Goal: Task Accomplishment & Management: Manage account settings

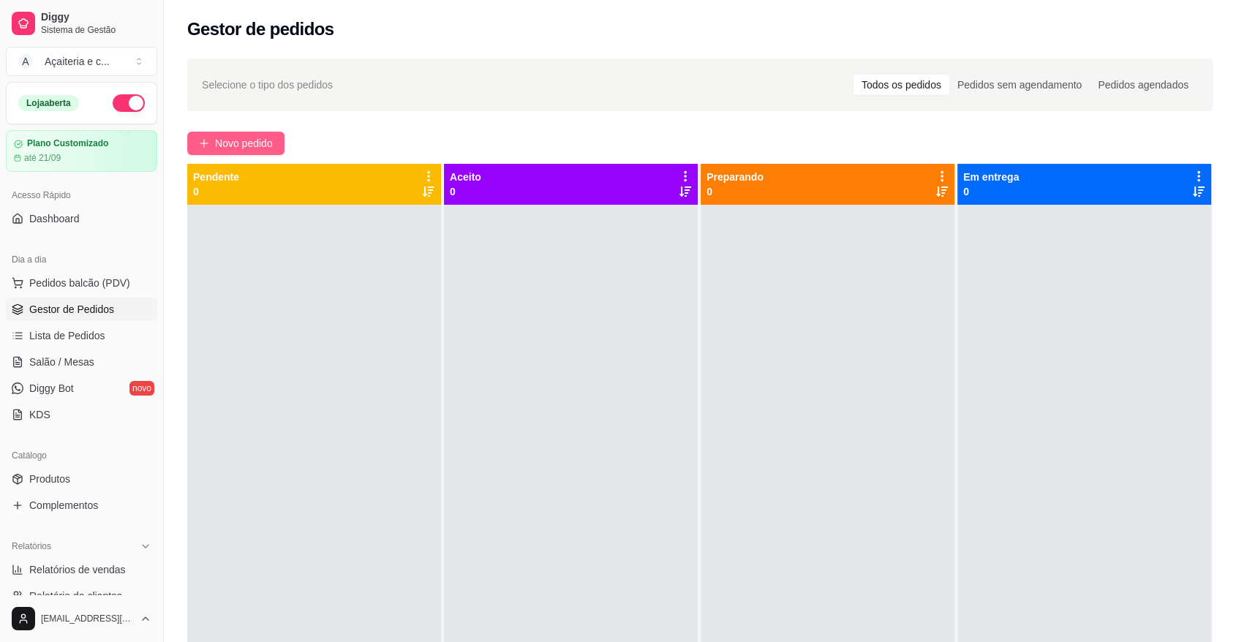
click at [230, 145] on span "Novo pedido" at bounding box center [244, 143] width 58 height 16
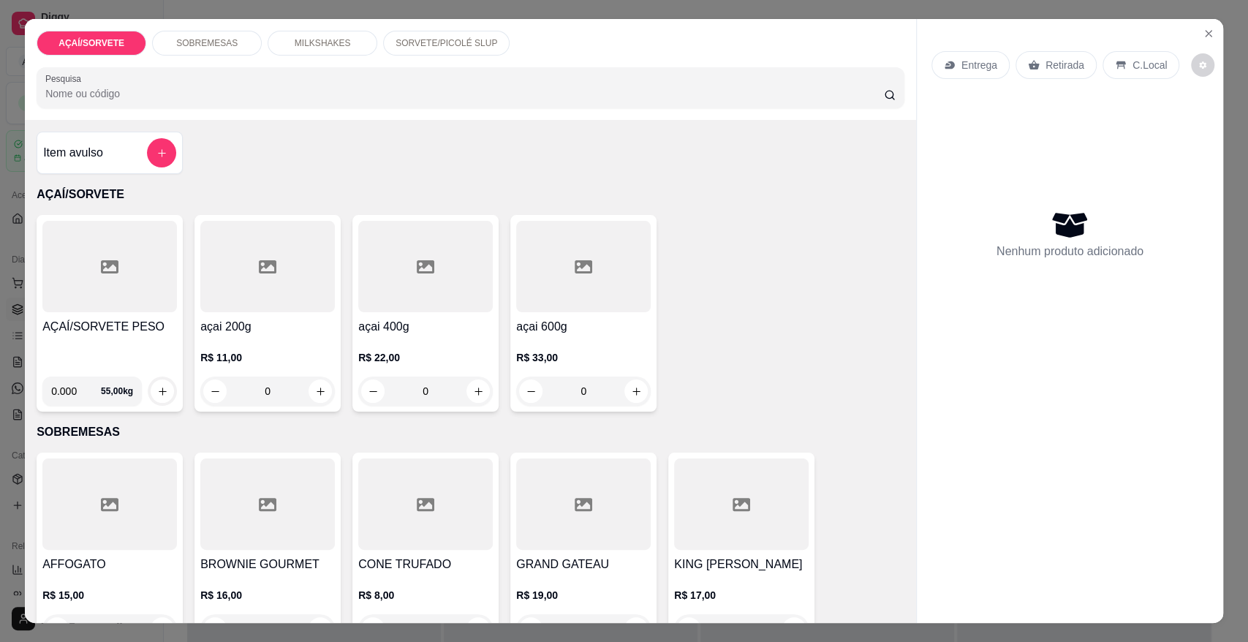
click at [306, 41] on p "MILKSHAKES" at bounding box center [323, 43] width 56 height 12
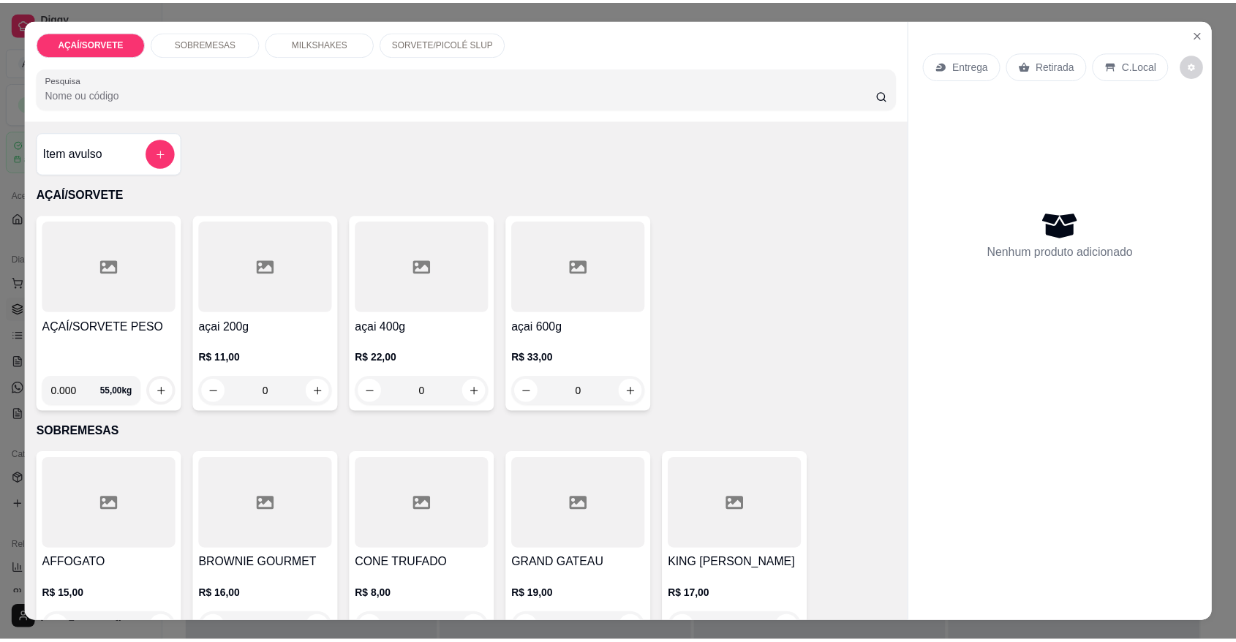
scroll to position [27, 0]
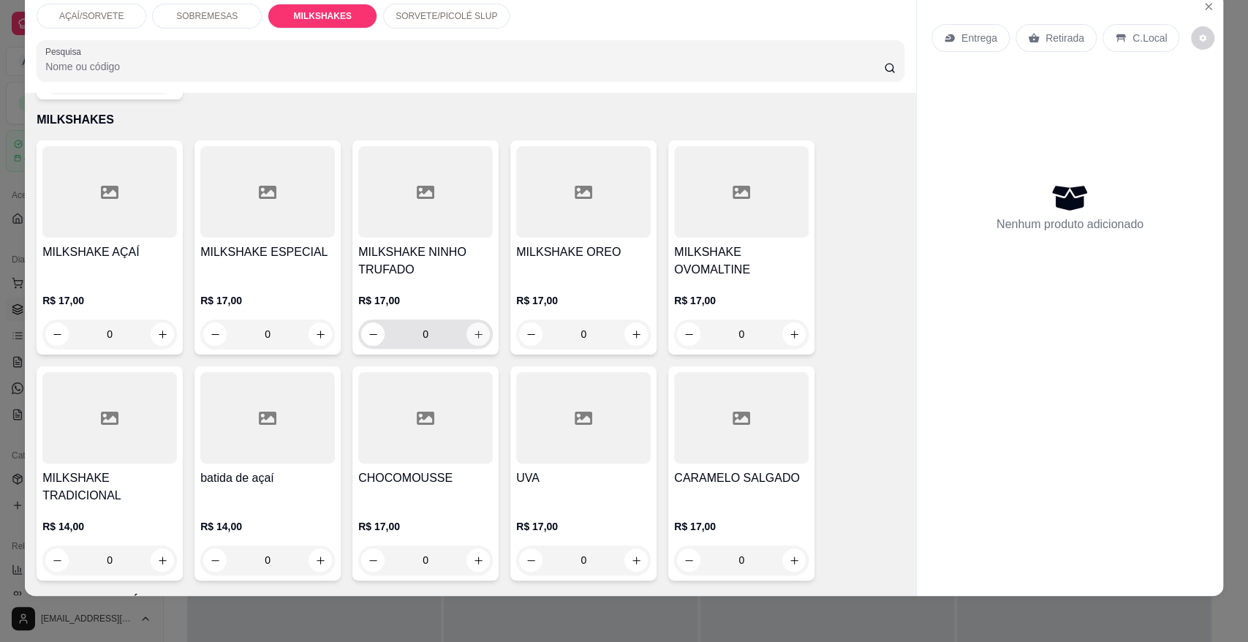
click at [473, 329] on icon "increase-product-quantity" at bounding box center [478, 334] width 11 height 11
type input "1"
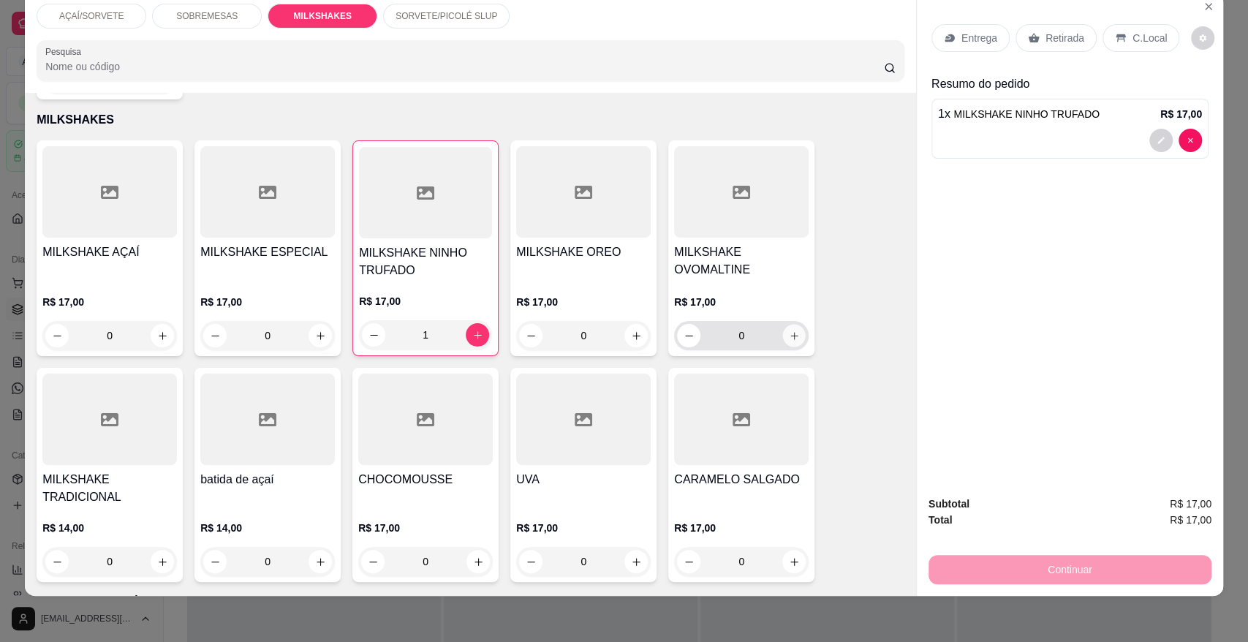
click at [790, 332] on icon "increase-product-quantity" at bounding box center [793, 335] width 7 height 7
type input "1"
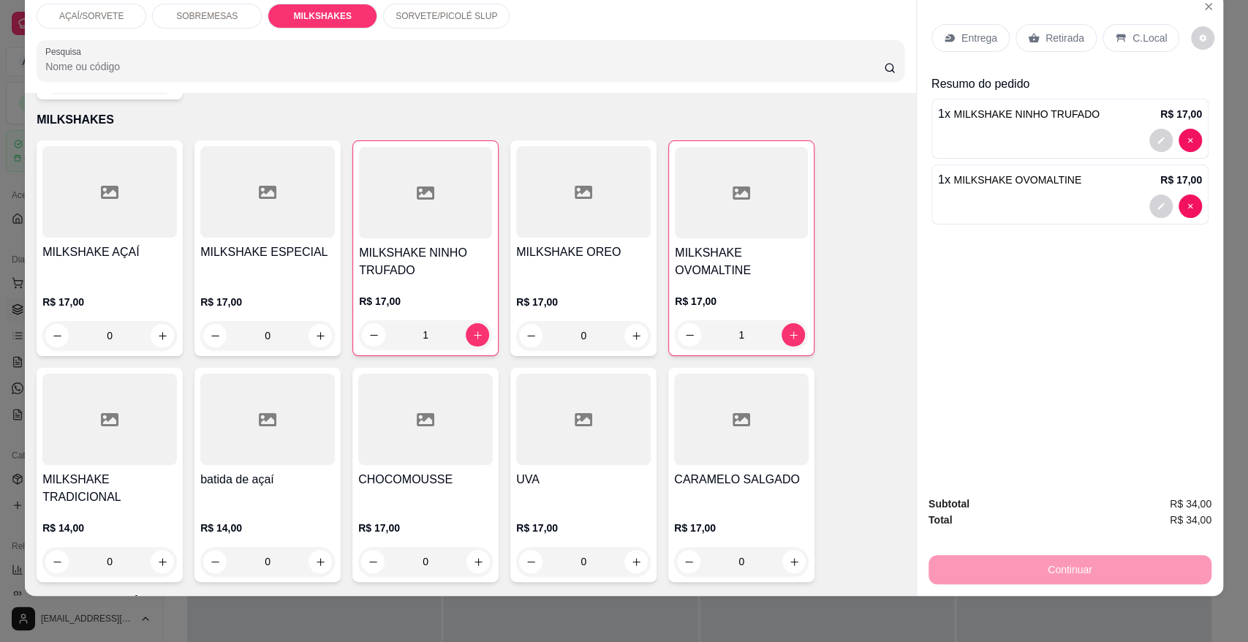
click at [1032, 22] on div "Entrega Retirada C.Local" at bounding box center [1069, 37] width 277 height 51
click at [1058, 42] on p "Retirada" at bounding box center [1065, 38] width 39 height 15
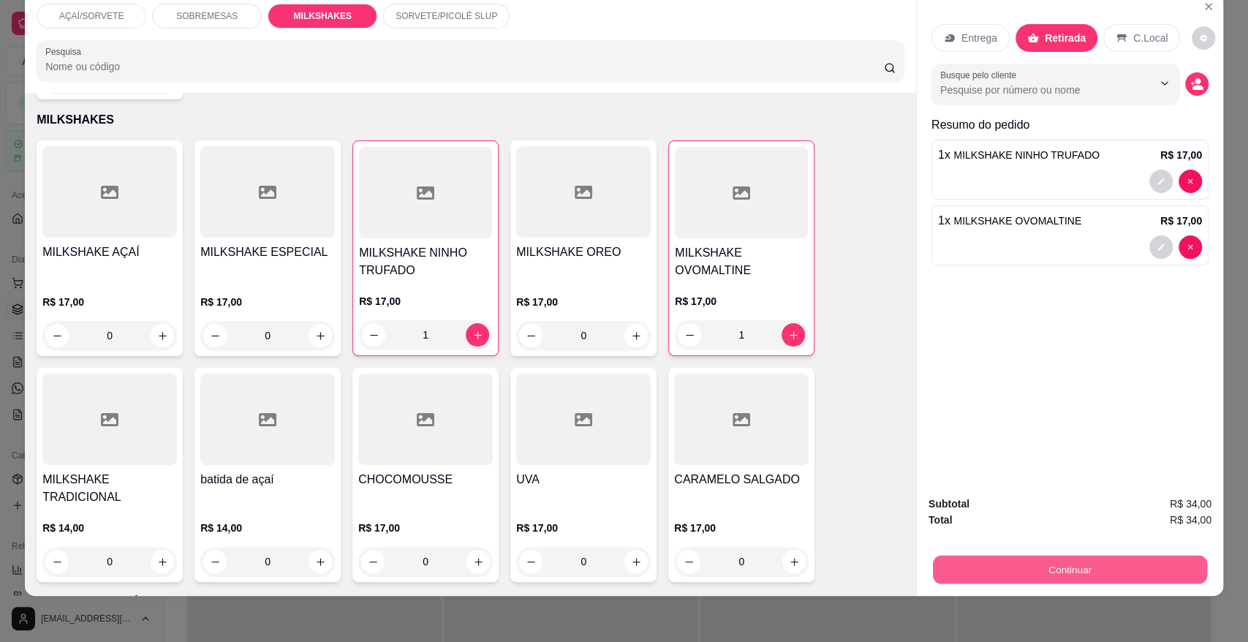
click at [1146, 571] on button "Continuar" at bounding box center [1070, 569] width 274 height 29
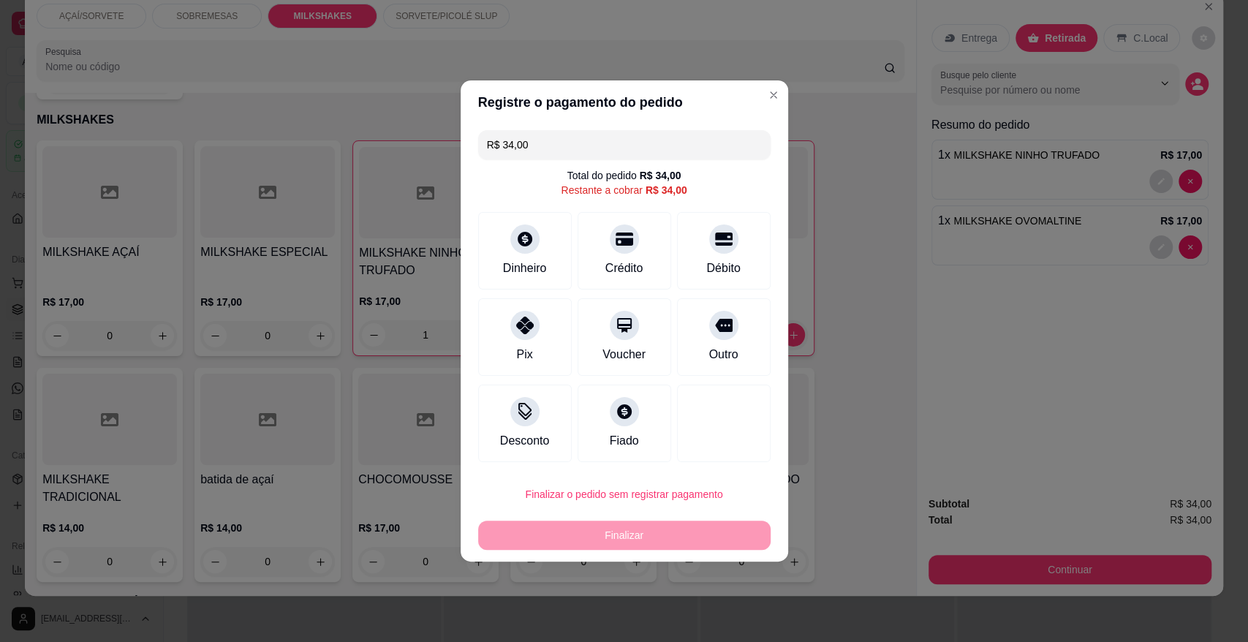
click at [553, 148] on input "R$ 34,00" at bounding box center [624, 144] width 275 height 29
click at [524, 224] on div at bounding box center [525, 235] width 32 height 32
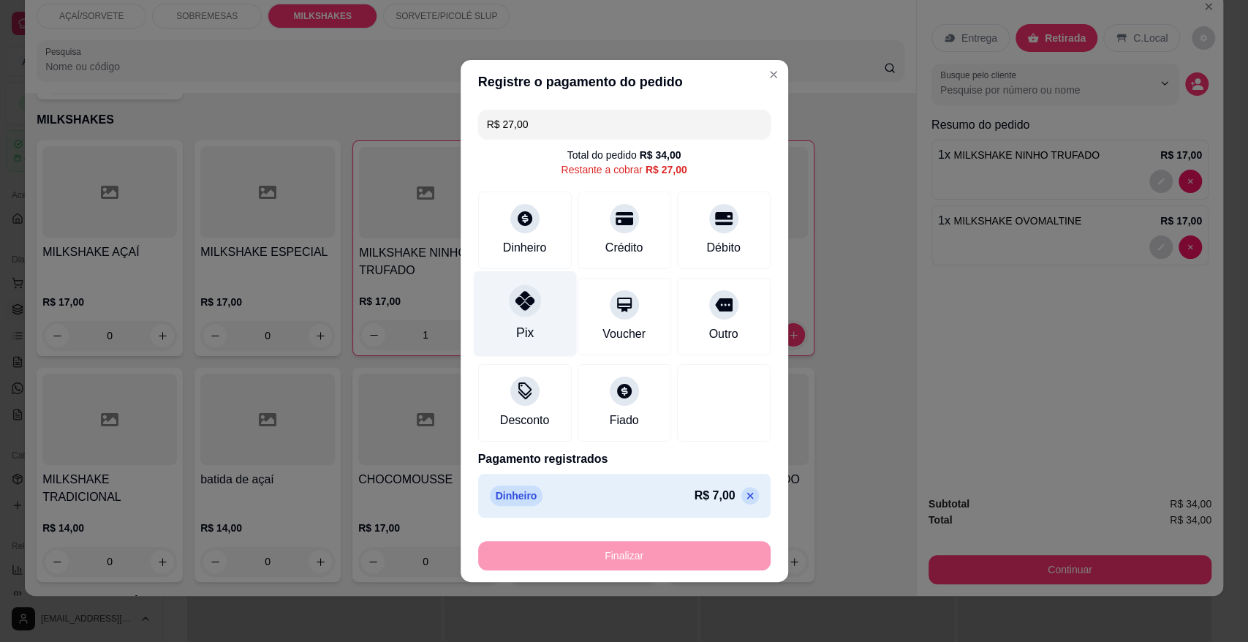
click at [515, 309] on icon at bounding box center [524, 300] width 19 height 19
type input "R$ 0,00"
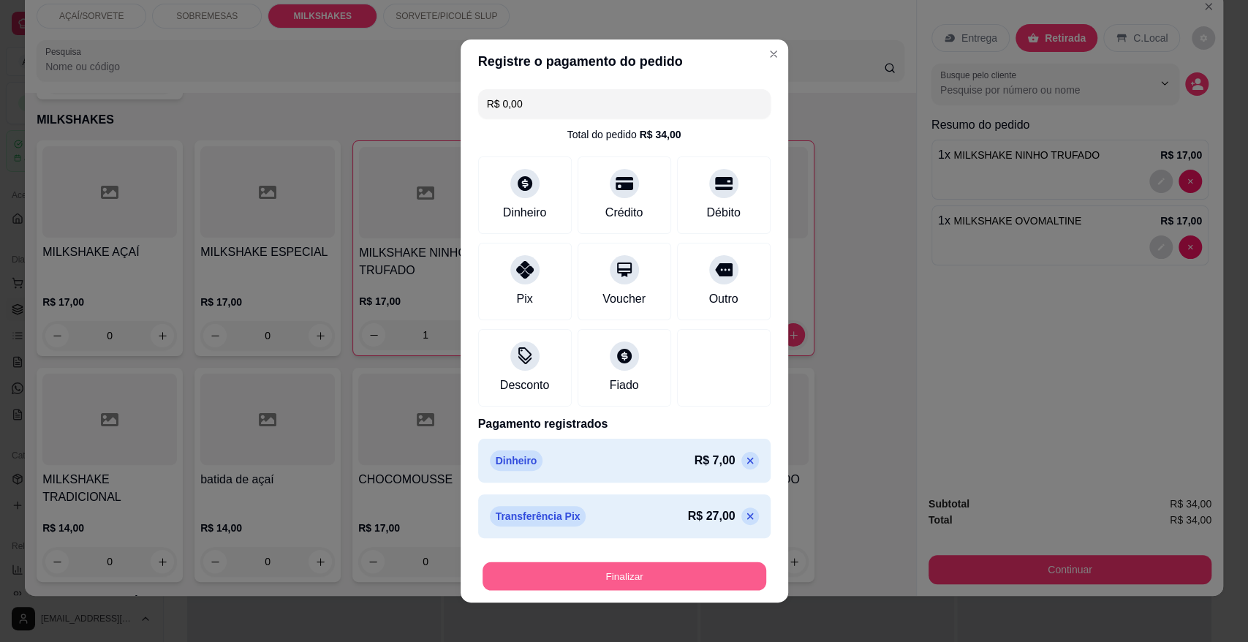
click at [595, 571] on button "Finalizar" at bounding box center [625, 576] width 284 height 29
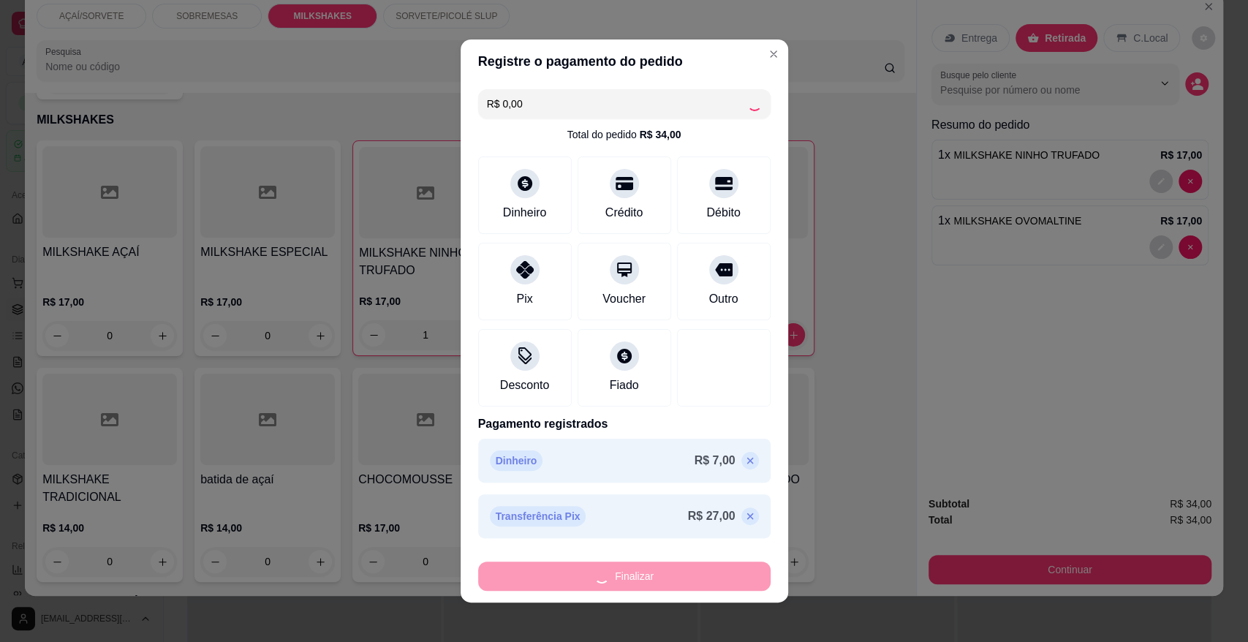
type input "0"
type input "-R$ 34,00"
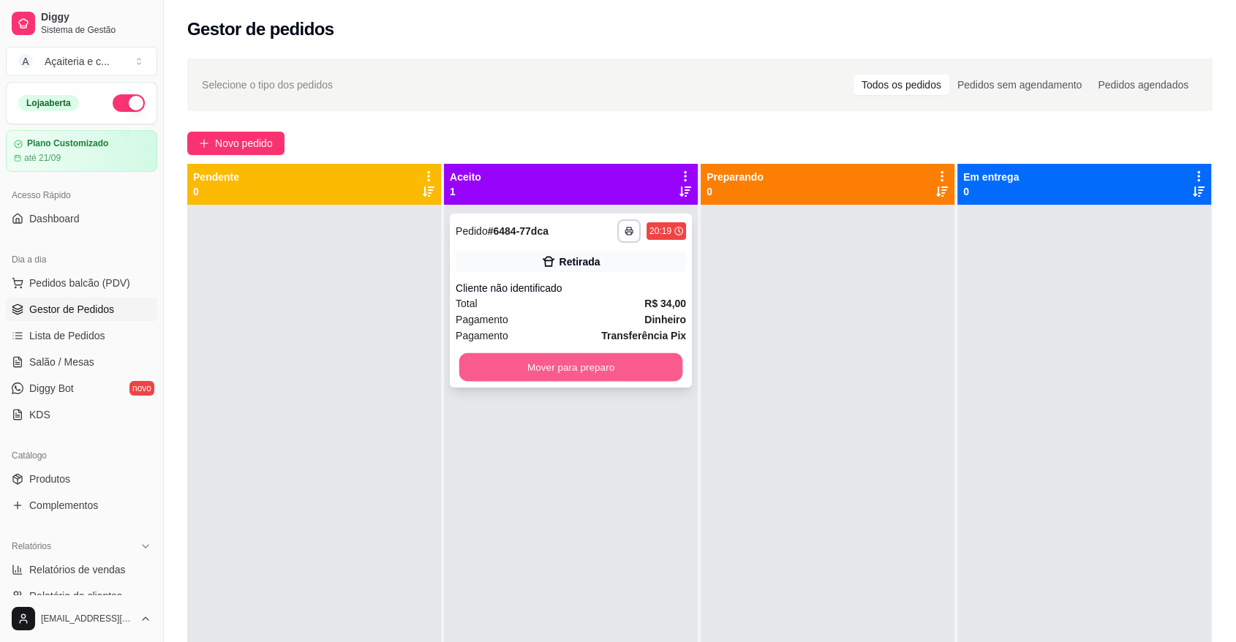
click at [567, 362] on button "Mover para preparo" at bounding box center [571, 367] width 224 height 29
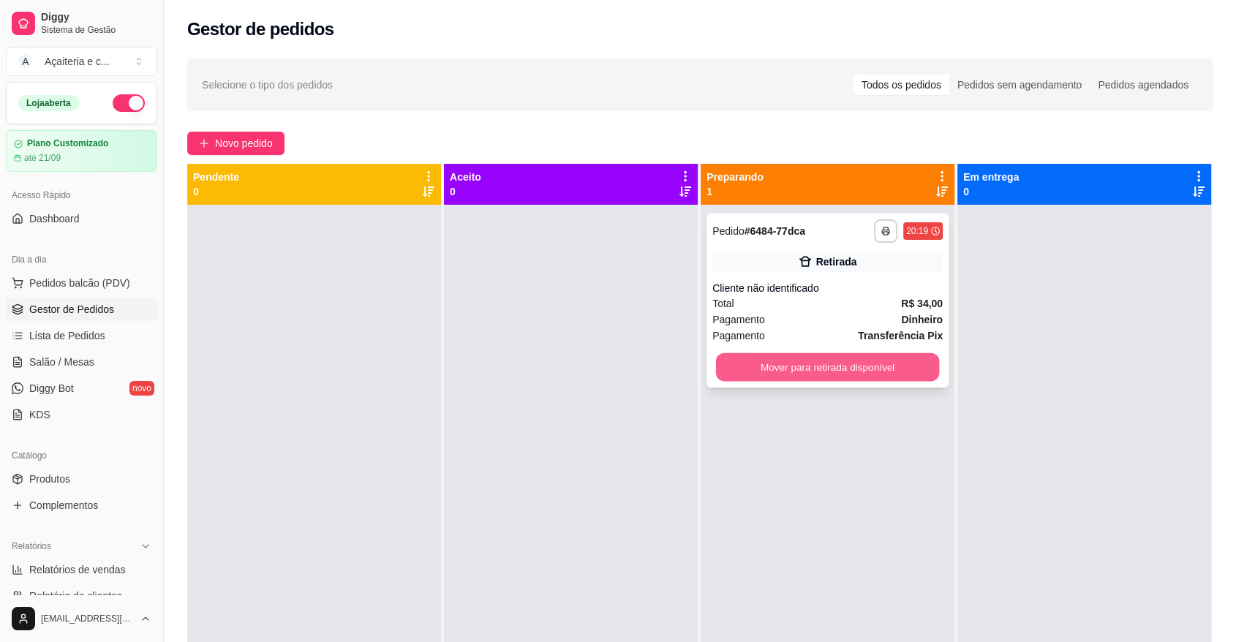
click at [795, 371] on button "Mover para retirada disponível" at bounding box center [828, 367] width 224 height 29
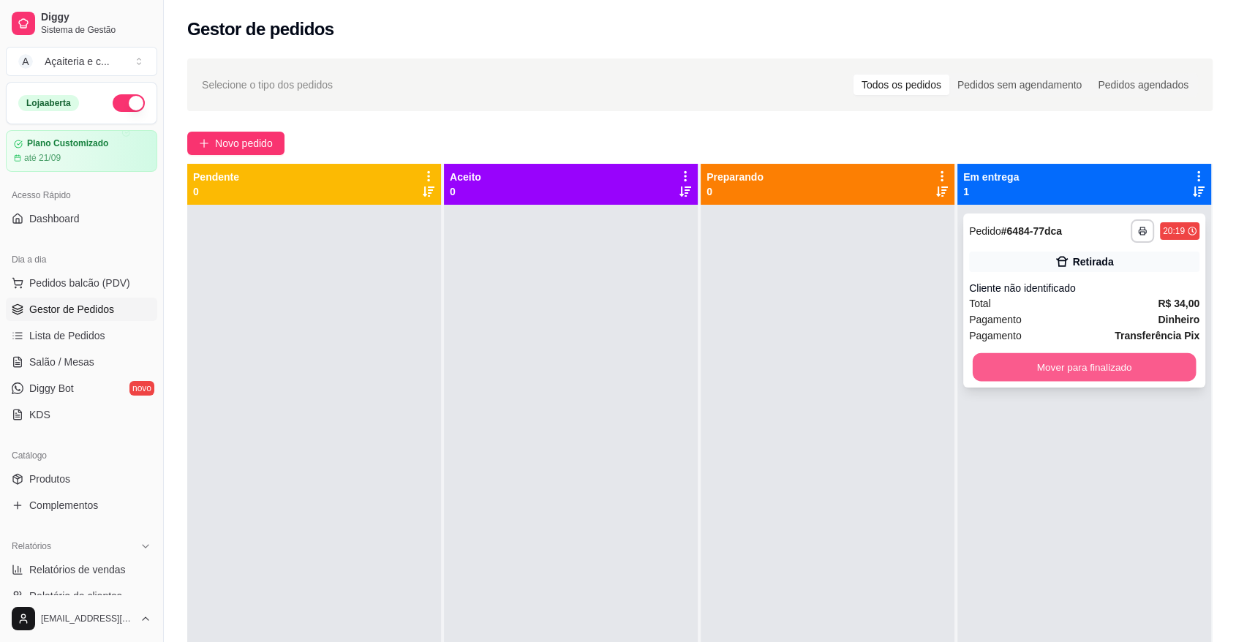
click at [1097, 362] on button "Mover para finalizado" at bounding box center [1084, 367] width 224 height 29
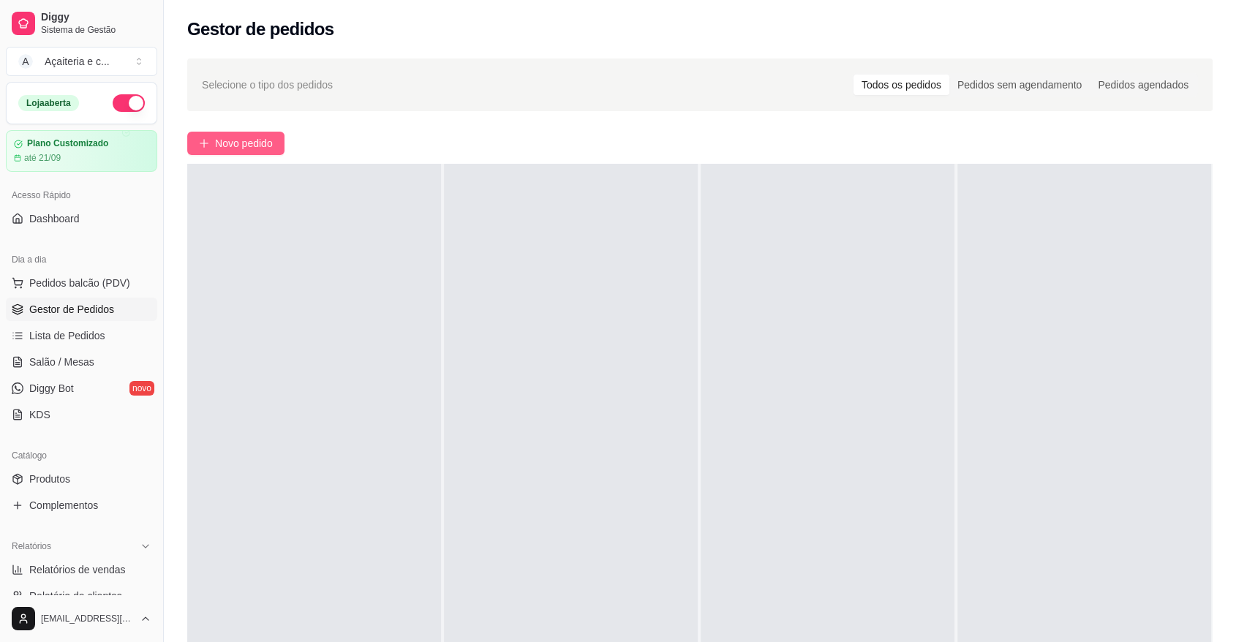
click at [243, 140] on span "Novo pedido" at bounding box center [244, 143] width 58 height 16
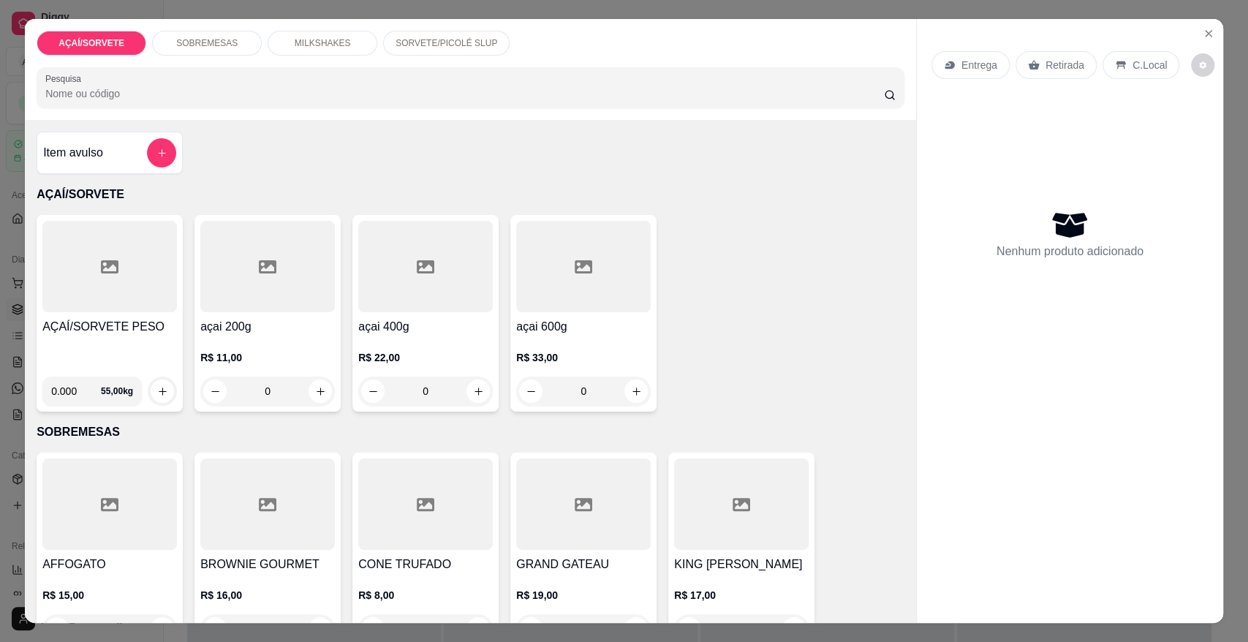
click at [47, 279] on div at bounding box center [109, 266] width 135 height 91
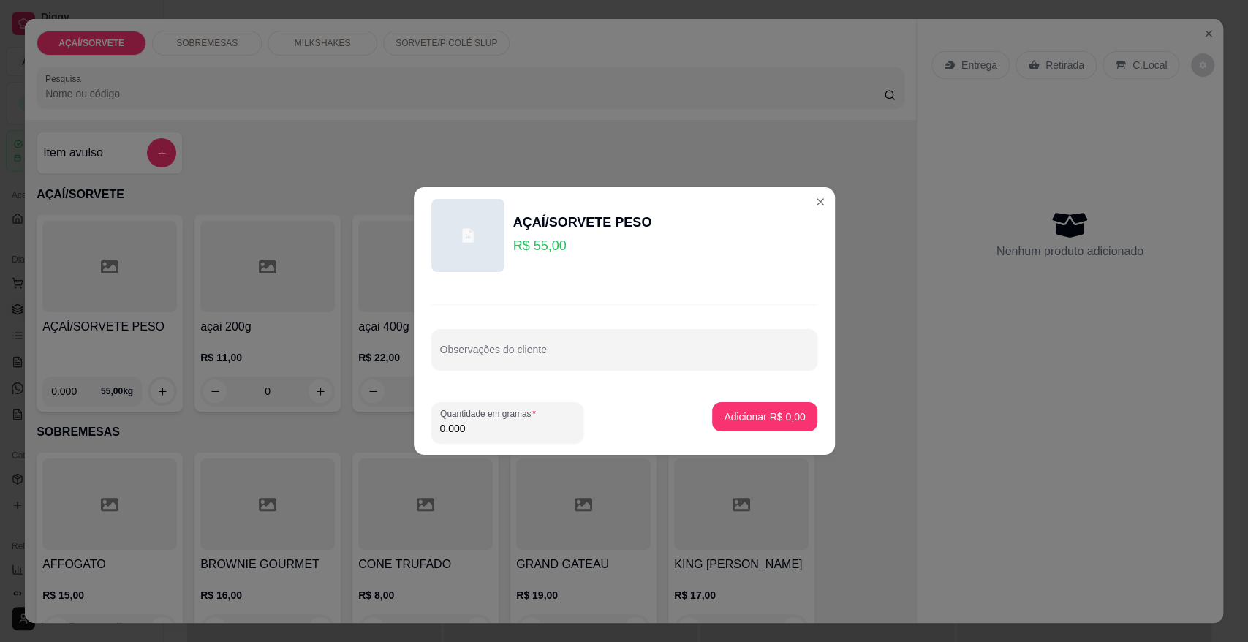
click at [469, 426] on input "0.000" at bounding box center [507, 428] width 135 height 15
type input "0.208"
click at [721, 413] on p "Adicionar R$ 11,44" at bounding box center [761, 416] width 85 height 14
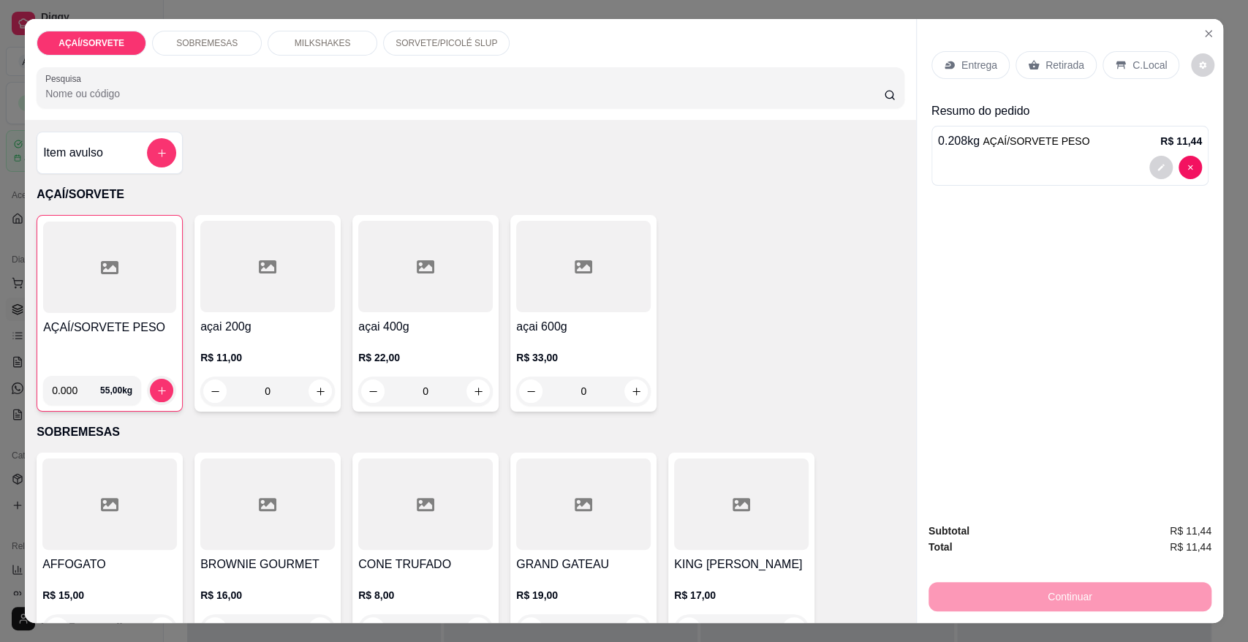
click at [1133, 67] on p "C.Local" at bounding box center [1150, 65] width 34 height 15
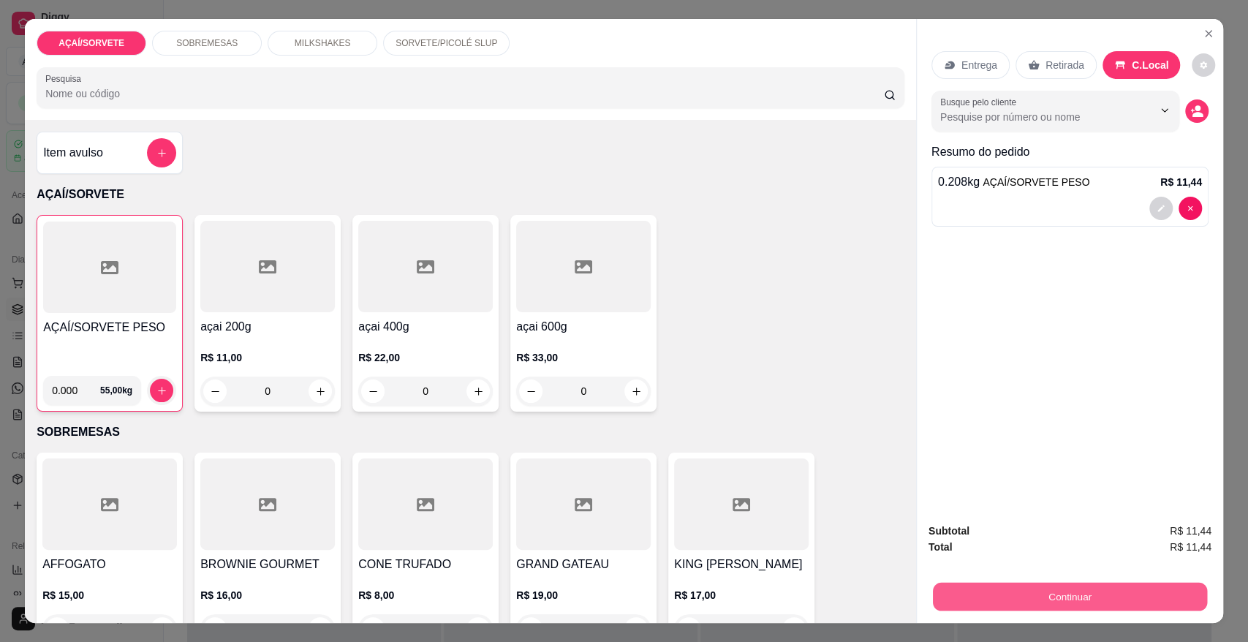
click at [1052, 594] on button "Continuar" at bounding box center [1070, 596] width 274 height 29
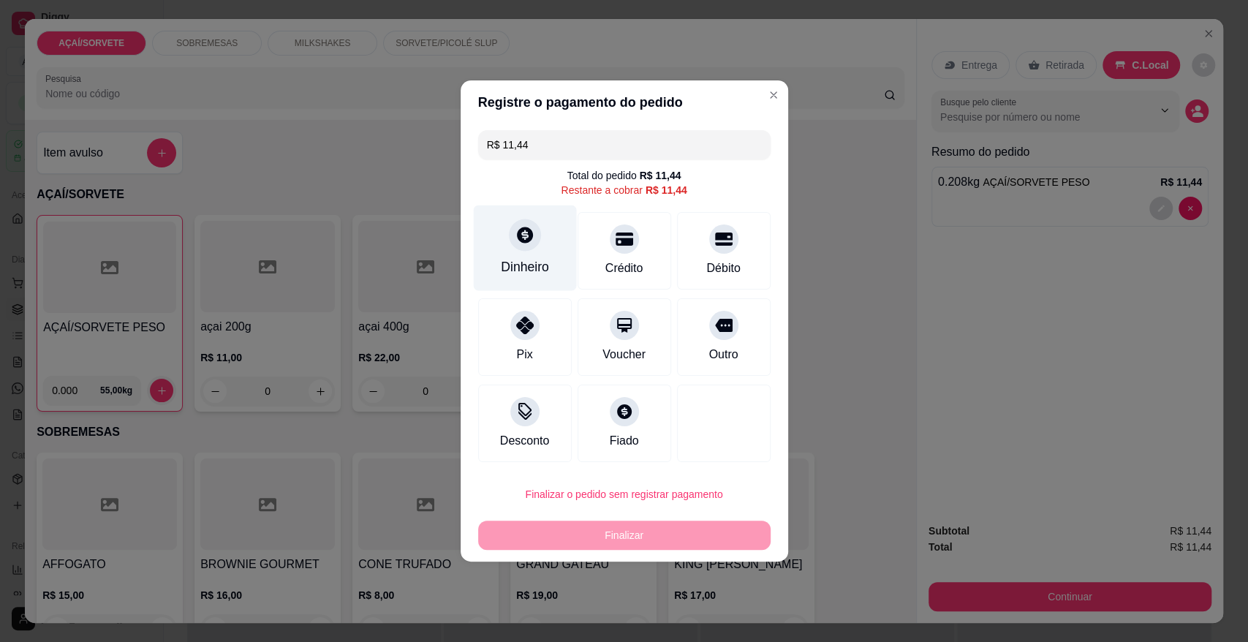
click at [513, 254] on div "Dinheiro" at bounding box center [524, 248] width 103 height 86
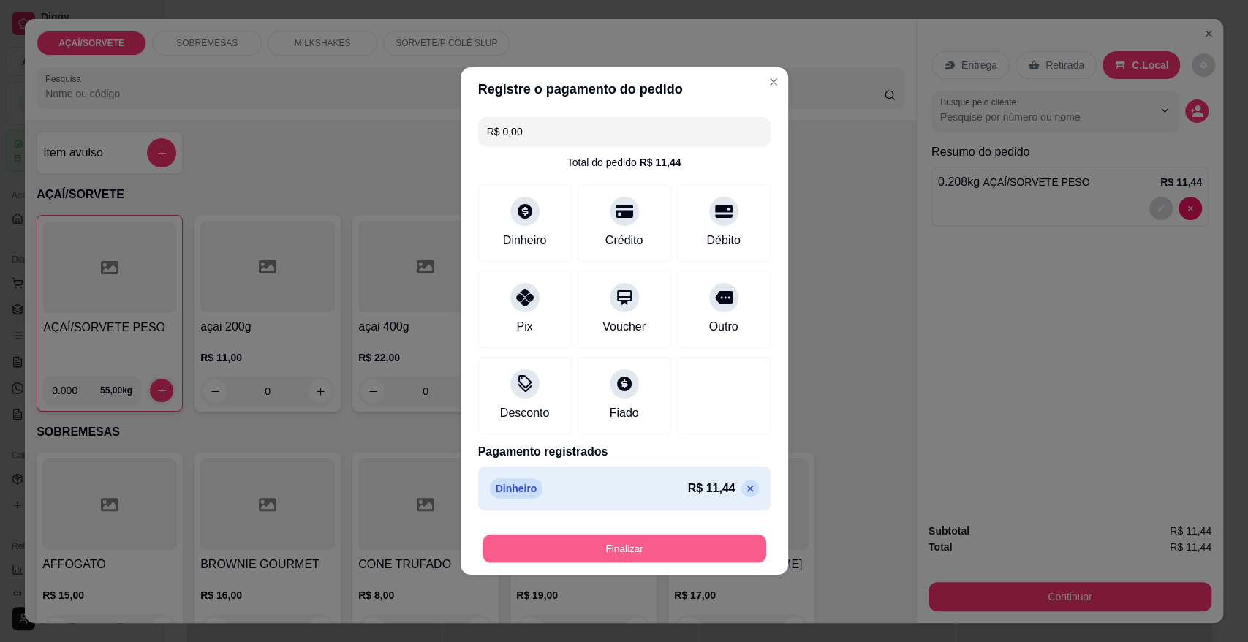
click at [637, 537] on button "Finalizar" at bounding box center [625, 548] width 284 height 29
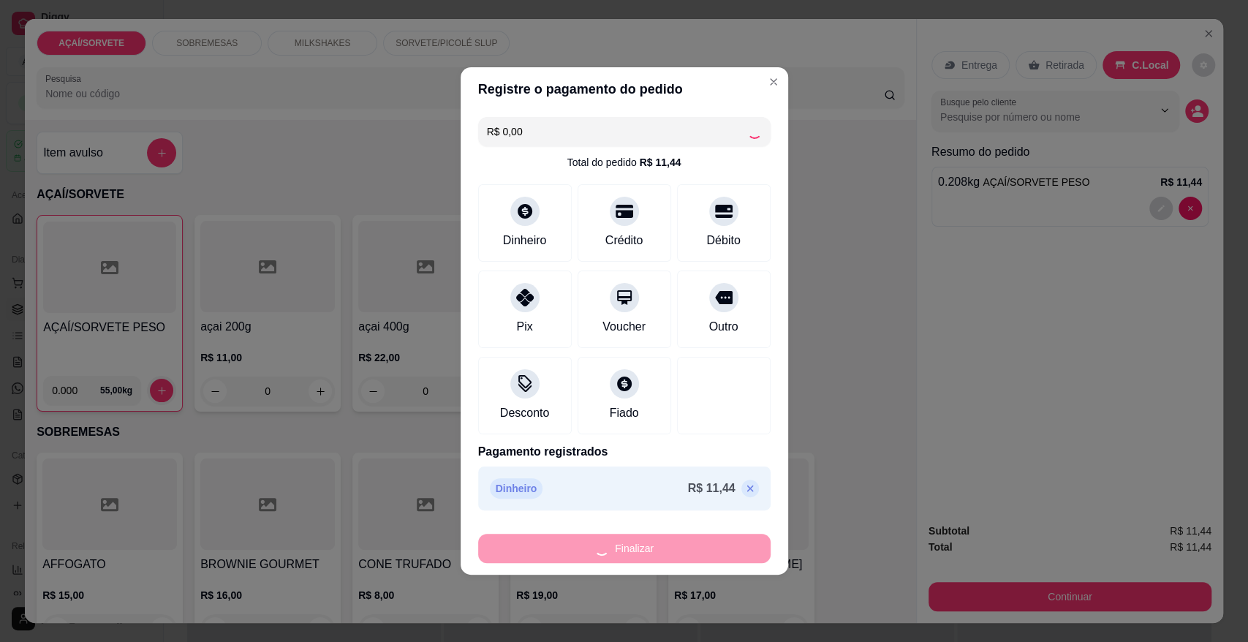
type input "-R$ 11,44"
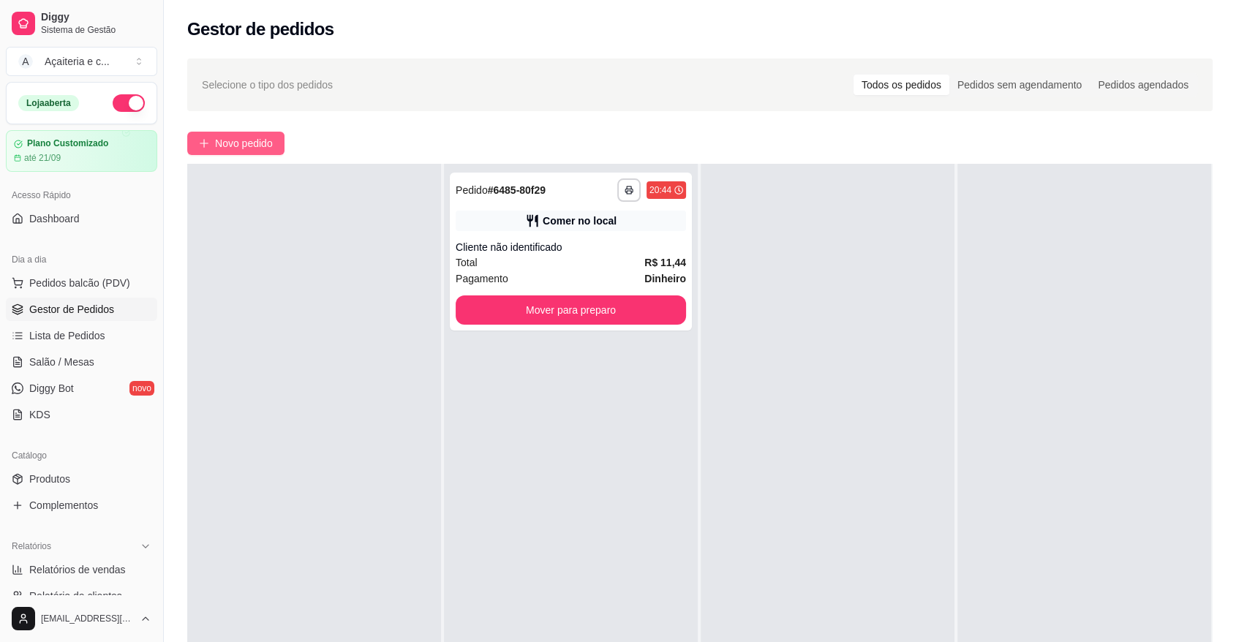
click at [218, 147] on span "Novo pedido" at bounding box center [244, 143] width 58 height 16
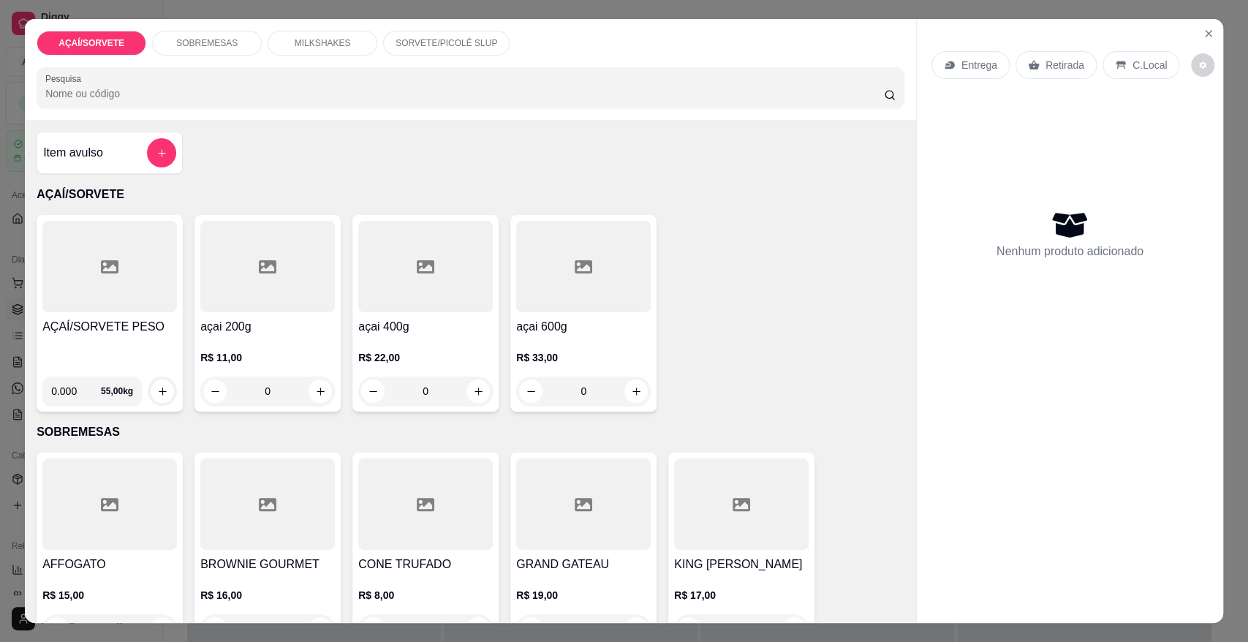
click at [58, 299] on div at bounding box center [109, 266] width 135 height 91
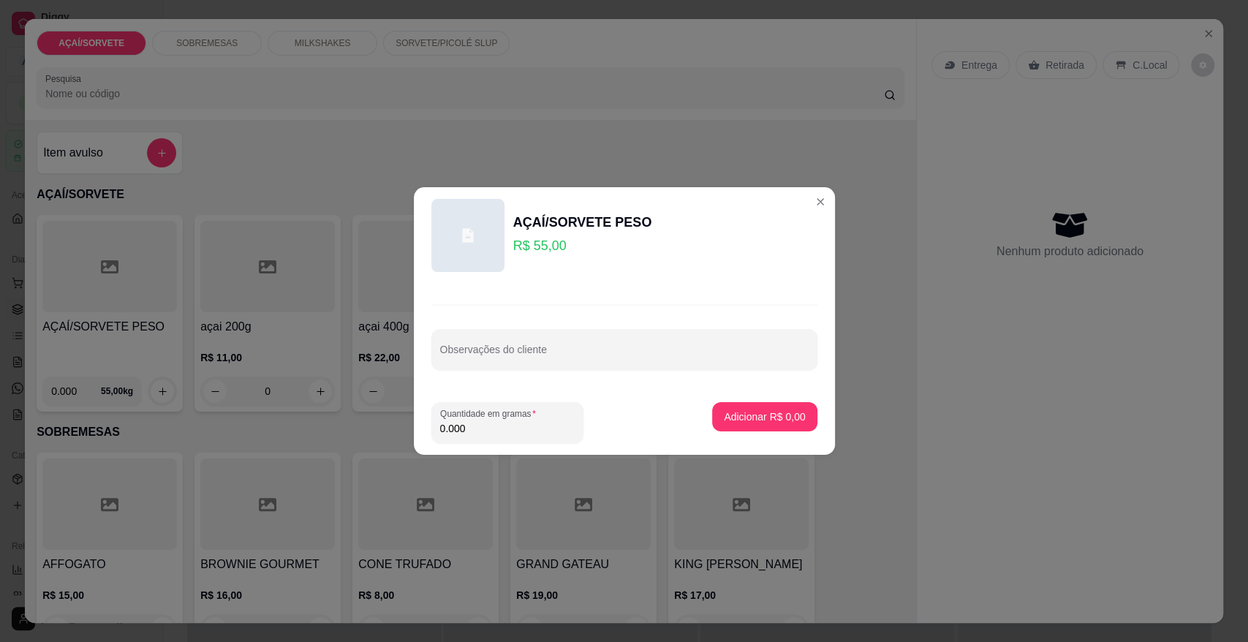
click at [466, 421] on input "0.000" at bounding box center [507, 428] width 135 height 15
type input "0.460"
click at [719, 415] on p "Adicionar R$ 25,30" at bounding box center [761, 416] width 85 height 14
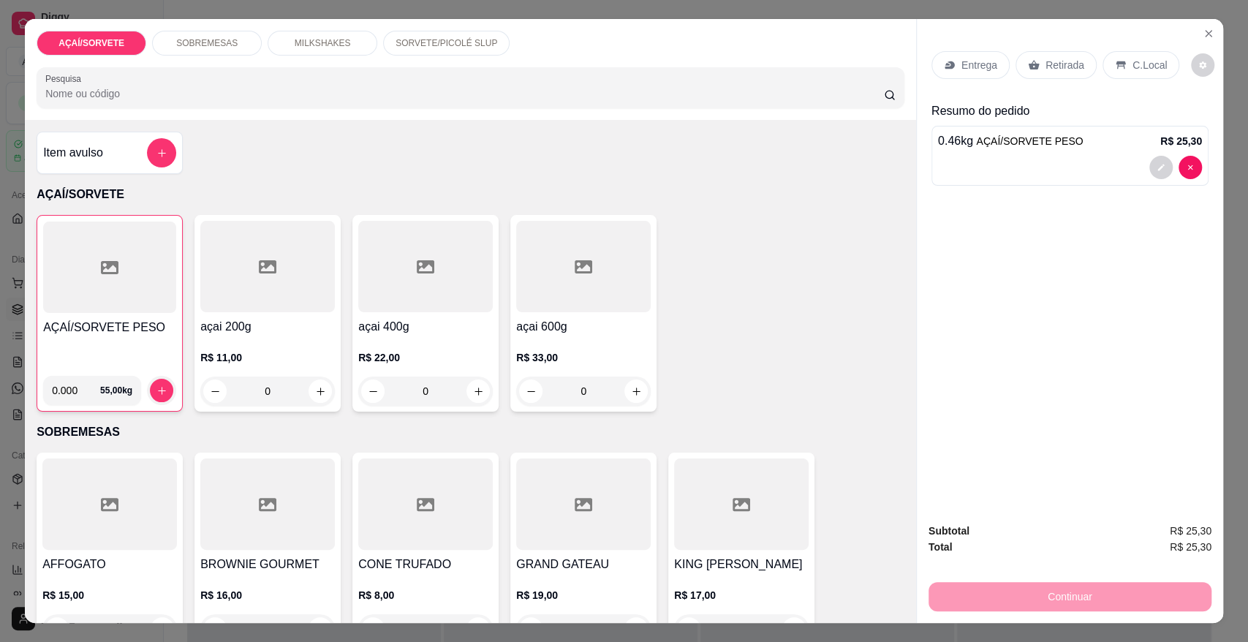
click at [1073, 72] on p "Retirada" at bounding box center [1065, 65] width 39 height 15
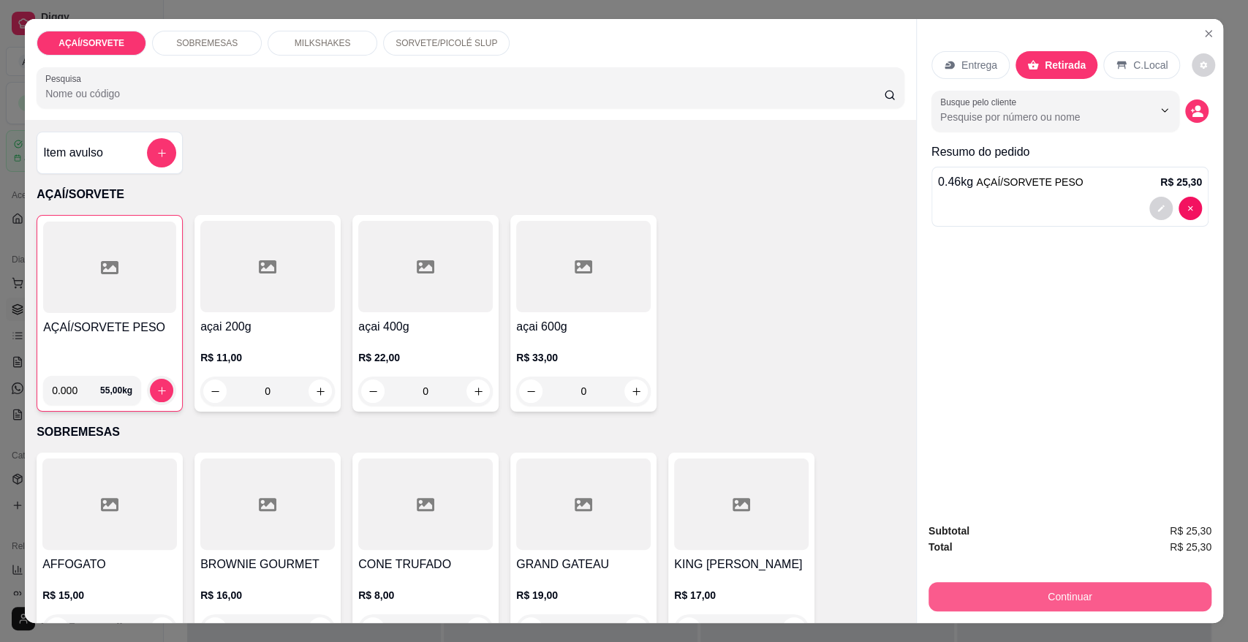
click at [1109, 605] on button "Continuar" at bounding box center [1070, 596] width 283 height 29
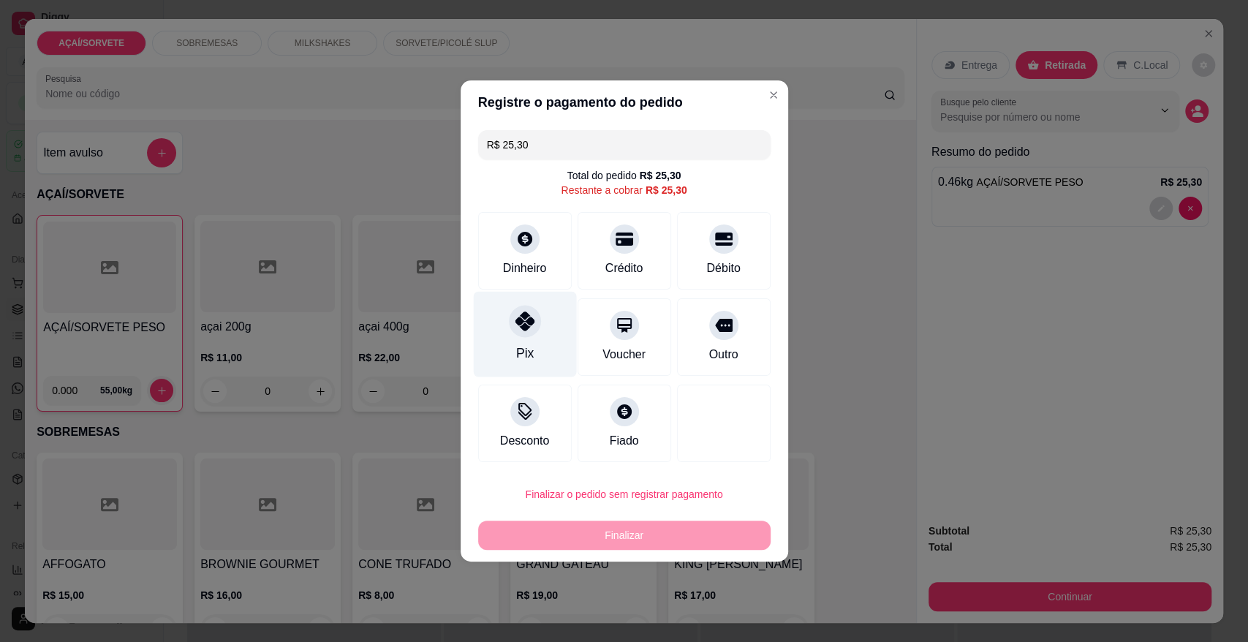
click at [526, 344] on div "Pix" at bounding box center [524, 353] width 18 height 19
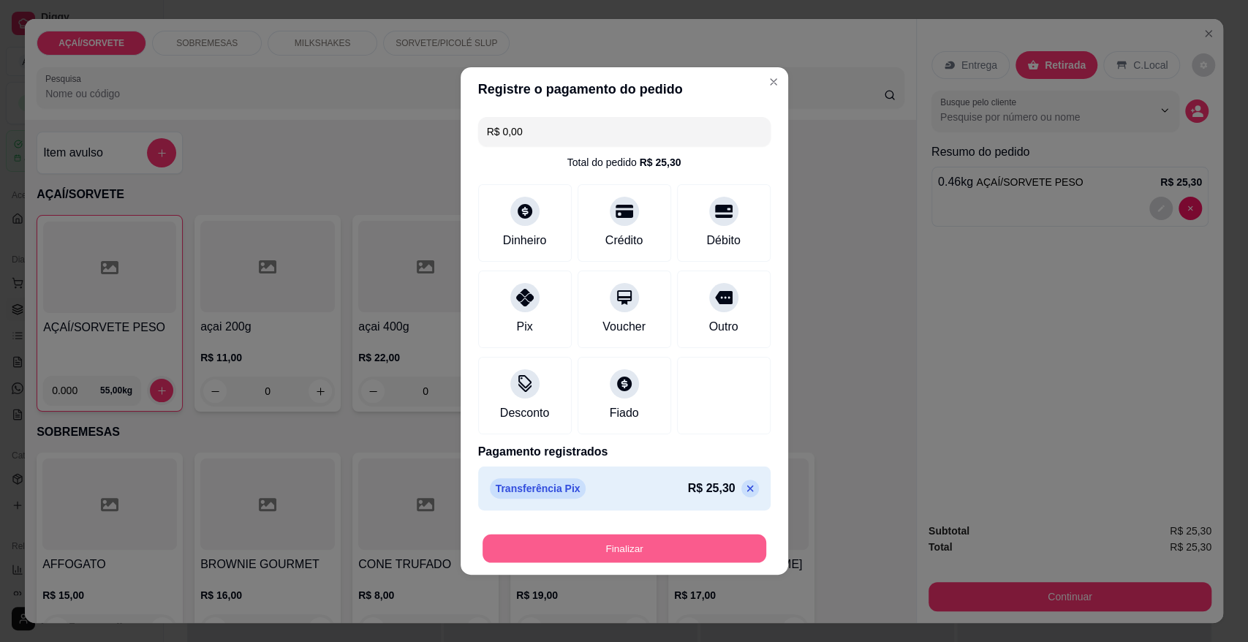
click at [659, 544] on button "Finalizar" at bounding box center [625, 548] width 284 height 29
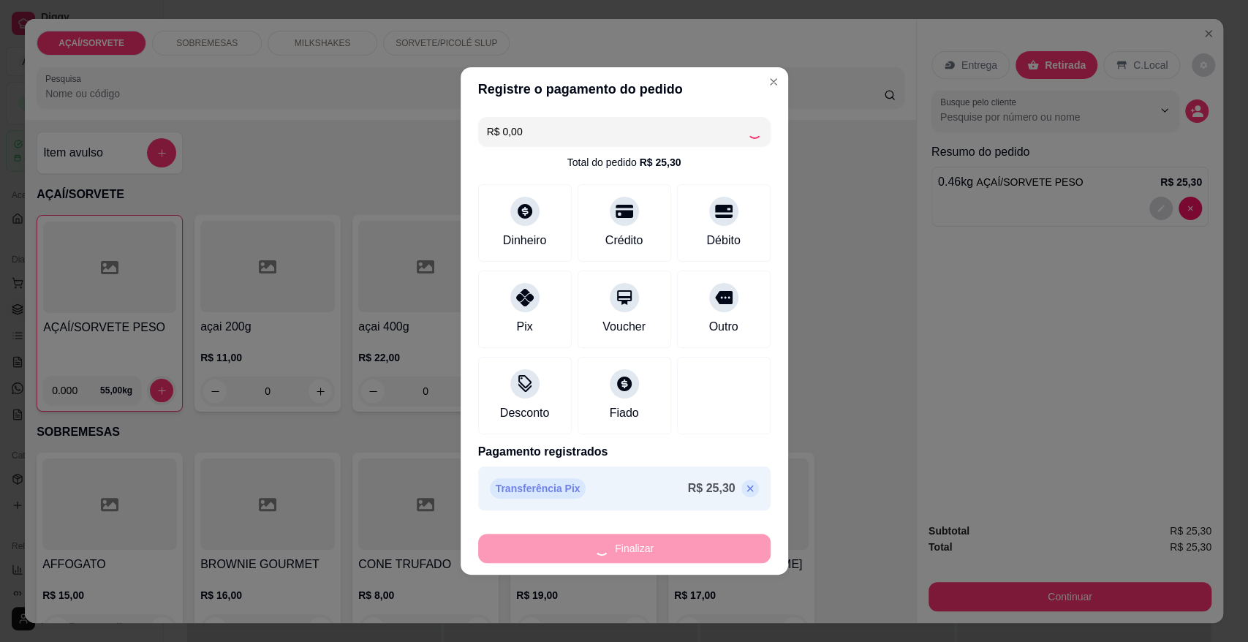
type input "-R$ 25,30"
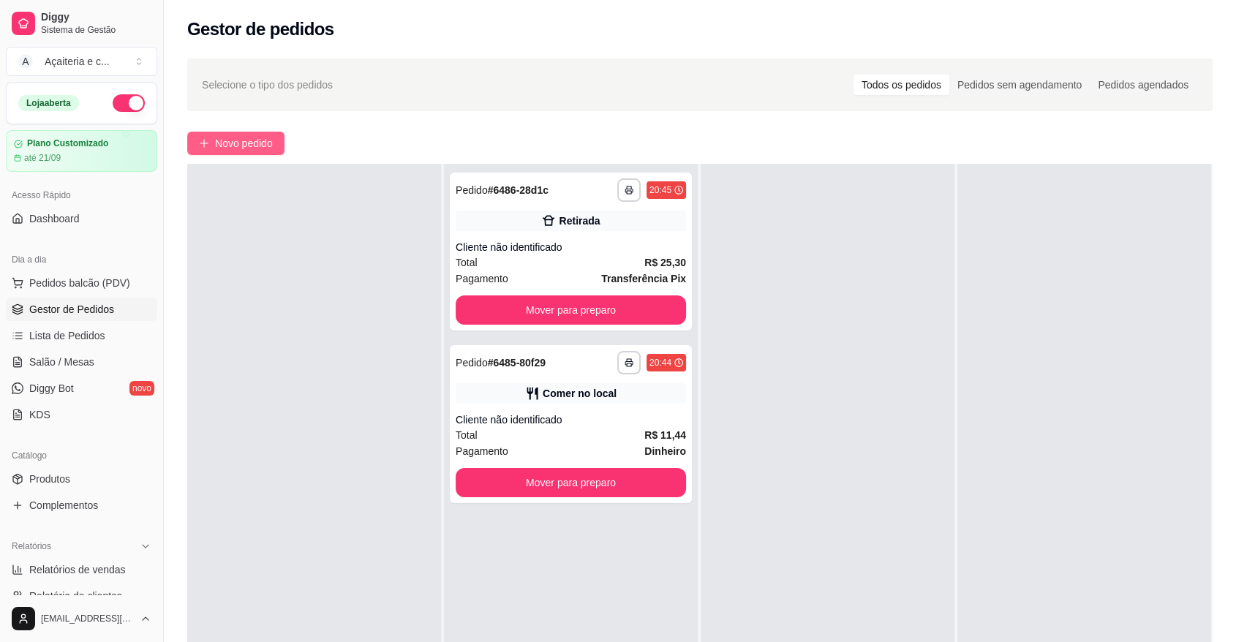
click at [260, 149] on span "Novo pedido" at bounding box center [244, 143] width 58 height 16
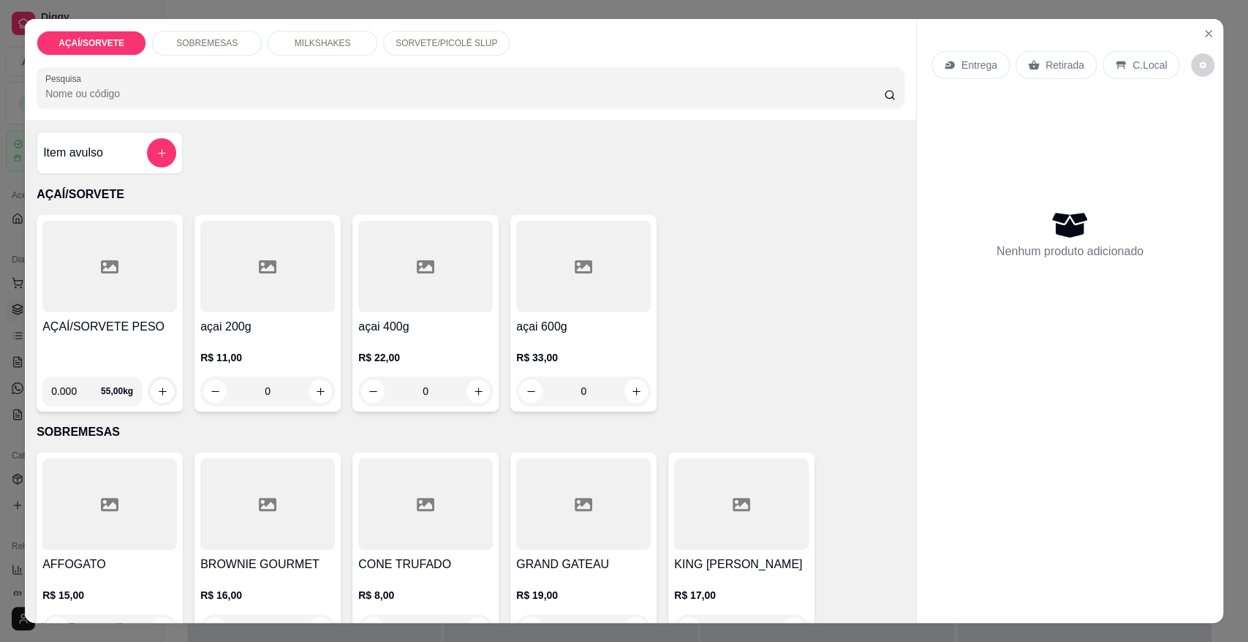
click at [93, 271] on div at bounding box center [109, 266] width 135 height 91
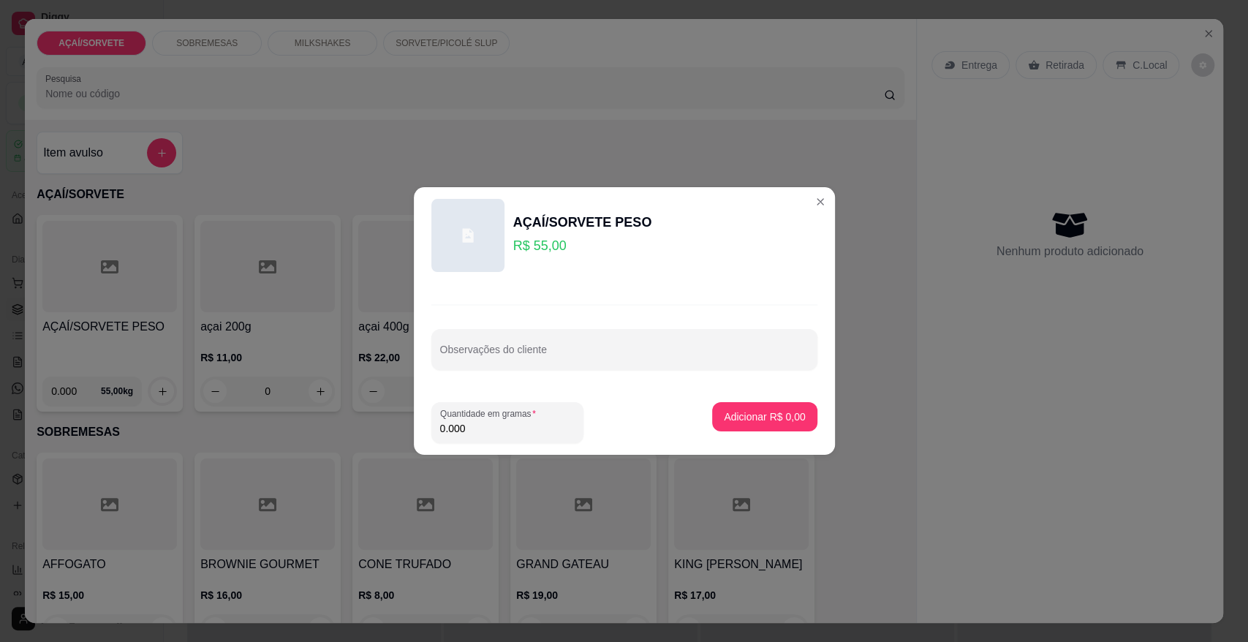
click at [503, 425] on input "0.000" at bounding box center [507, 428] width 135 height 15
type input "0.156"
click at [746, 410] on p "Adicionar R$ 8,58" at bounding box center [764, 416] width 79 height 14
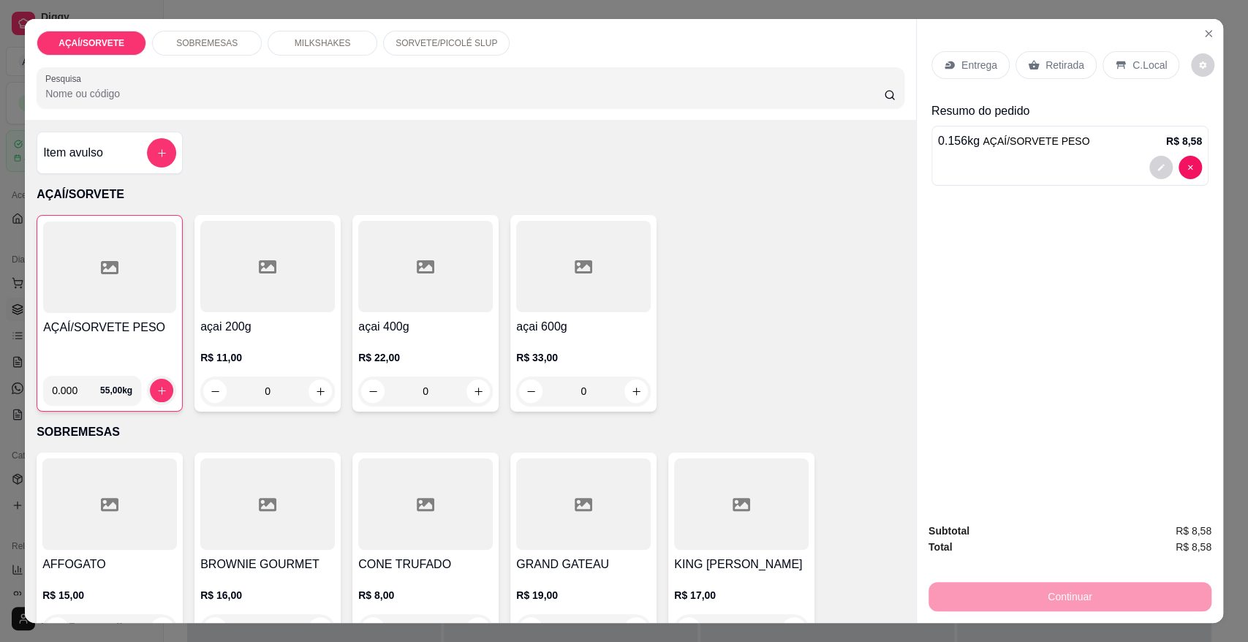
click at [1048, 55] on div "Retirada" at bounding box center [1056, 65] width 81 height 28
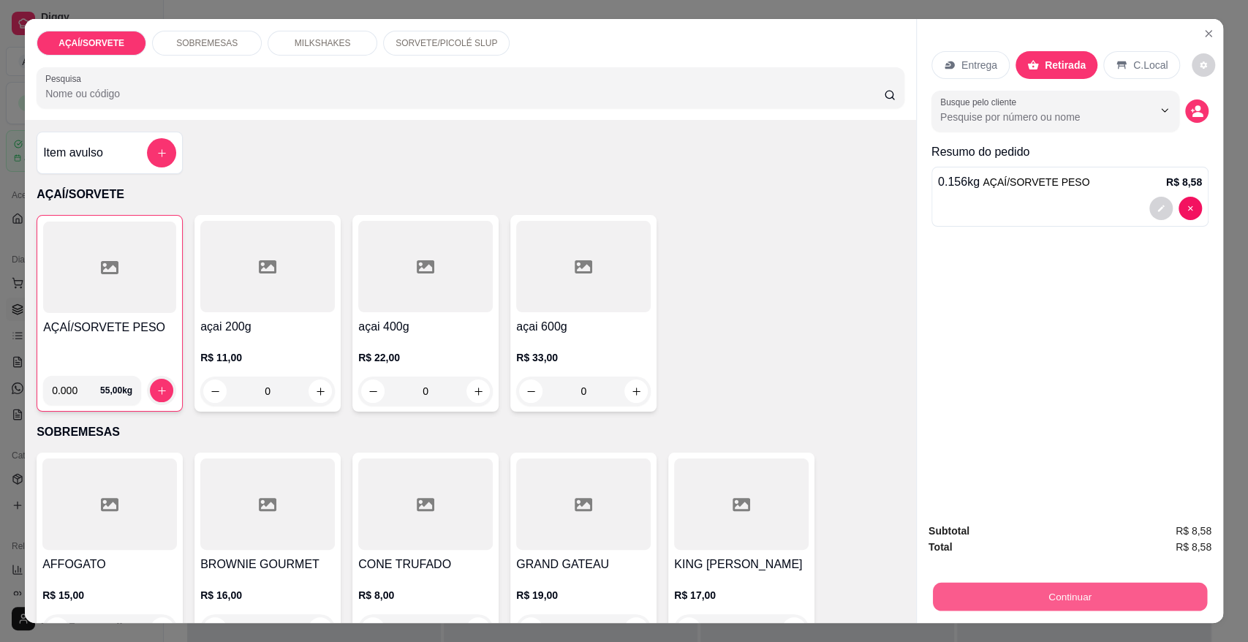
click at [1070, 584] on button "Continuar" at bounding box center [1070, 596] width 274 height 29
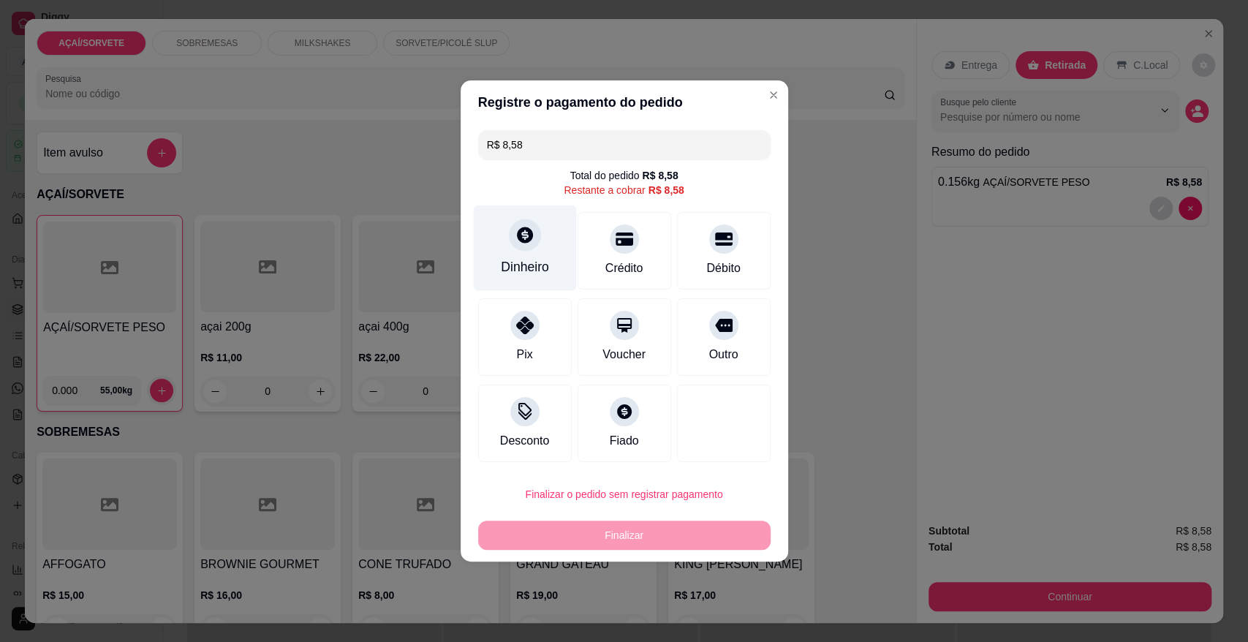
click at [515, 241] on icon at bounding box center [524, 234] width 19 height 19
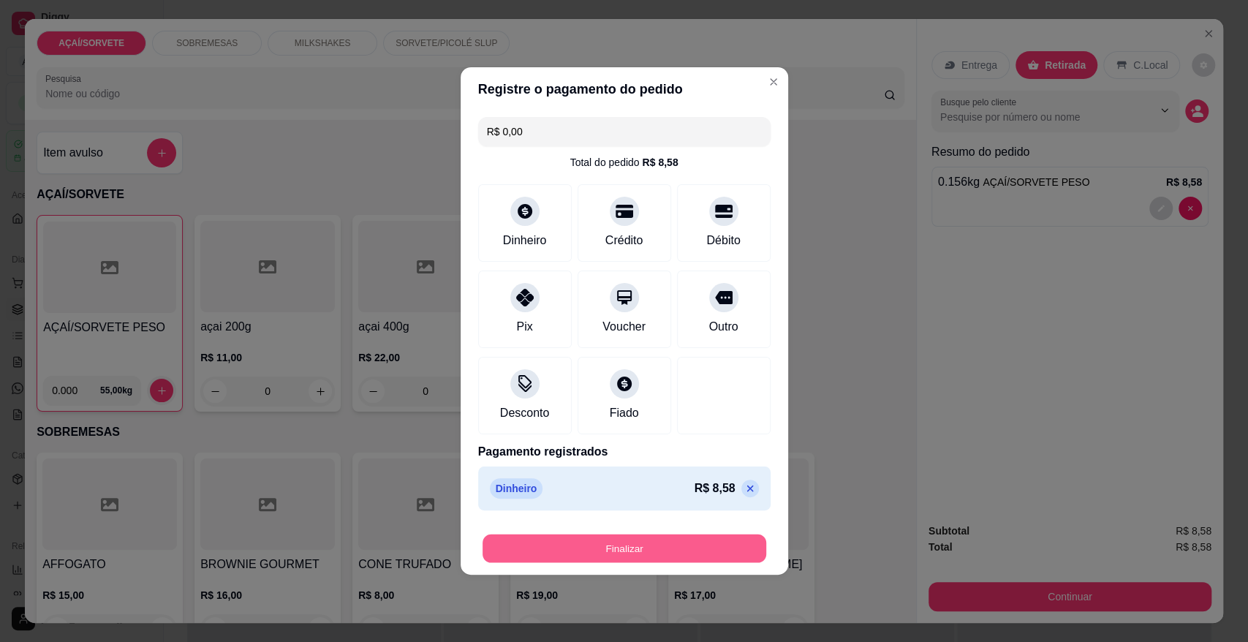
click at [690, 545] on button "Finalizar" at bounding box center [625, 548] width 284 height 29
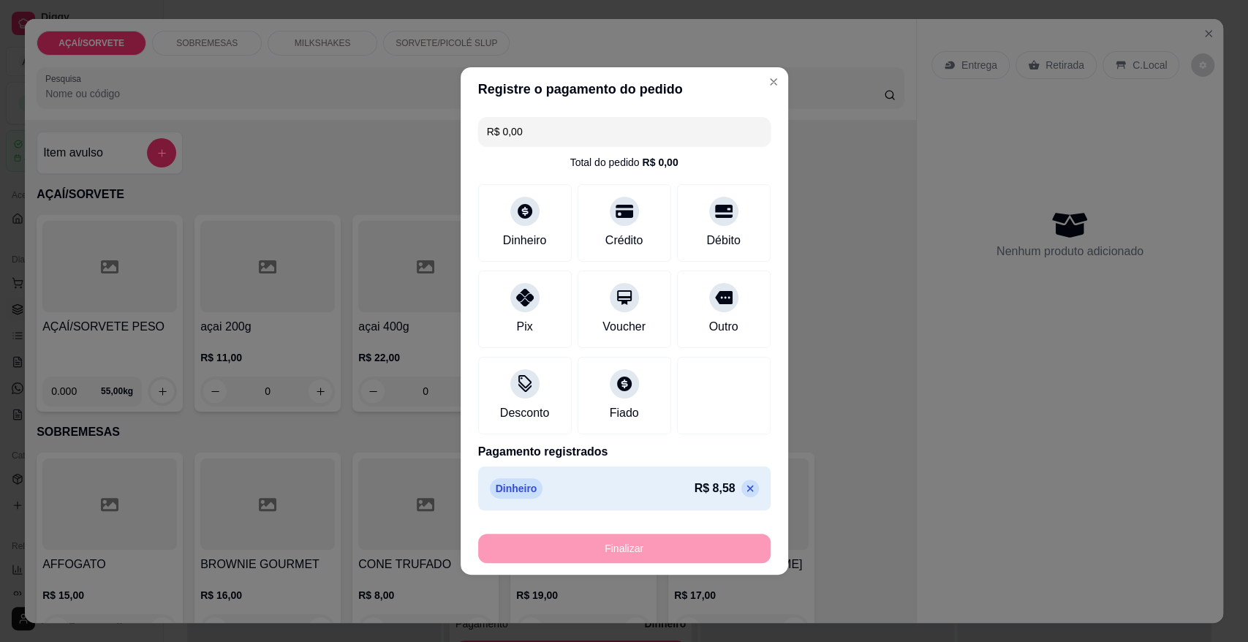
type input "-R$ 8,58"
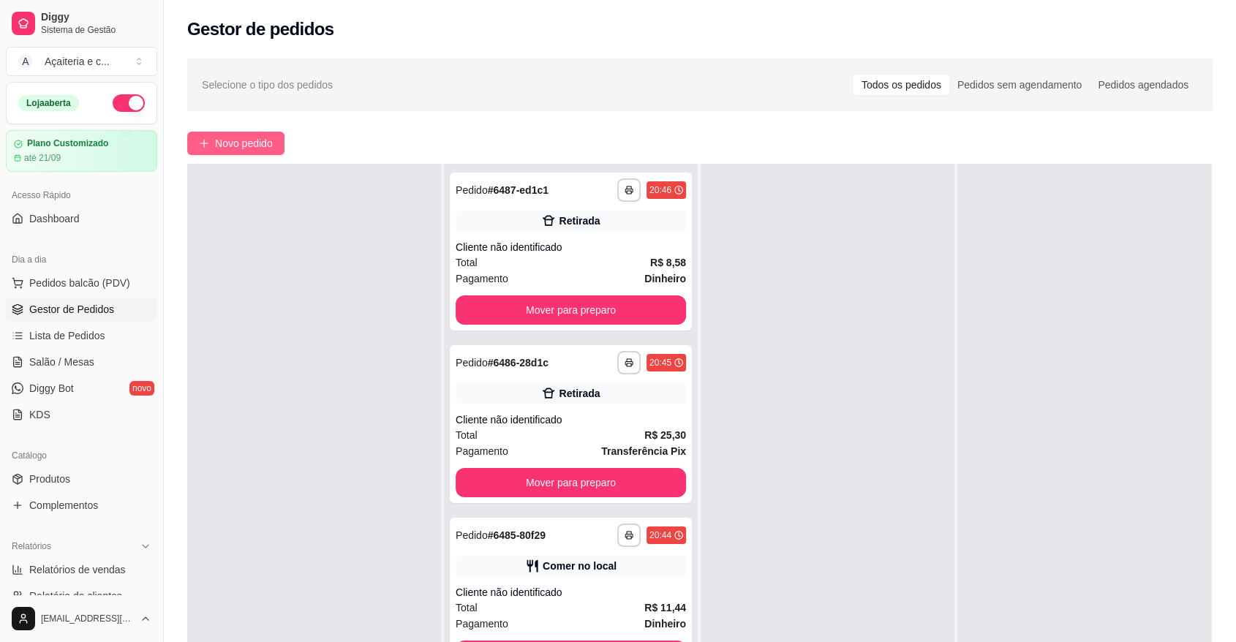
click at [254, 144] on span "Novo pedido" at bounding box center [244, 143] width 58 height 16
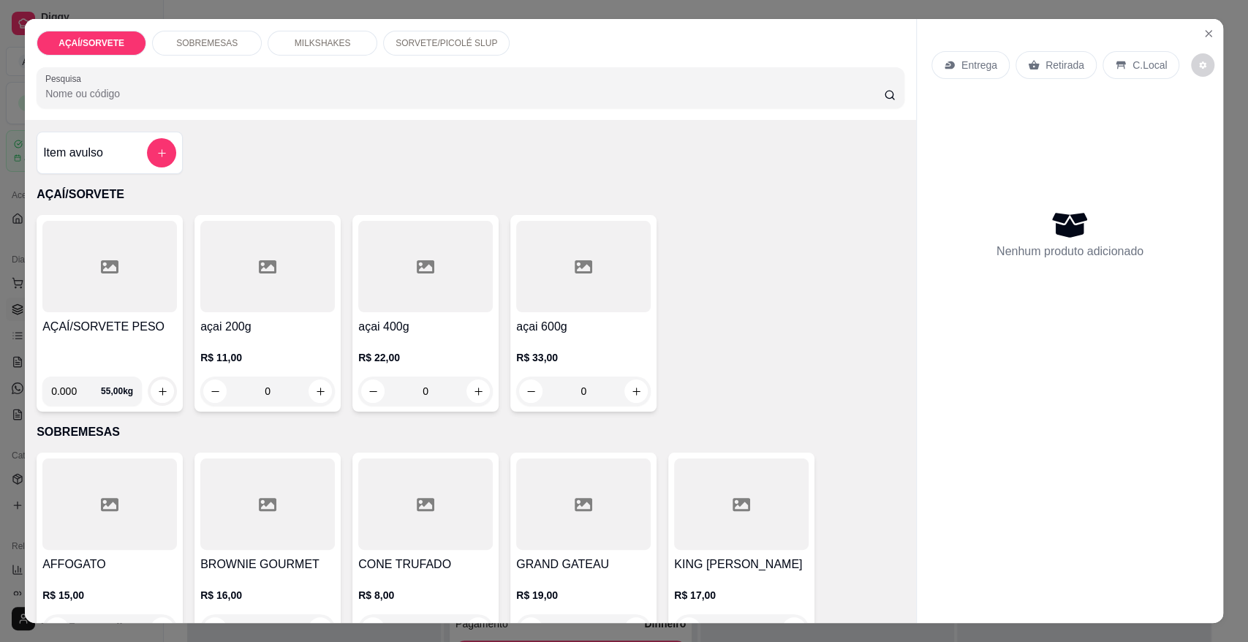
click at [91, 322] on h4 "AÇAÍ/SORVETE PESO" at bounding box center [109, 327] width 135 height 18
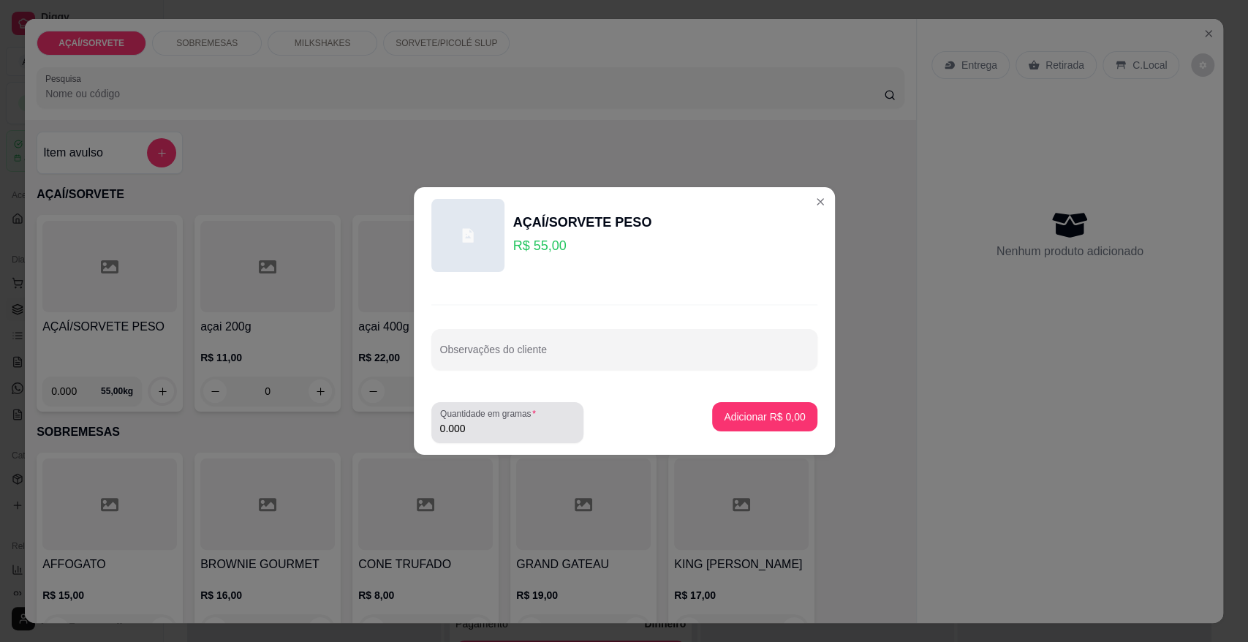
click at [472, 416] on label "Quantidade em gramas" at bounding box center [490, 413] width 101 height 12
click at [472, 421] on input "0.000" at bounding box center [507, 428] width 135 height 15
type input "0.162"
click at [752, 418] on p "Adicionar R$ 8,91" at bounding box center [764, 416] width 79 height 14
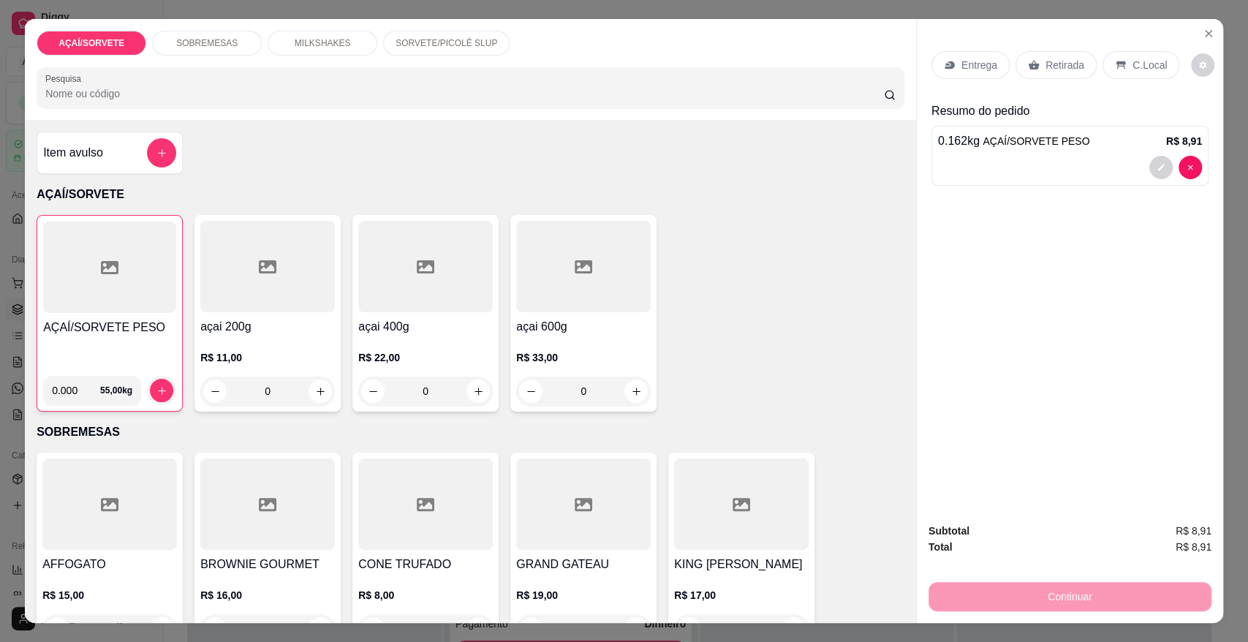
click at [150, 309] on div at bounding box center [109, 267] width 133 height 91
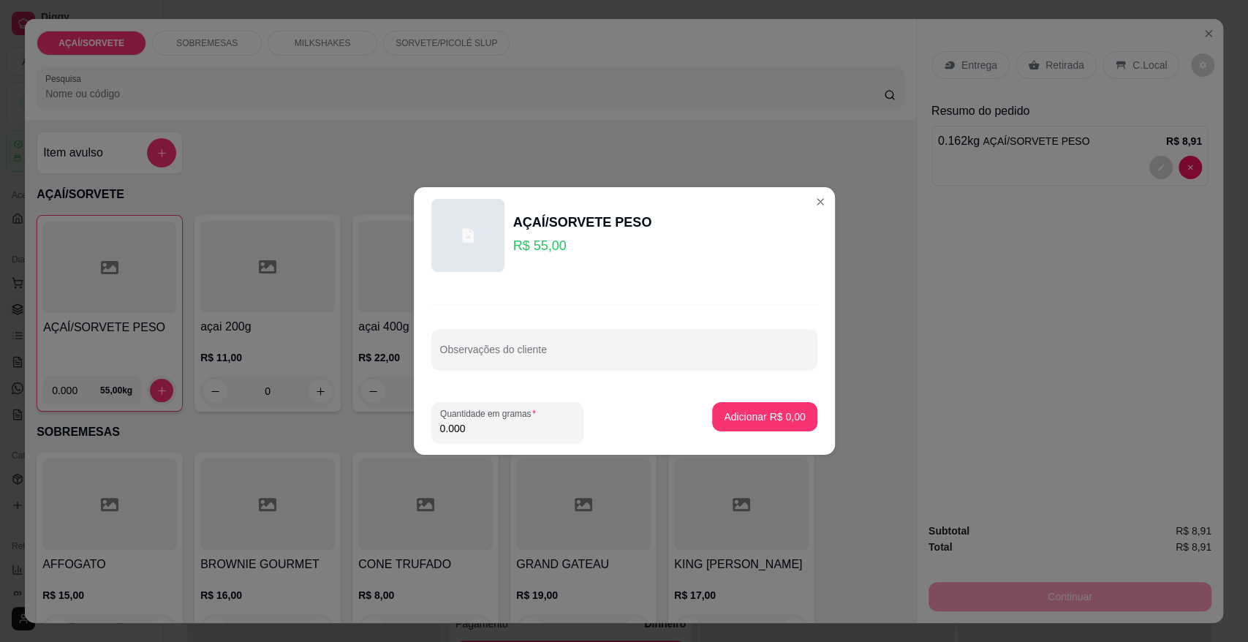
click at [480, 424] on input "0.000" at bounding box center [507, 428] width 135 height 15
type input "0.196"
click at [708, 416] on button "Adicionar R$ 10,78" at bounding box center [761, 417] width 107 height 29
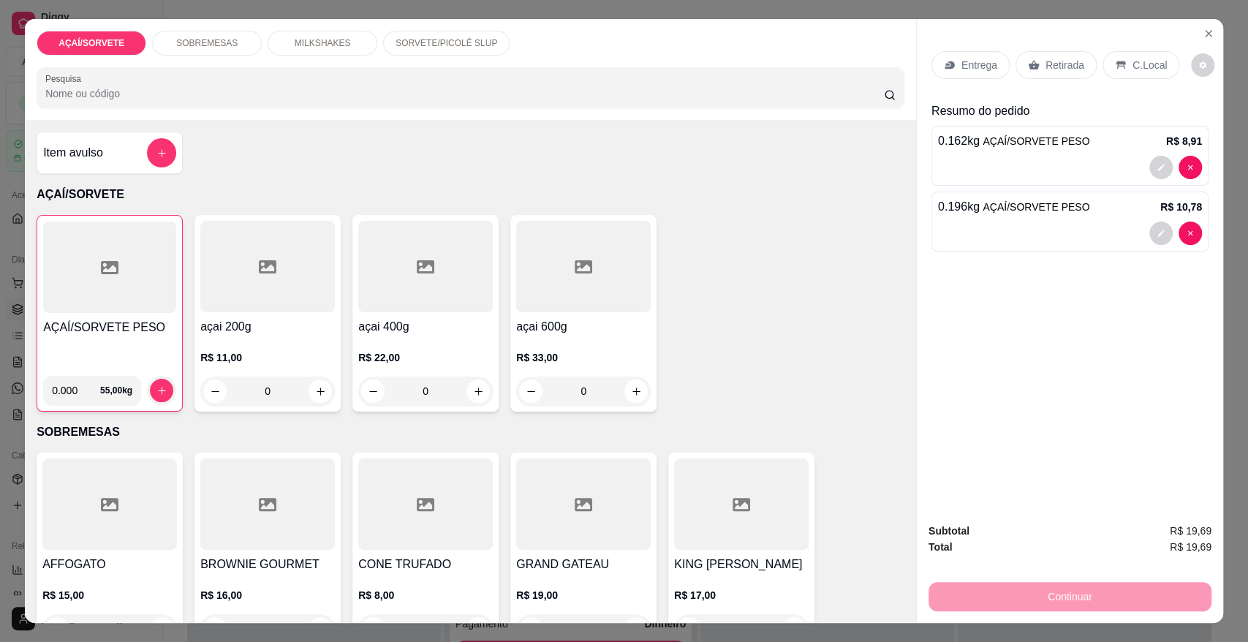
click at [1116, 60] on icon at bounding box center [1121, 65] width 12 height 12
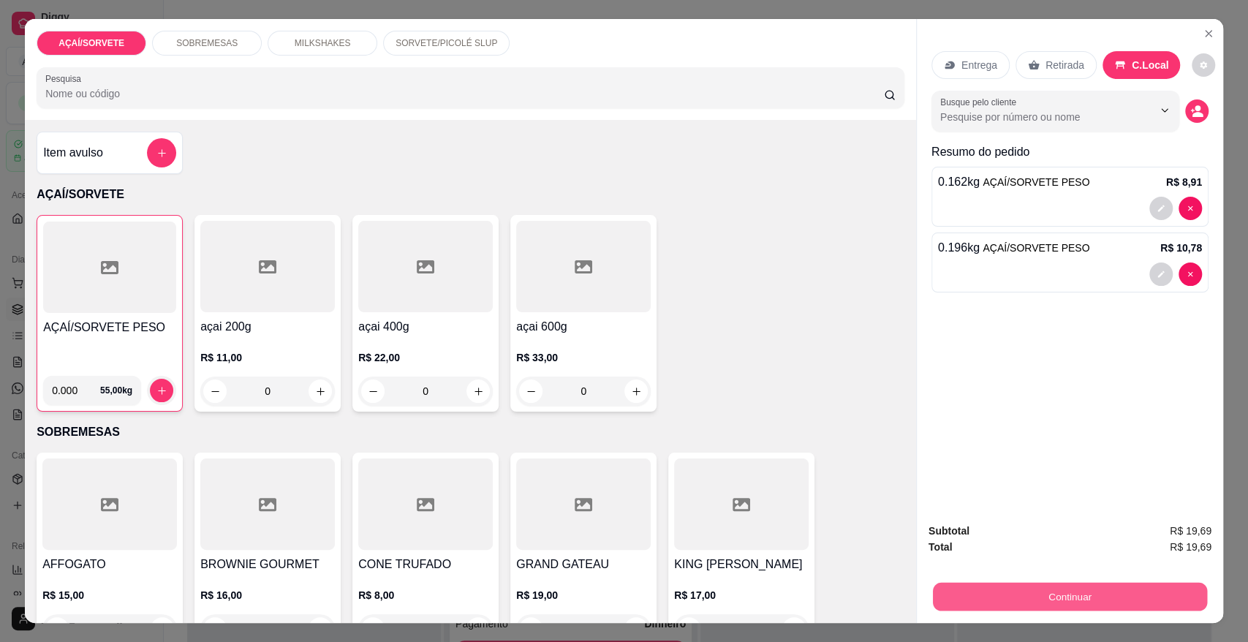
click at [1094, 591] on button "Continuar" at bounding box center [1070, 596] width 274 height 29
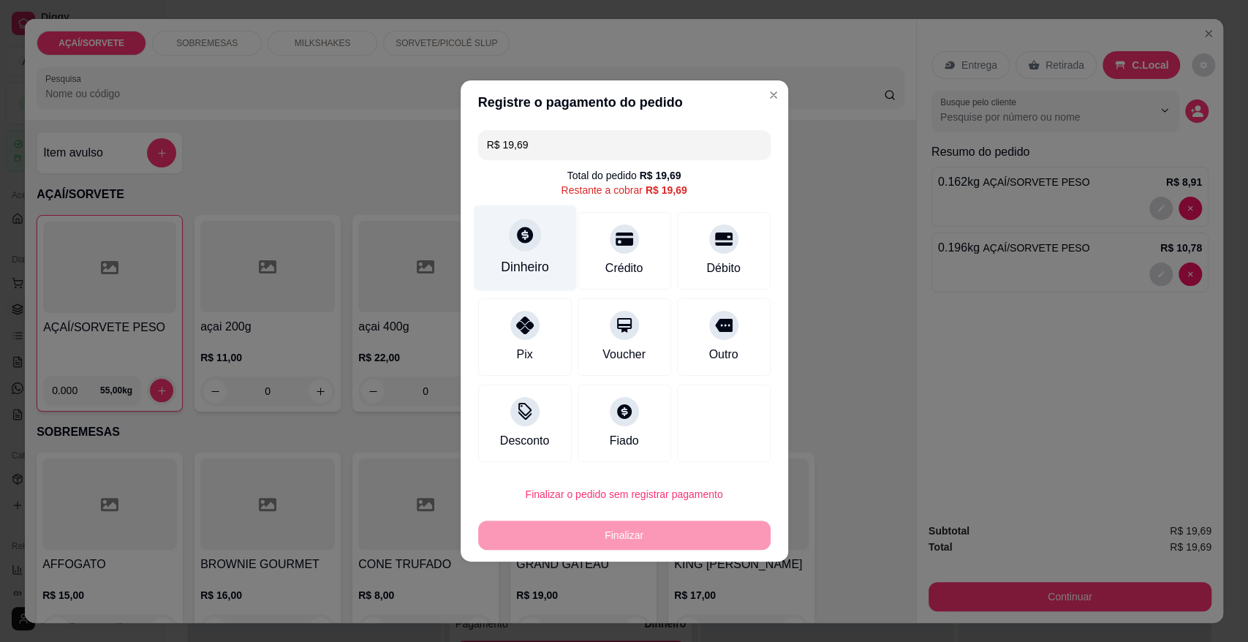
click at [551, 237] on div "Dinheiro" at bounding box center [524, 248] width 103 height 86
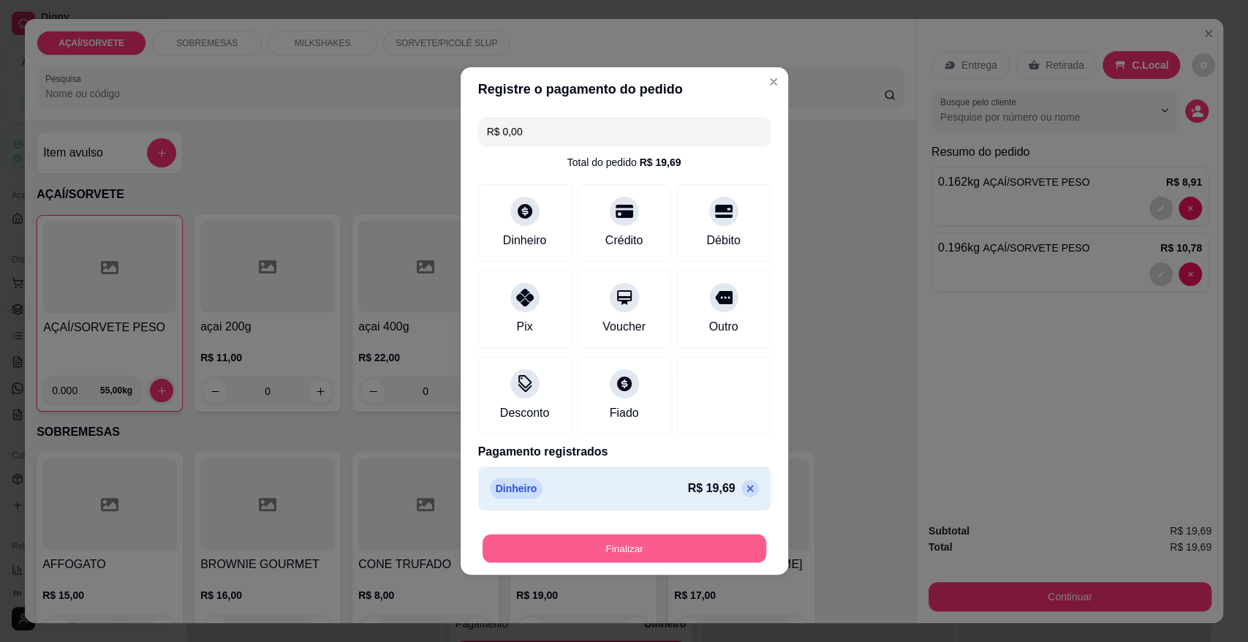
click at [677, 540] on button "Finalizar" at bounding box center [625, 548] width 284 height 29
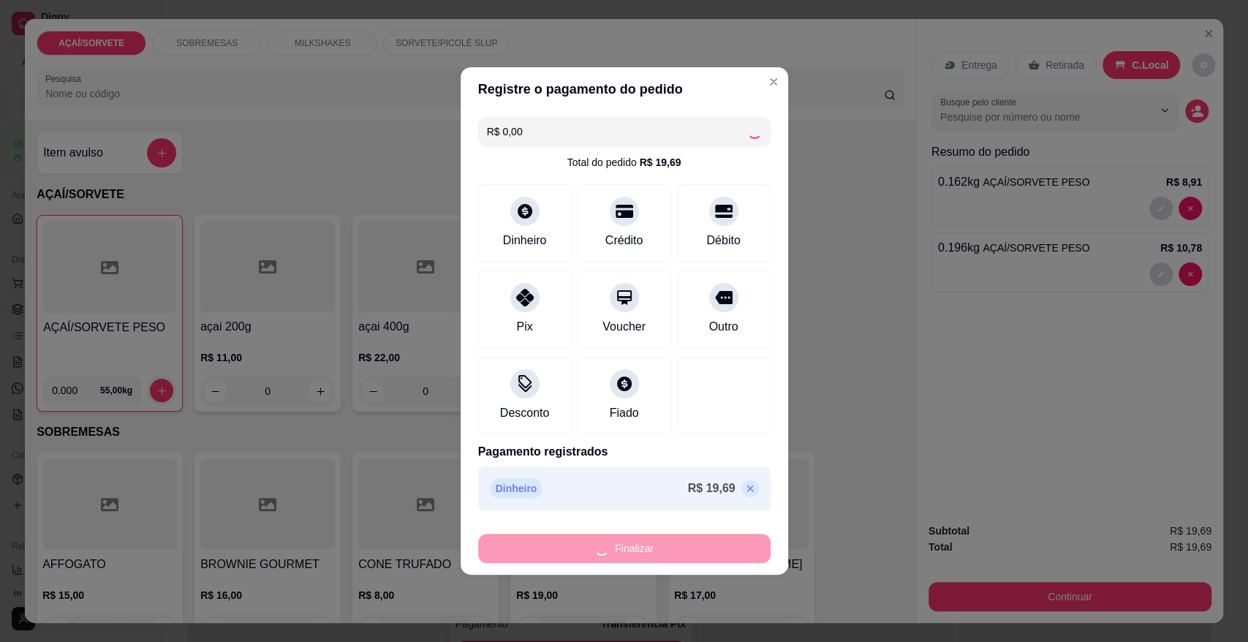
type input "-R$ 19,69"
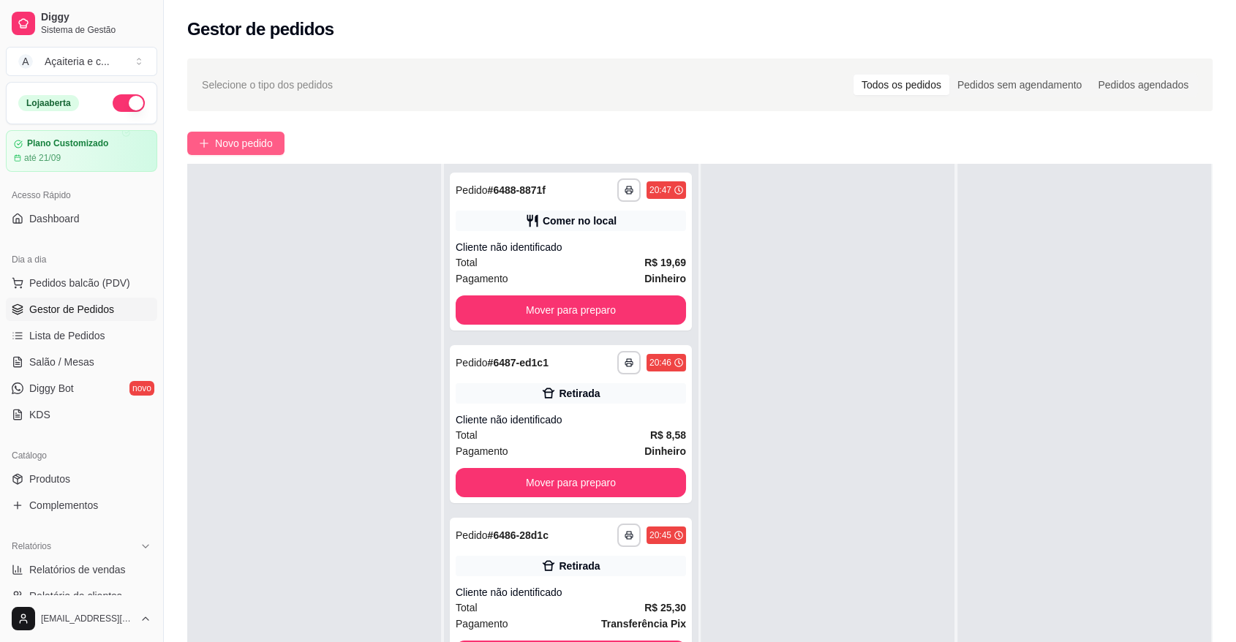
click at [246, 145] on span "Novo pedido" at bounding box center [244, 143] width 58 height 16
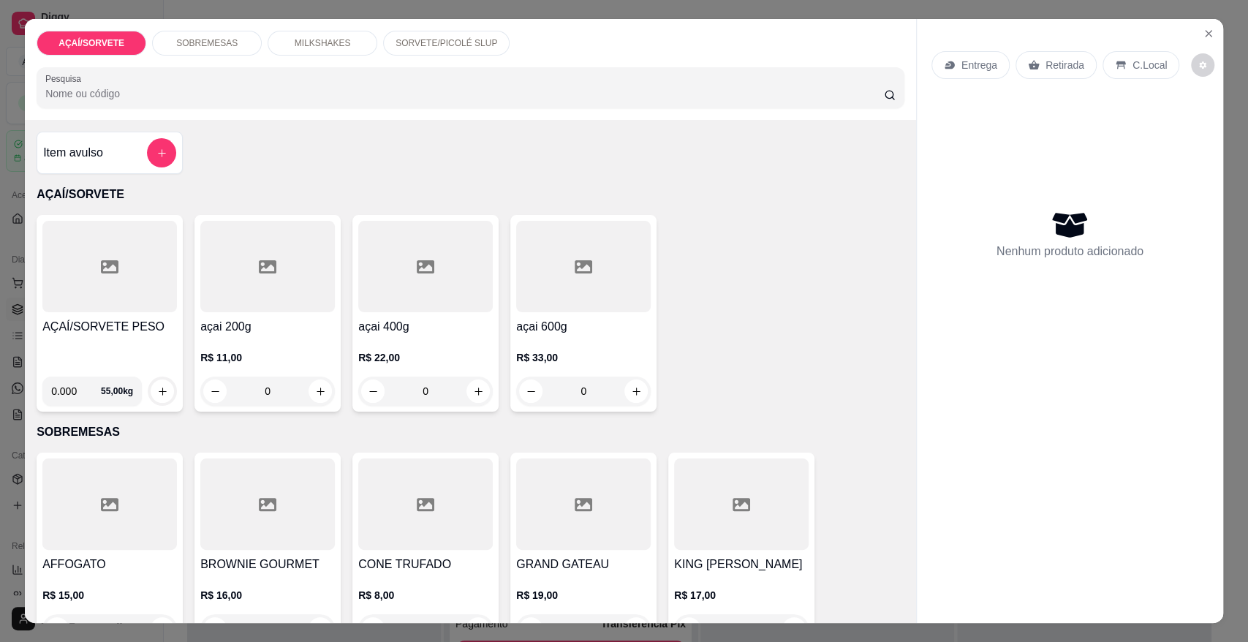
click at [100, 253] on div at bounding box center [109, 266] width 135 height 91
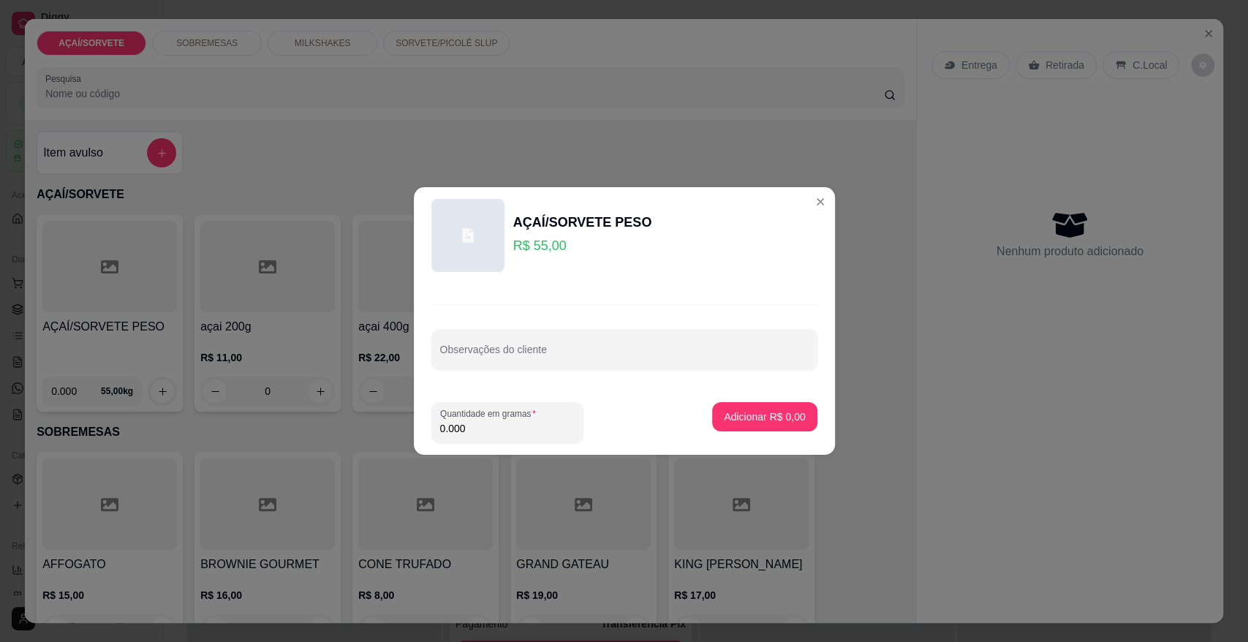
click at [491, 430] on input "0.000" at bounding box center [507, 428] width 135 height 15
type input "0.230"
click at [734, 415] on p "Adicionar R$ 12,65" at bounding box center [761, 416] width 85 height 14
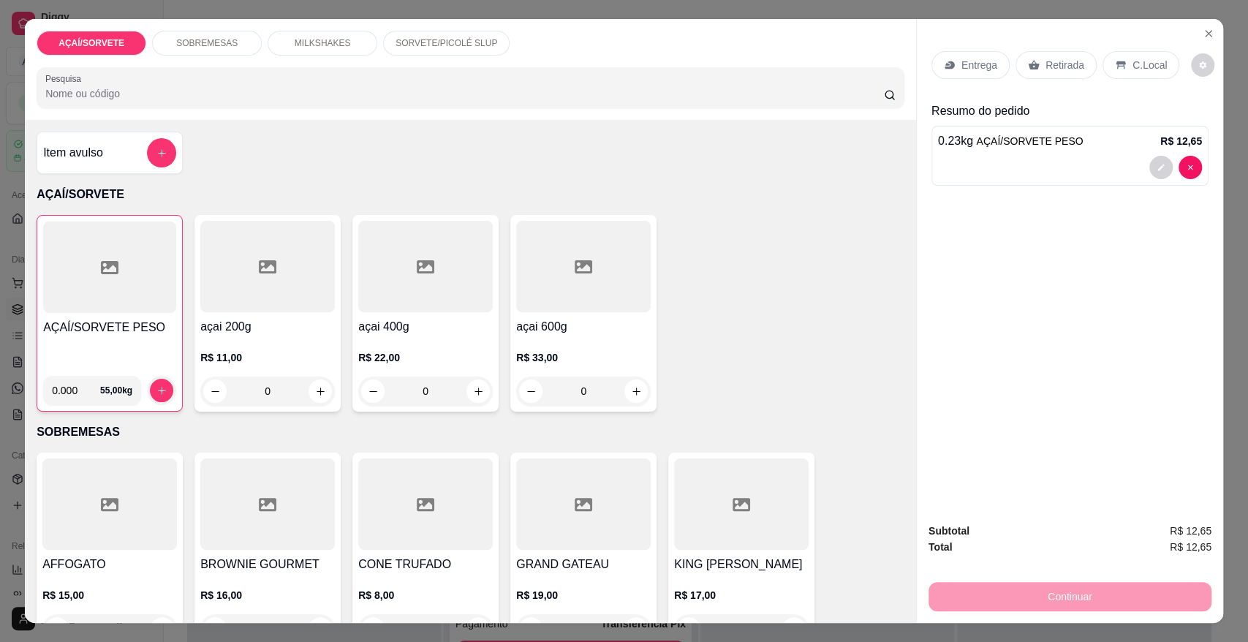
click at [1115, 66] on icon at bounding box center [1121, 65] width 12 height 12
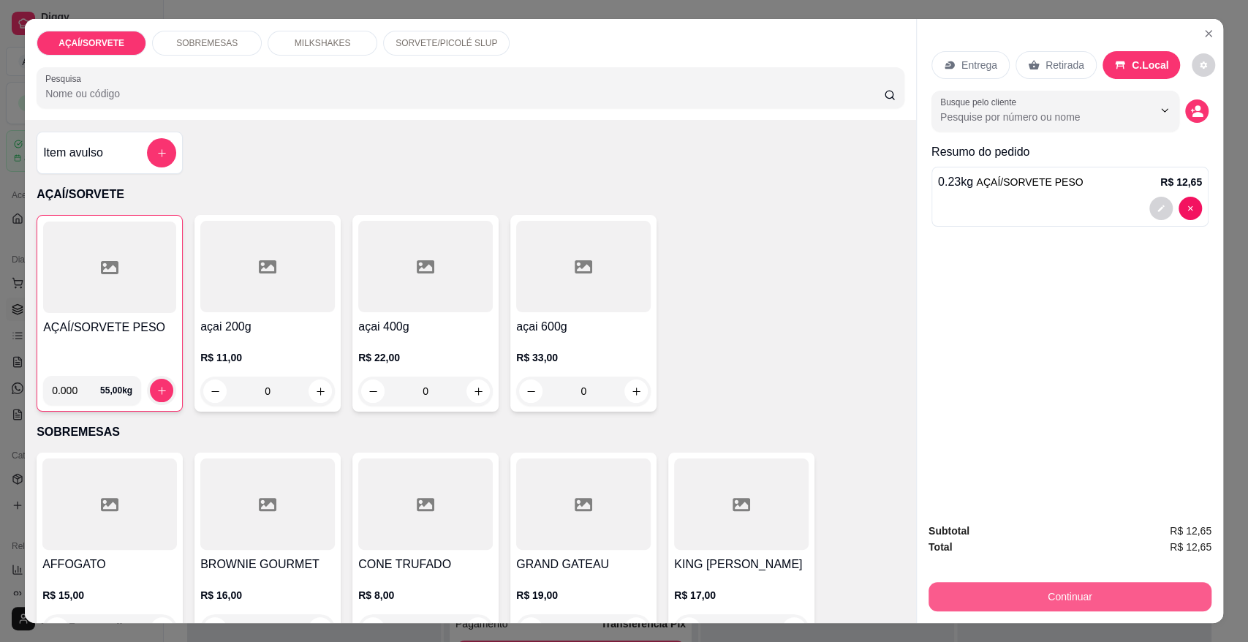
click at [1041, 591] on button "Continuar" at bounding box center [1070, 596] width 283 height 29
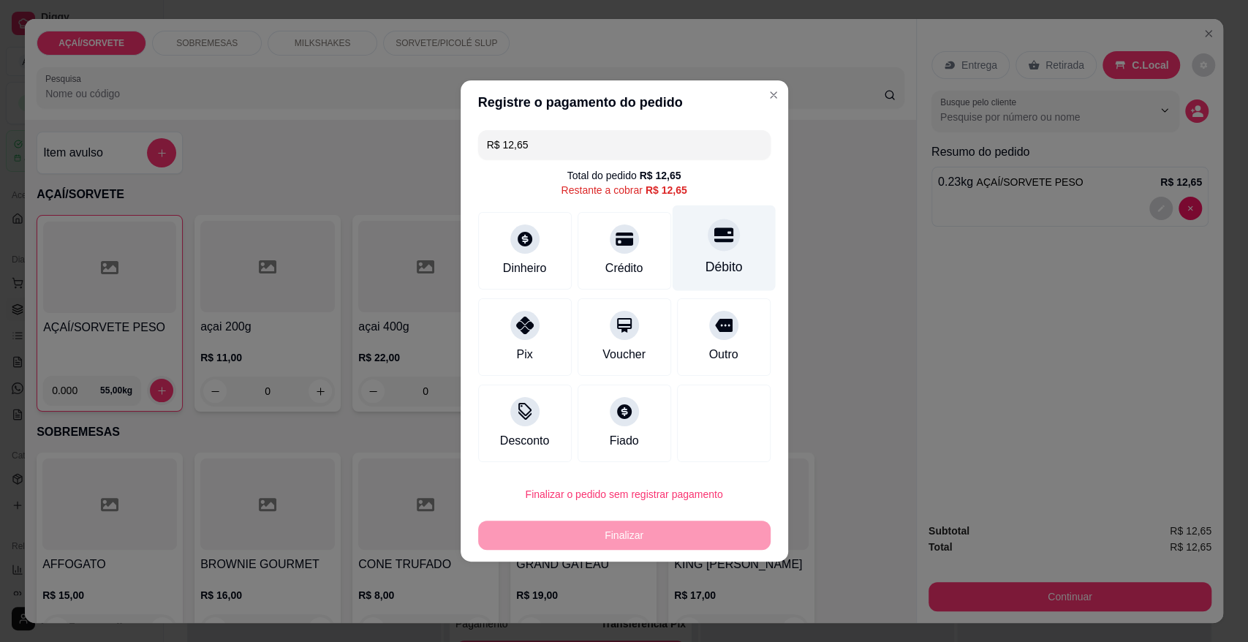
click at [686, 252] on div "Débito" at bounding box center [723, 248] width 103 height 86
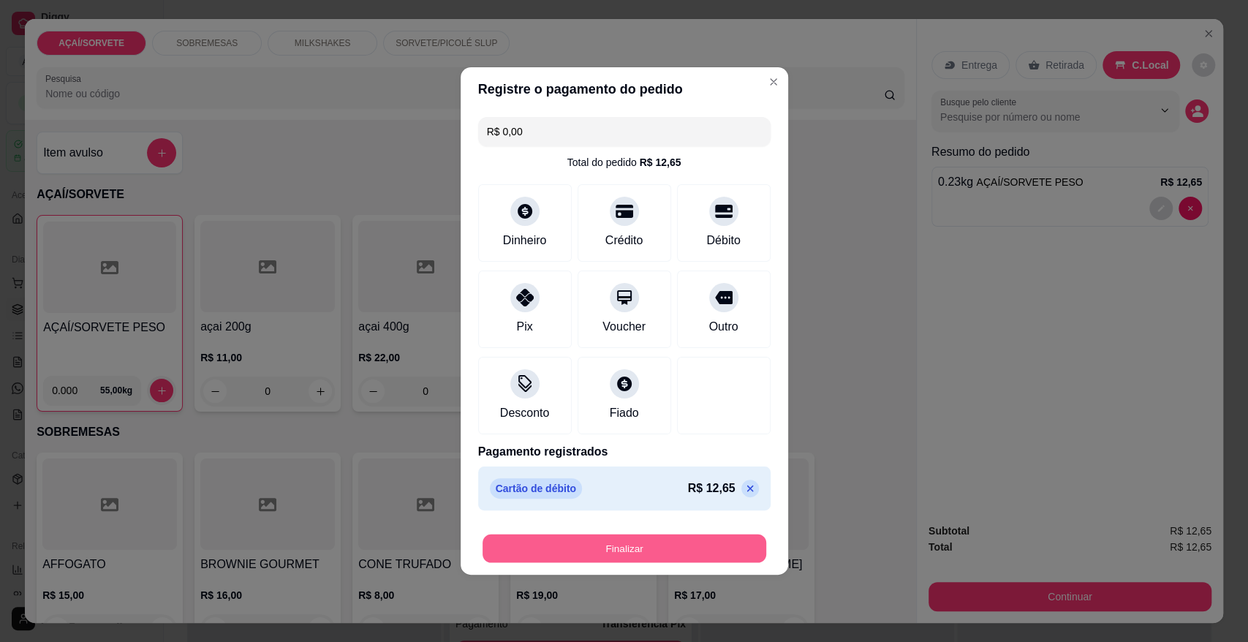
click at [652, 542] on button "Finalizar" at bounding box center [625, 548] width 284 height 29
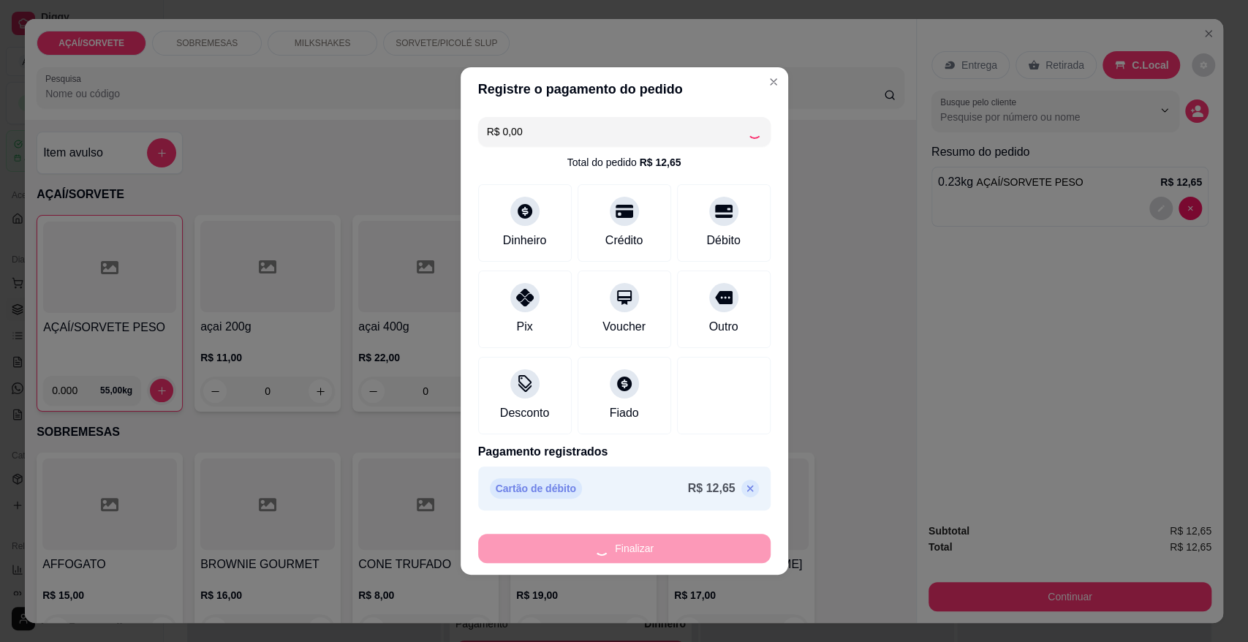
type input "-R$ 12,65"
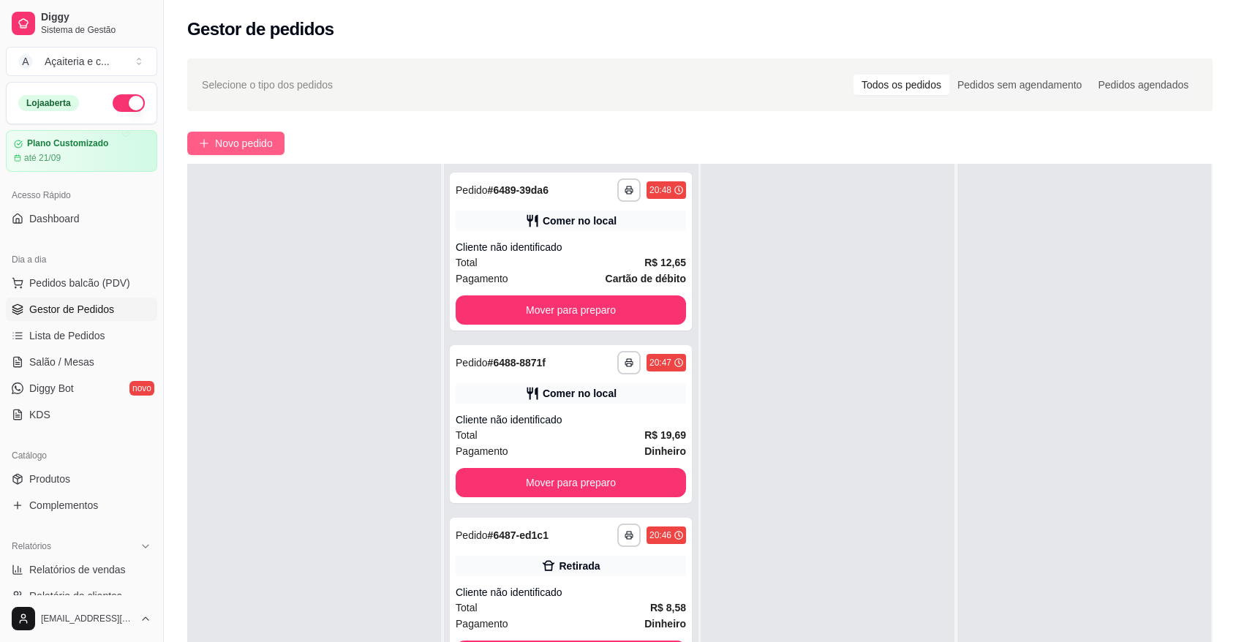
click at [234, 144] on span "Novo pedido" at bounding box center [244, 143] width 58 height 16
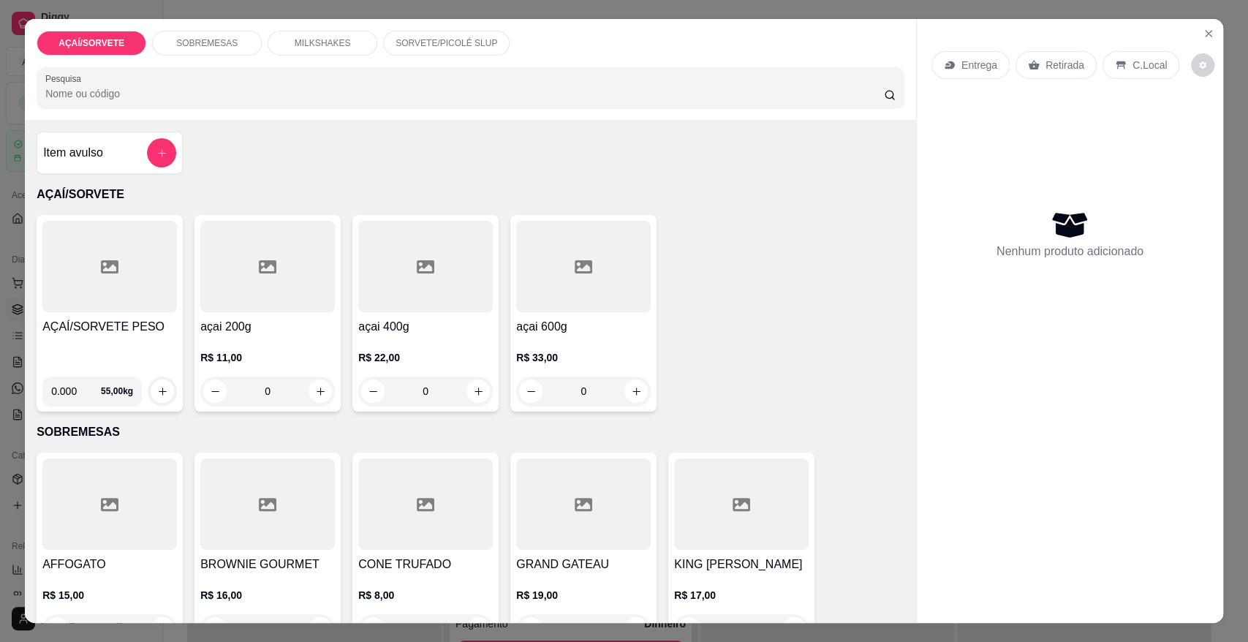
click at [69, 277] on div at bounding box center [109, 266] width 135 height 91
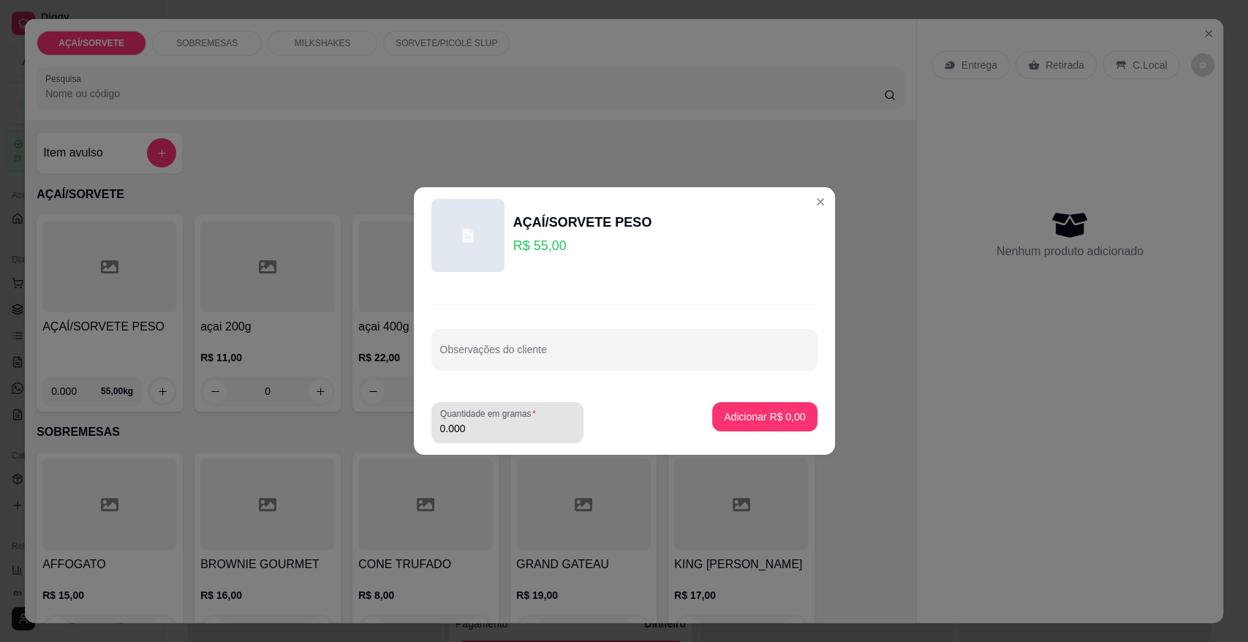
click at [488, 420] on div "0.000" at bounding box center [507, 422] width 135 height 29
type input "0.262"
click at [720, 412] on p "Adicionar R$ 14,41" at bounding box center [761, 416] width 87 height 15
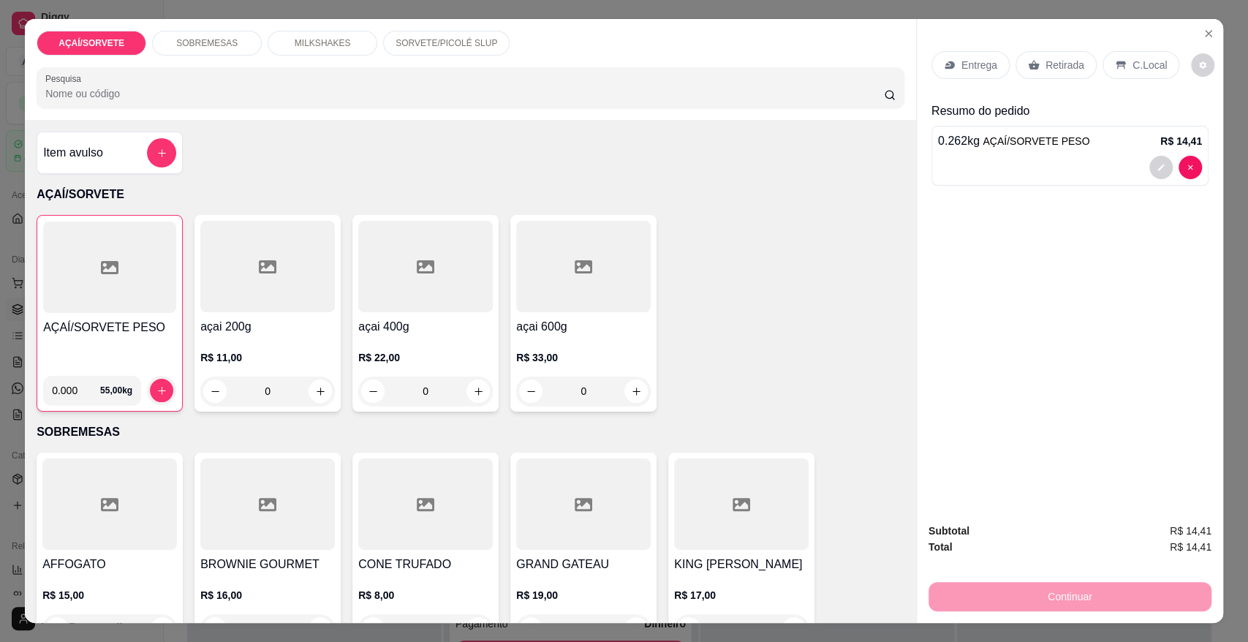
click at [159, 276] on div at bounding box center [109, 267] width 133 height 91
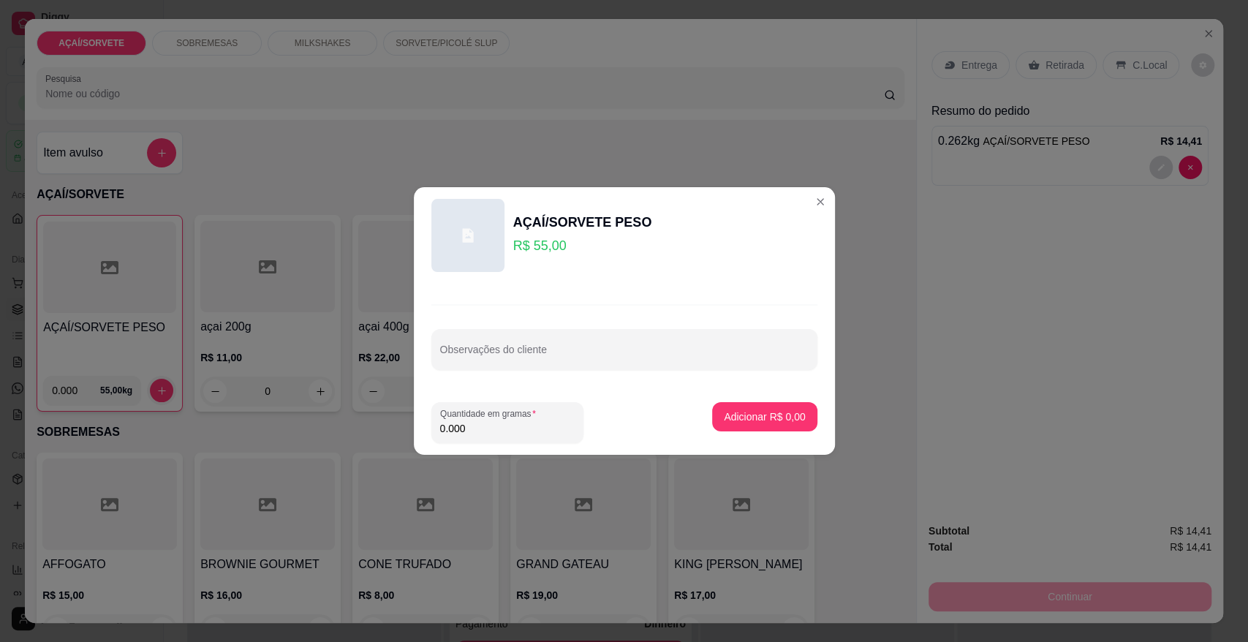
click at [469, 425] on input "0.000" at bounding box center [507, 428] width 135 height 15
type input "0.256"
click at [724, 412] on p "Adicionar R$ 14,08" at bounding box center [761, 416] width 85 height 14
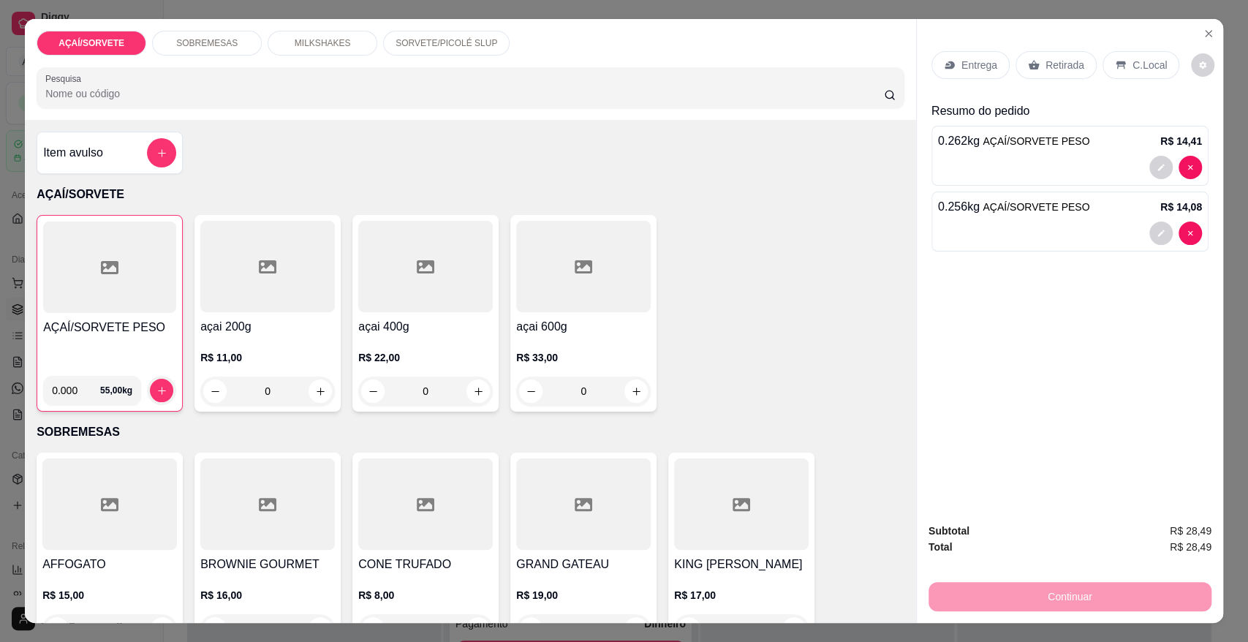
click at [1059, 66] on p "Retirada" at bounding box center [1065, 65] width 39 height 15
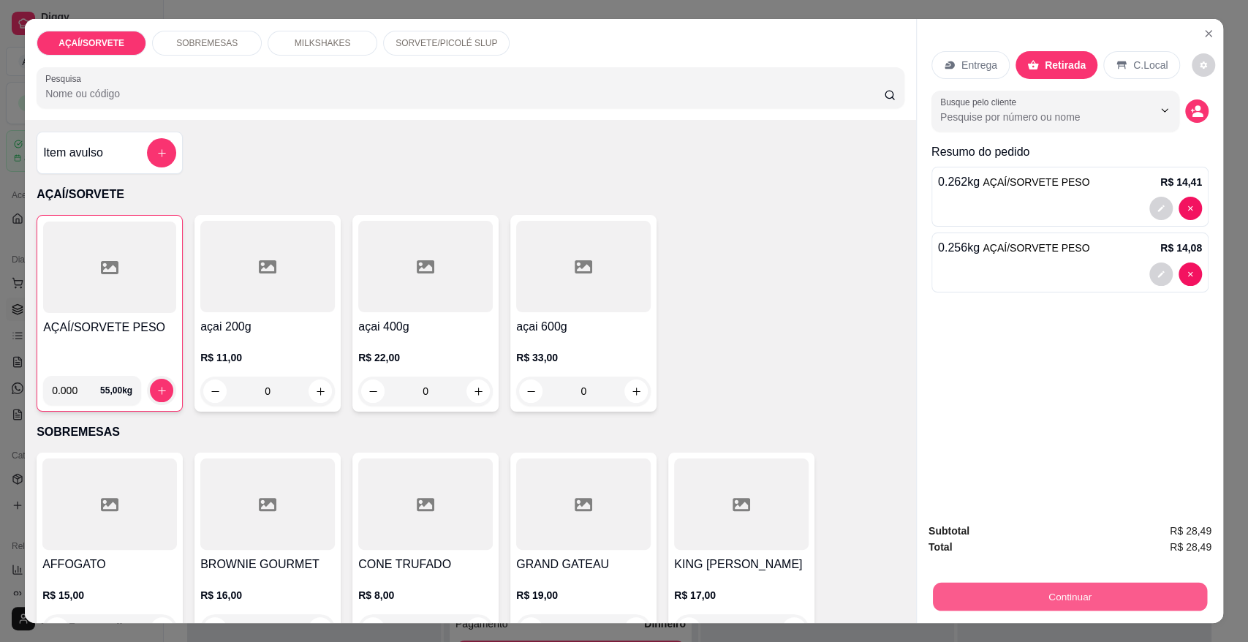
click at [1095, 590] on button "Continuar" at bounding box center [1070, 596] width 274 height 29
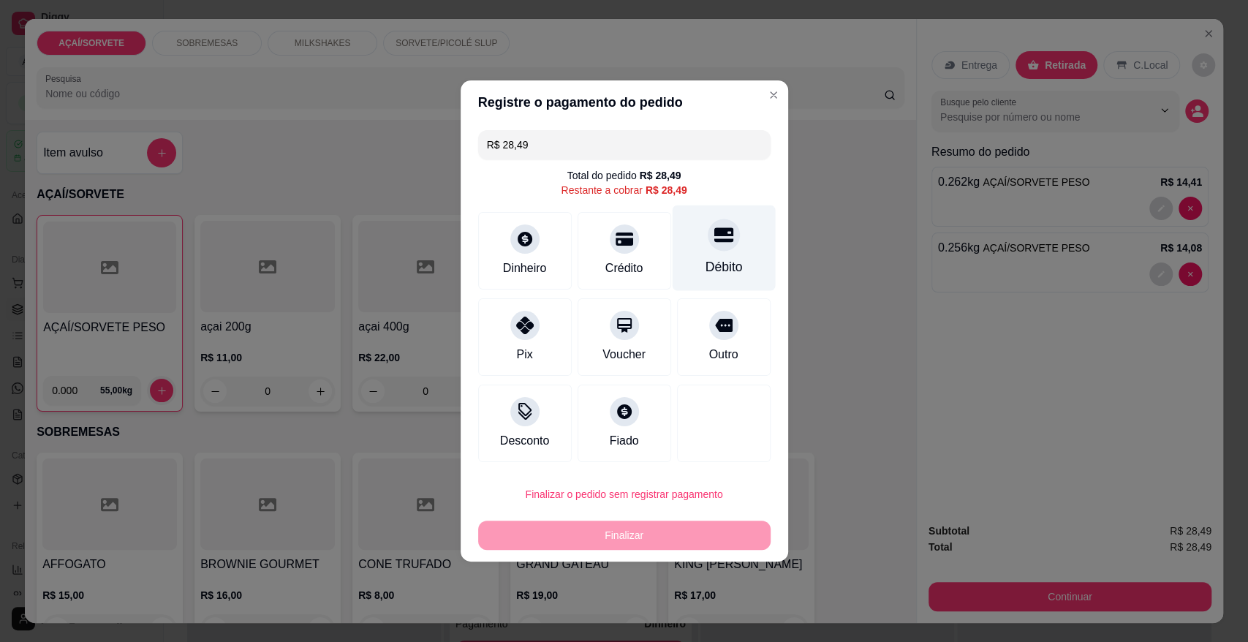
click at [705, 265] on div "Débito" at bounding box center [723, 266] width 37 height 19
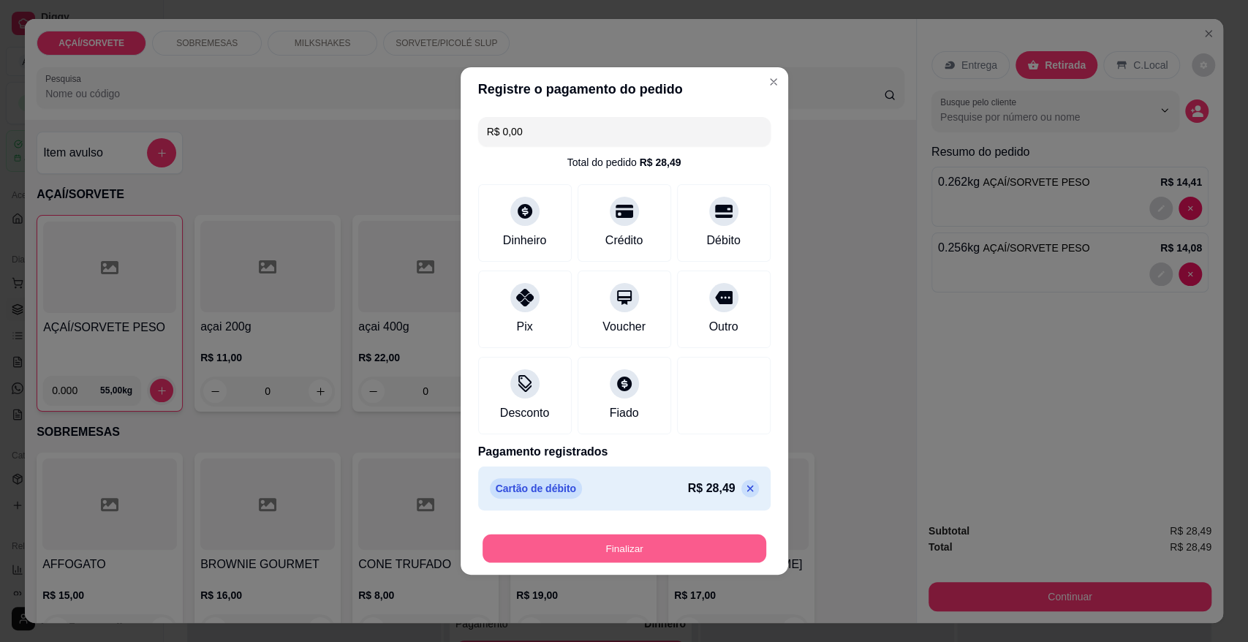
click at [681, 546] on button "Finalizar" at bounding box center [625, 548] width 284 height 29
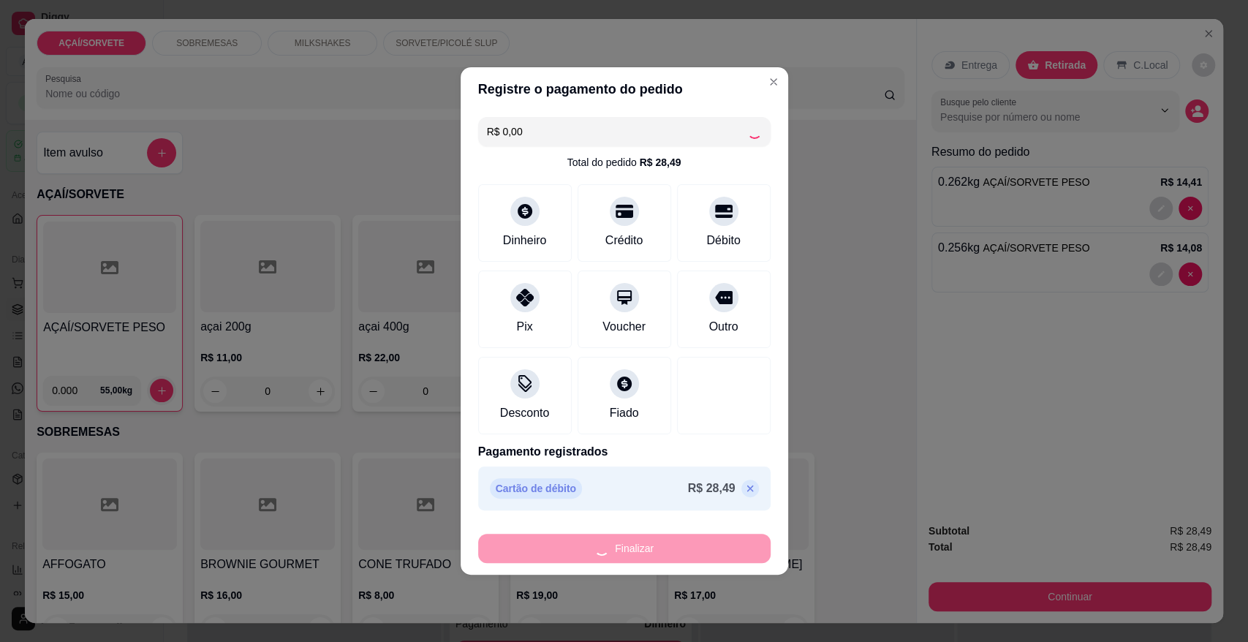
type input "-R$ 28,49"
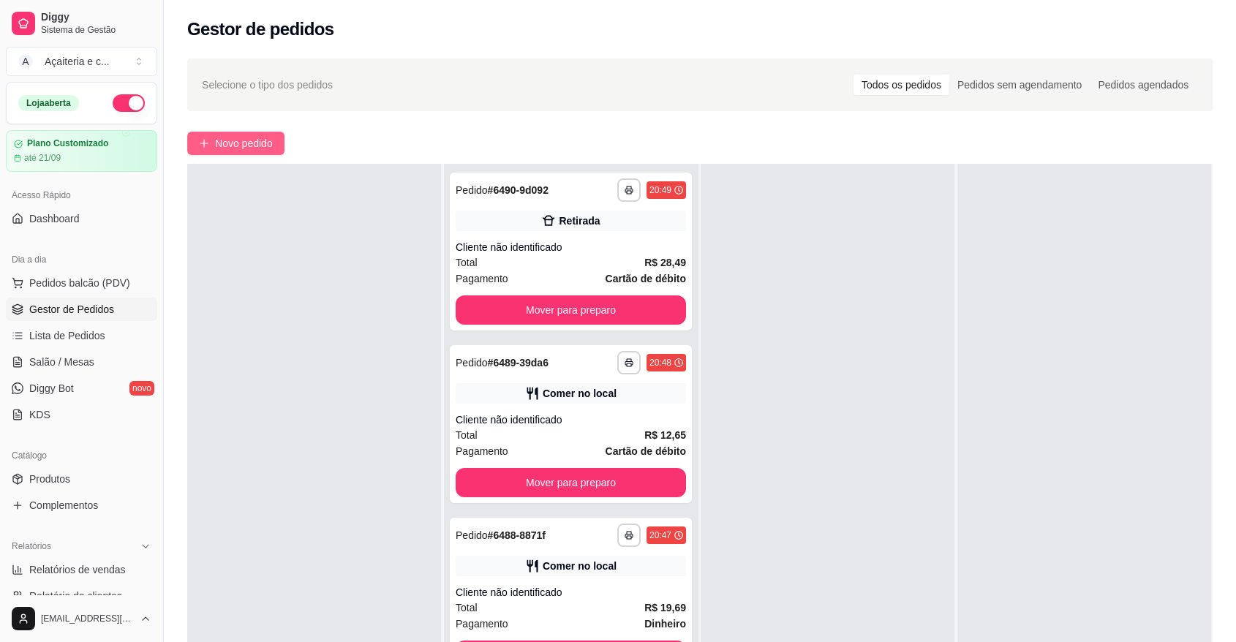
click at [255, 138] on span "Novo pedido" at bounding box center [244, 143] width 58 height 16
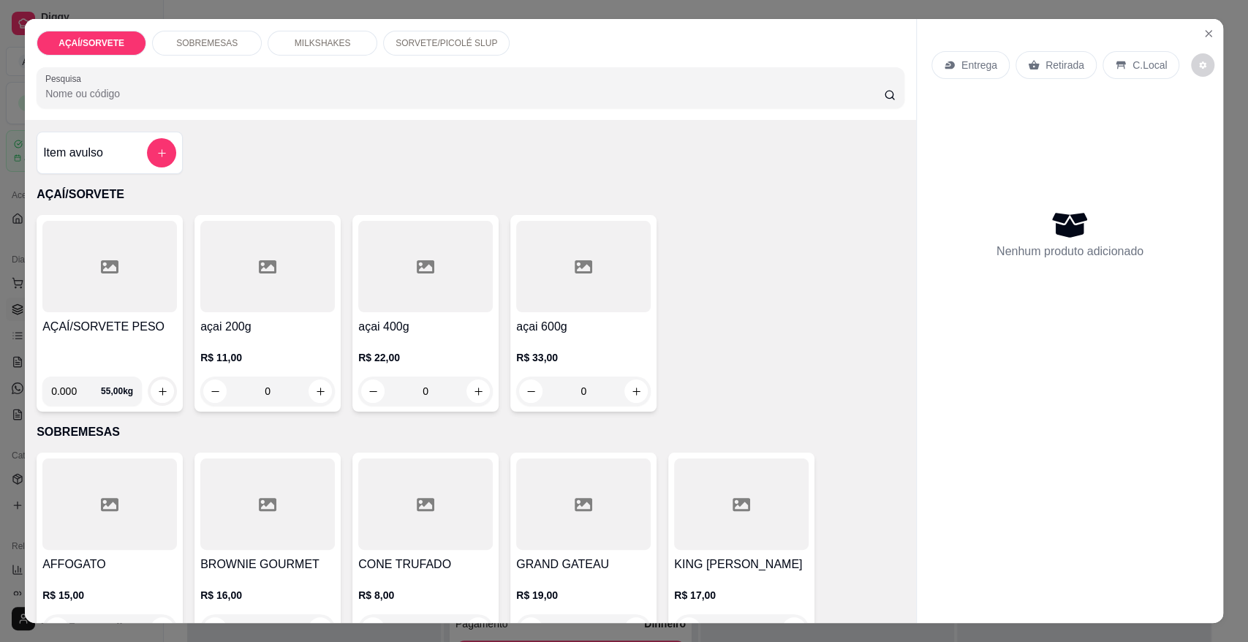
click at [128, 276] on div at bounding box center [109, 266] width 135 height 91
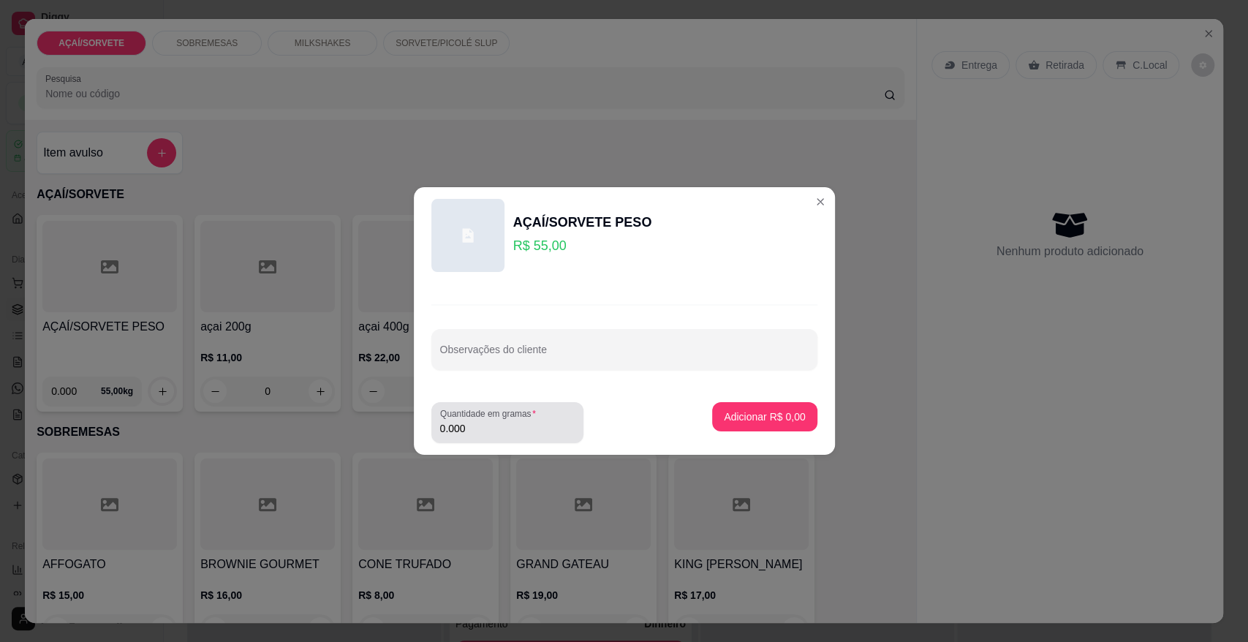
click at [469, 416] on label "Quantidade em gramas" at bounding box center [490, 413] width 101 height 12
click at [469, 421] on input "0.000" at bounding box center [507, 428] width 135 height 15
type input "0.120"
click at [737, 415] on p "Adicionar R$ 6,60" at bounding box center [764, 416] width 79 height 14
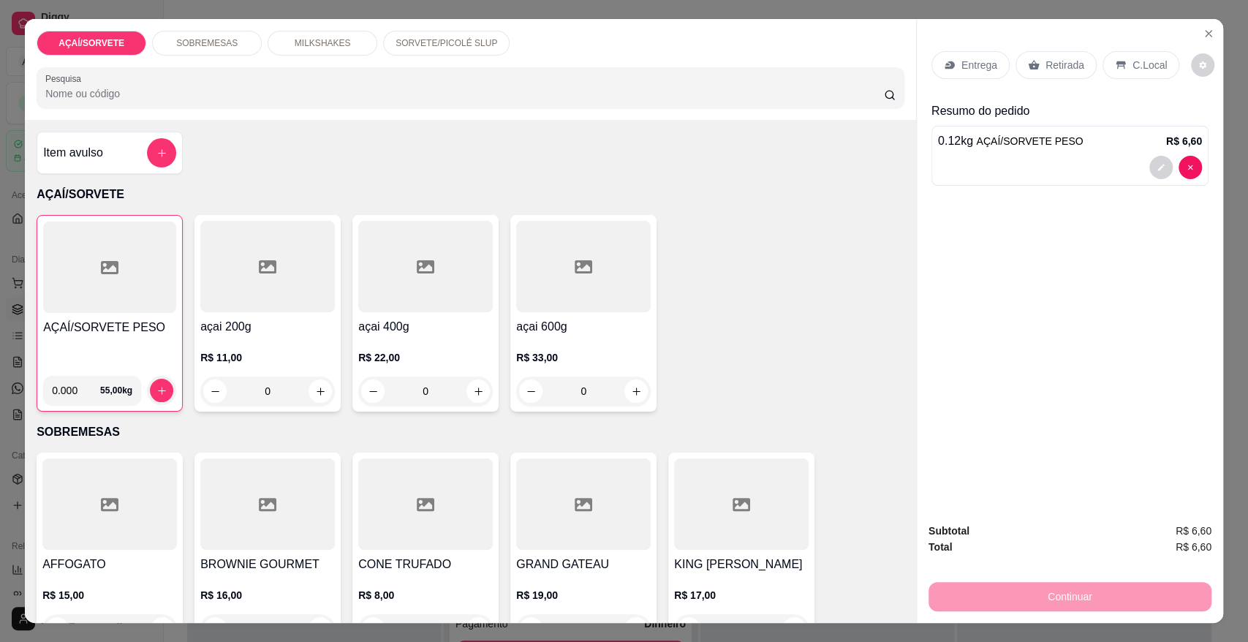
click at [1152, 70] on p "C.Local" at bounding box center [1150, 65] width 34 height 15
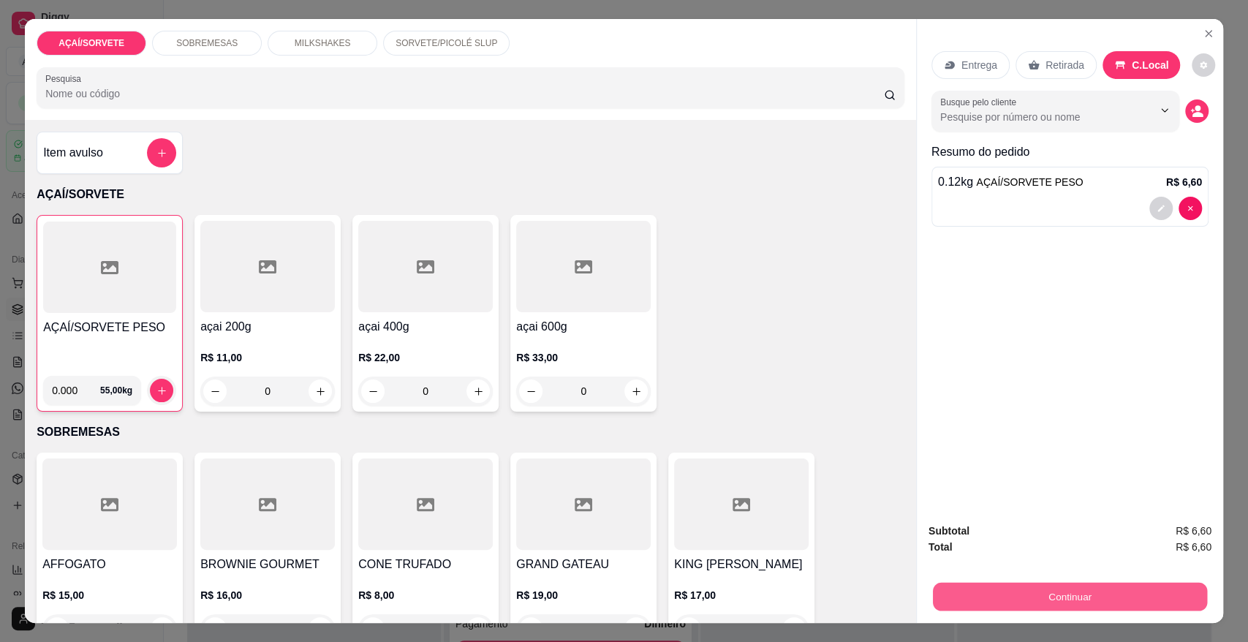
click at [1124, 586] on button "Continuar" at bounding box center [1070, 596] width 274 height 29
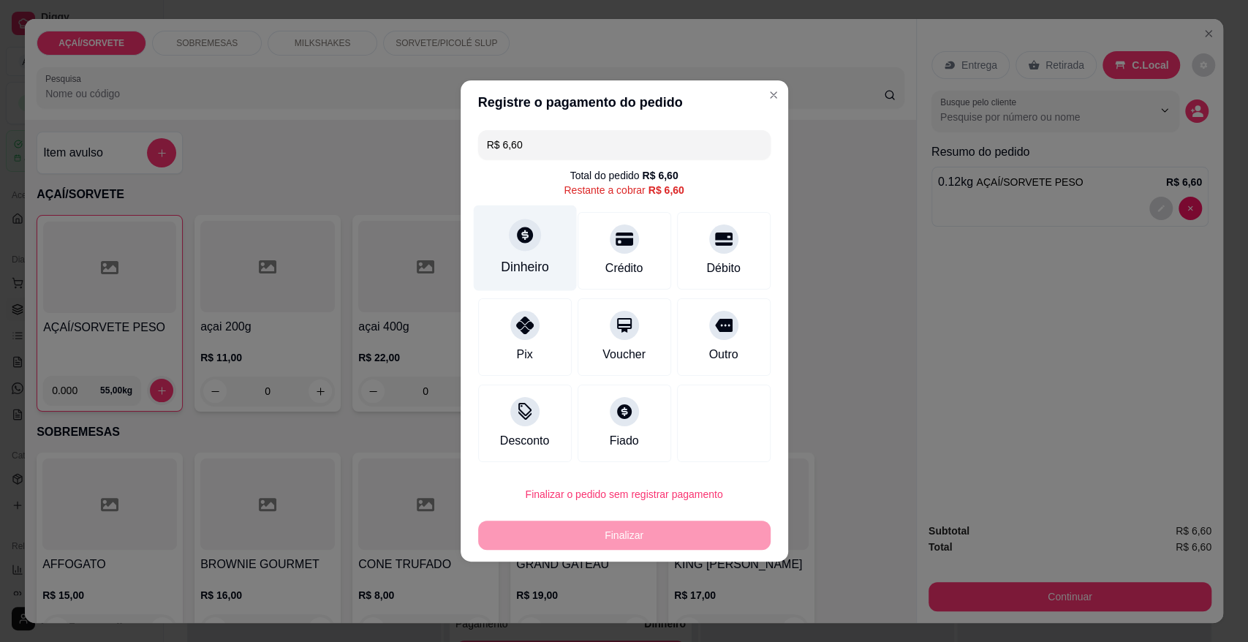
click at [525, 244] on icon at bounding box center [524, 234] width 19 height 19
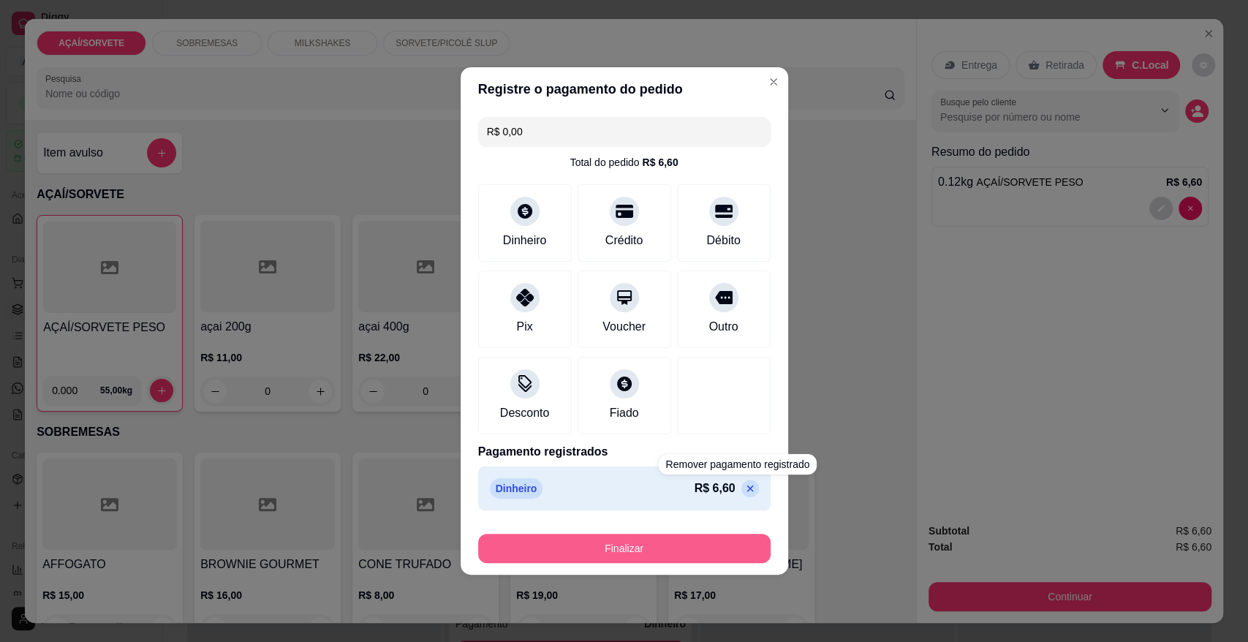
click at [708, 543] on button "Finalizar" at bounding box center [624, 548] width 292 height 29
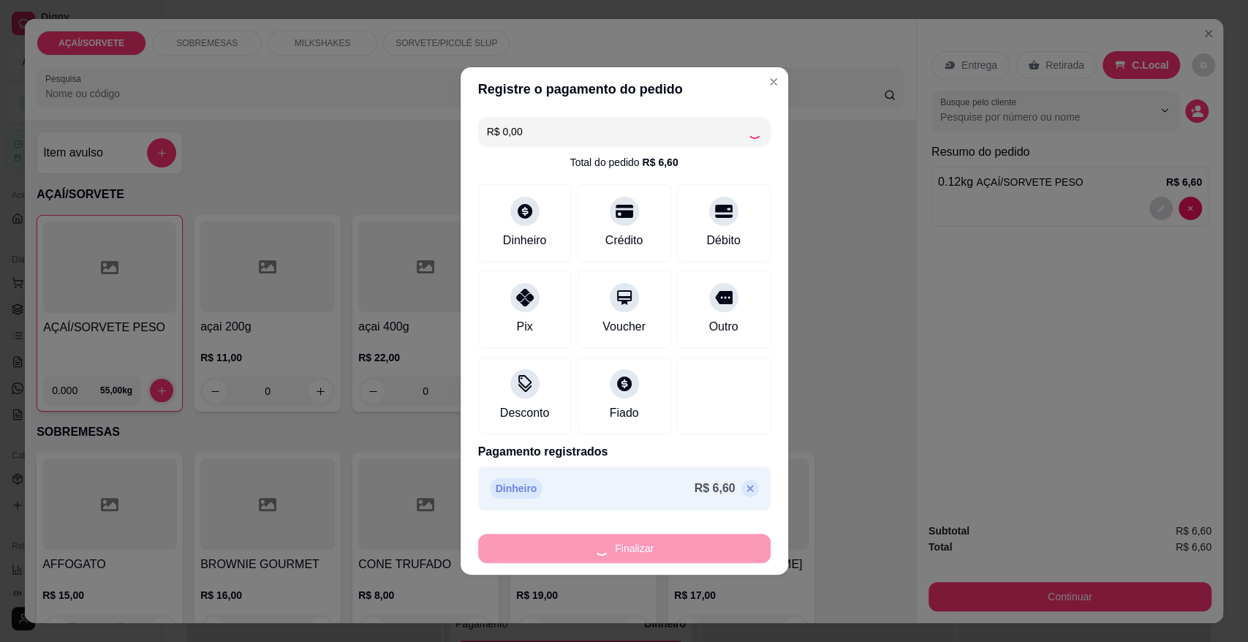
type input "-R$ 6,60"
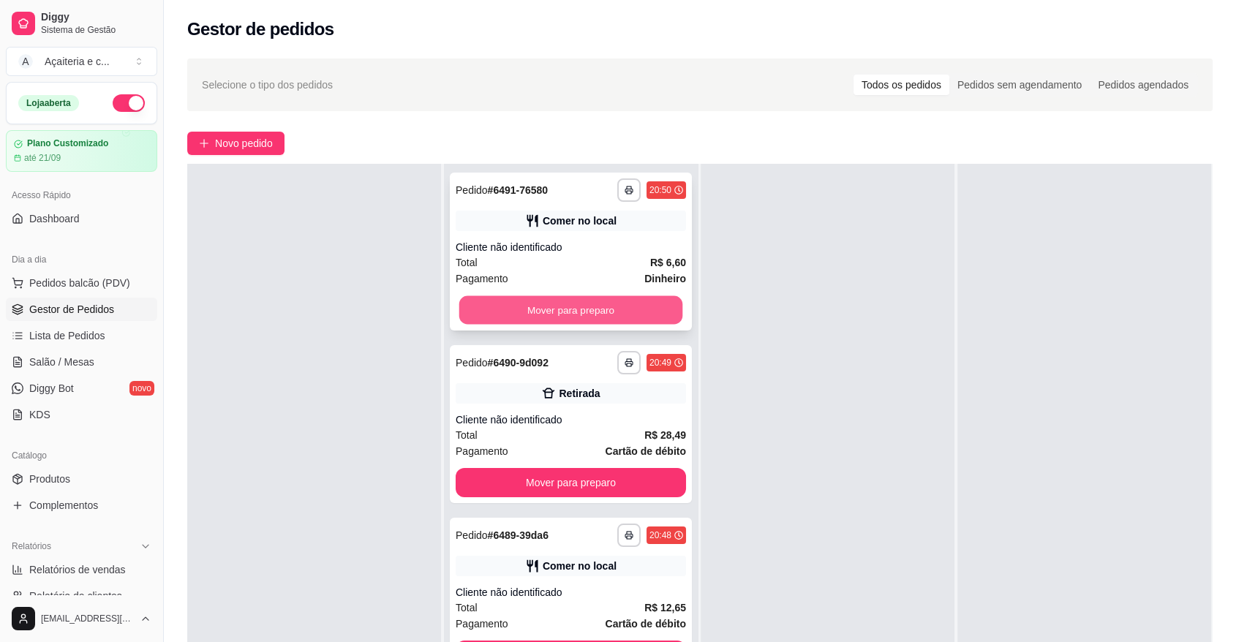
click at [581, 306] on button "Mover para preparo" at bounding box center [571, 310] width 224 height 29
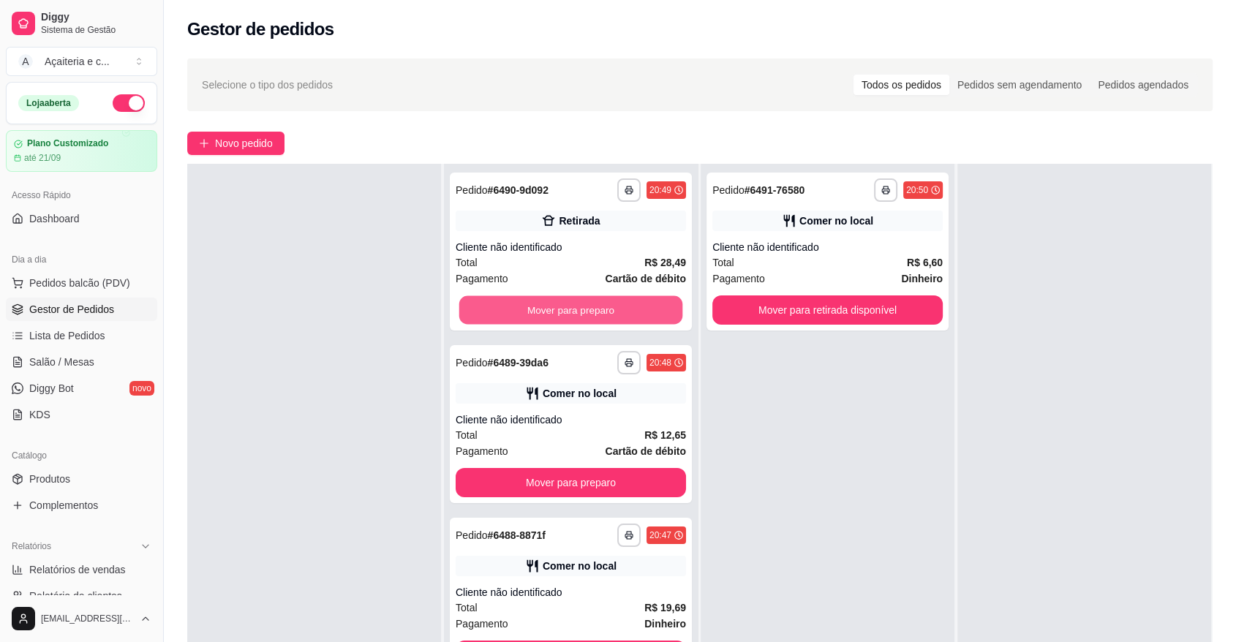
click at [581, 306] on button "Mover para preparo" at bounding box center [571, 310] width 224 height 29
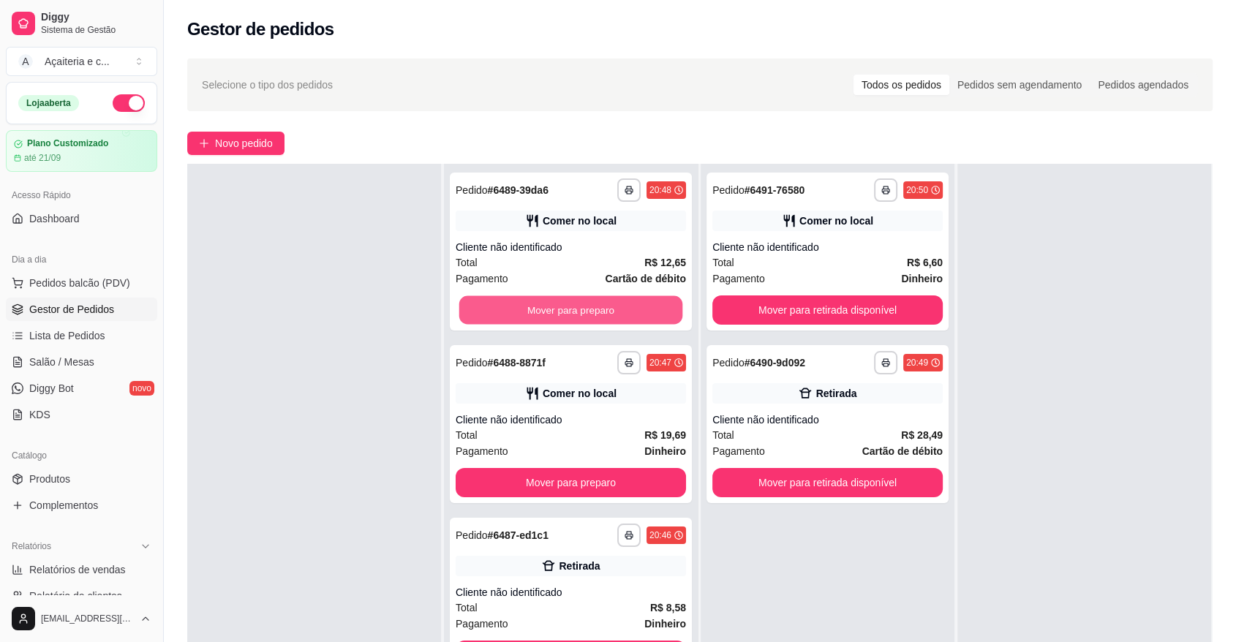
click at [581, 306] on button "Mover para preparo" at bounding box center [571, 310] width 224 height 29
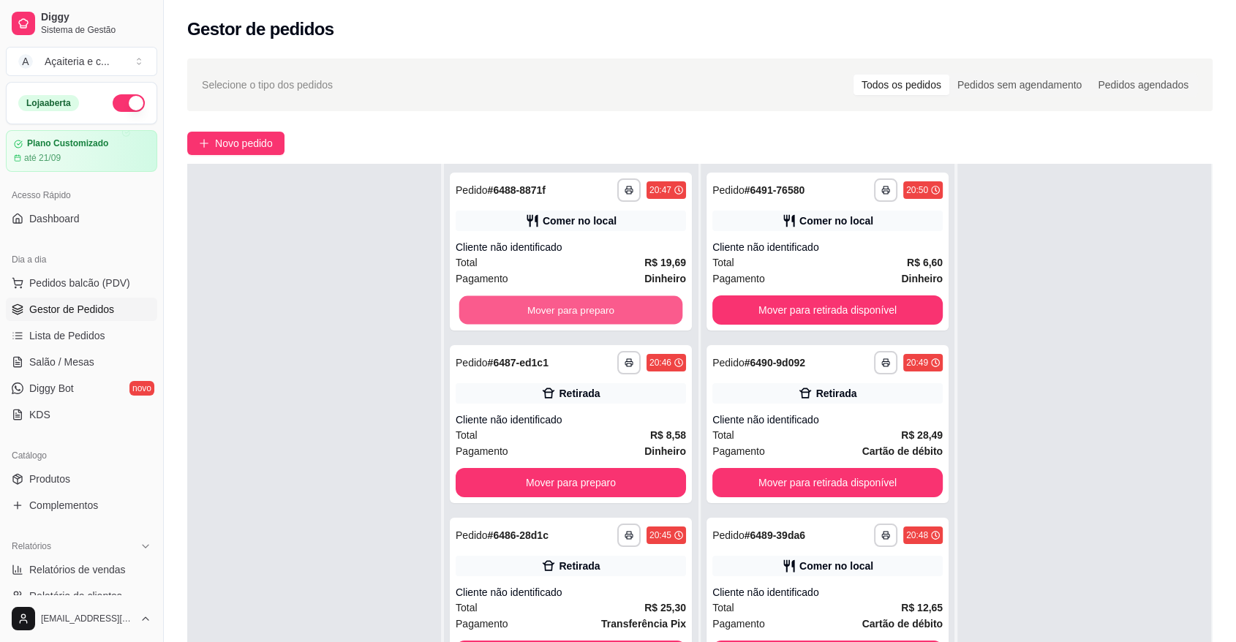
click at [581, 306] on button "Mover para preparo" at bounding box center [571, 310] width 224 height 29
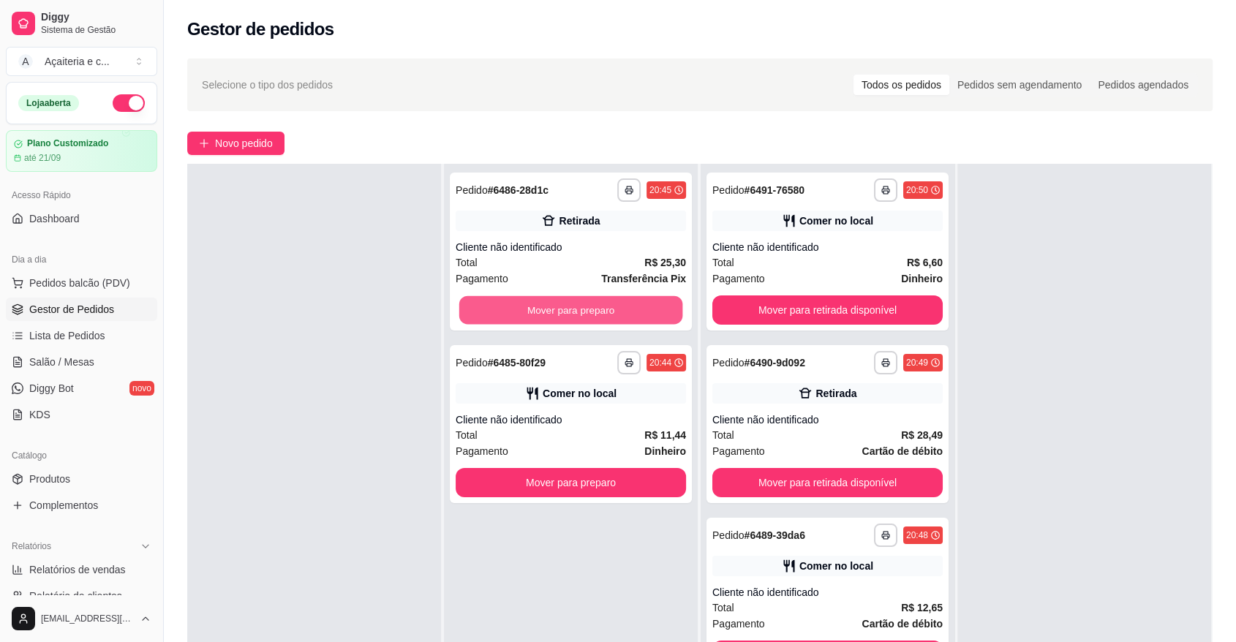
click at [581, 306] on button "Mover para preparo" at bounding box center [571, 310] width 224 height 29
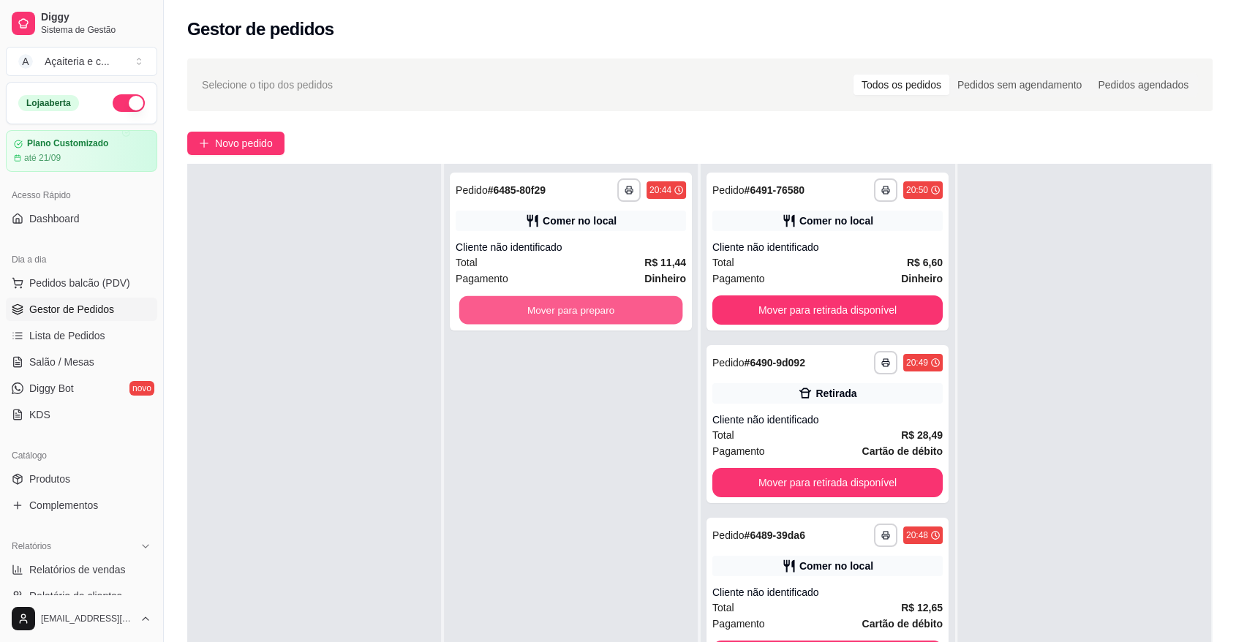
click at [581, 306] on button "Mover para preparo" at bounding box center [571, 310] width 224 height 29
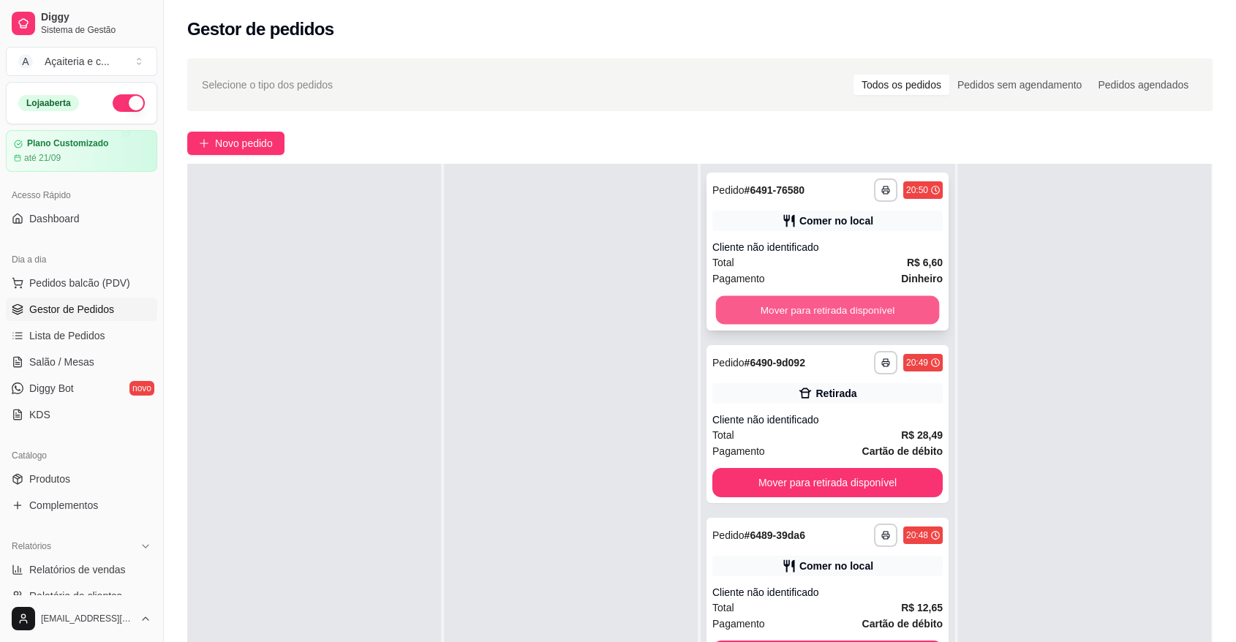
click at [728, 304] on button "Mover para retirada disponível" at bounding box center [828, 310] width 224 height 29
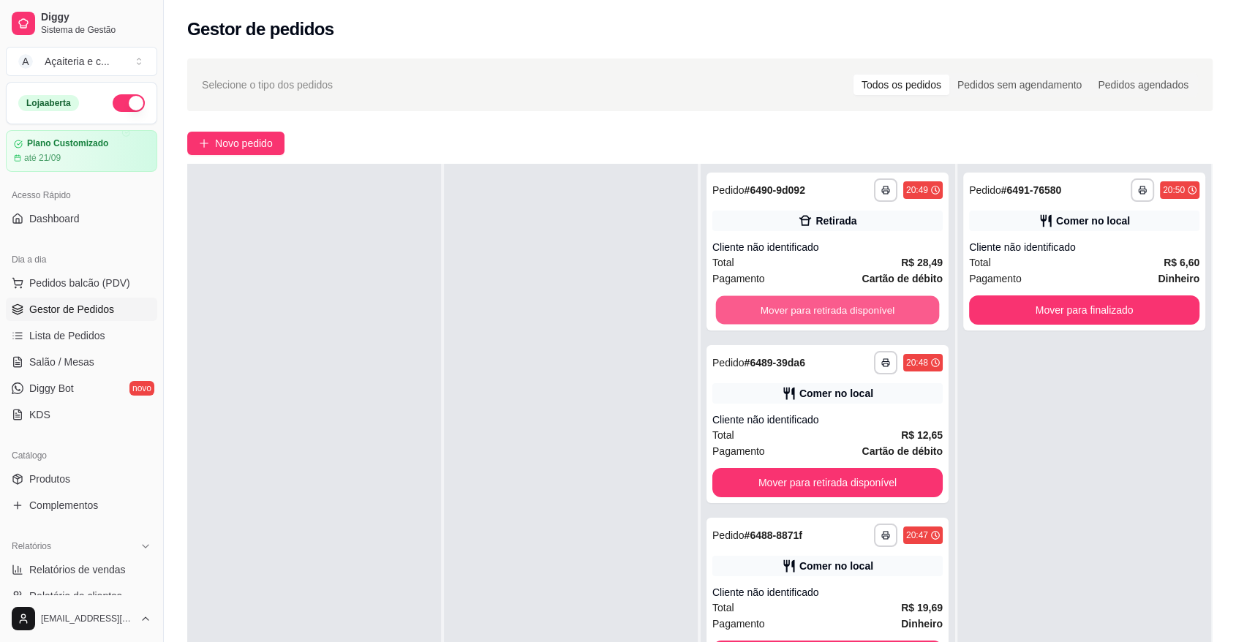
click at [728, 304] on button "Mover para retirada disponível" at bounding box center [828, 310] width 224 height 29
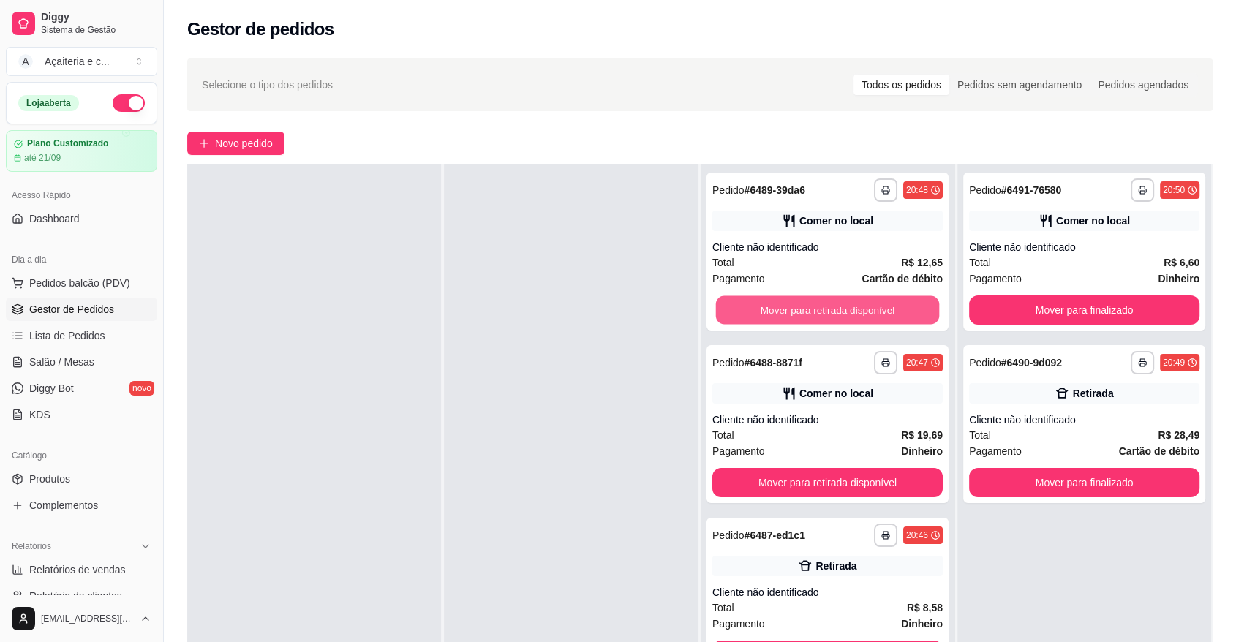
click at [728, 304] on button "Mover para retirada disponível" at bounding box center [828, 310] width 224 height 29
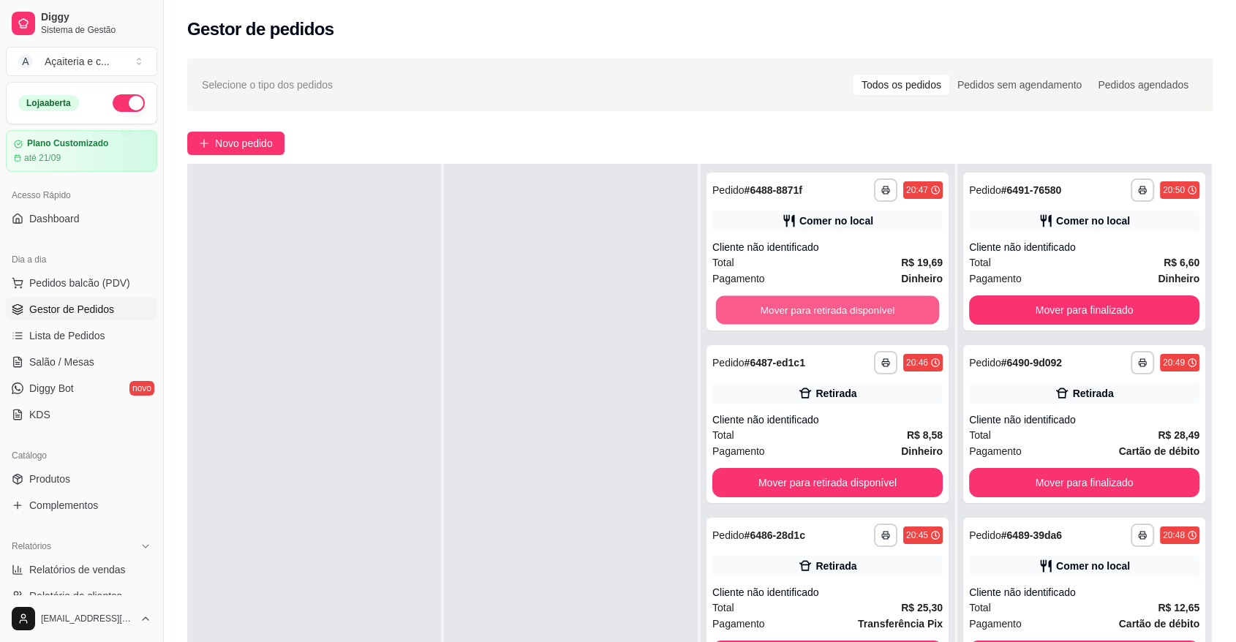
click at [728, 304] on button "Mover para retirada disponível" at bounding box center [828, 310] width 224 height 29
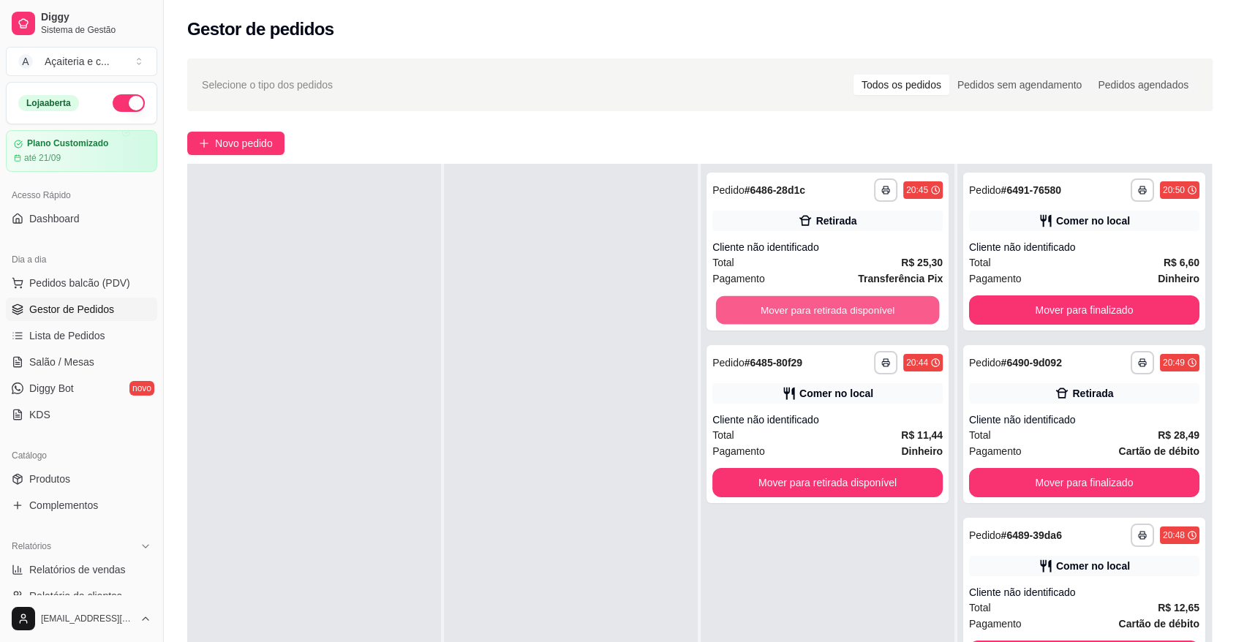
click at [728, 304] on button "Mover para retirada disponível" at bounding box center [828, 310] width 224 height 29
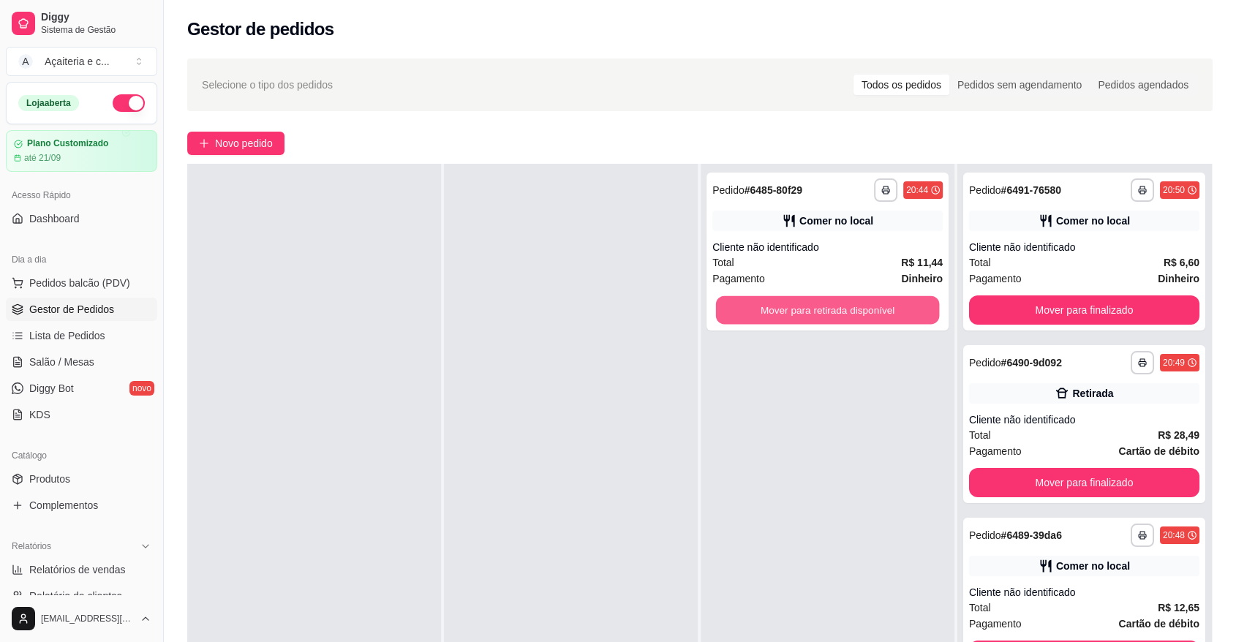
click at [728, 304] on button "Mover para retirada disponível" at bounding box center [828, 310] width 224 height 29
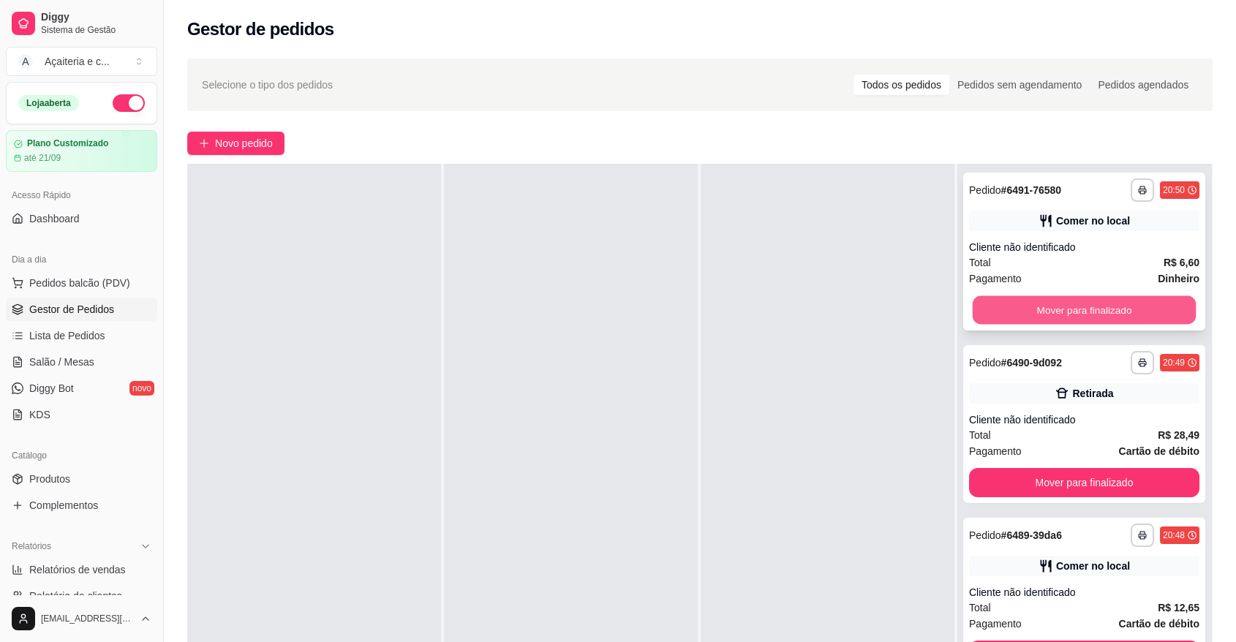
click at [983, 306] on button "Mover para finalizado" at bounding box center [1084, 310] width 224 height 29
click at [983, 306] on button "Mover para finalizado" at bounding box center [1084, 309] width 230 height 29
click at [983, 306] on button "Mover para finalizado" at bounding box center [1084, 310] width 224 height 29
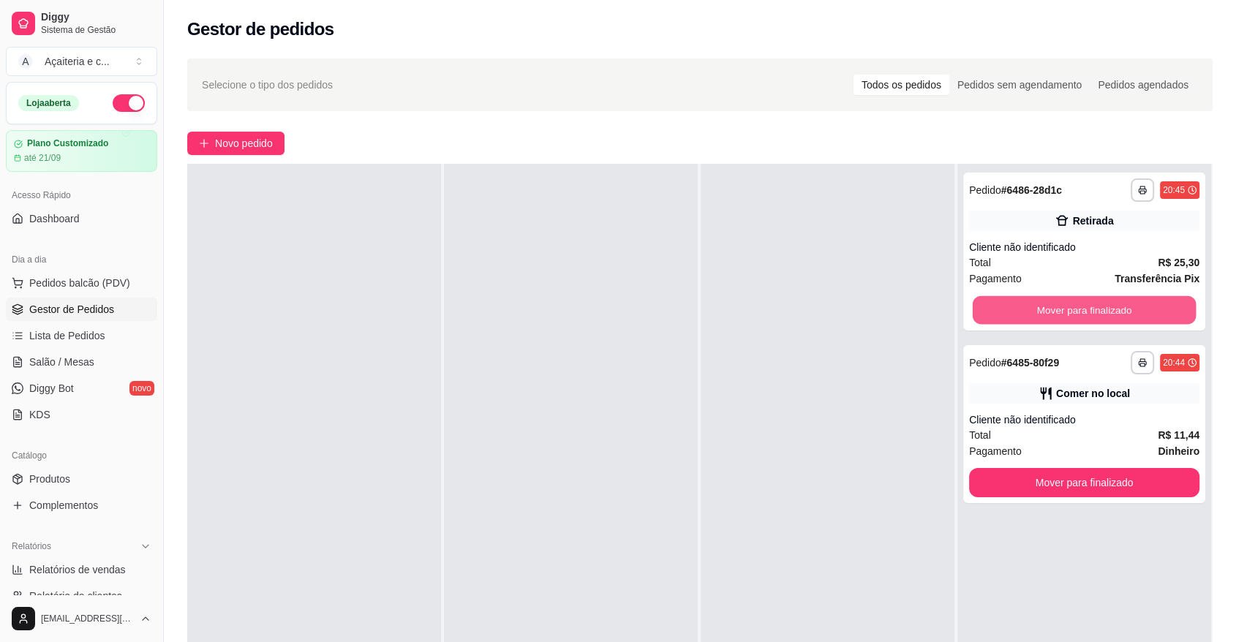
click at [983, 306] on button "Mover para finalizado" at bounding box center [1084, 310] width 224 height 29
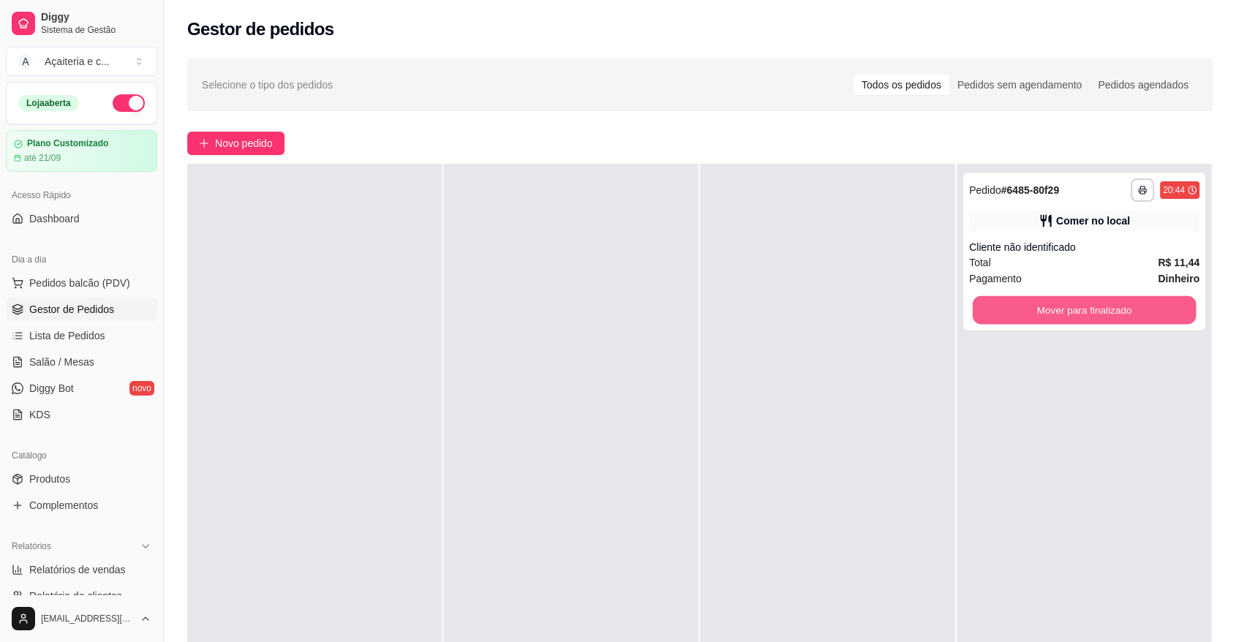
click at [983, 306] on button "Mover para finalizado" at bounding box center [1084, 310] width 224 height 29
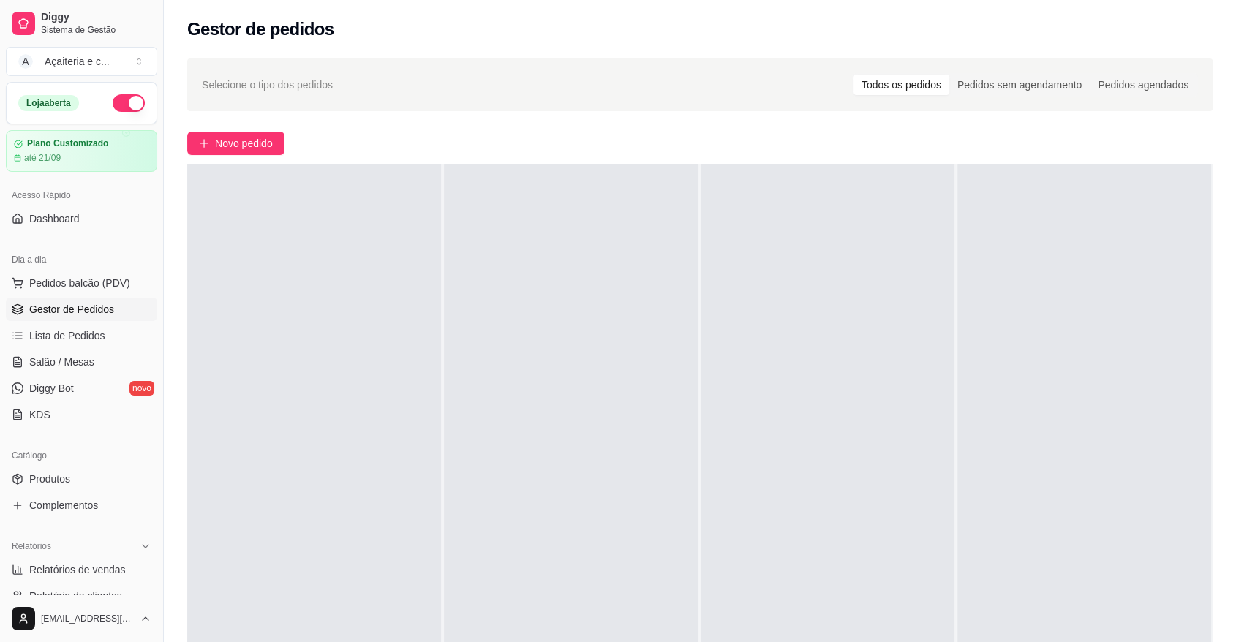
click at [983, 306] on div at bounding box center [1084, 485] width 254 height 642
click at [212, 144] on button "Novo pedido" at bounding box center [235, 143] width 97 height 23
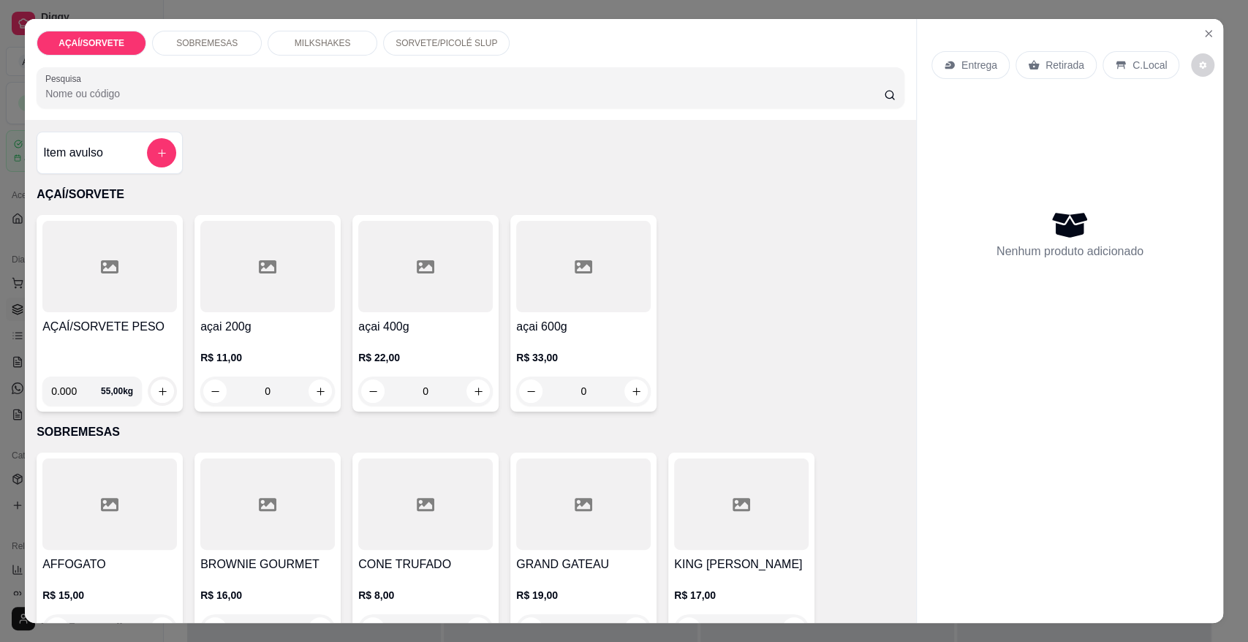
click at [91, 332] on h4 "AÇAÍ/SORVETE PESO" at bounding box center [109, 327] width 135 height 18
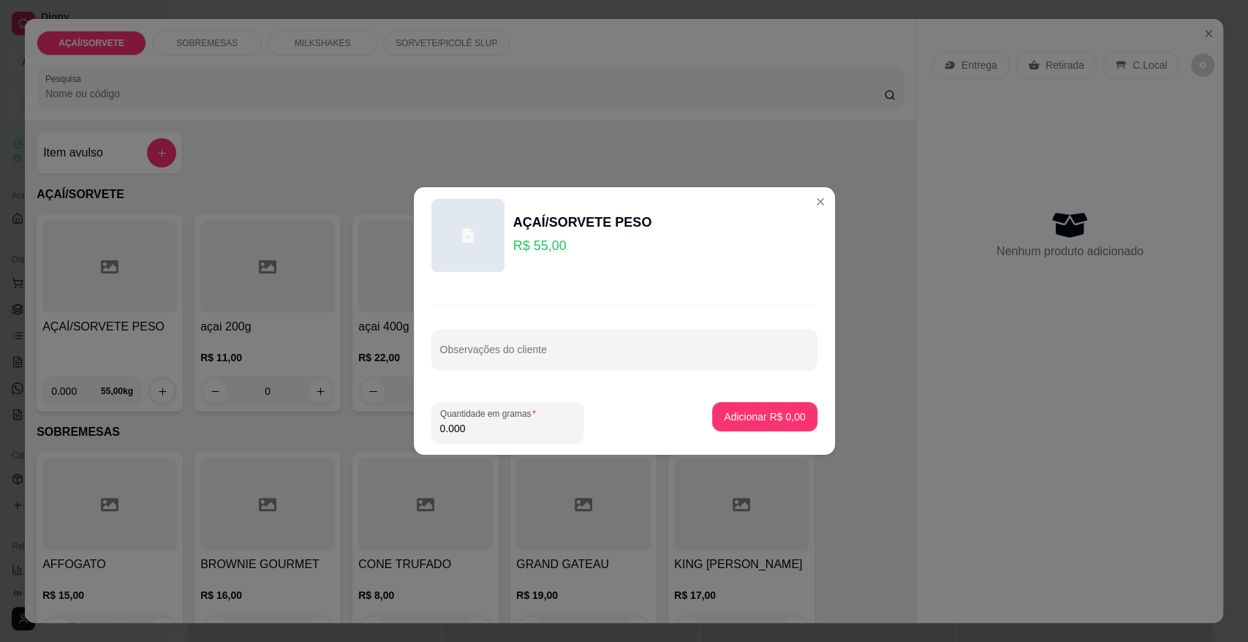
click at [506, 431] on input "0.000" at bounding box center [507, 428] width 135 height 15
type input "0.226"
click at [719, 415] on p "Adicionar R$ 12,43" at bounding box center [761, 416] width 85 height 14
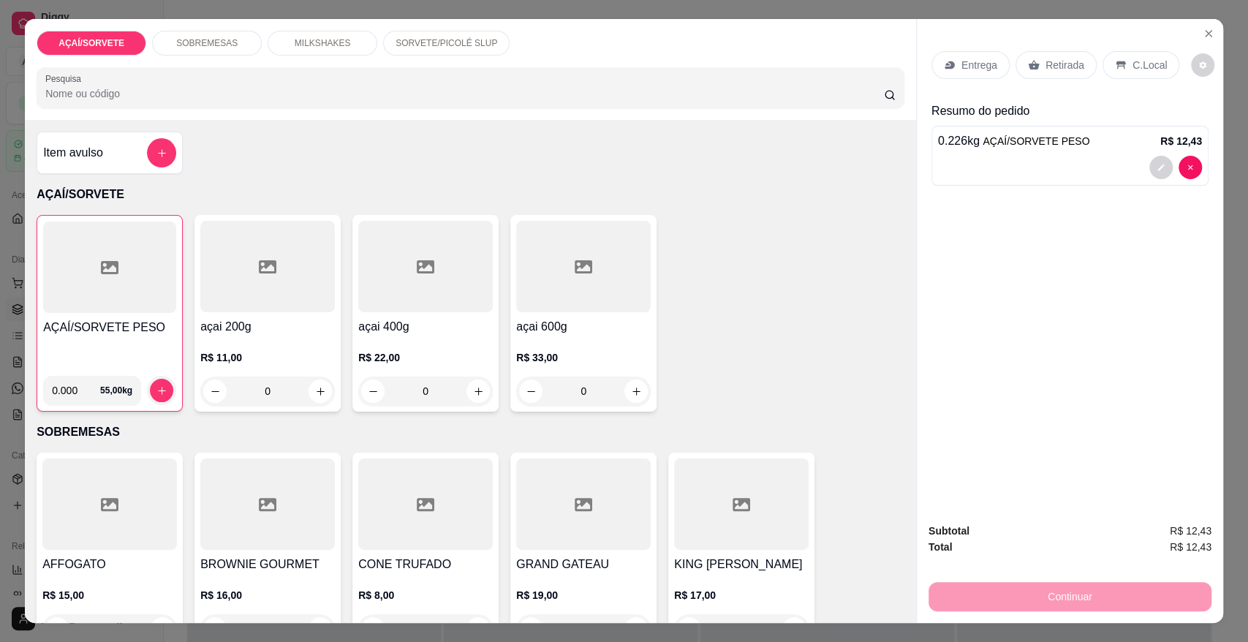
click at [1046, 60] on p "Retirada" at bounding box center [1065, 65] width 39 height 15
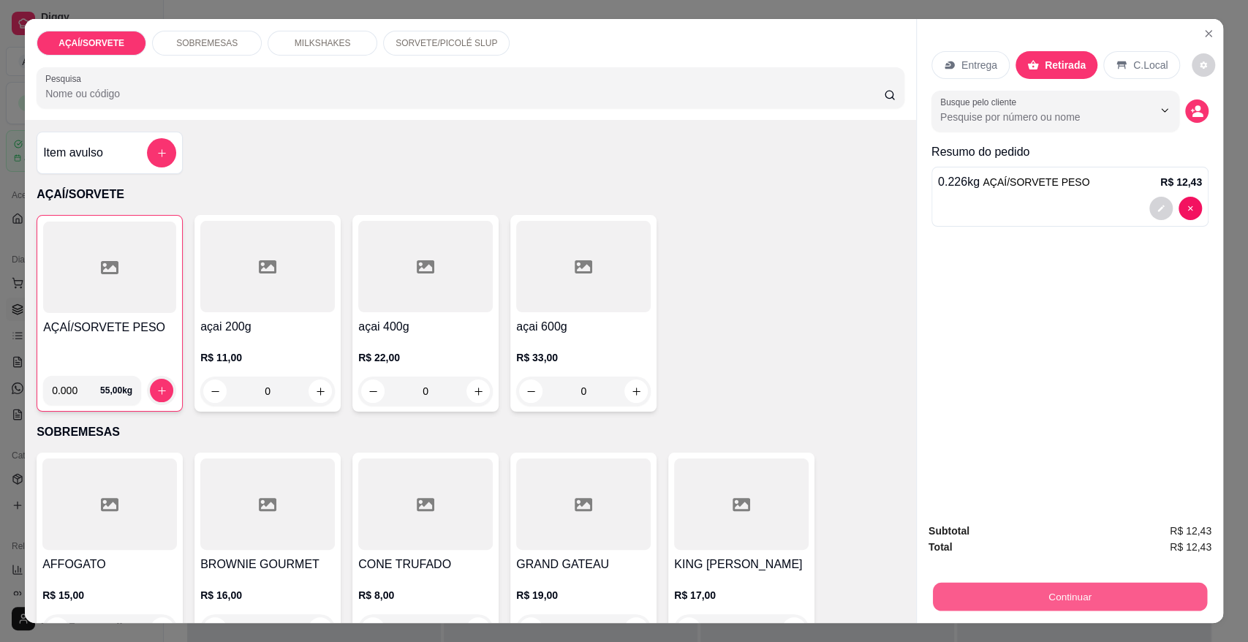
click at [1049, 597] on button "Continuar" at bounding box center [1070, 596] width 274 height 29
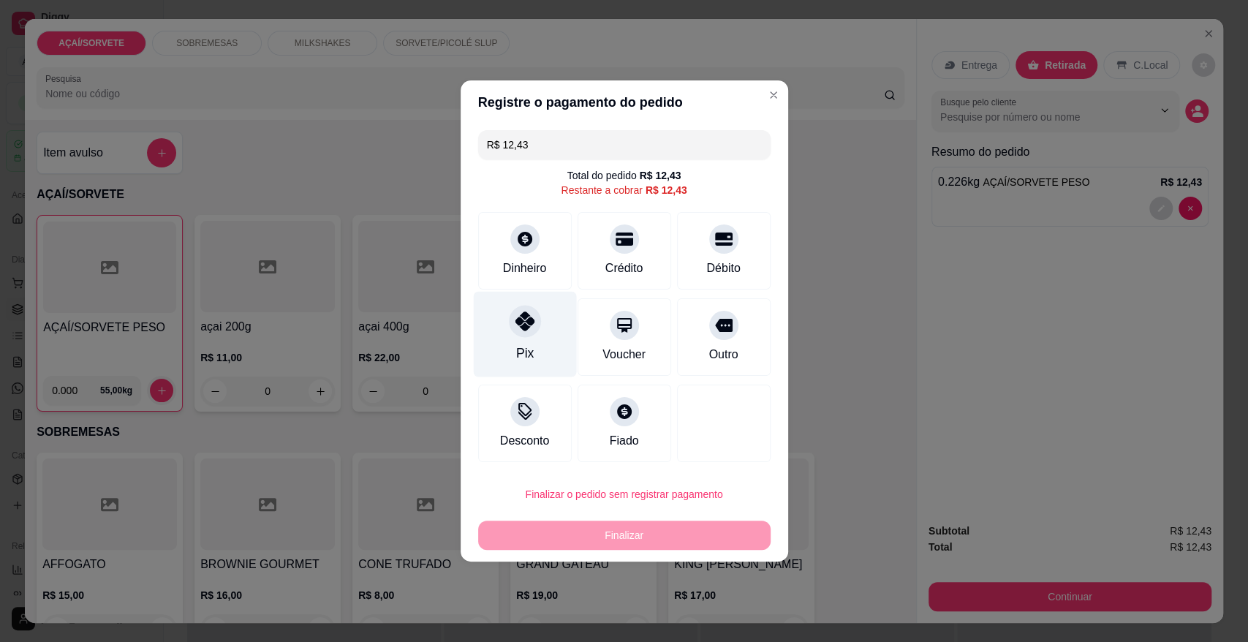
click at [545, 352] on div "Pix" at bounding box center [524, 335] width 103 height 86
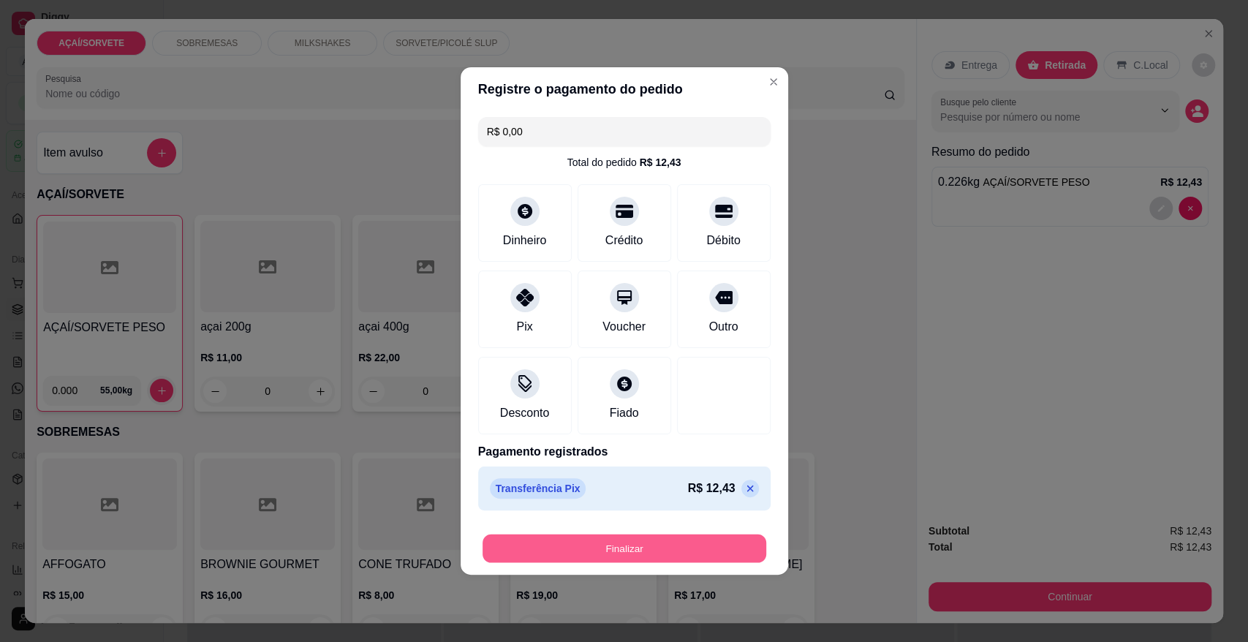
click at [628, 545] on button "Finalizar" at bounding box center [625, 548] width 284 height 29
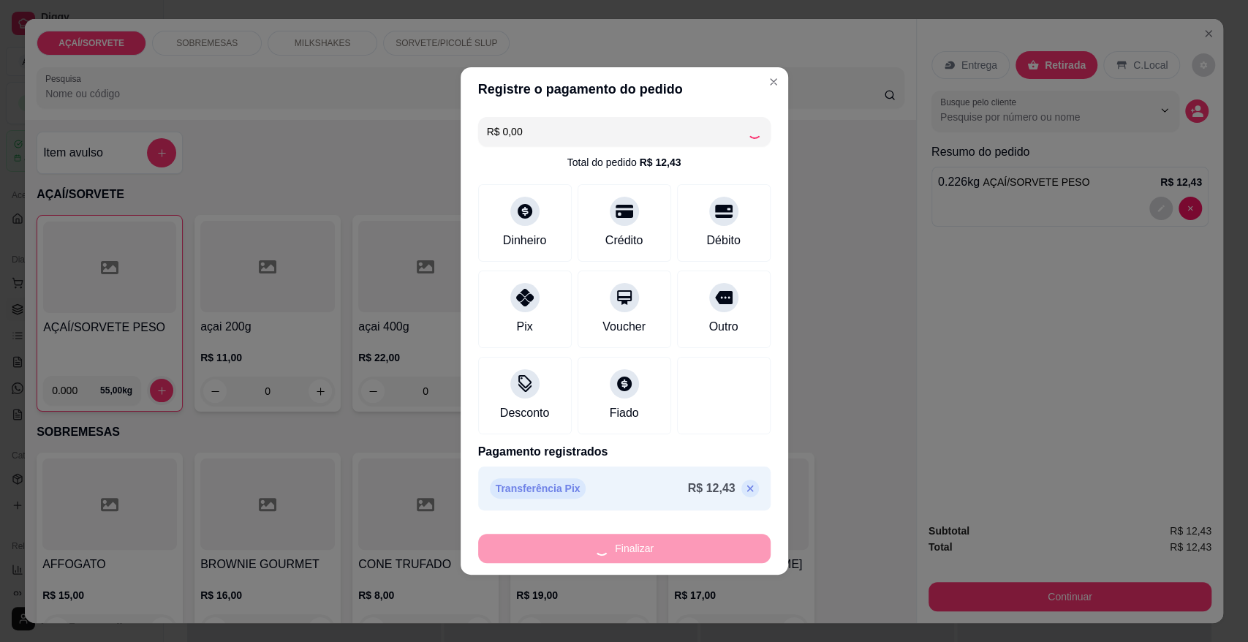
type input "-R$ 12,43"
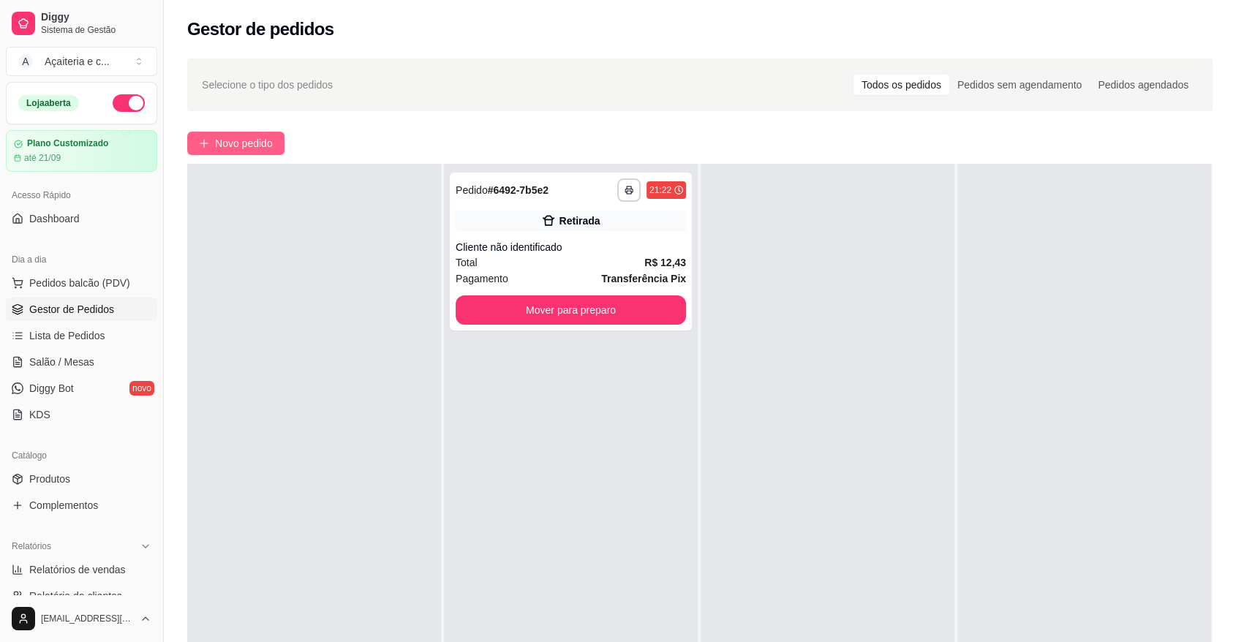
click at [209, 144] on button "Novo pedido" at bounding box center [235, 143] width 97 height 23
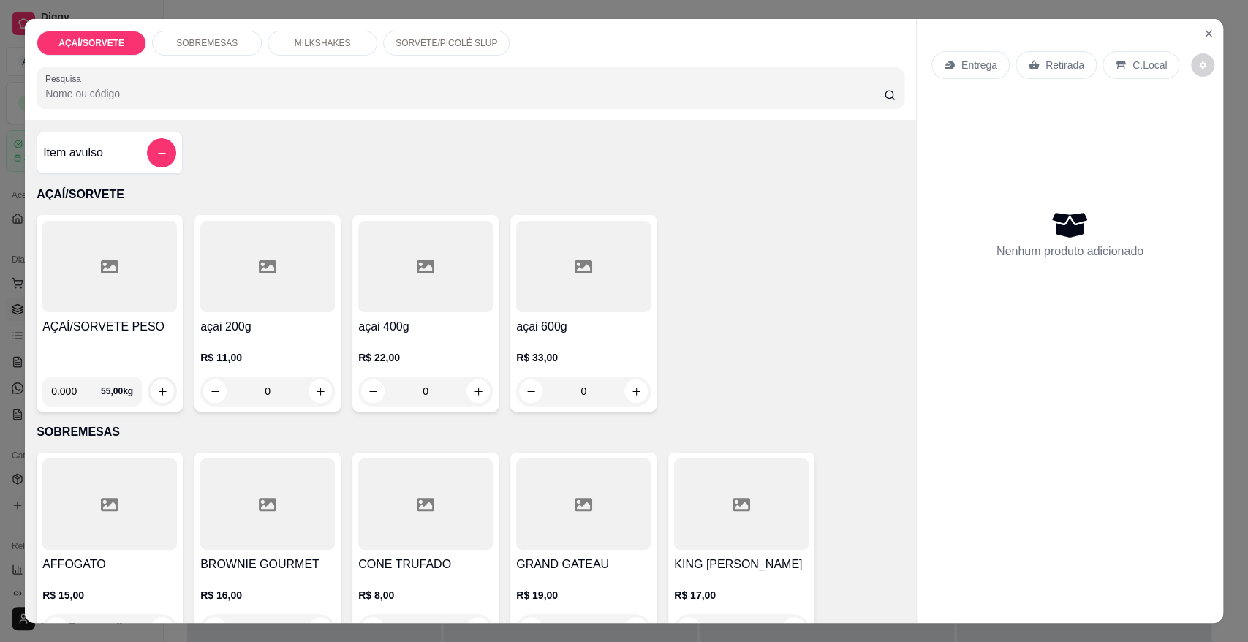
click at [65, 237] on div at bounding box center [109, 266] width 135 height 91
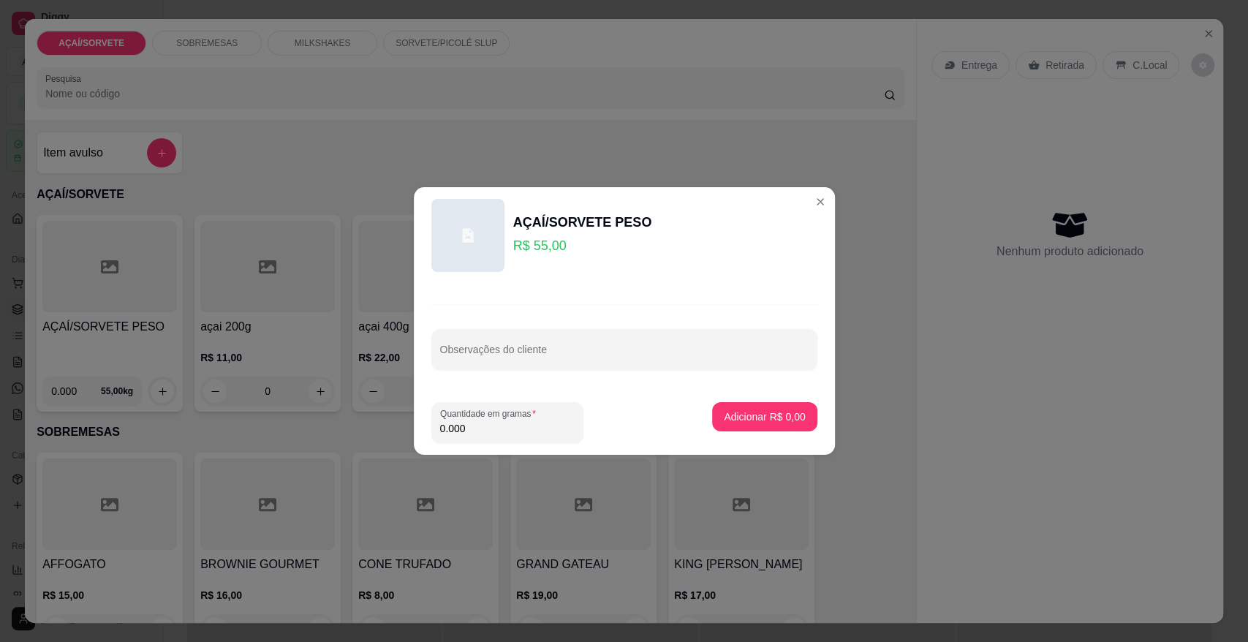
click at [481, 430] on input "0.000" at bounding box center [507, 428] width 135 height 15
type input "0.224"
click at [727, 409] on p "Adicionar R$ 12,32" at bounding box center [761, 416] width 85 height 14
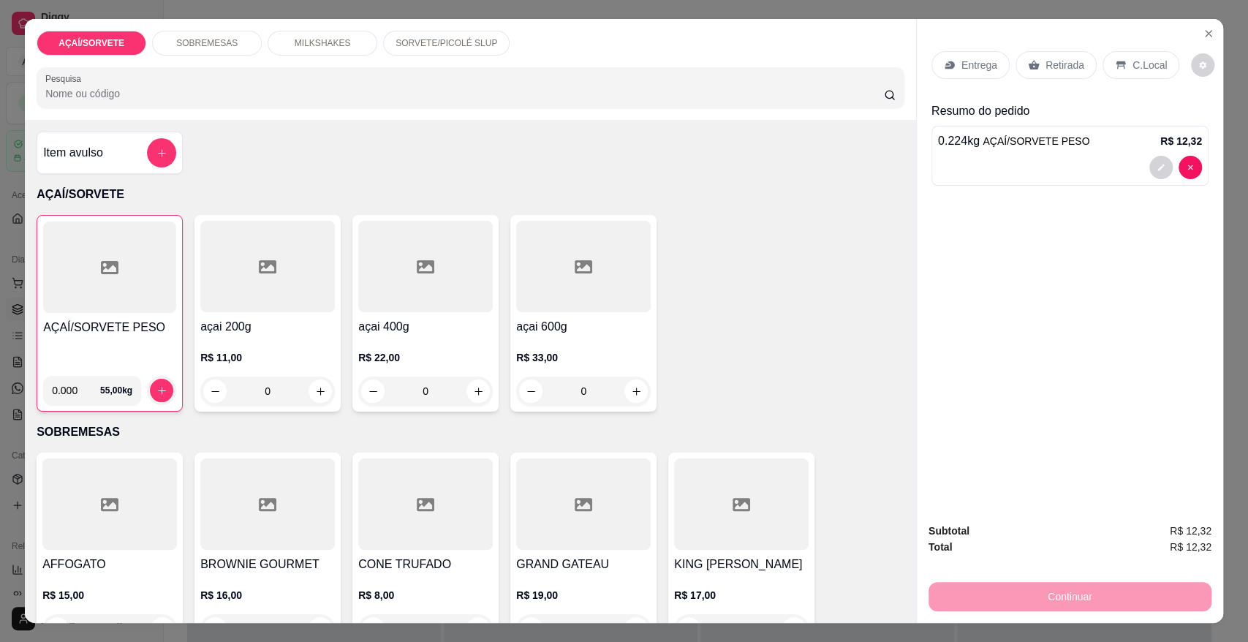
click at [1054, 69] on p "Retirada" at bounding box center [1065, 65] width 39 height 15
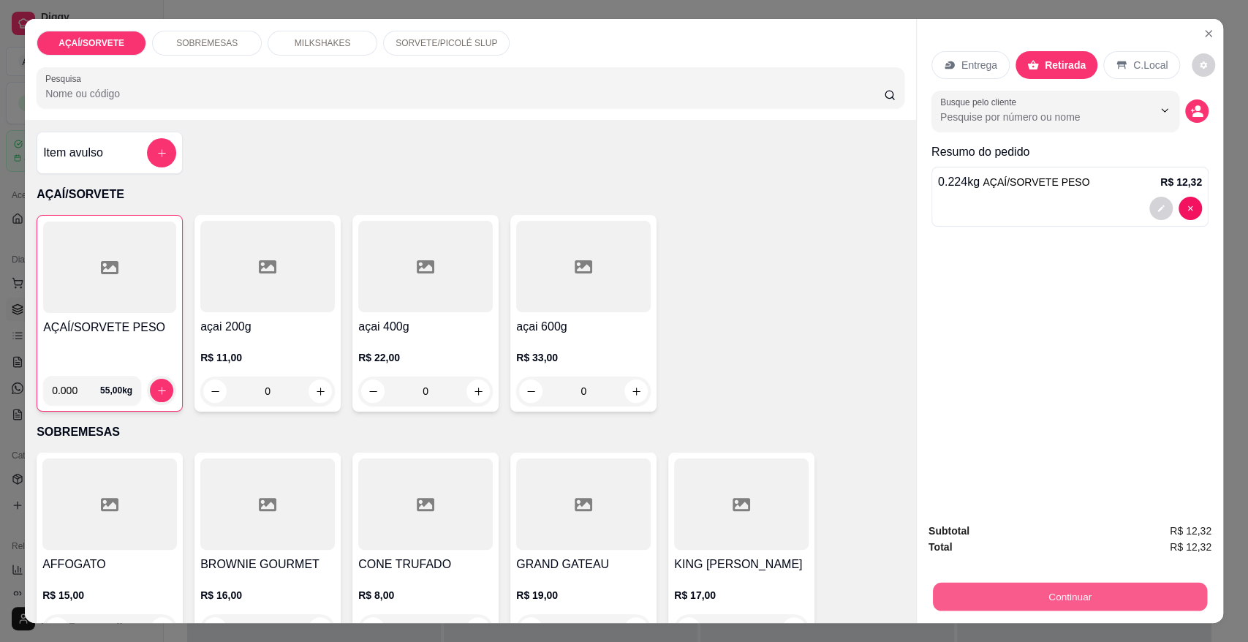
click at [1105, 602] on button "Continuar" at bounding box center [1070, 596] width 274 height 29
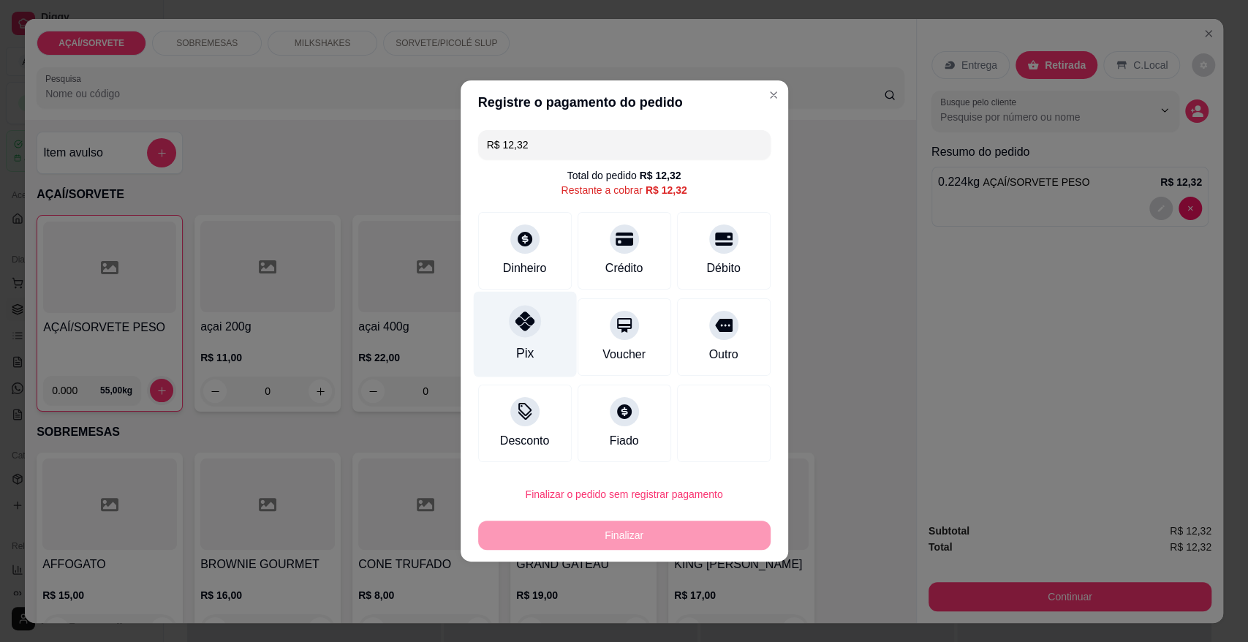
click at [549, 327] on div "Pix" at bounding box center [524, 335] width 103 height 86
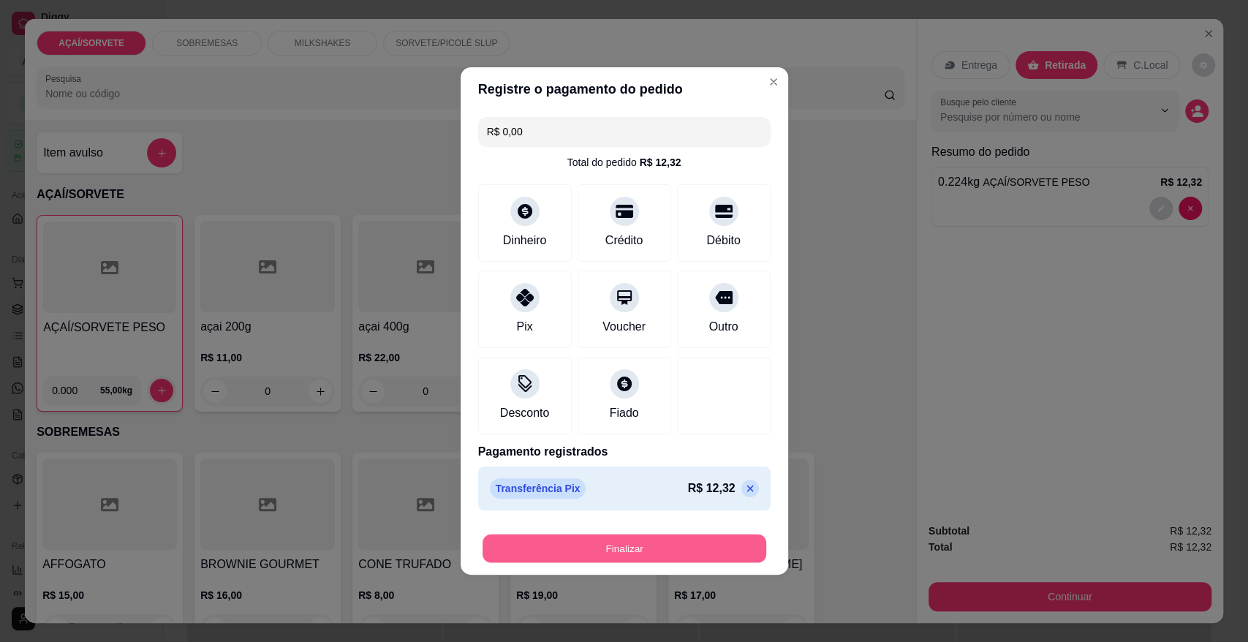
click at [693, 542] on button "Finalizar" at bounding box center [625, 548] width 284 height 29
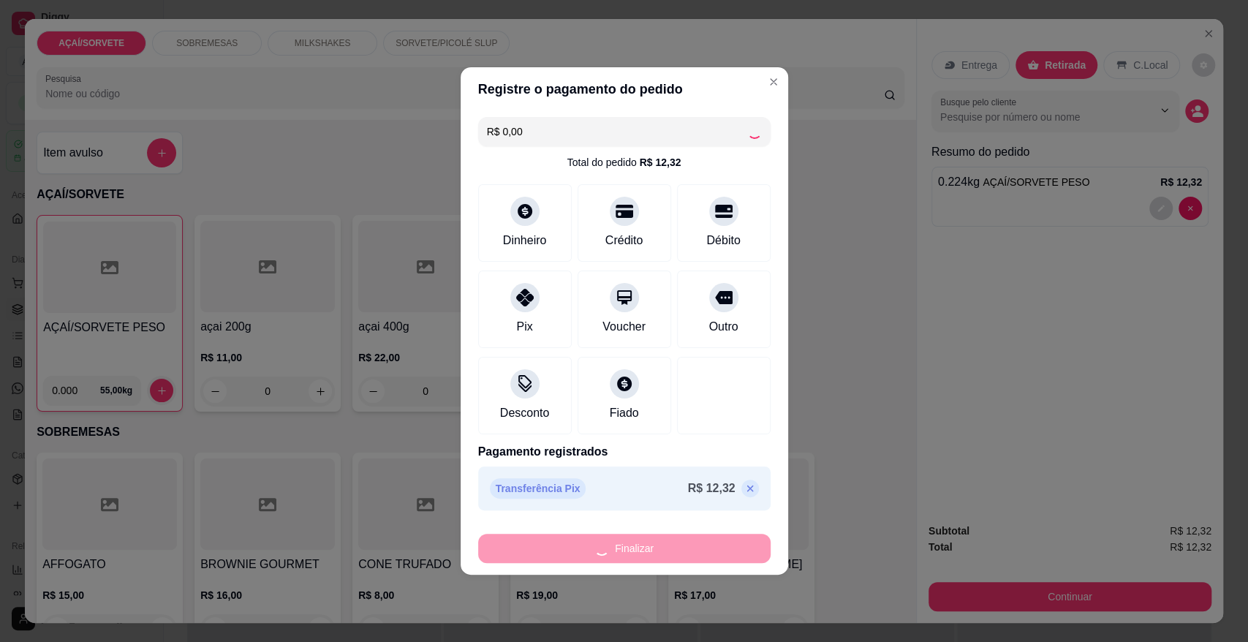
type input "-R$ 12,32"
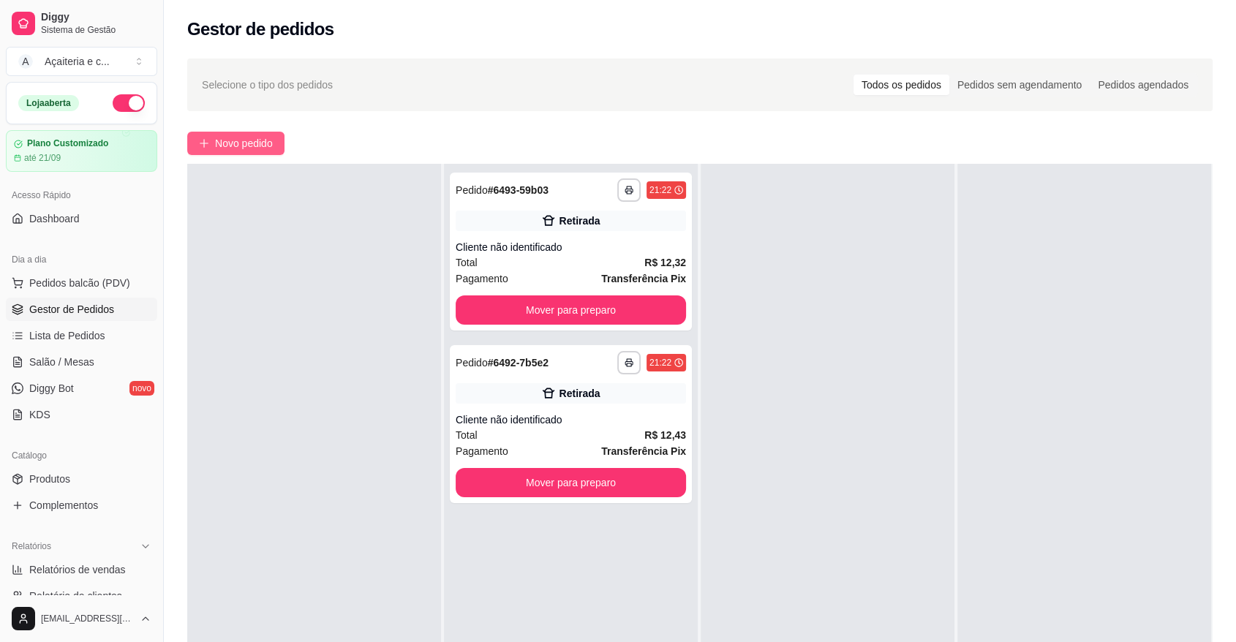
click at [205, 143] on icon "plus" at bounding box center [204, 143] width 10 height 10
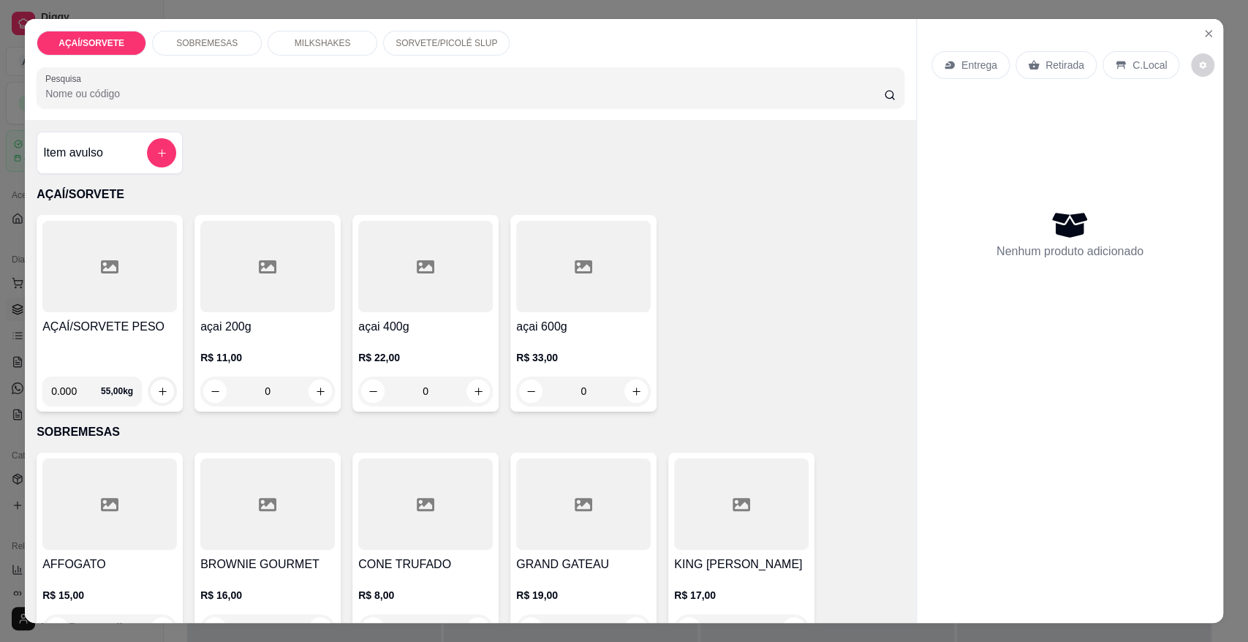
click at [58, 284] on div at bounding box center [109, 266] width 135 height 91
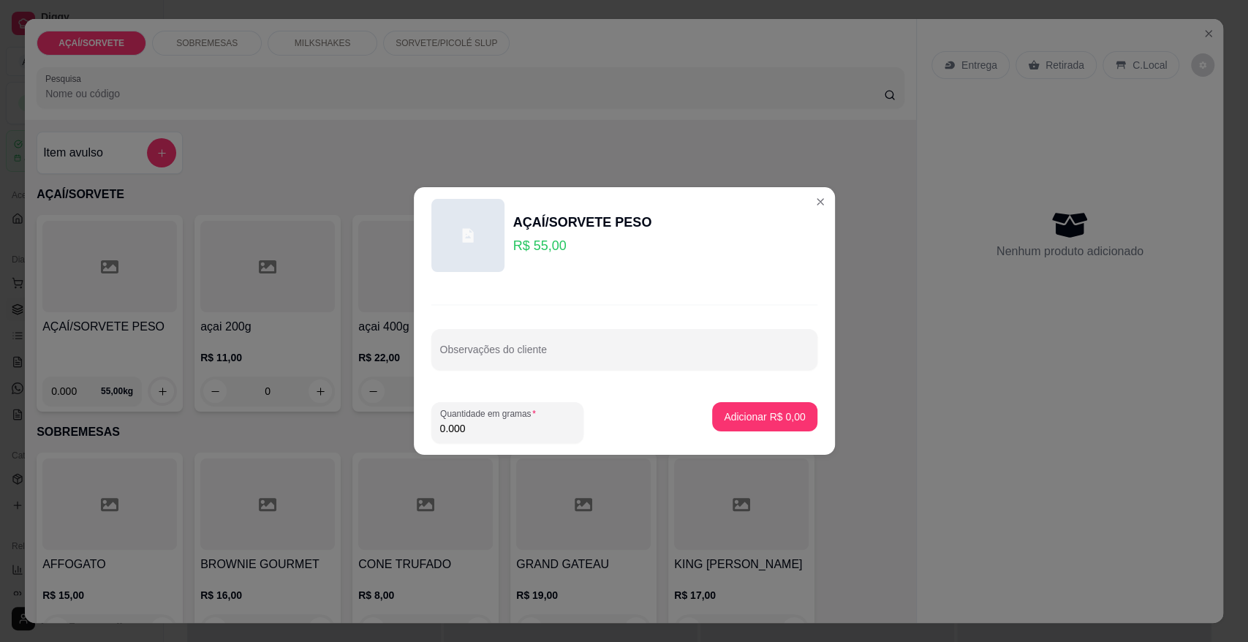
click at [474, 429] on input "0.000" at bounding box center [507, 428] width 135 height 15
type input "0.246"
click at [752, 415] on p "Adicionar R$ 13,53" at bounding box center [761, 416] width 85 height 14
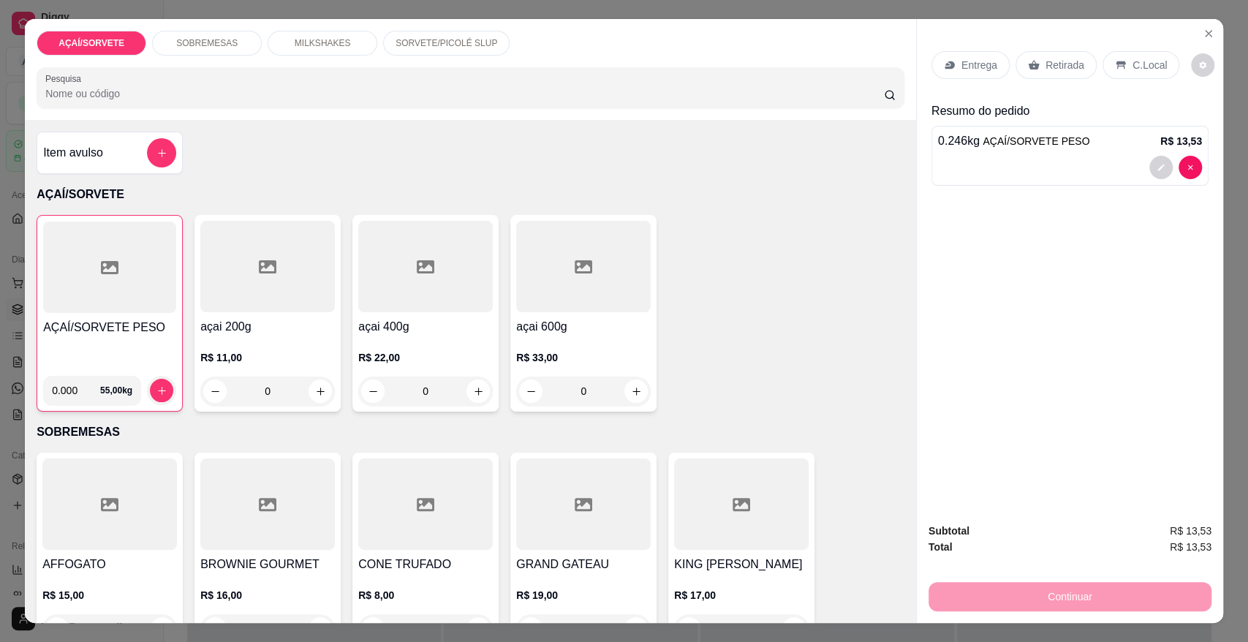
click at [1059, 64] on p "Retirada" at bounding box center [1065, 65] width 39 height 15
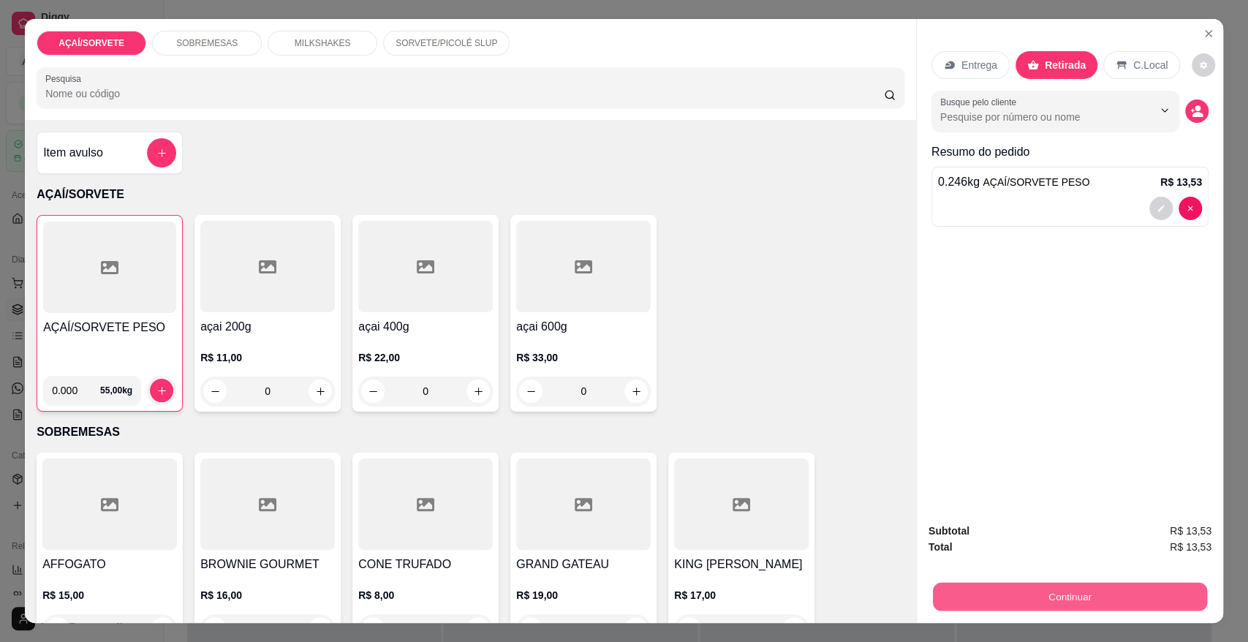
click at [1090, 600] on button "Continuar" at bounding box center [1070, 596] width 274 height 29
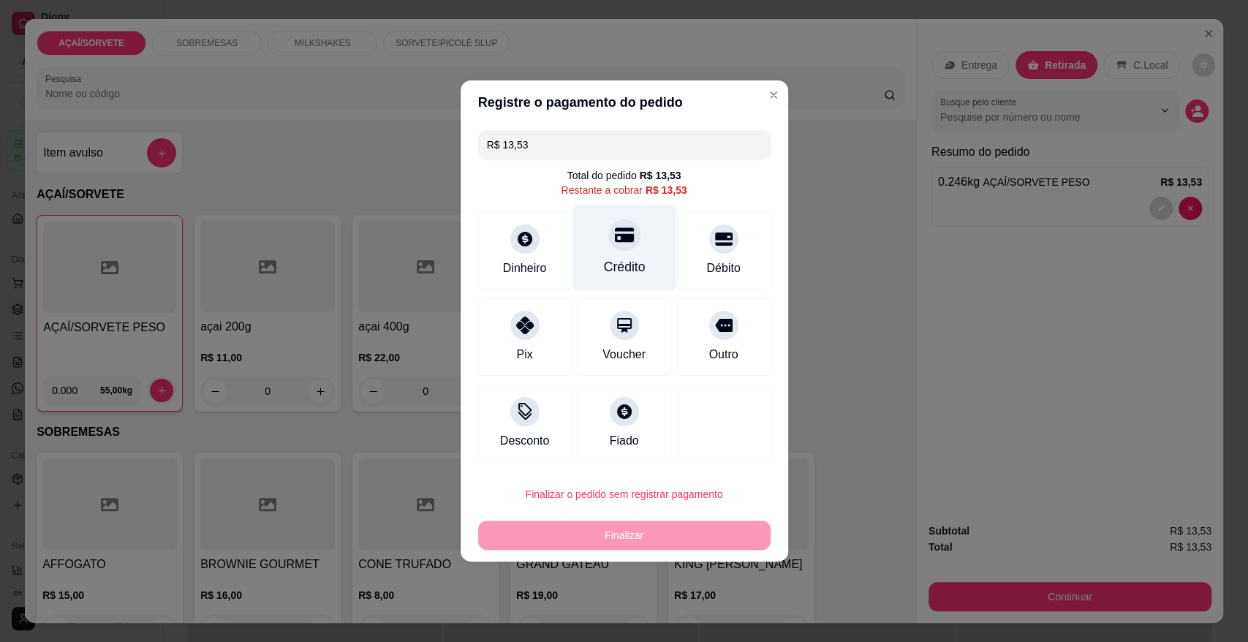
click at [614, 253] on div "Crédito" at bounding box center [623, 248] width 103 height 86
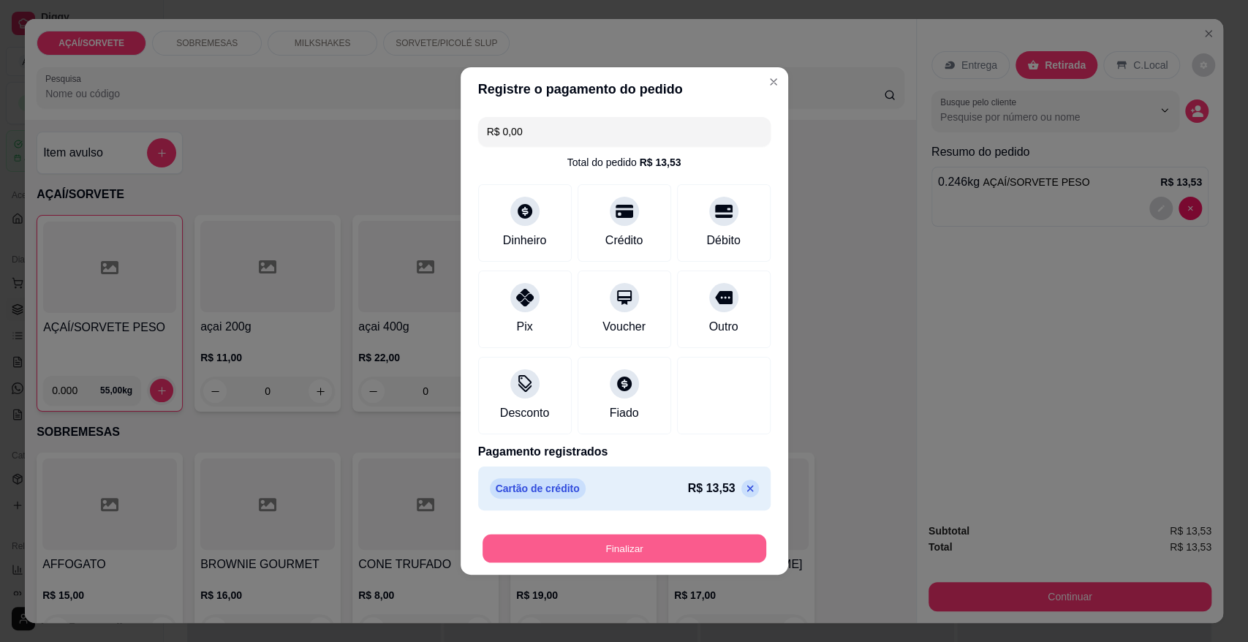
click at [686, 542] on button "Finalizar" at bounding box center [625, 548] width 284 height 29
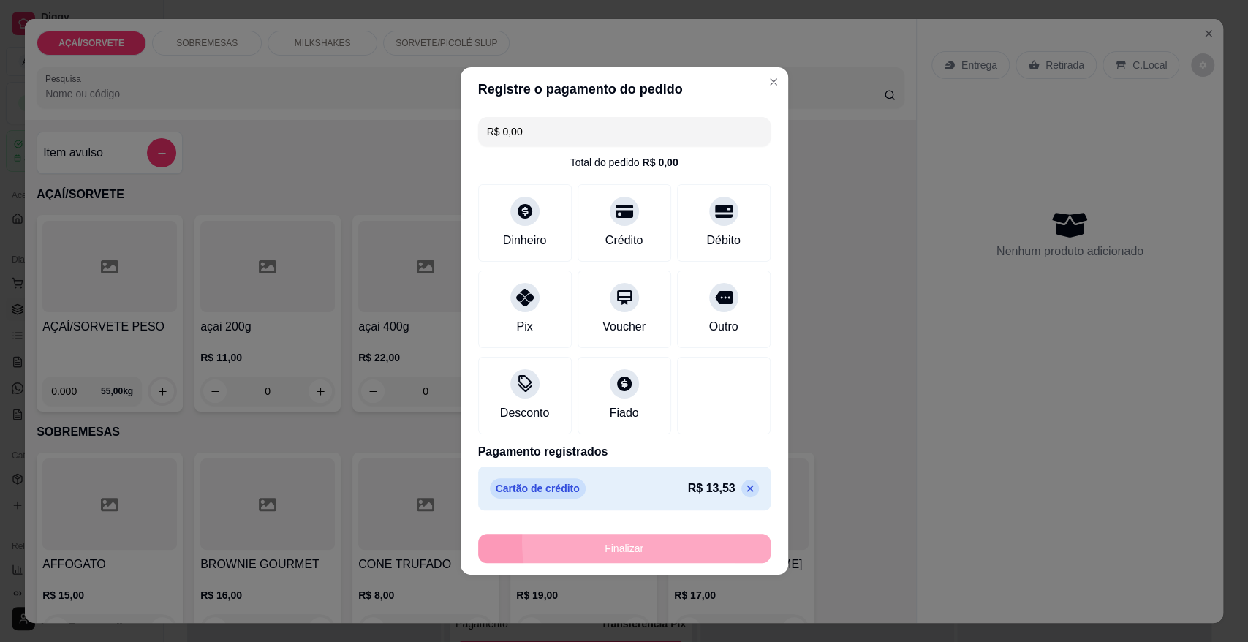
type input "-R$ 13,53"
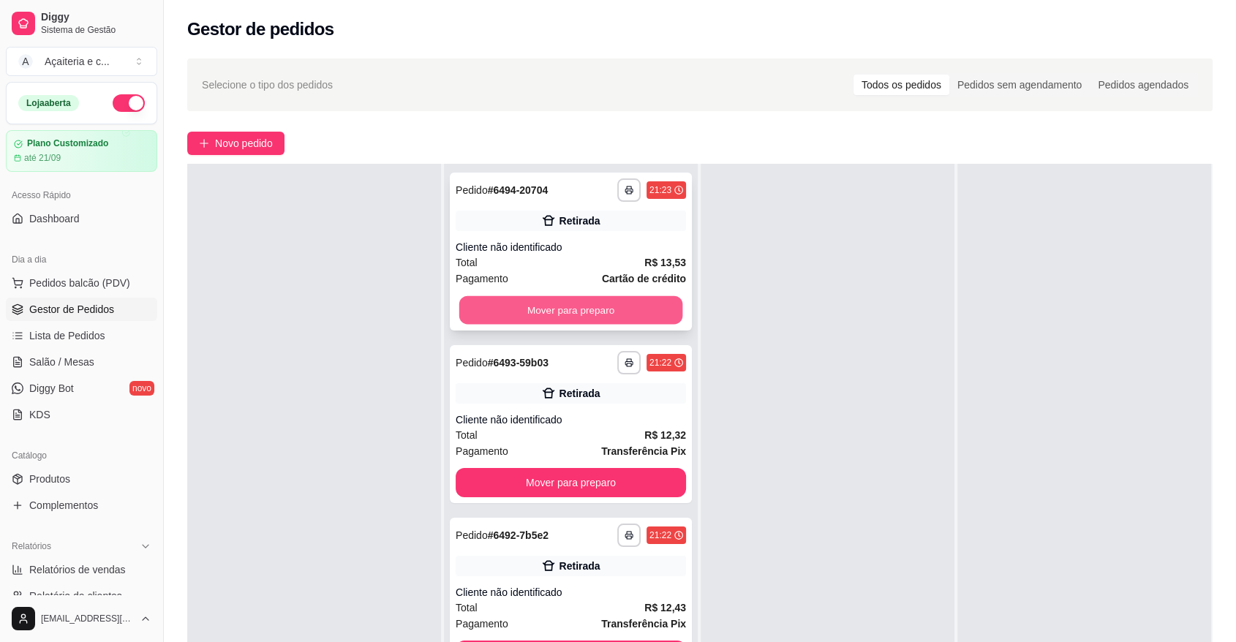
click at [639, 300] on button "Mover para preparo" at bounding box center [571, 310] width 224 height 29
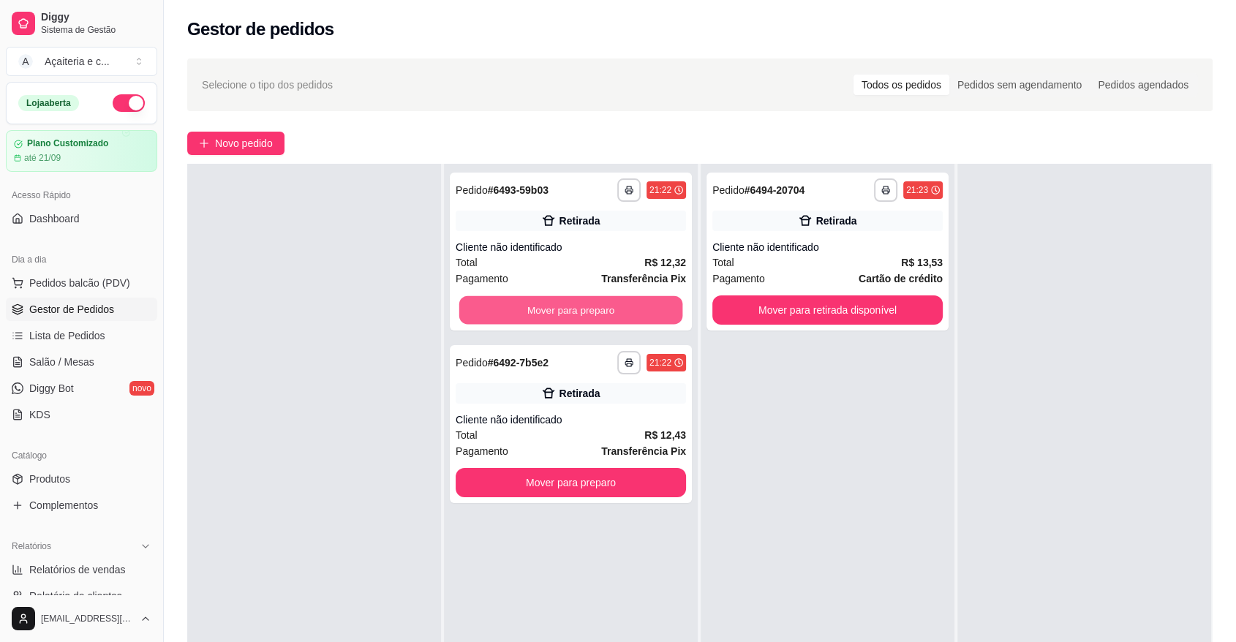
click at [639, 300] on button "Mover para preparo" at bounding box center [571, 310] width 224 height 29
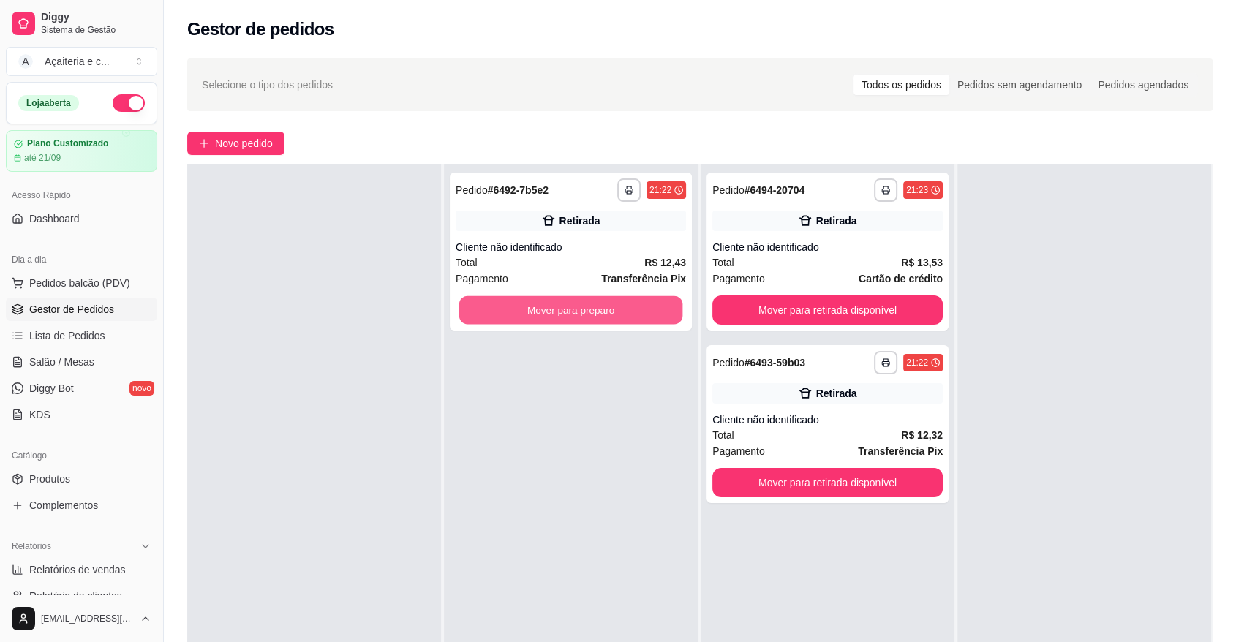
click at [639, 300] on button "Mover para preparo" at bounding box center [571, 310] width 224 height 29
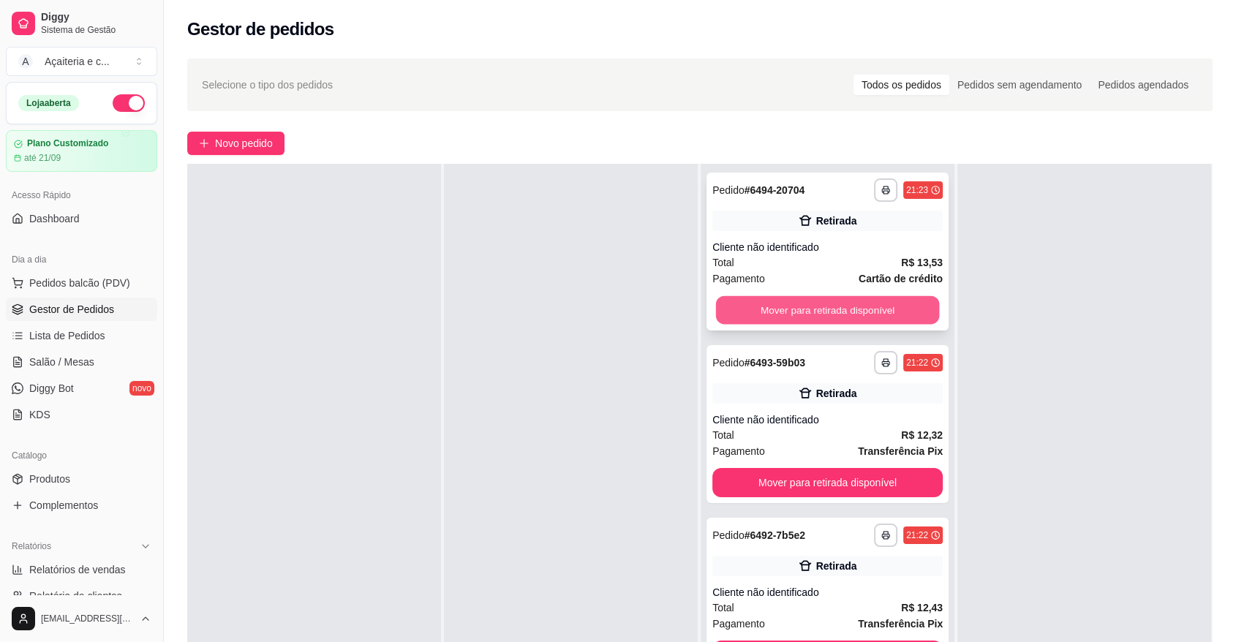
click at [815, 320] on button "Mover para retirada disponível" at bounding box center [828, 310] width 224 height 29
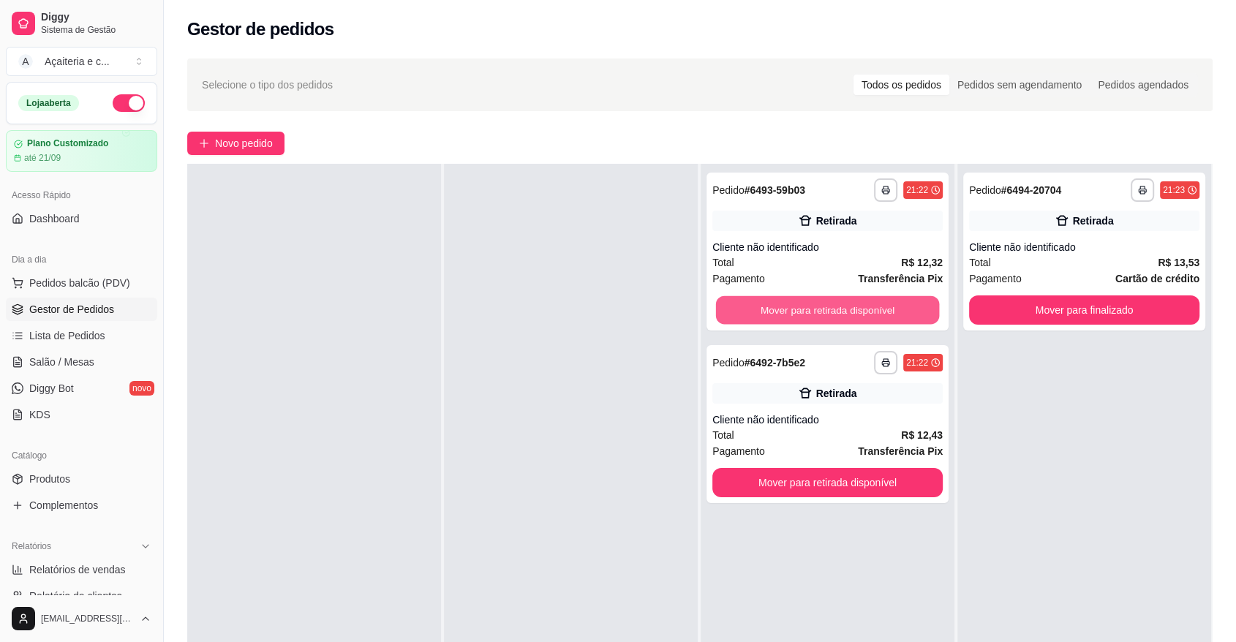
click at [815, 320] on button "Mover para retirada disponível" at bounding box center [828, 310] width 224 height 29
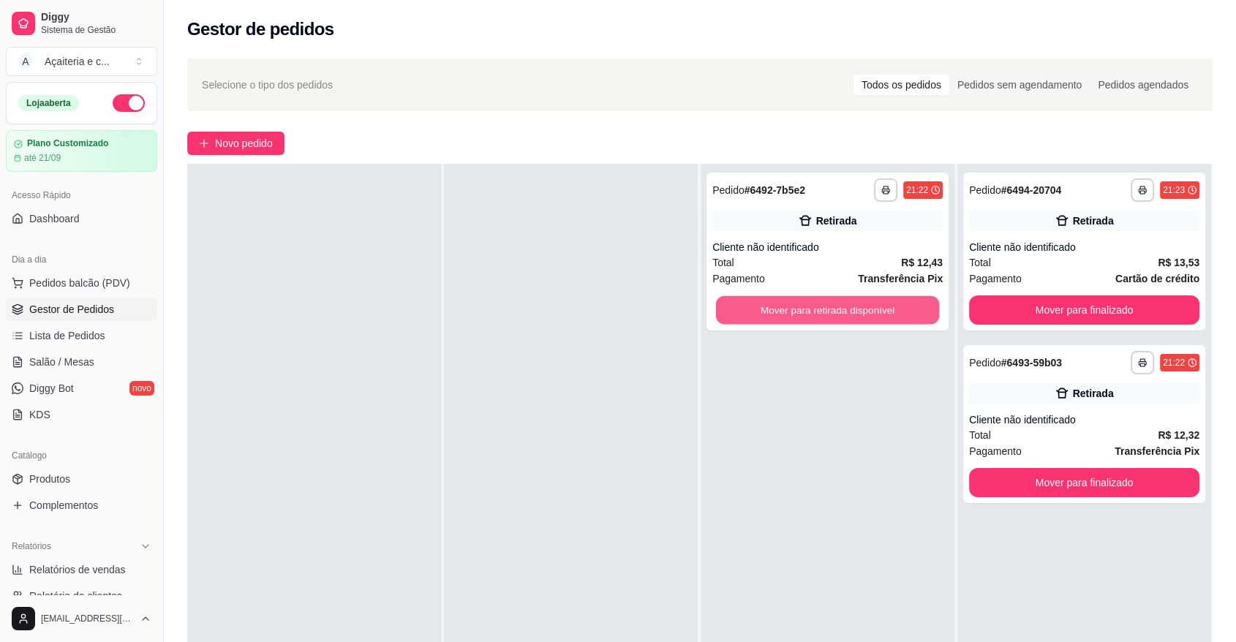
click at [815, 320] on button "Mover para retirada disponível" at bounding box center [828, 310] width 224 height 29
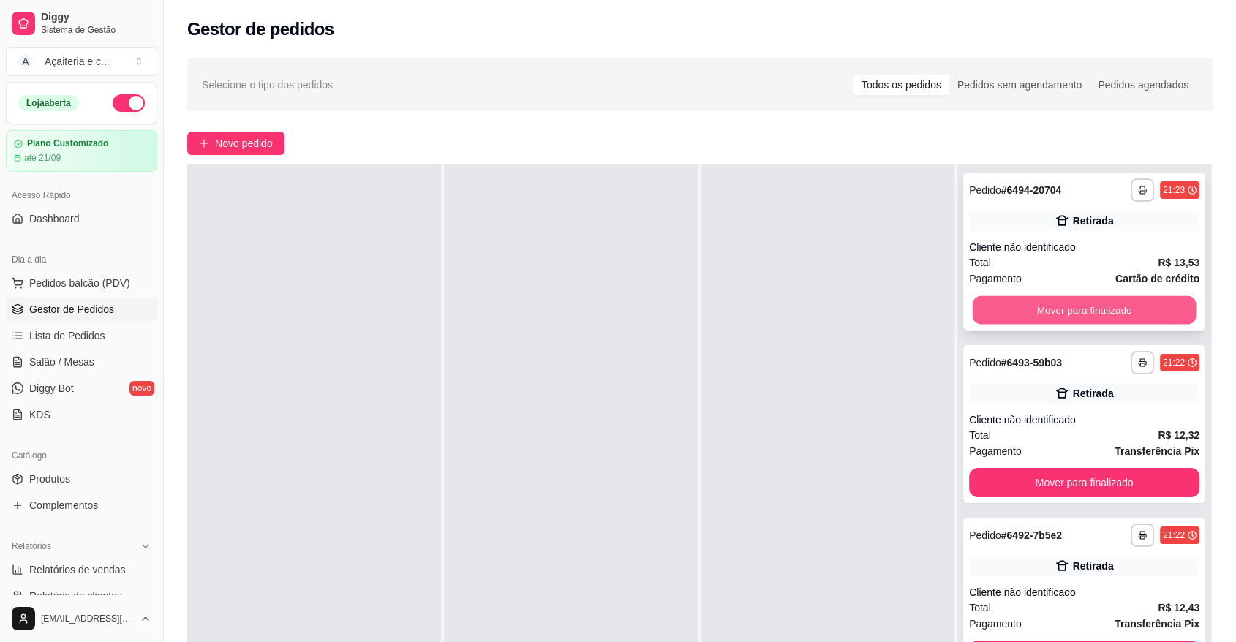
click at [991, 307] on button "Mover para finalizado" at bounding box center [1084, 310] width 224 height 29
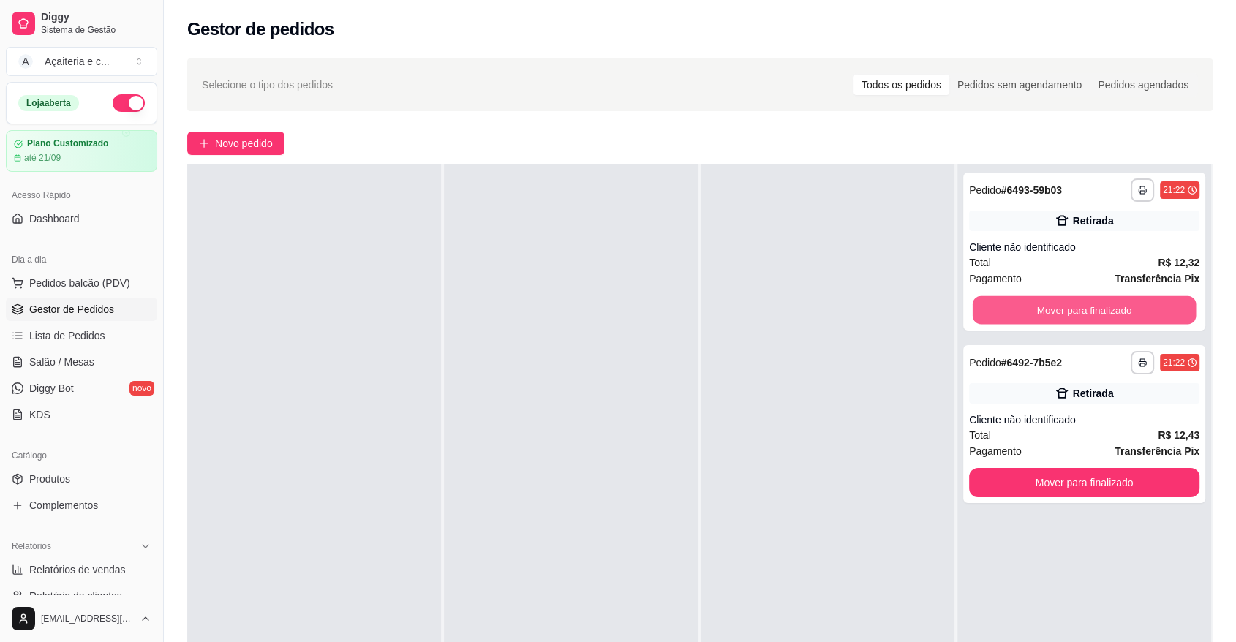
click at [991, 307] on button "Mover para finalizado" at bounding box center [1084, 310] width 224 height 29
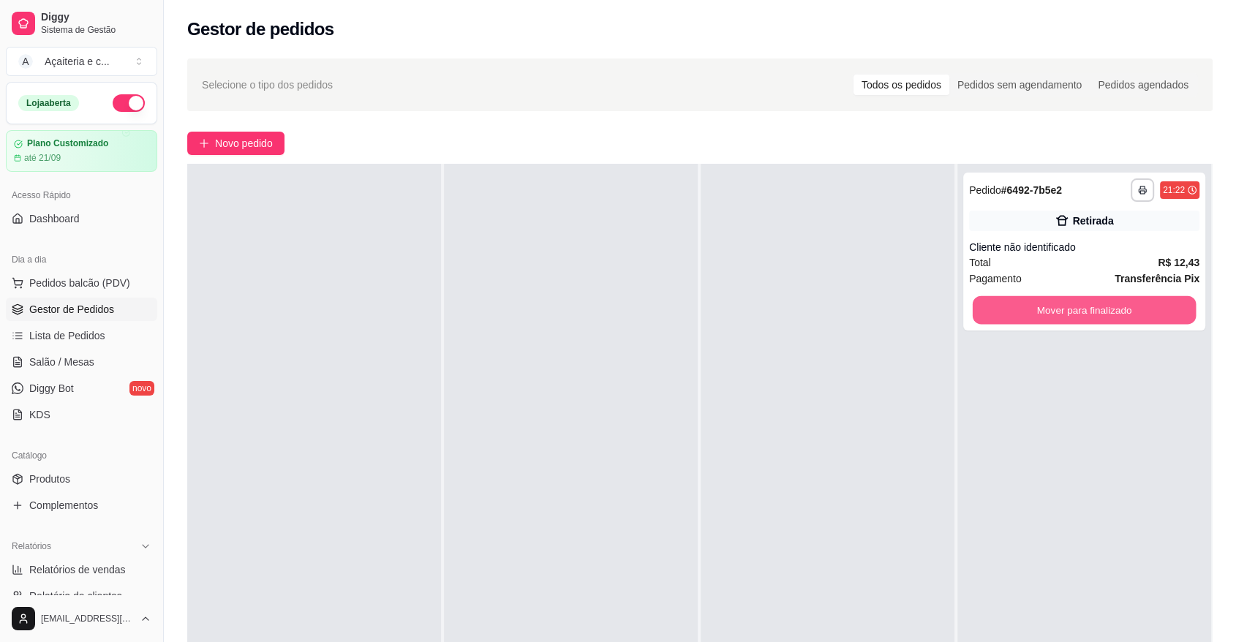
click at [991, 307] on button "Mover para finalizado" at bounding box center [1084, 310] width 224 height 29
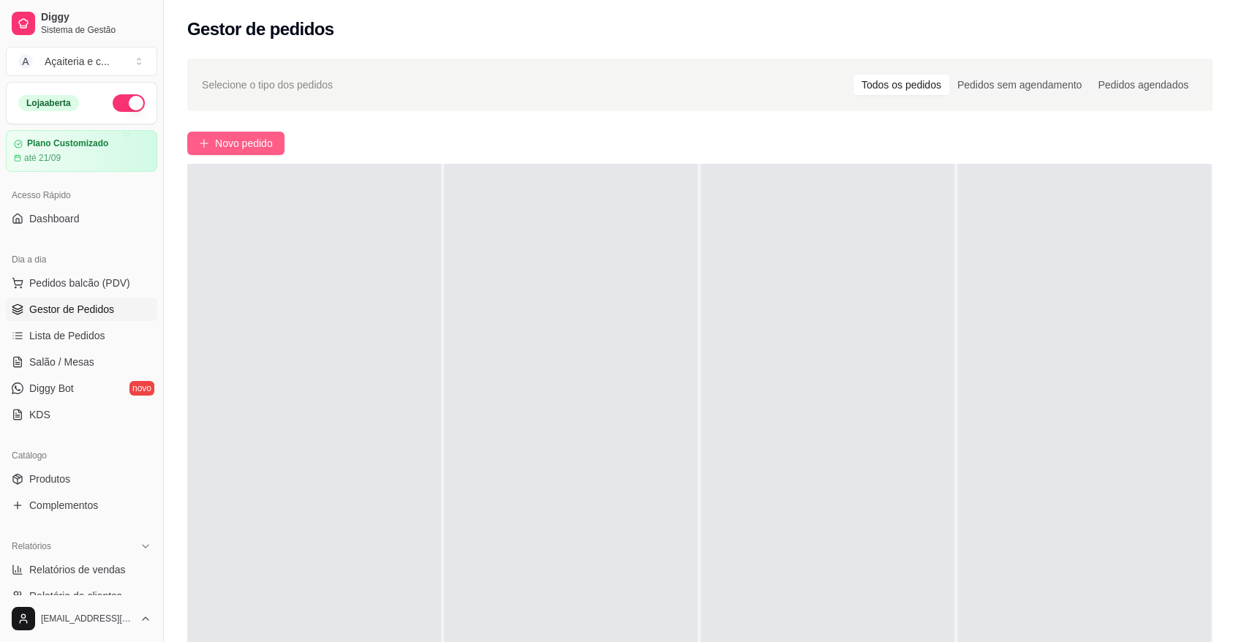
click at [233, 137] on span "Novo pedido" at bounding box center [244, 143] width 58 height 16
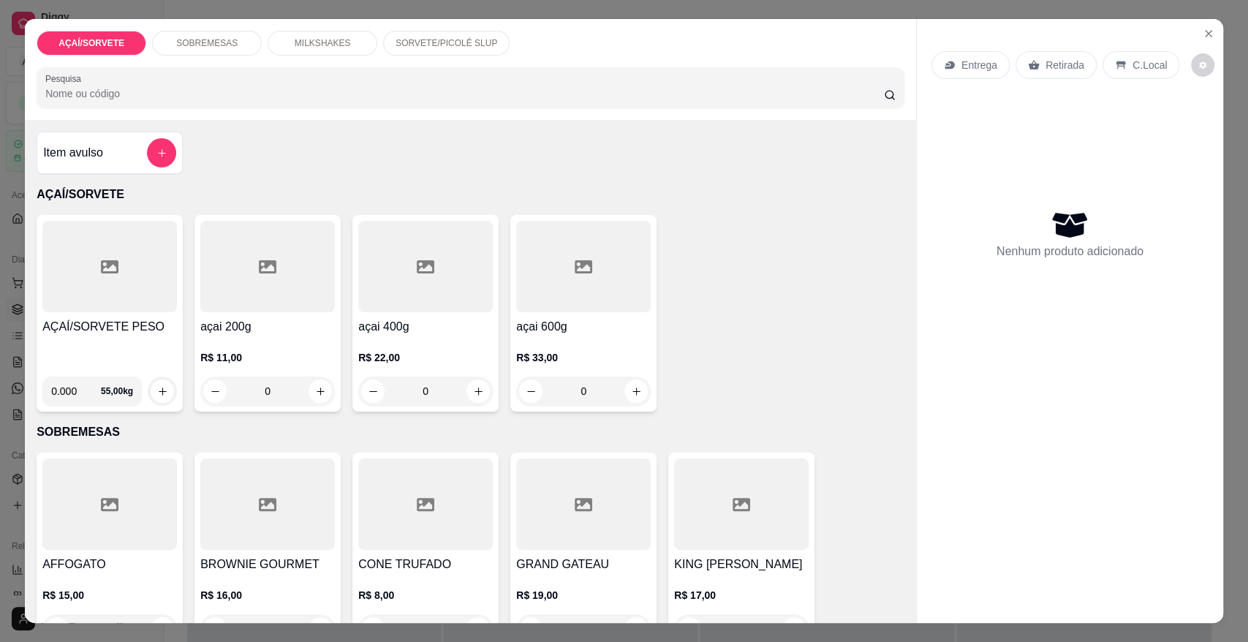
click at [426, 50] on div "SORVETE/PICOLÉ SLUP" at bounding box center [446, 43] width 126 height 25
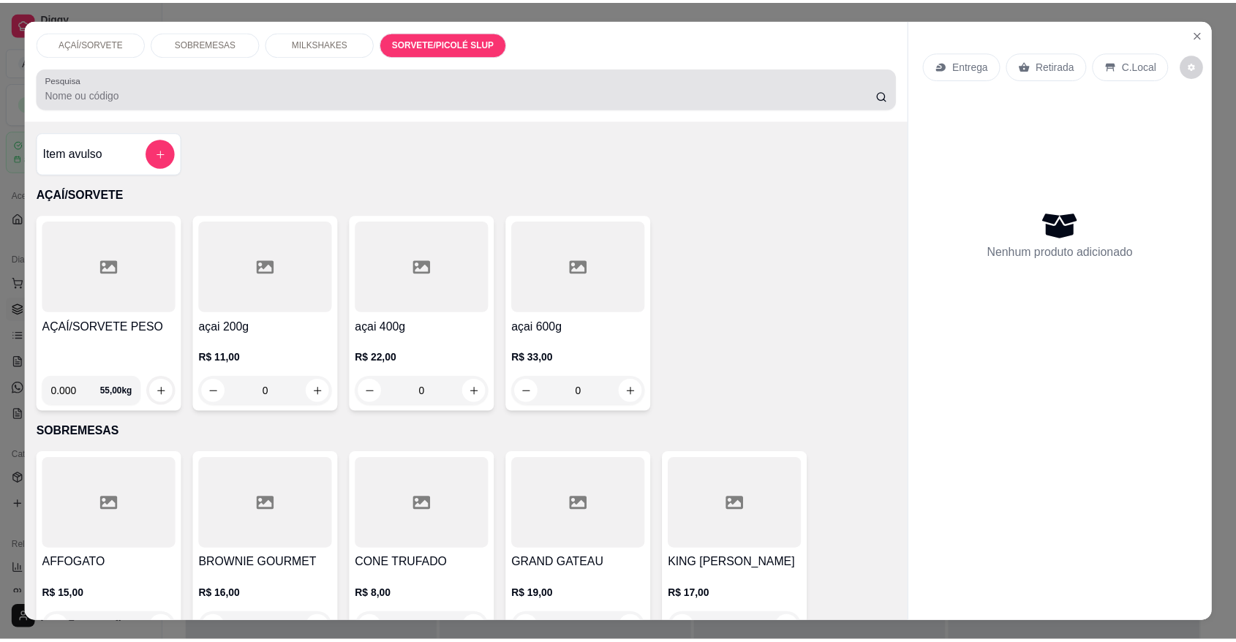
scroll to position [27, 0]
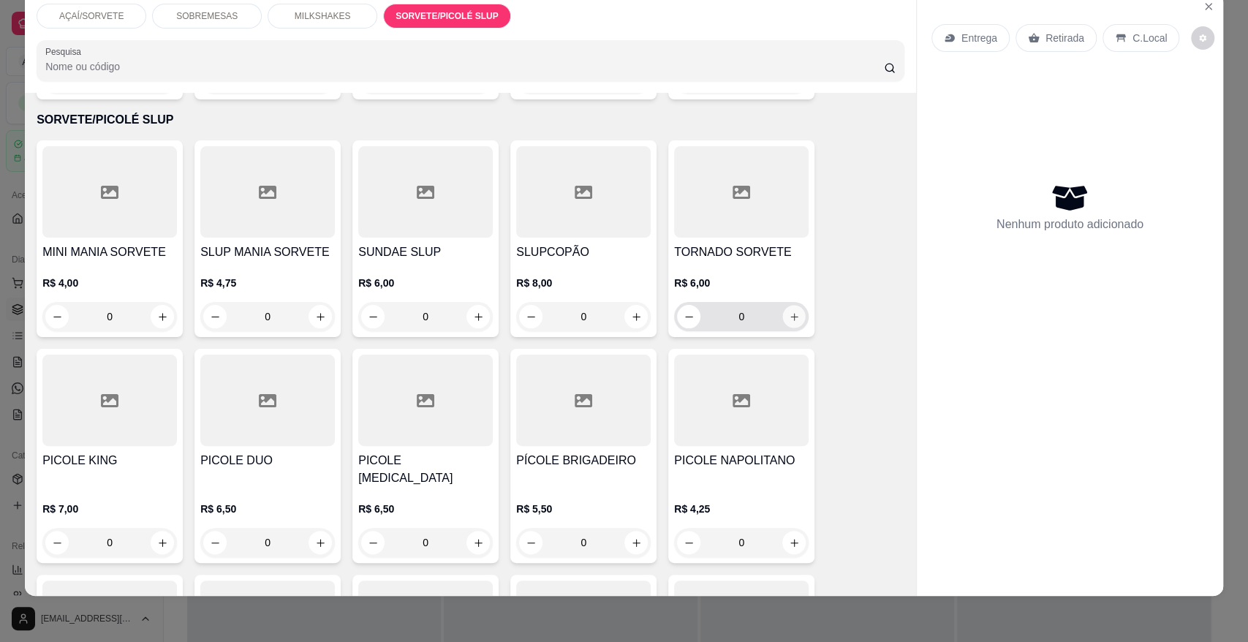
click at [789, 311] on icon "increase-product-quantity" at bounding box center [794, 316] width 11 height 11
type input "1"
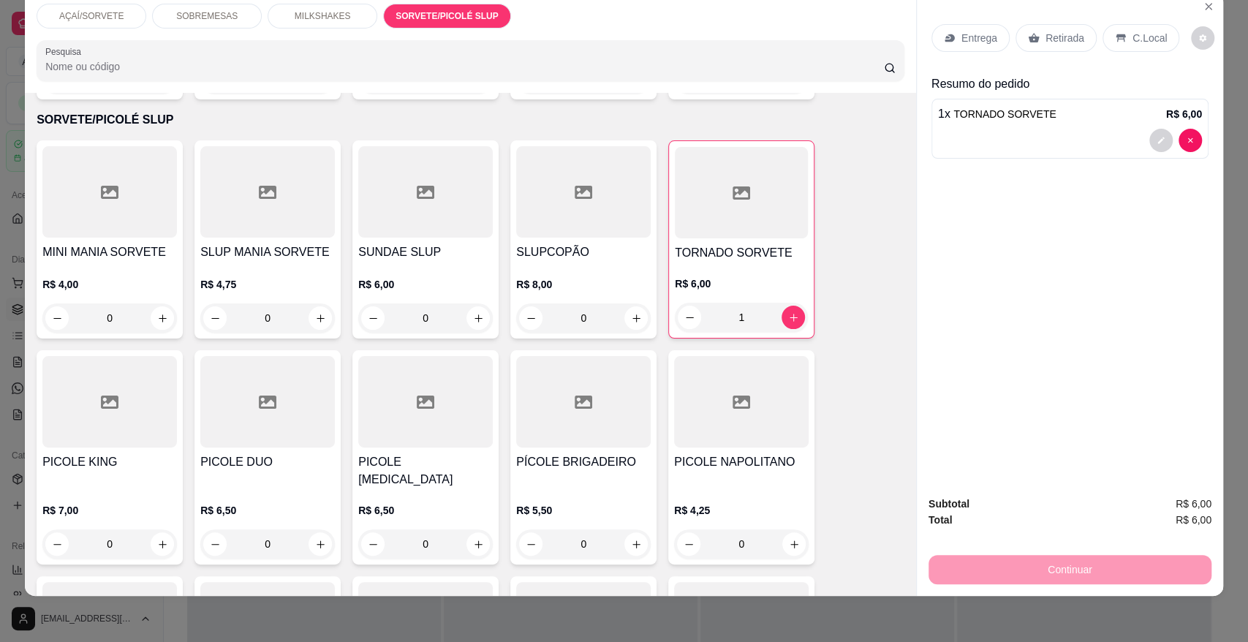
click at [1129, 26] on div "C.Local" at bounding box center [1141, 38] width 77 height 28
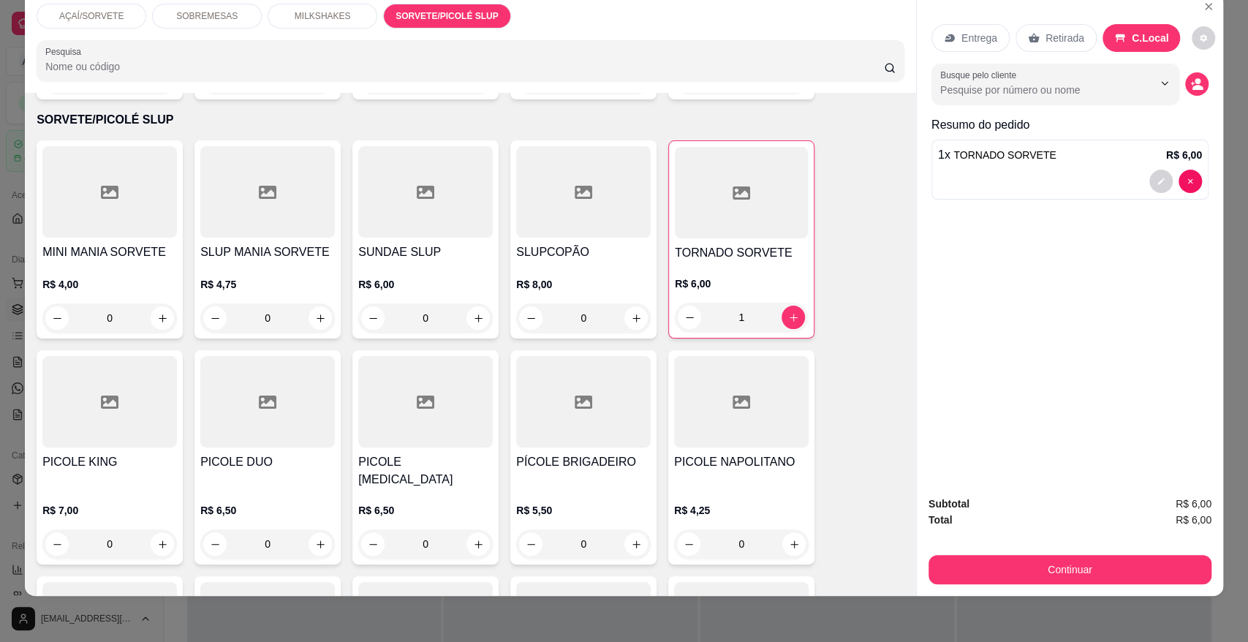
click at [1040, 29] on div "Retirada" at bounding box center [1056, 38] width 81 height 28
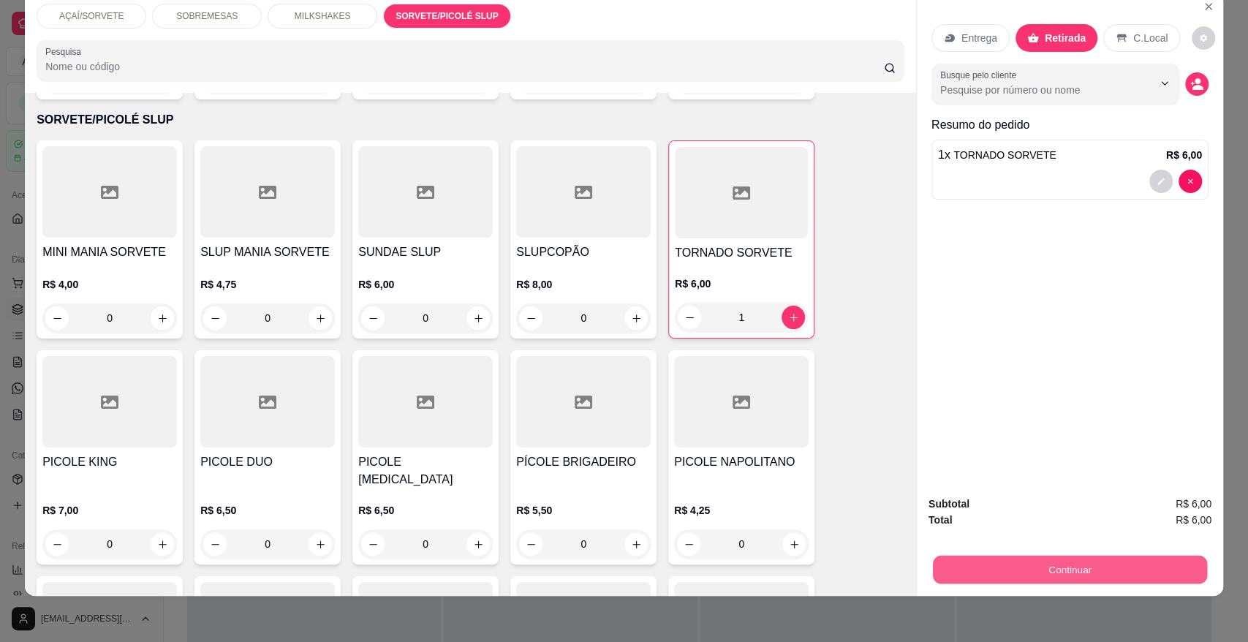
click at [1119, 561] on button "Continuar" at bounding box center [1070, 569] width 274 height 29
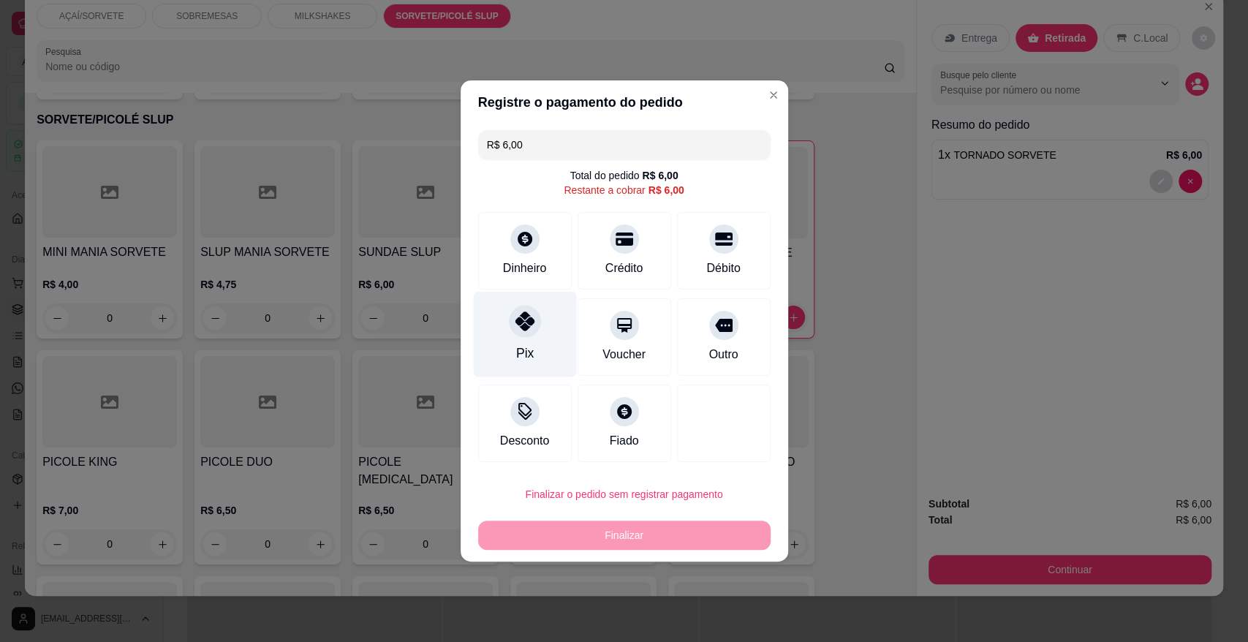
click at [558, 339] on div "Pix" at bounding box center [524, 335] width 103 height 86
type input "R$ 0,00"
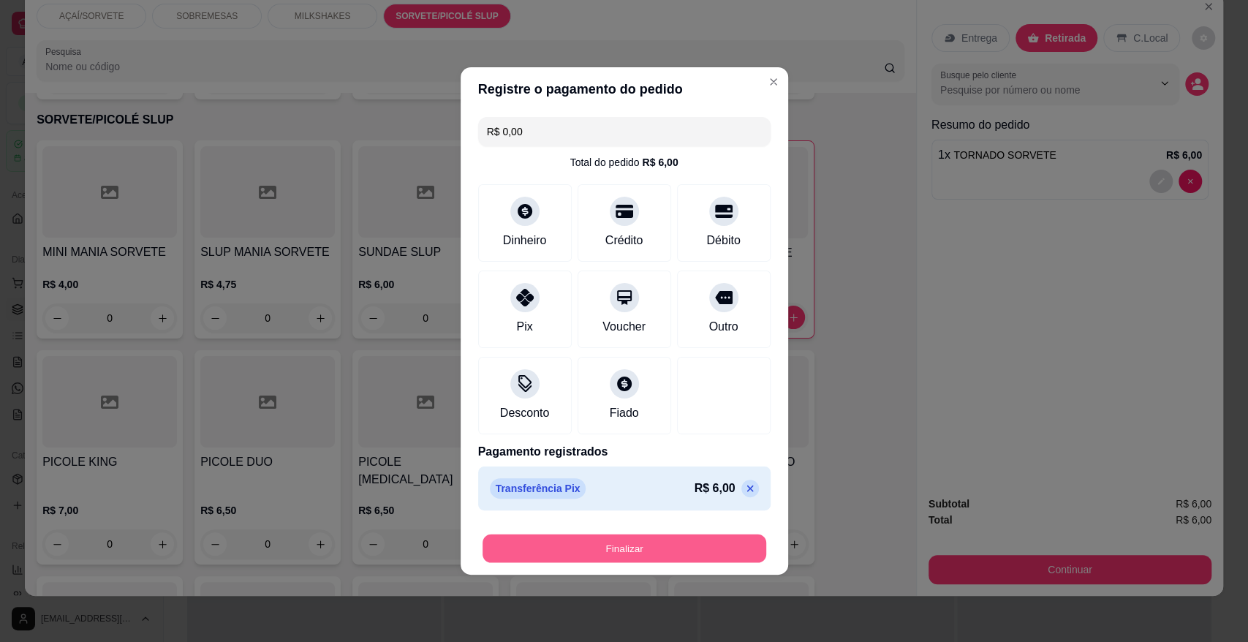
click at [649, 541] on button "Finalizar" at bounding box center [625, 548] width 284 height 29
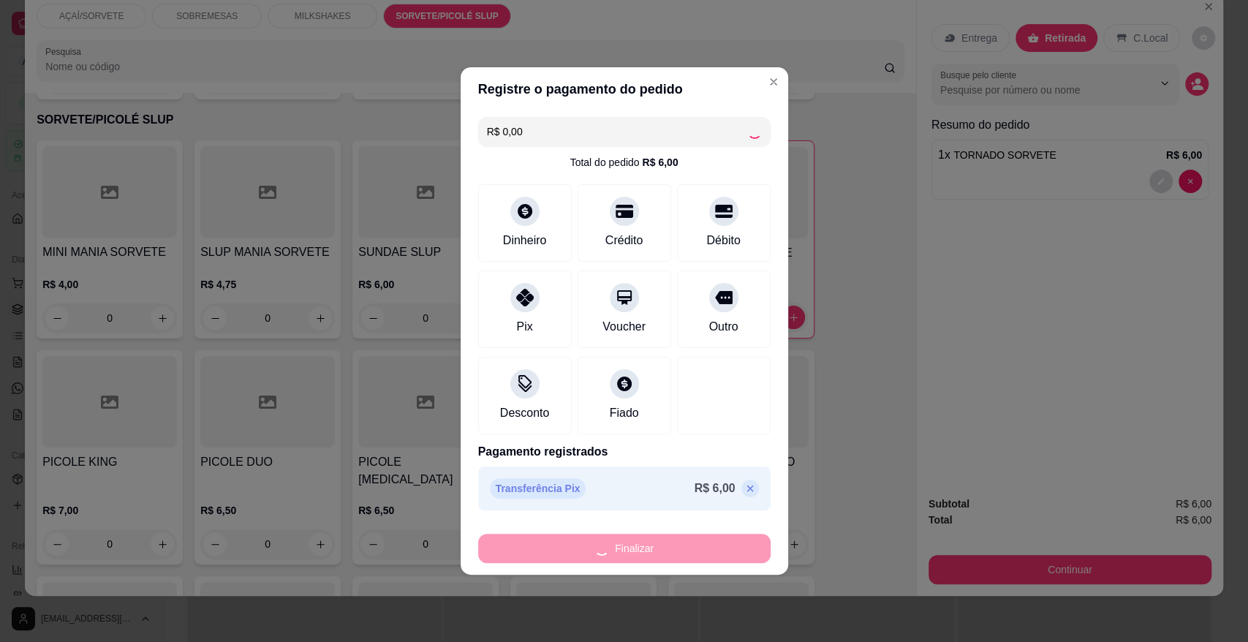
type input "0"
type input "-R$ 6,00"
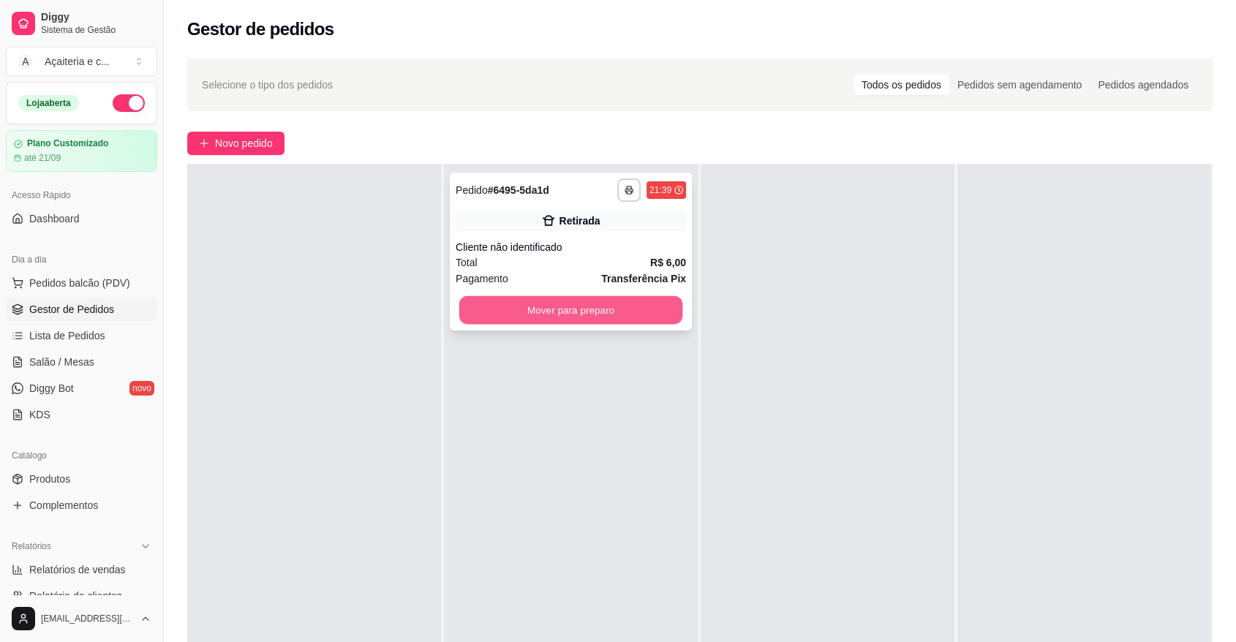
click at [537, 317] on button "Mover para preparo" at bounding box center [571, 310] width 224 height 29
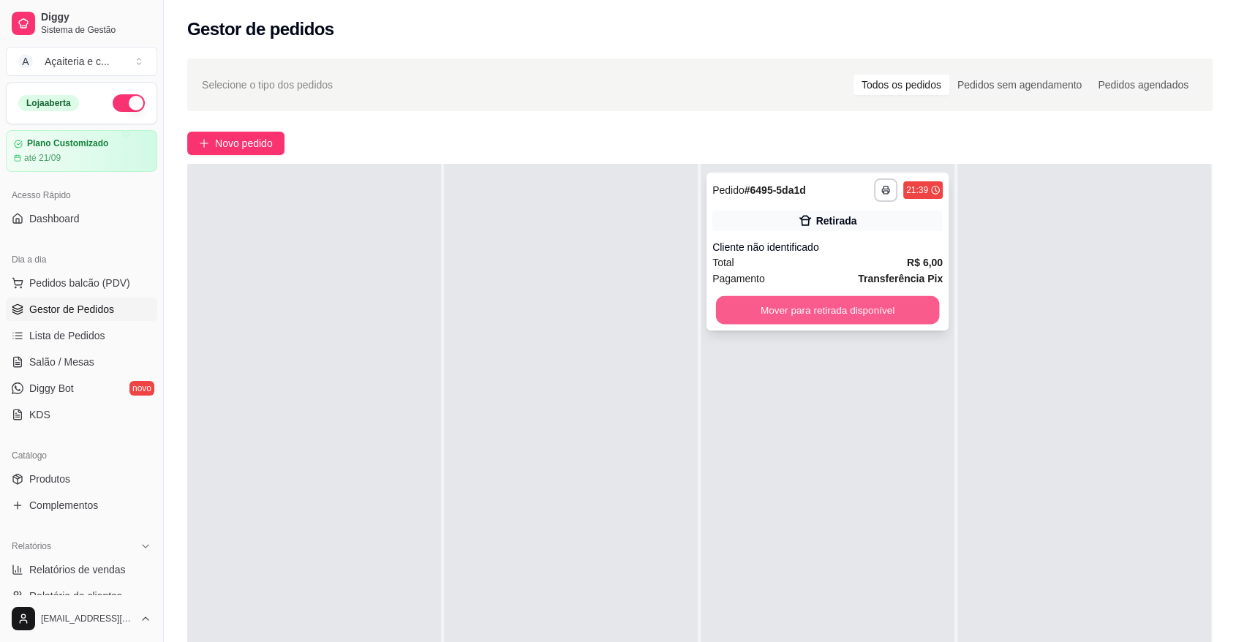
click at [781, 296] on button "Mover para retirada disponível" at bounding box center [828, 310] width 224 height 29
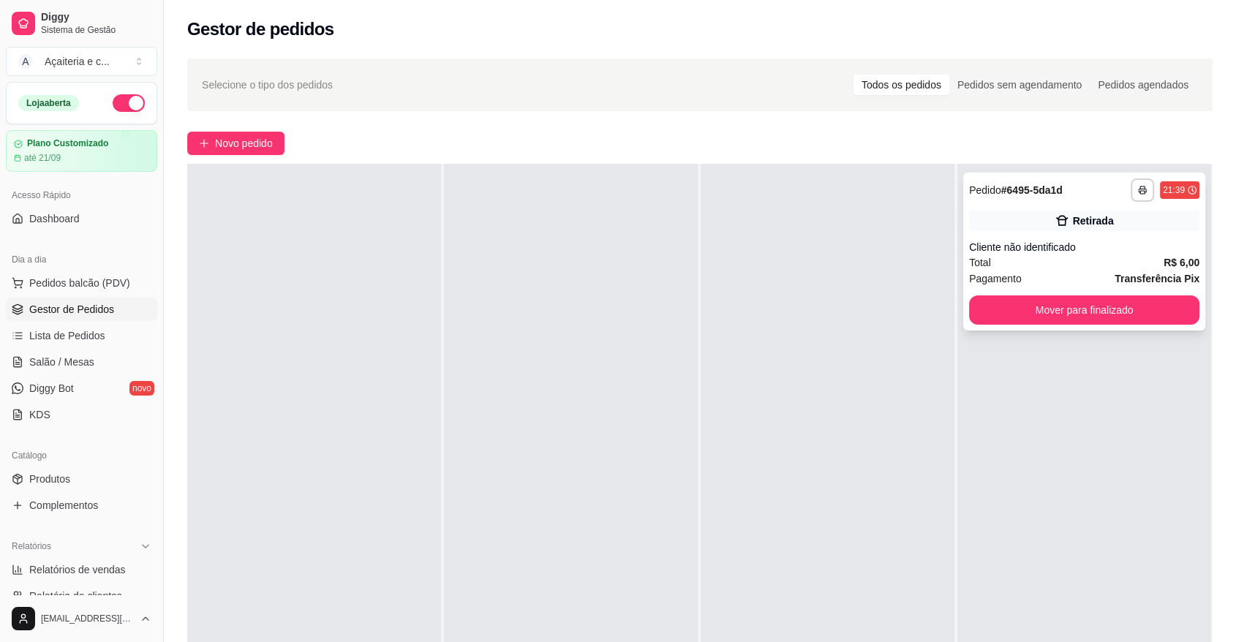
click at [989, 293] on div "**********" at bounding box center [1084, 252] width 242 height 158
click at [994, 297] on button "Mover para finalizado" at bounding box center [1084, 310] width 224 height 29
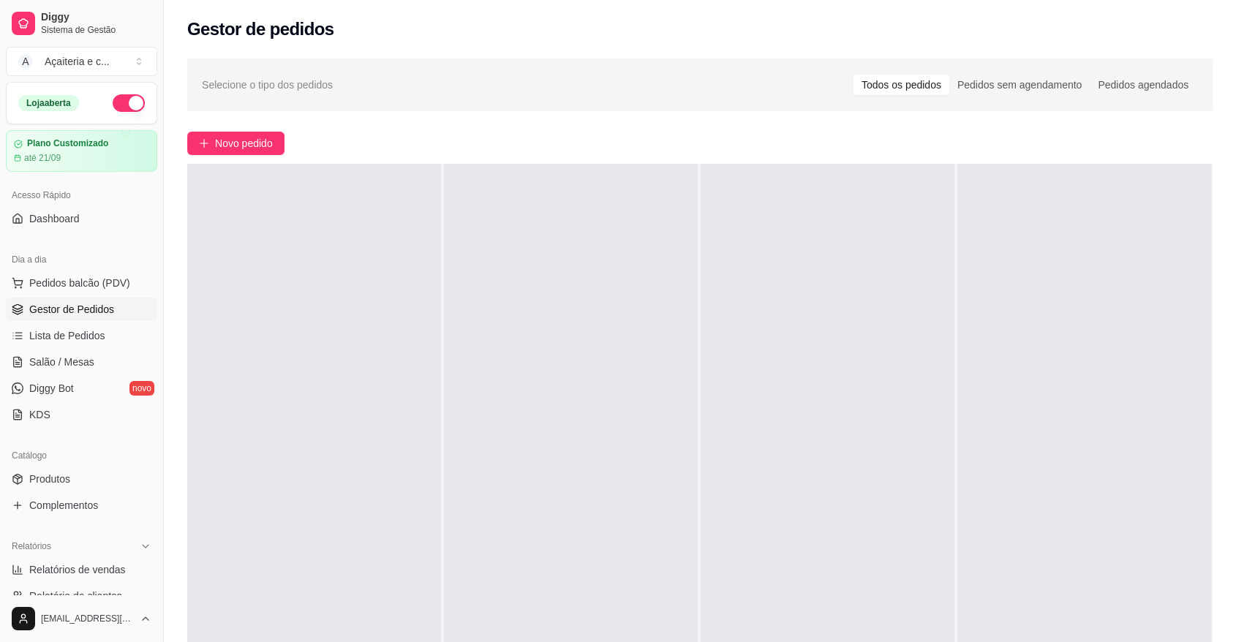
click at [988, 294] on div at bounding box center [1084, 485] width 254 height 642
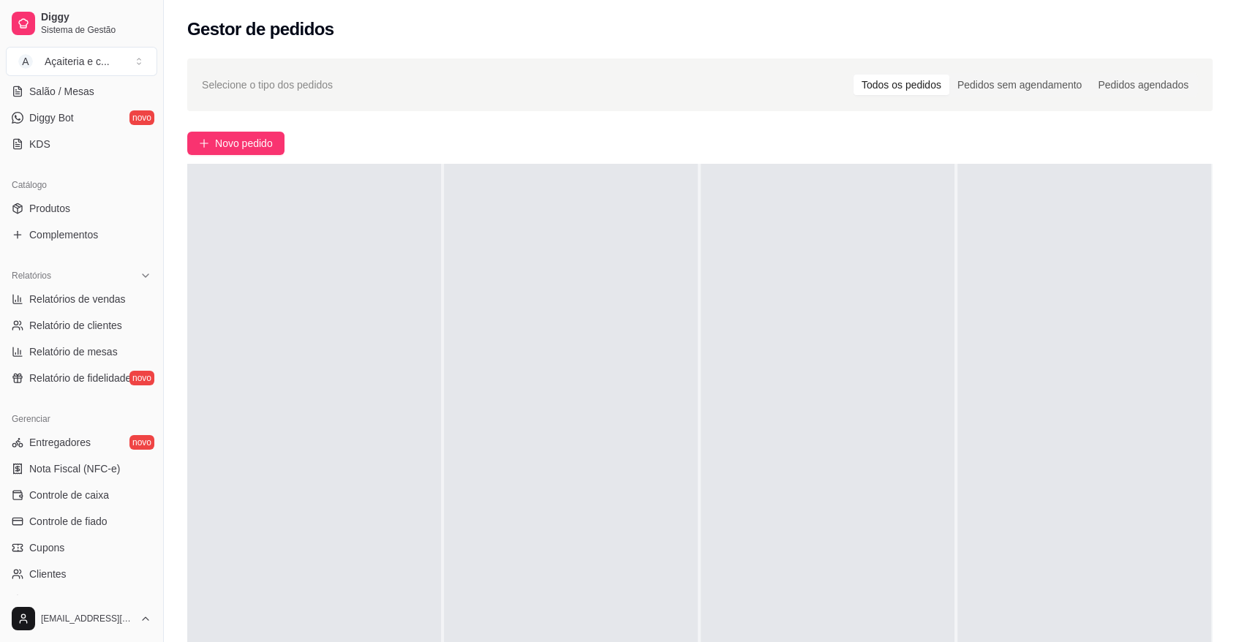
scroll to position [313, 0]
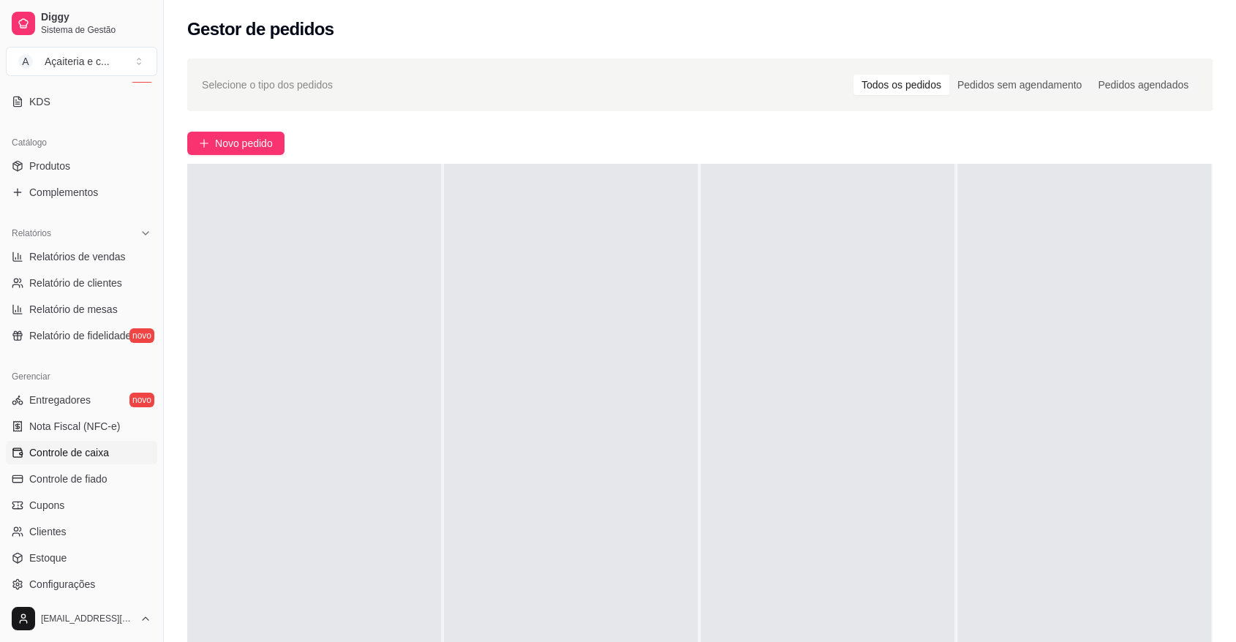
click at [90, 452] on span "Controle de caixa" at bounding box center [69, 452] width 80 height 15
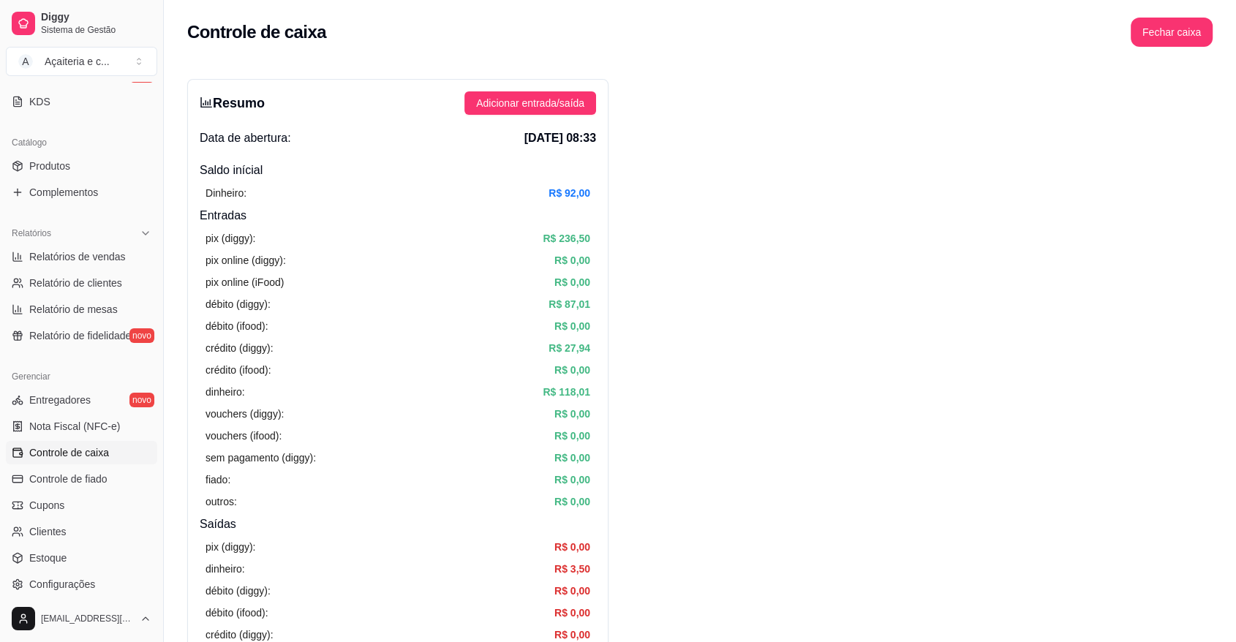
click at [554, 88] on div "Resumo Adicionar entrada/saída Data de abertura: [DATE] 08:33 Saldo inícial Din…" at bounding box center [397, 465] width 421 height 773
click at [554, 96] on span "Adicionar entrada/saída" at bounding box center [530, 103] width 108 height 16
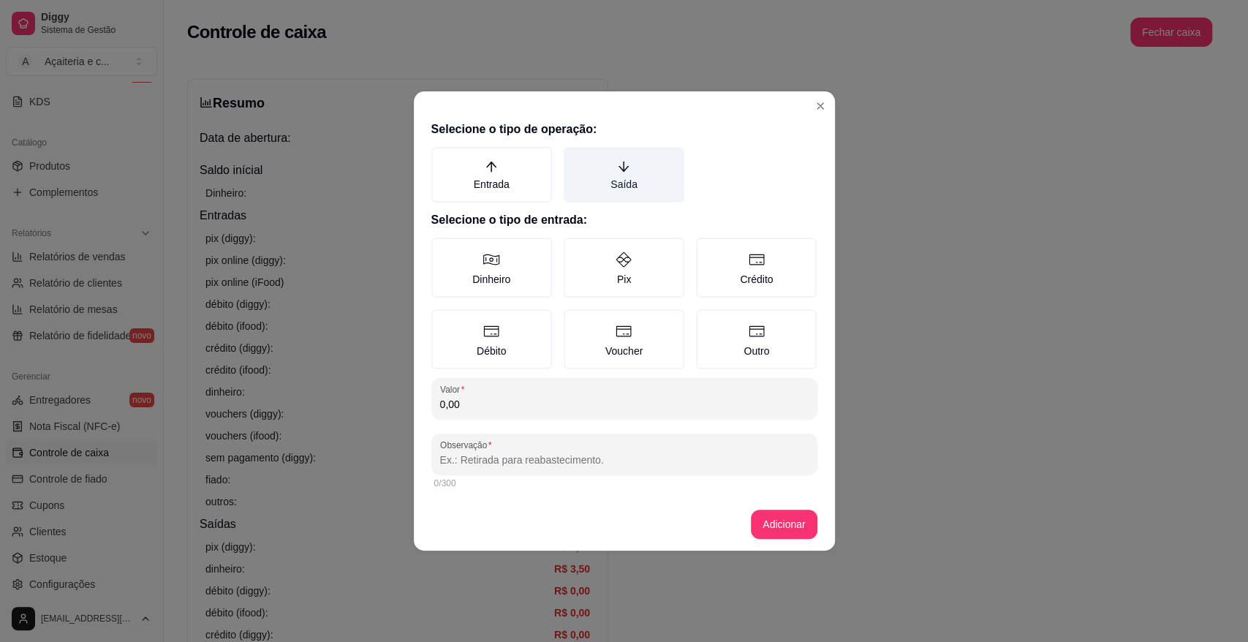
click at [616, 184] on label "Saída" at bounding box center [624, 175] width 121 height 56
click at [575, 158] on button "Saída" at bounding box center [569, 152] width 12 height 12
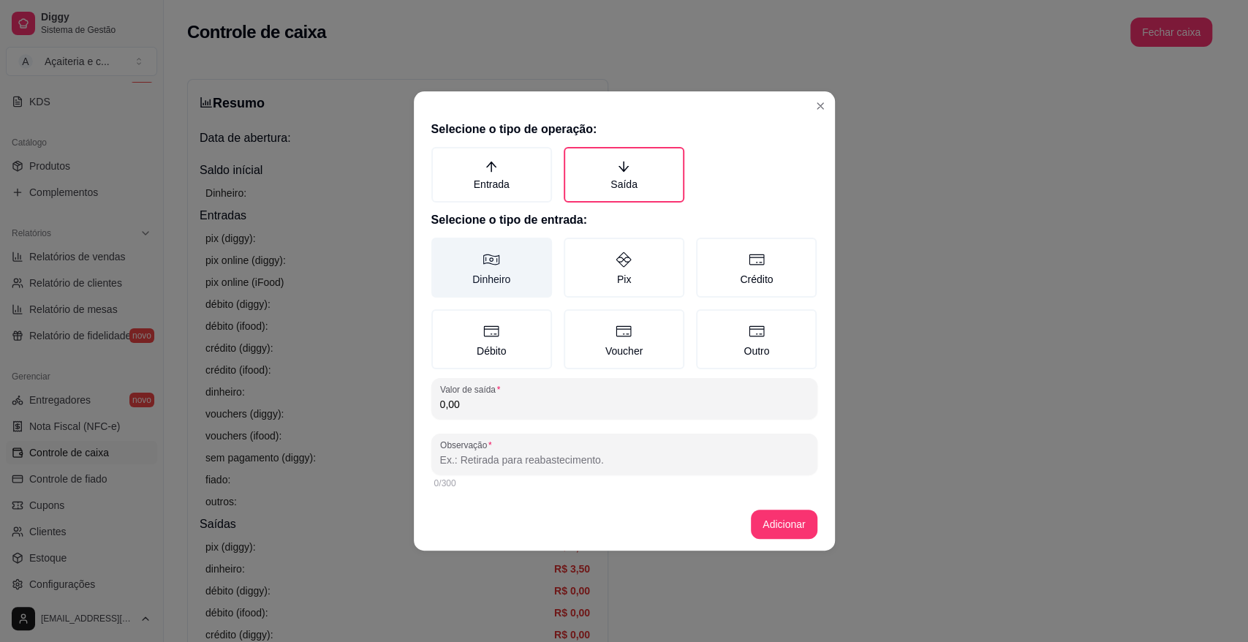
click at [512, 251] on label "Dinheiro" at bounding box center [491, 268] width 121 height 60
click at [442, 249] on button "Dinheiro" at bounding box center [437, 243] width 12 height 12
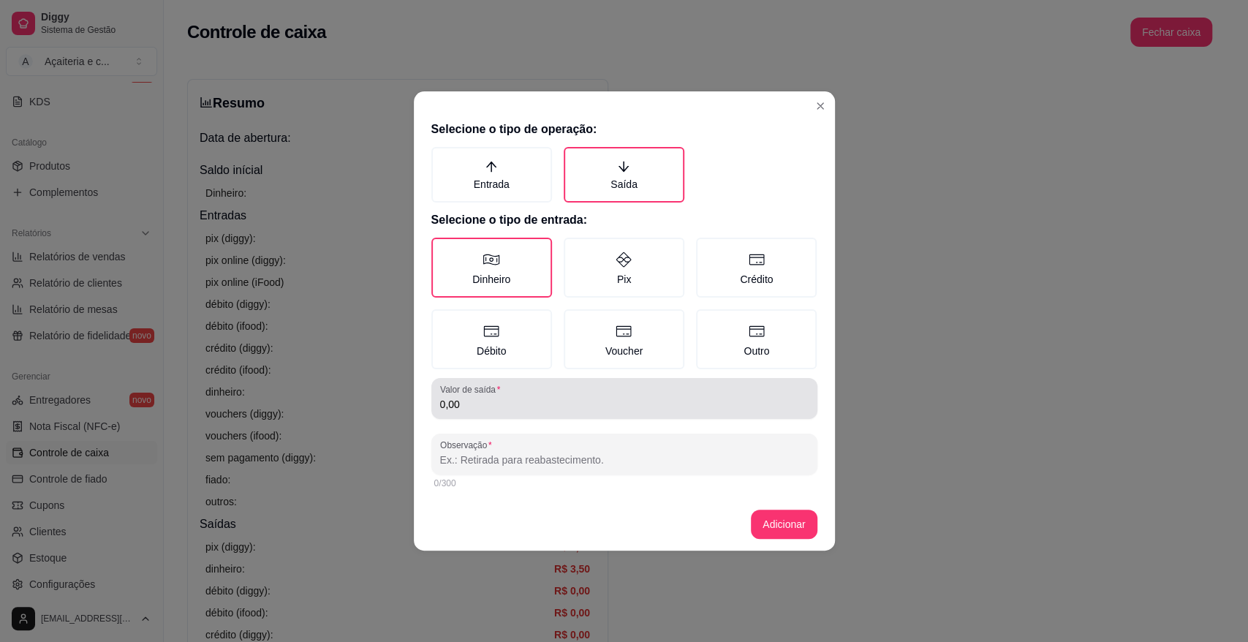
click at [532, 393] on div "0,00" at bounding box center [624, 398] width 368 height 29
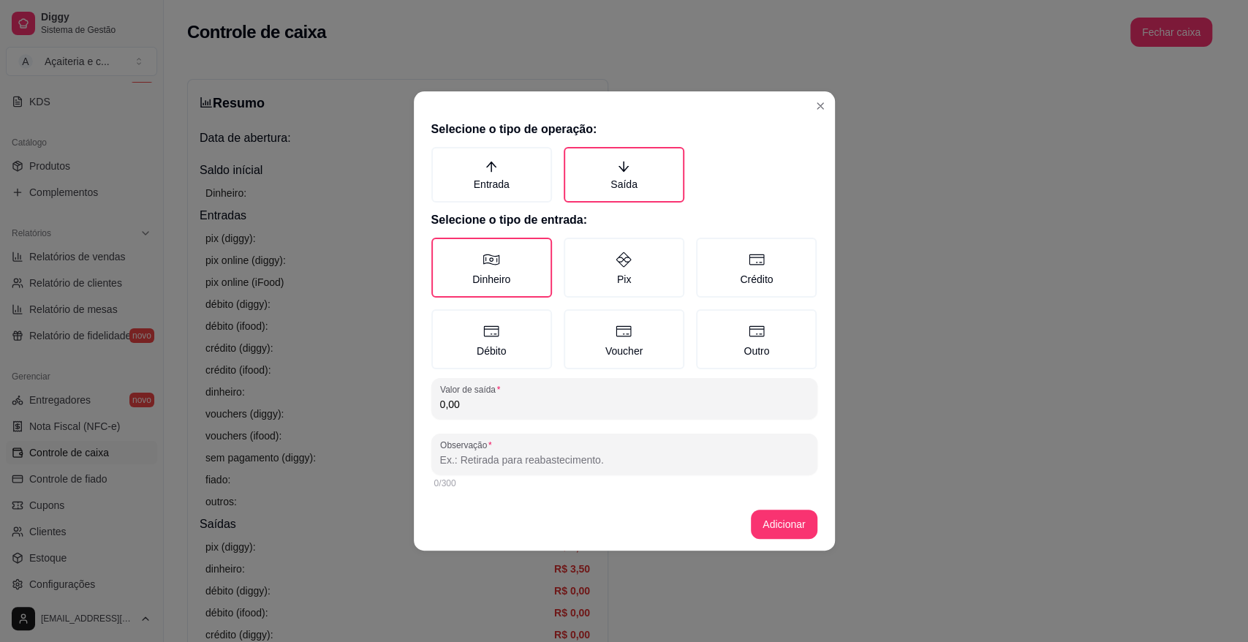
click at [484, 402] on input "0,00" at bounding box center [624, 404] width 368 height 15
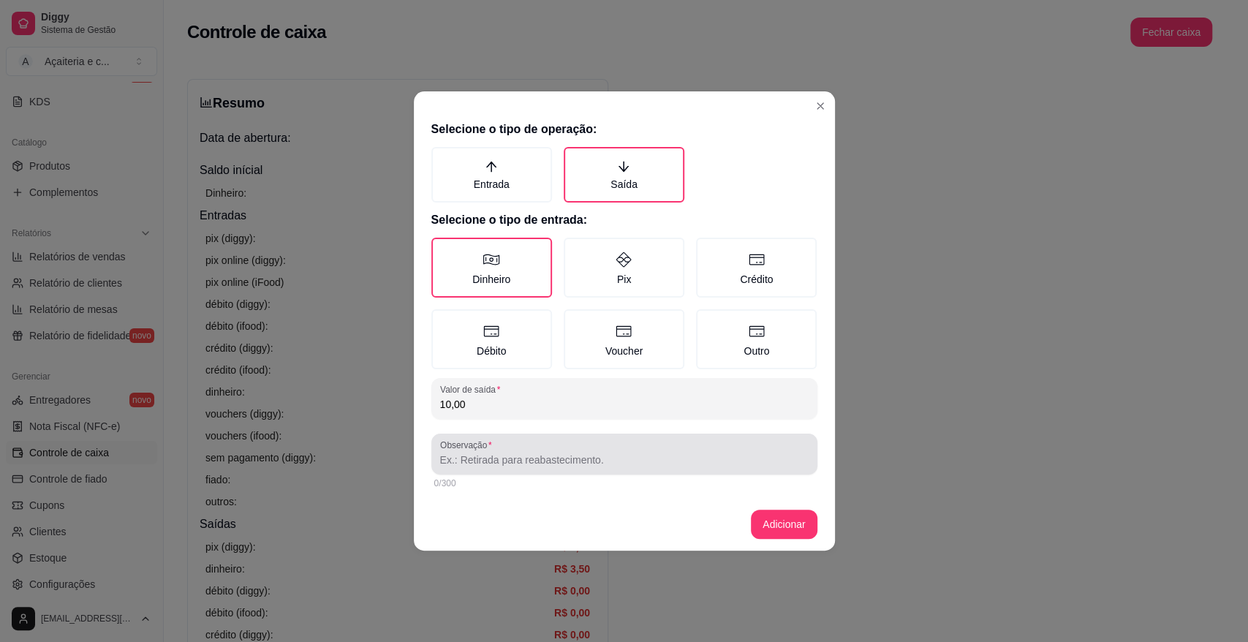
type input "10,00"
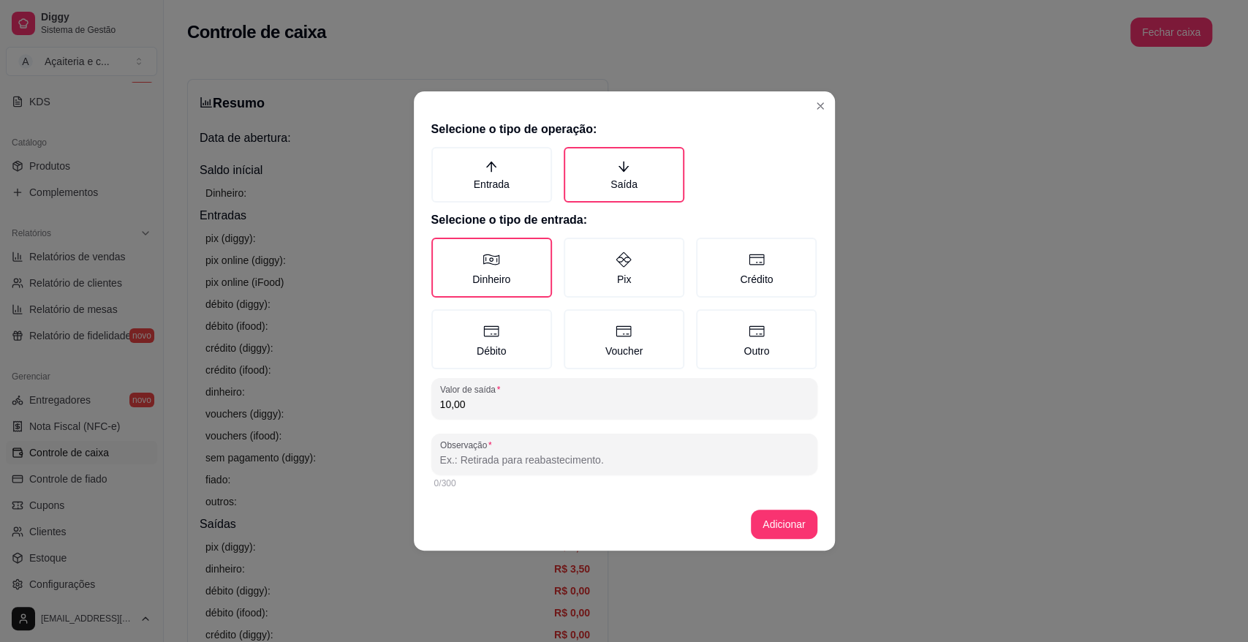
click at [499, 453] on input "Observação" at bounding box center [624, 460] width 368 height 15
type input "ovos"
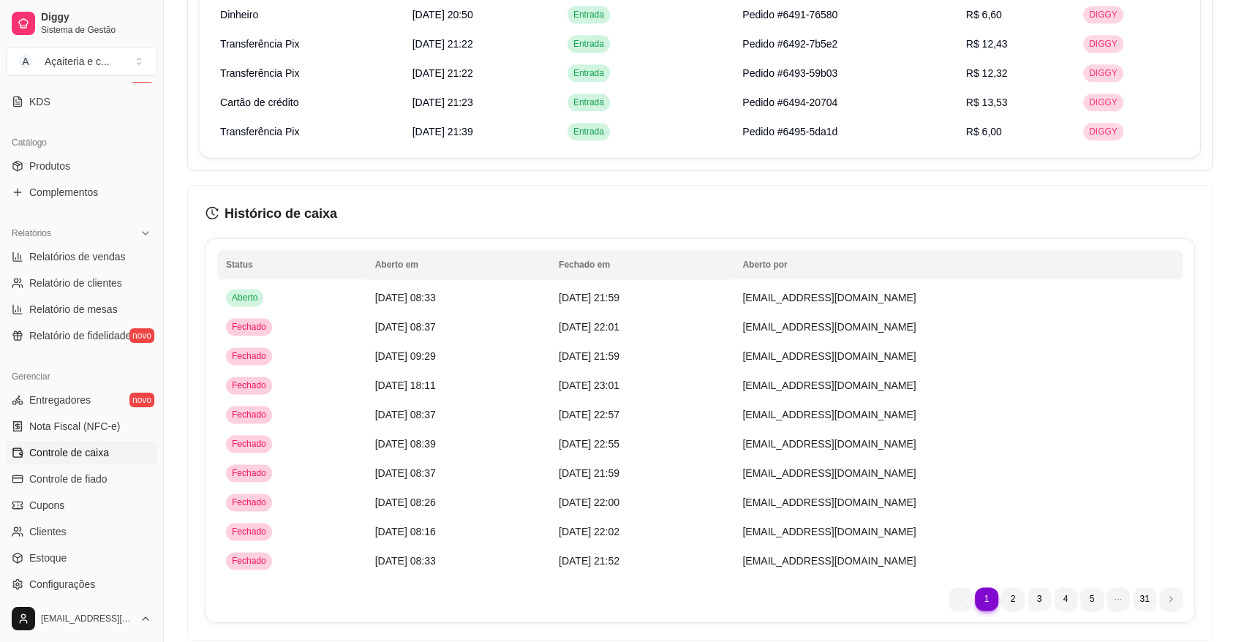
scroll to position [1859, 0]
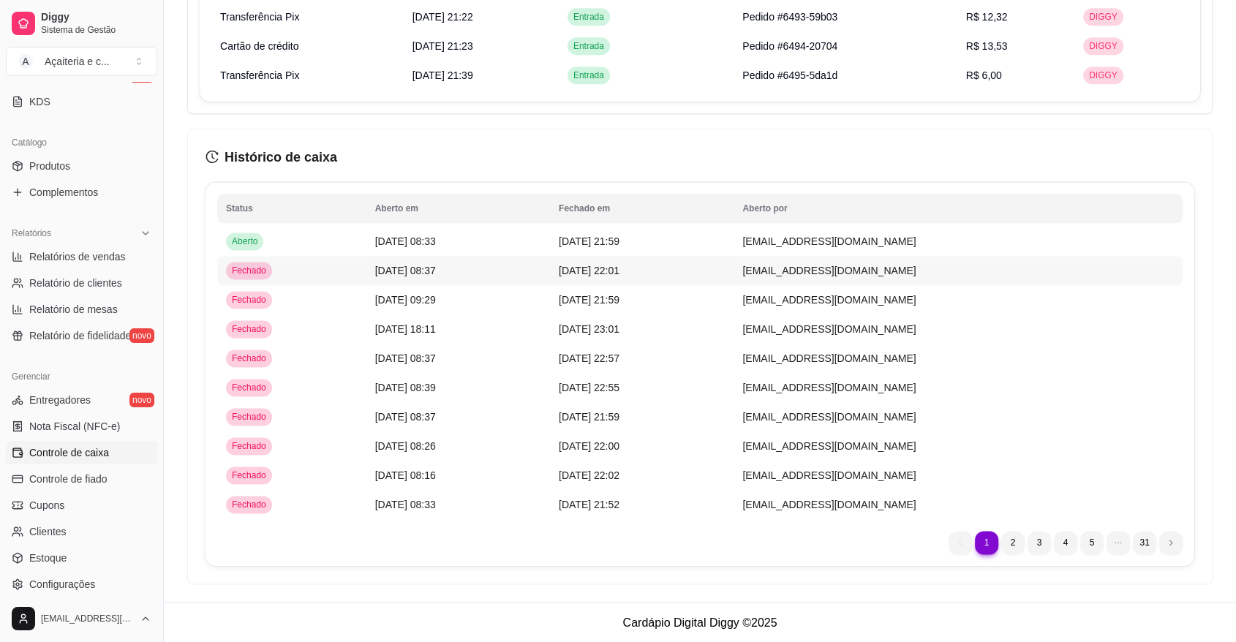
click at [481, 270] on td "[DATE] 08:37" at bounding box center [458, 270] width 184 height 29
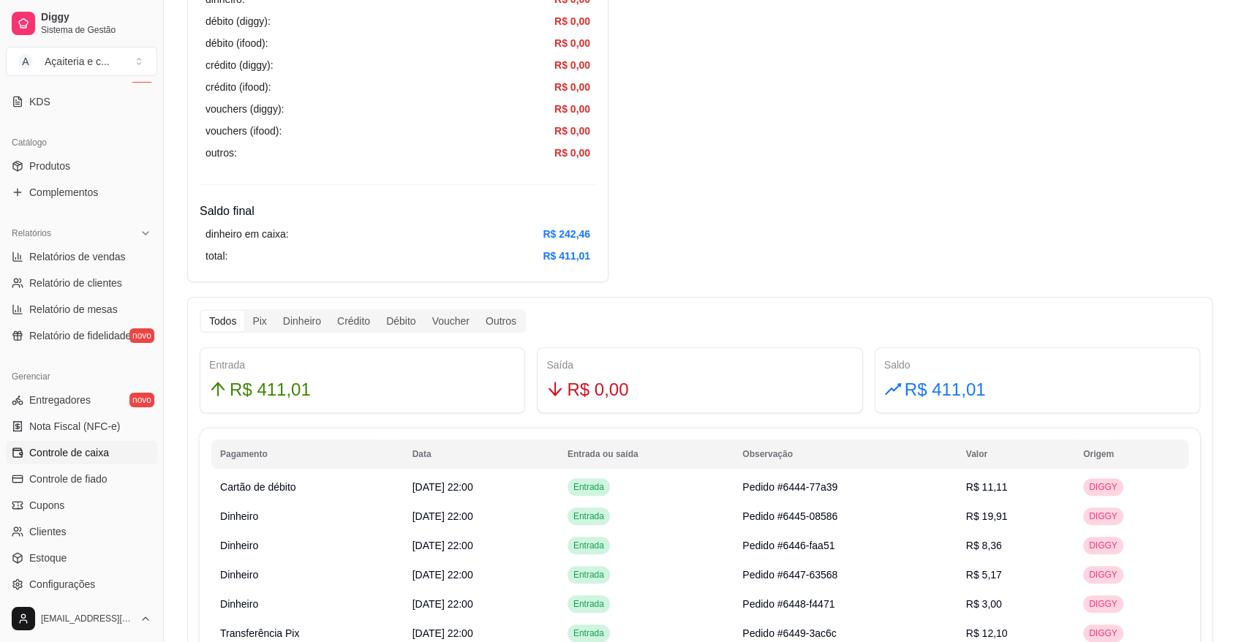
scroll to position [553, 0]
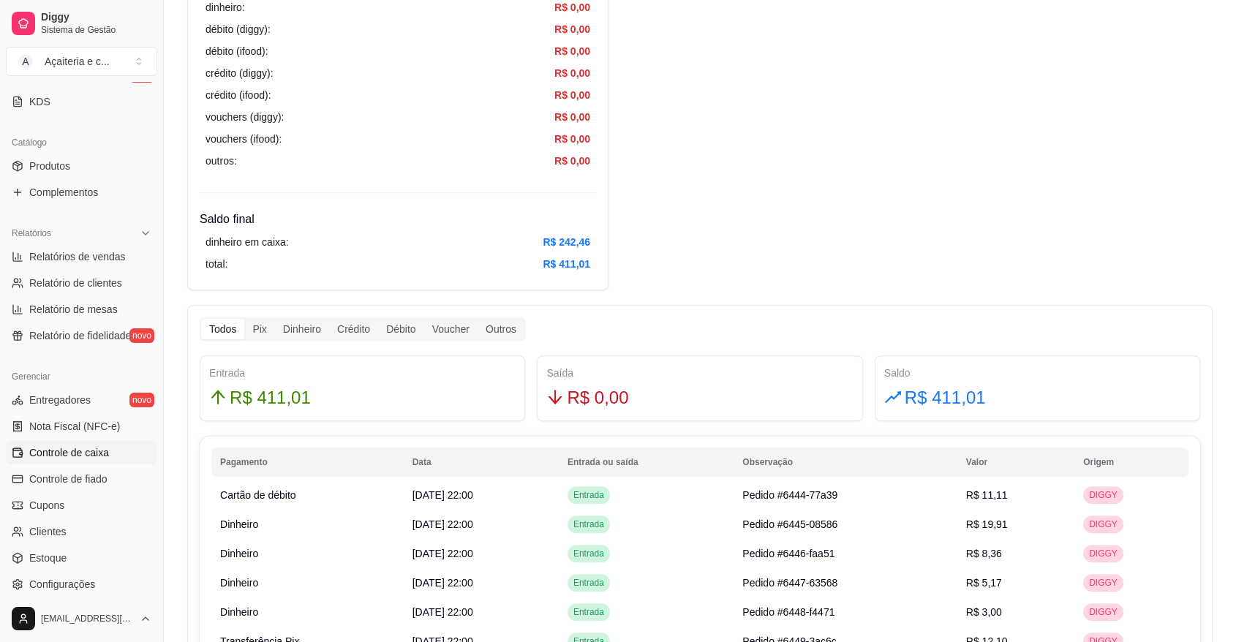
click at [88, 447] on span "Controle de caixa" at bounding box center [69, 452] width 80 height 15
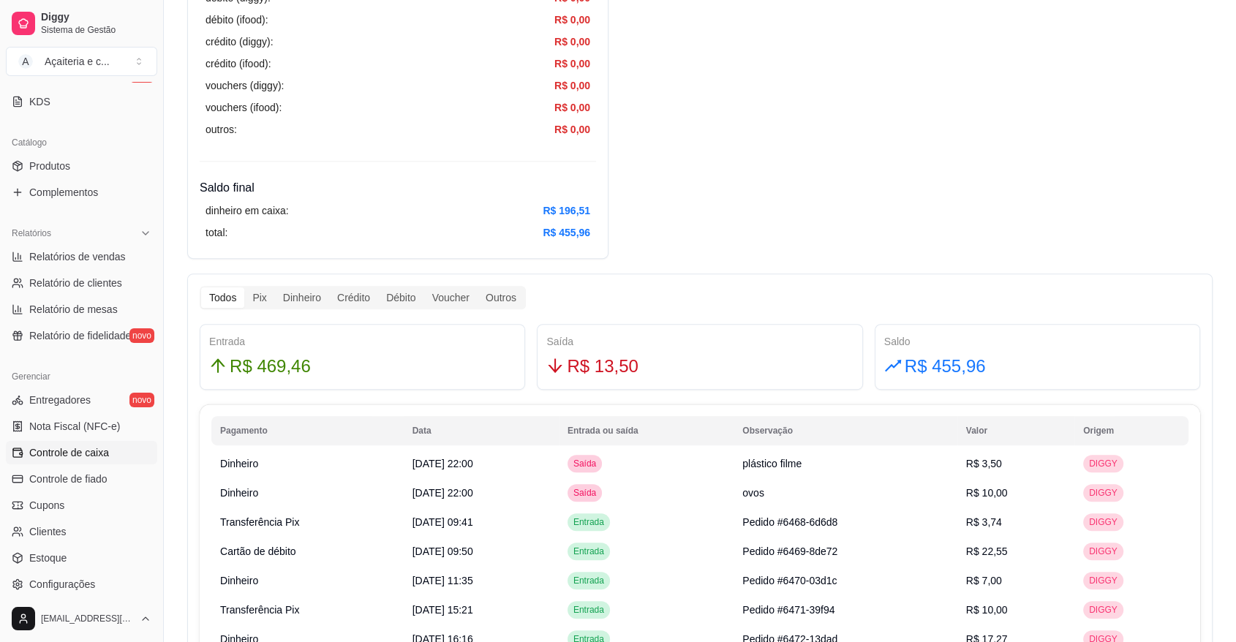
scroll to position [598, 0]
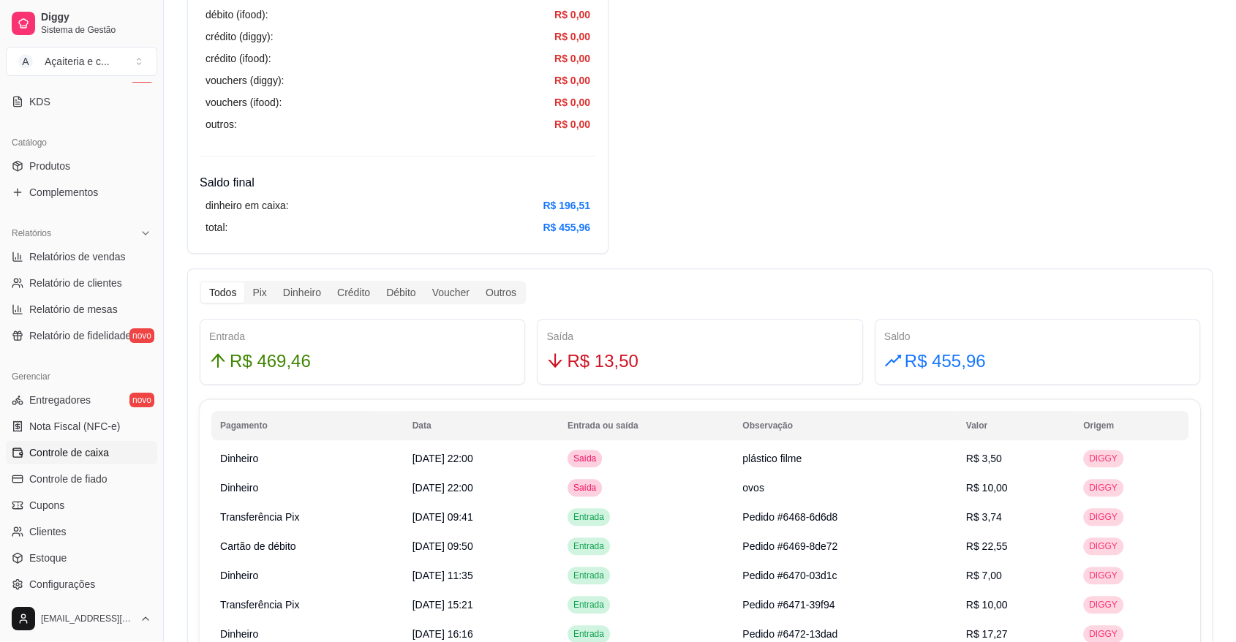
drag, startPoint x: 1233, startPoint y: 310, endPoint x: 1247, endPoint y: 305, distance: 14.1
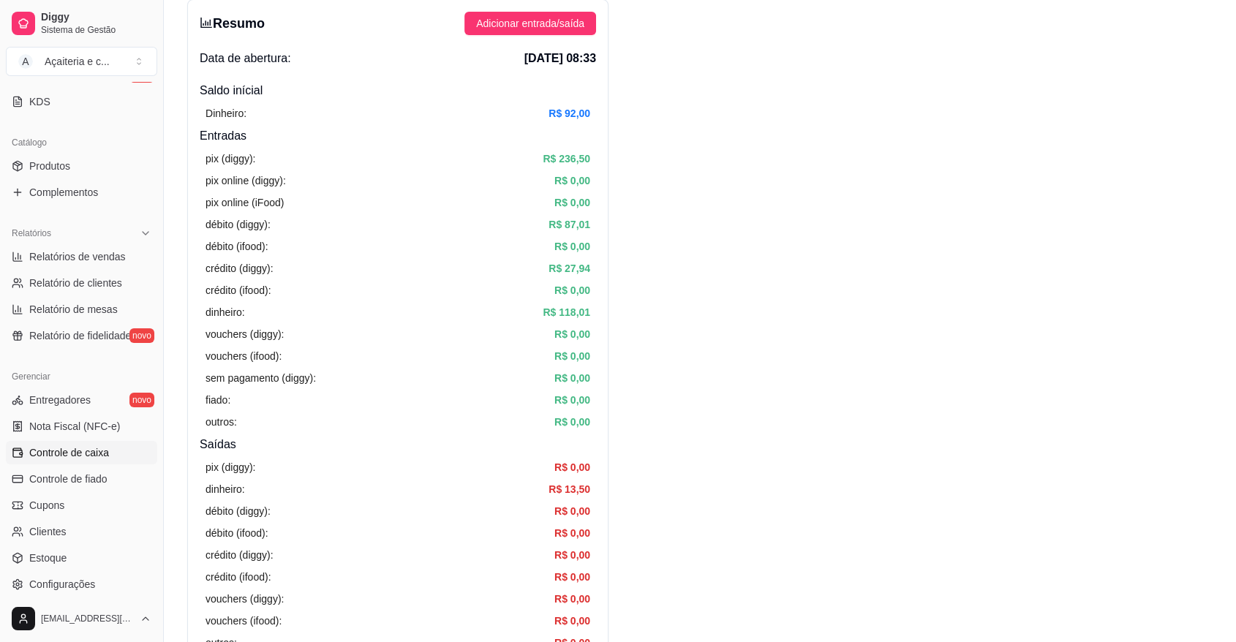
scroll to position [0, 0]
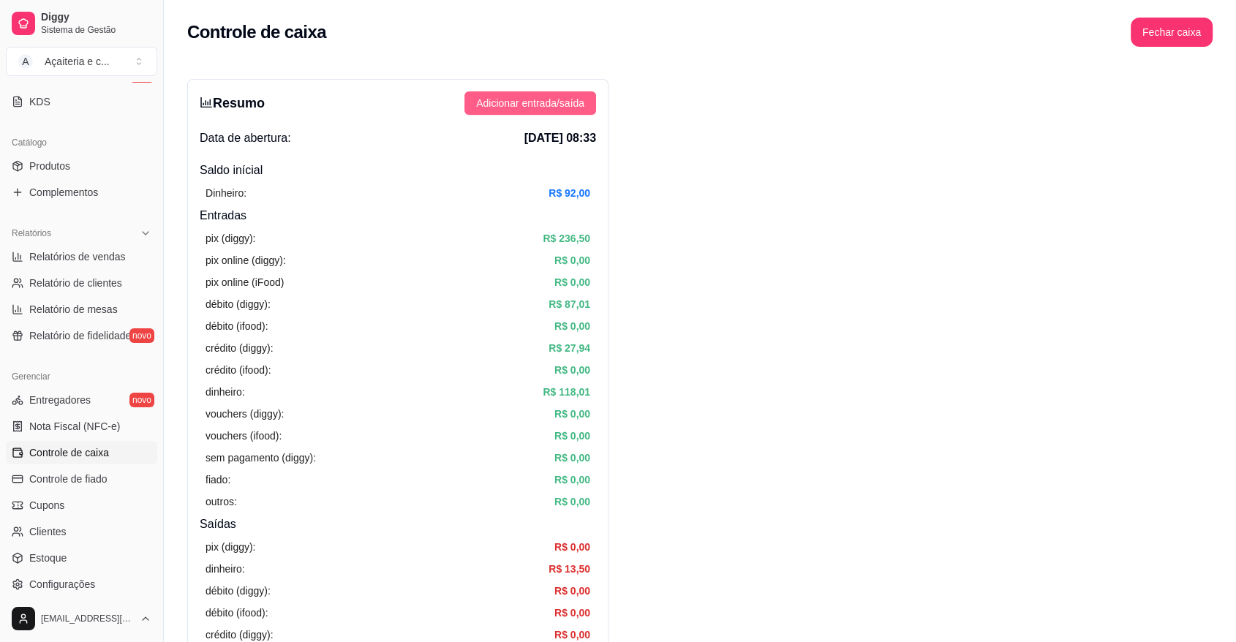
click at [529, 109] on span "Adicionar entrada/saída" at bounding box center [530, 103] width 108 height 16
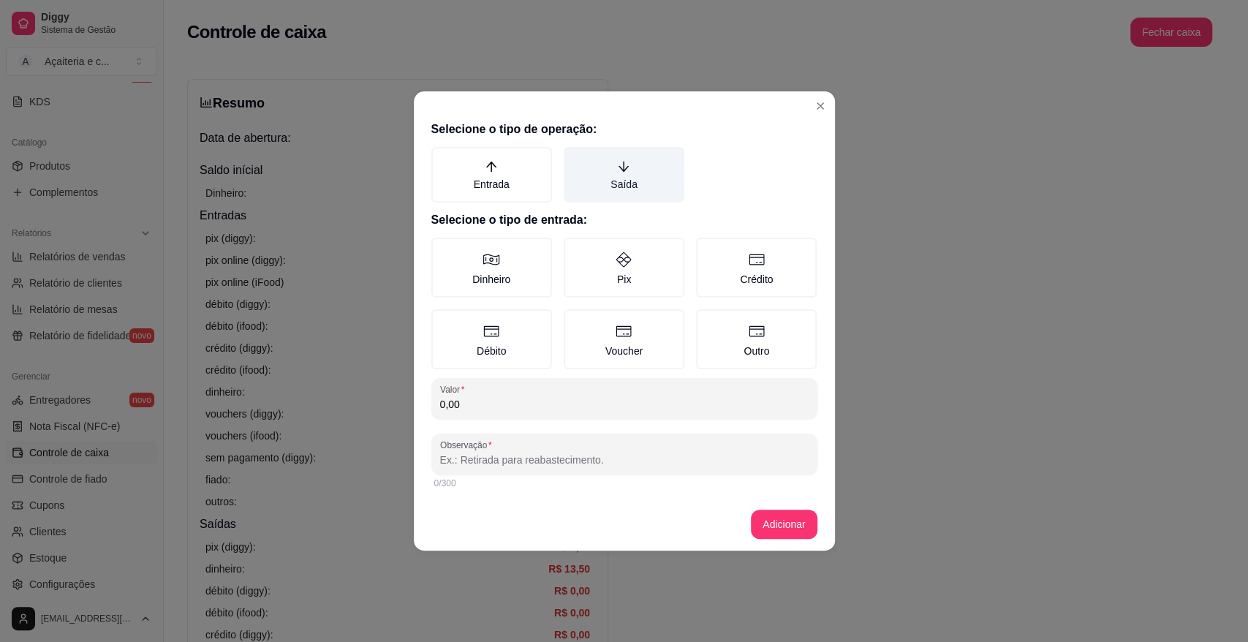
click at [638, 190] on label "Saída" at bounding box center [624, 175] width 121 height 56
click at [575, 158] on button "Saída" at bounding box center [569, 152] width 12 height 12
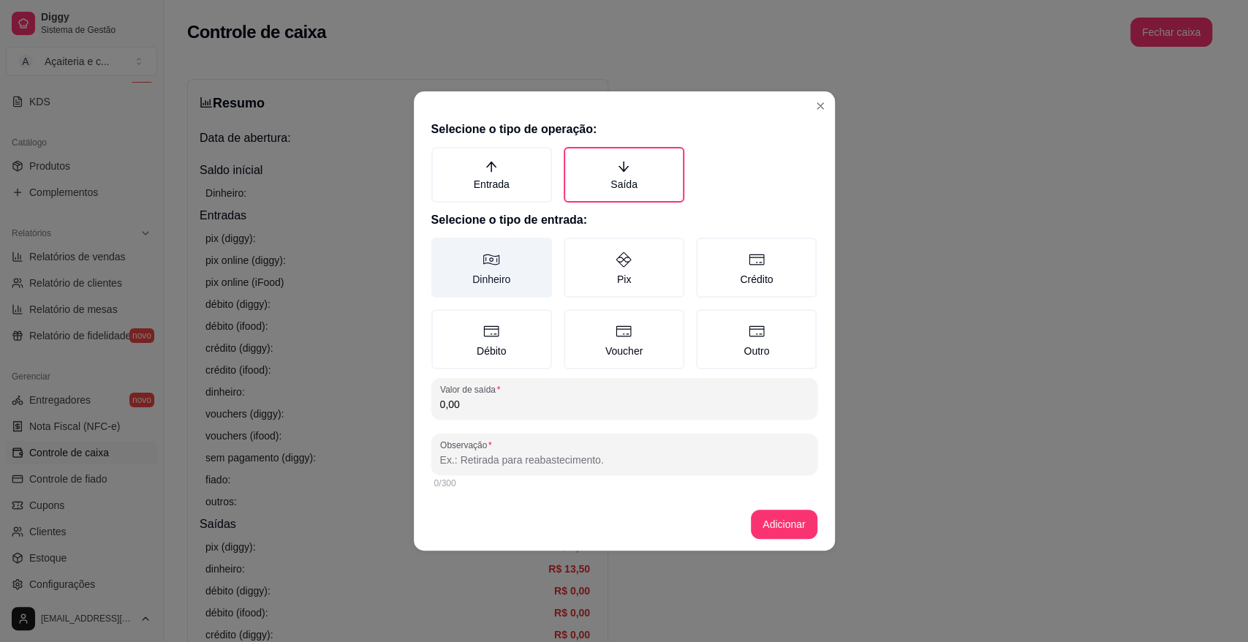
click at [473, 262] on label "Dinheiro" at bounding box center [491, 268] width 121 height 60
click at [442, 249] on button "Dinheiro" at bounding box center [437, 243] width 12 height 12
click at [519, 402] on input "0,00" at bounding box center [624, 404] width 368 height 15
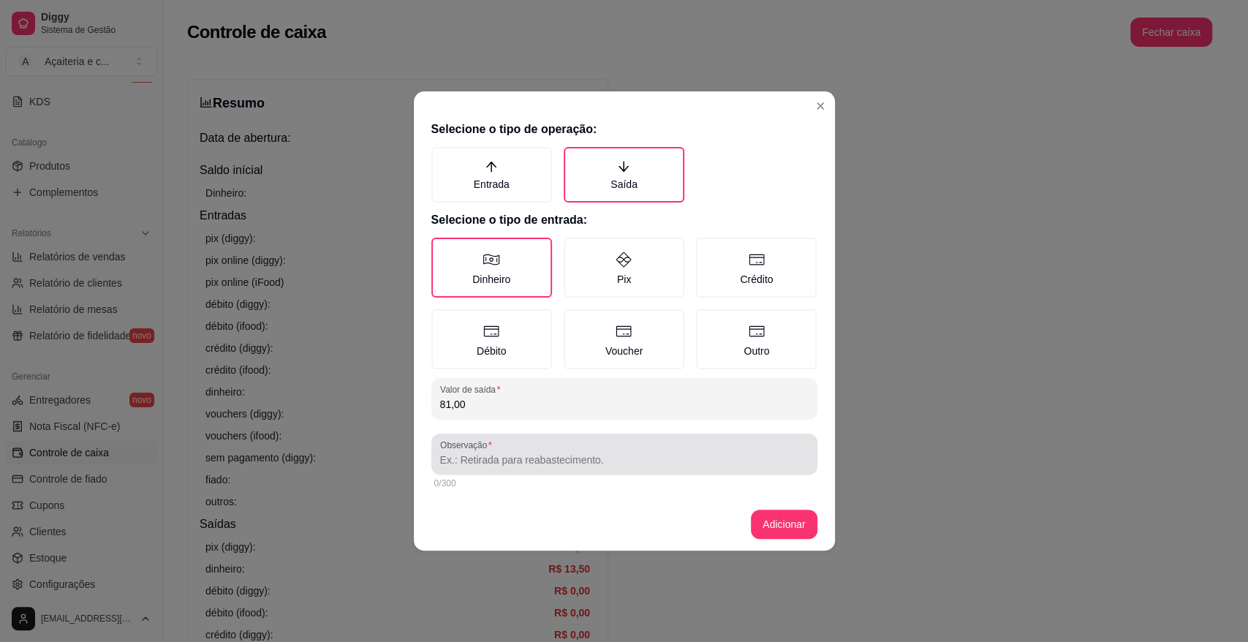
type input "81,00"
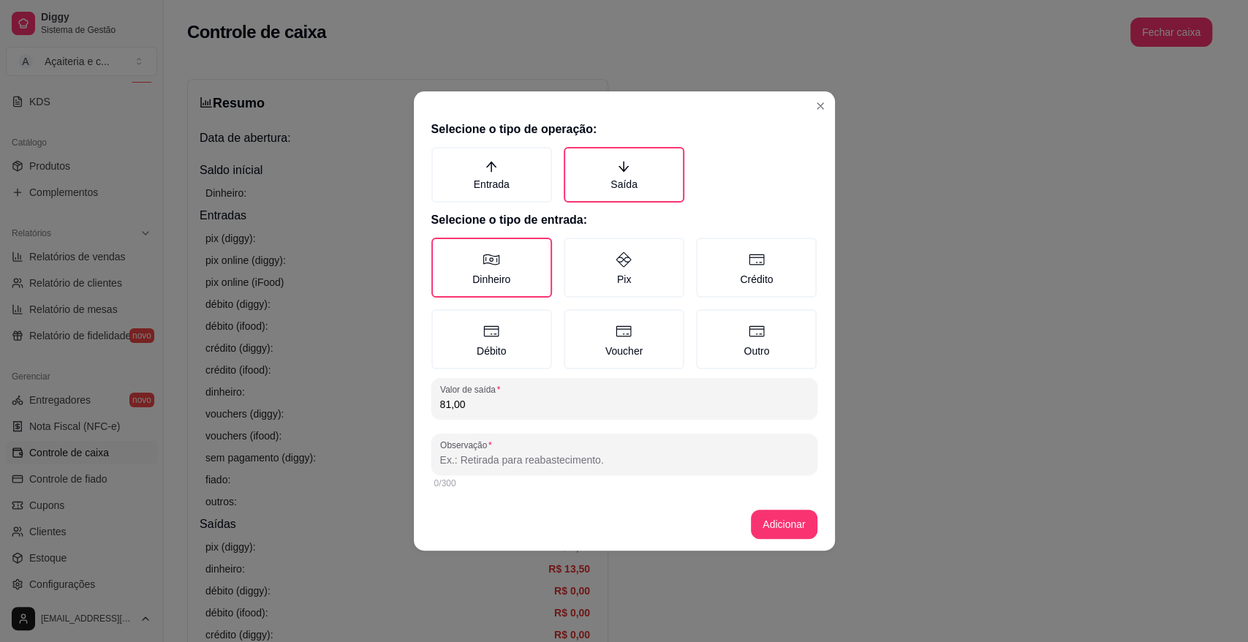
click at [537, 455] on input "Observação" at bounding box center [624, 460] width 368 height 15
type input "internet"
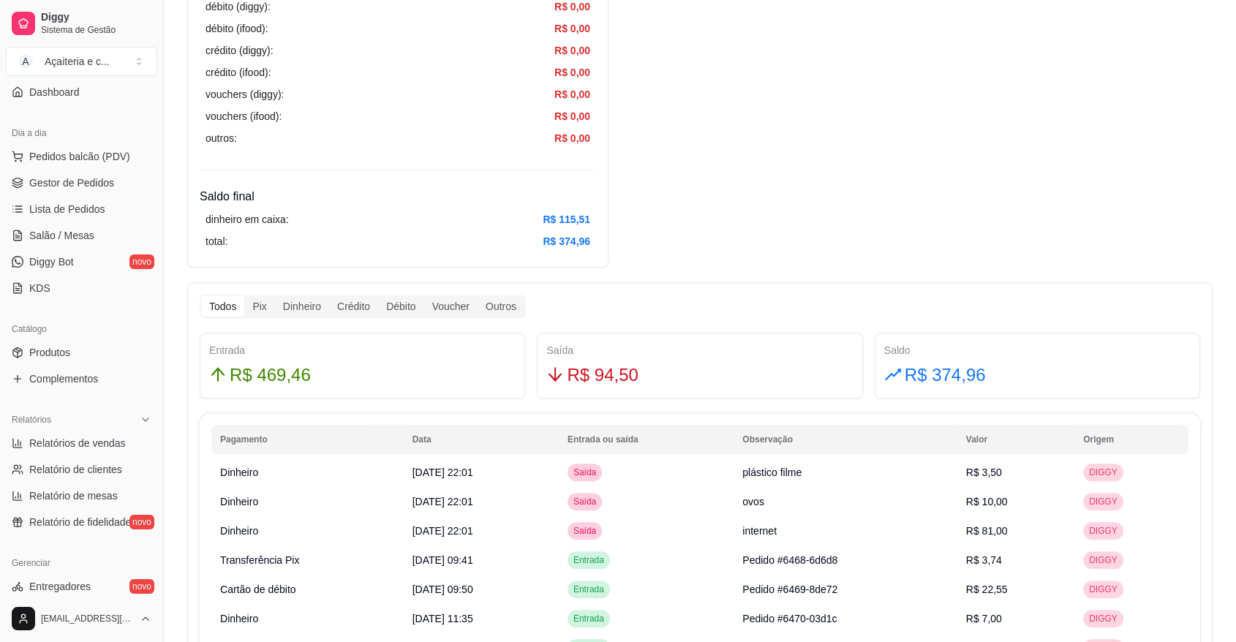
scroll to position [87, 0]
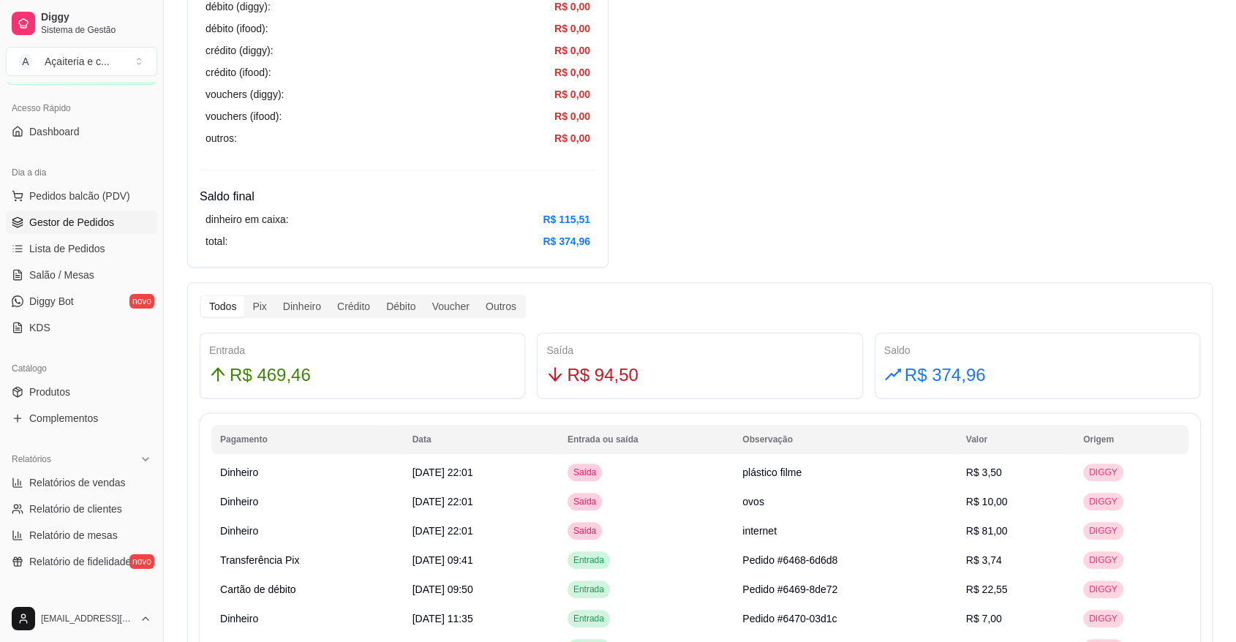
click at [93, 217] on span "Gestor de Pedidos" at bounding box center [71, 222] width 85 height 15
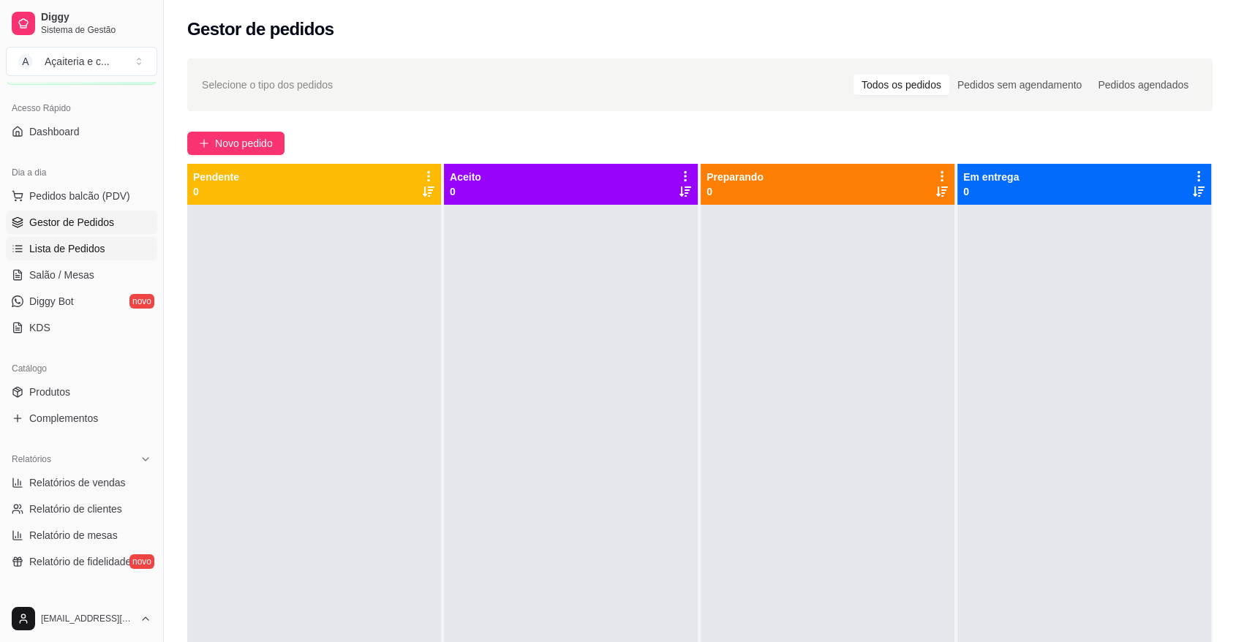
click at [77, 245] on span "Lista de Pedidos" at bounding box center [67, 248] width 76 height 15
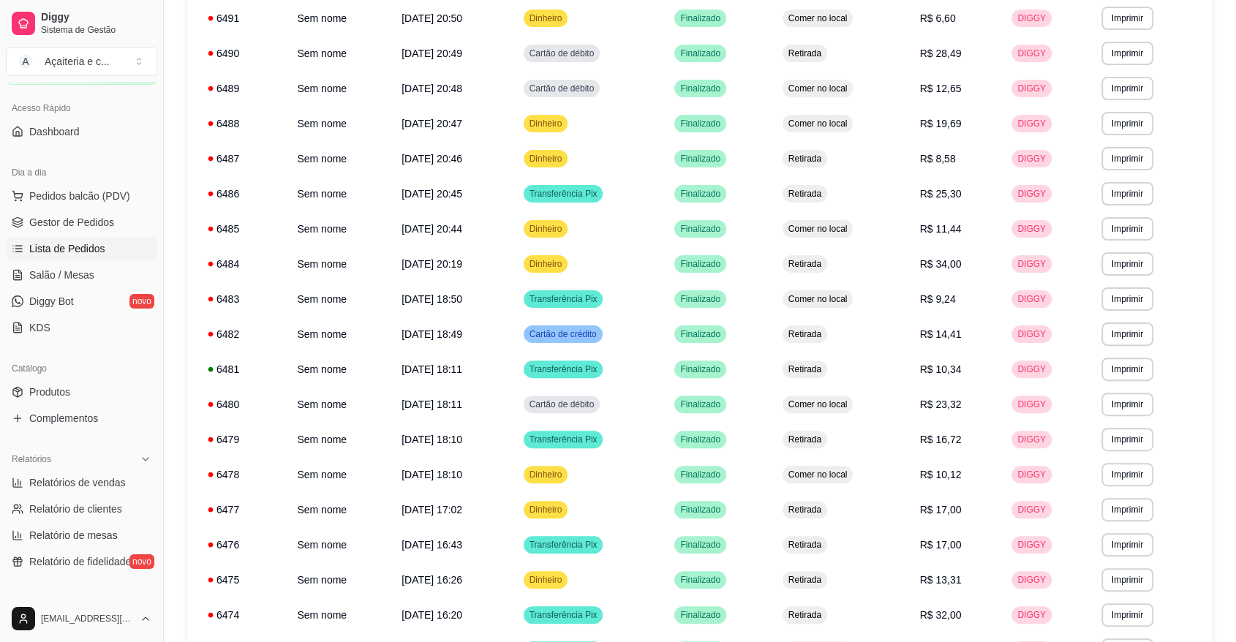
scroll to position [356, 0]
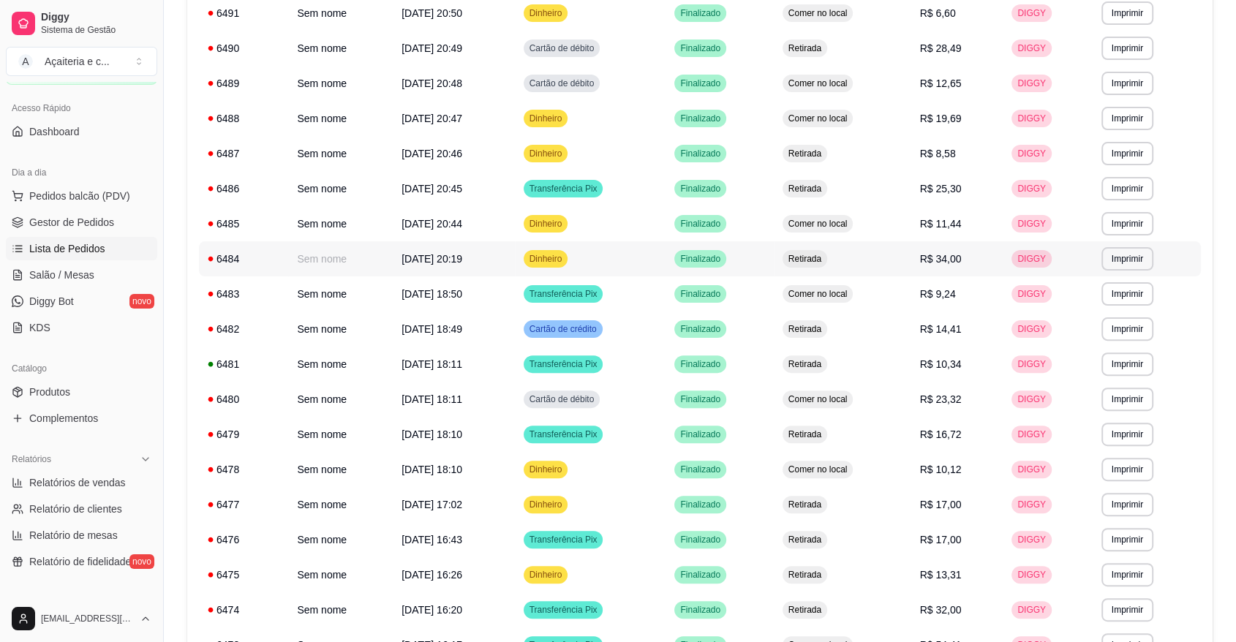
click at [980, 255] on td "R$ 34,00" at bounding box center [956, 258] width 92 height 35
click at [889, 505] on td "Retirada" at bounding box center [842, 504] width 137 height 35
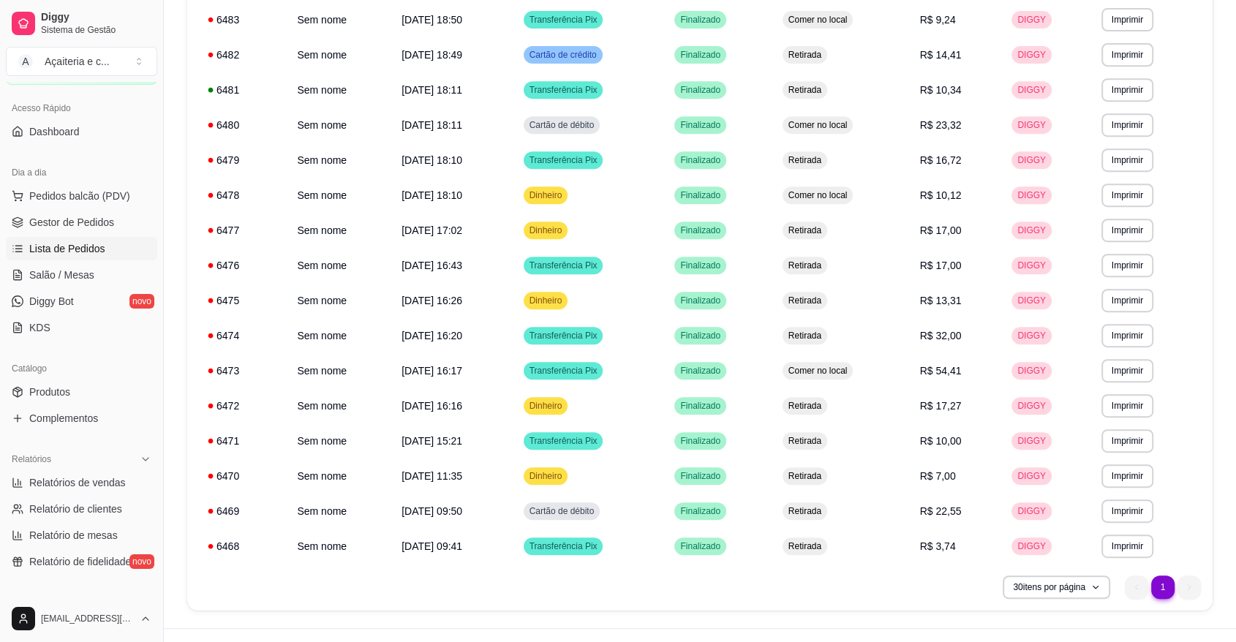
scroll to position [649, 0]
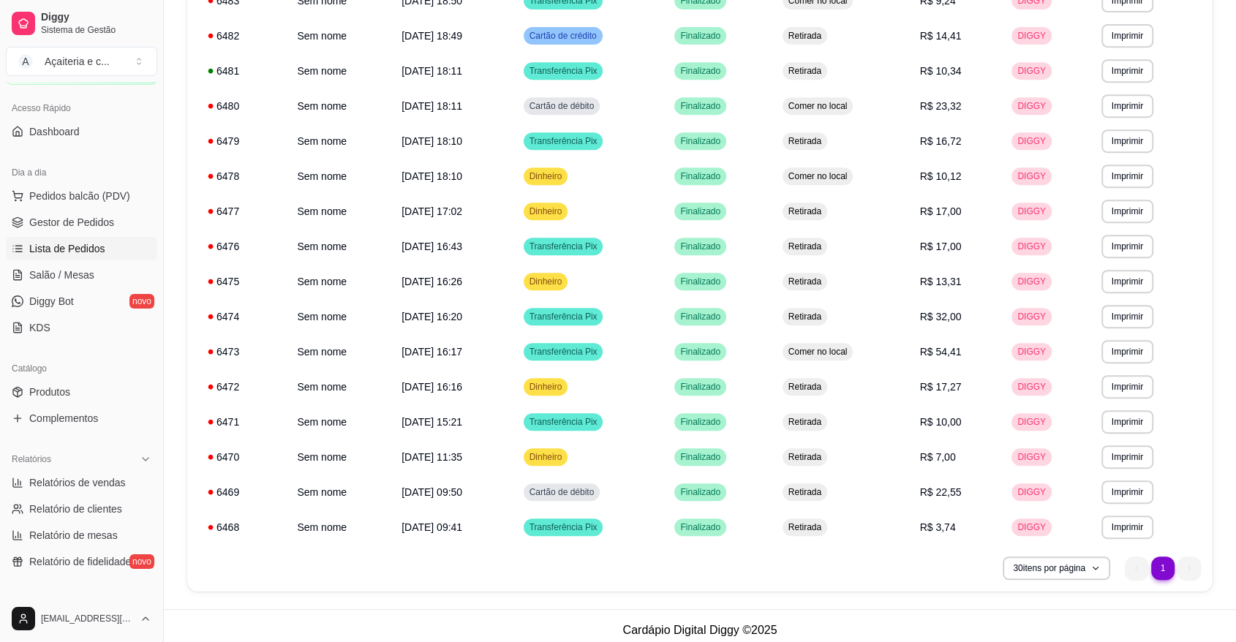
drag, startPoint x: 1207, startPoint y: 477, endPoint x: 1247, endPoint y: 472, distance: 39.7
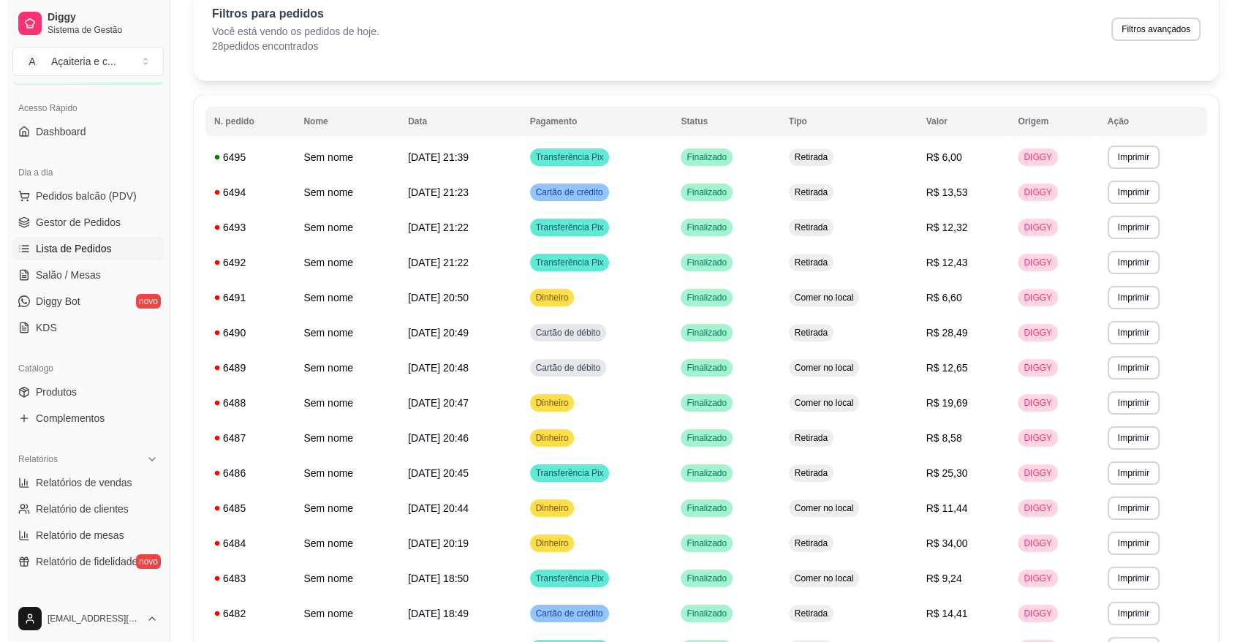
scroll to position [0, 0]
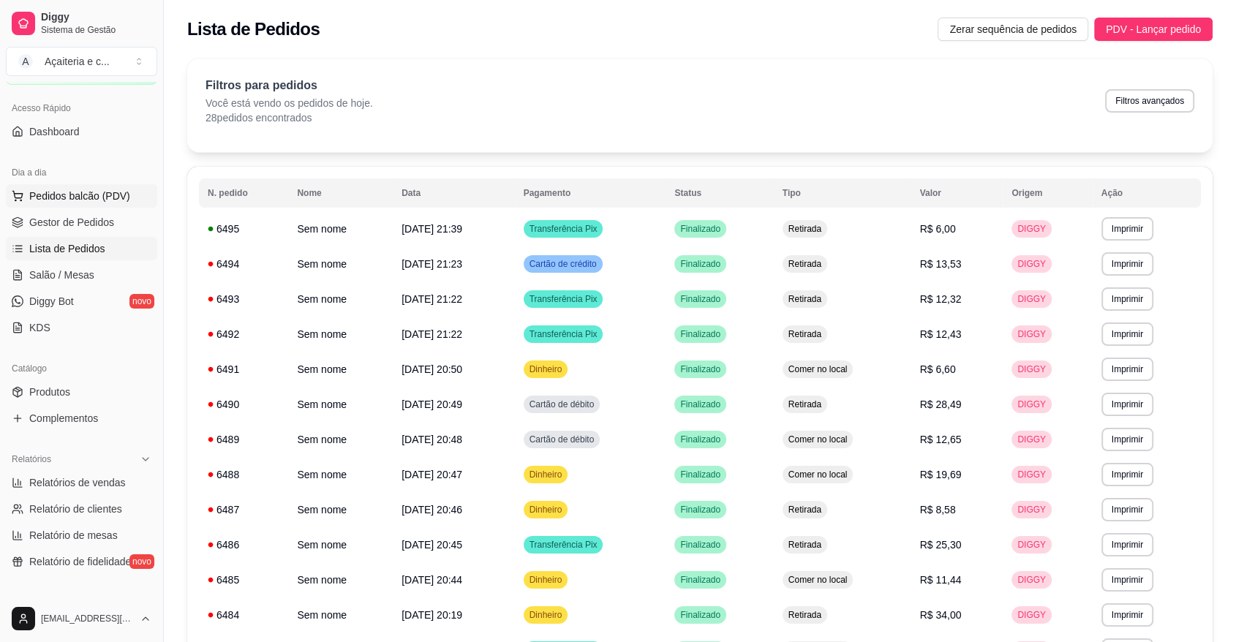
click at [51, 196] on span "Pedidos balcão (PDV)" at bounding box center [79, 196] width 101 height 15
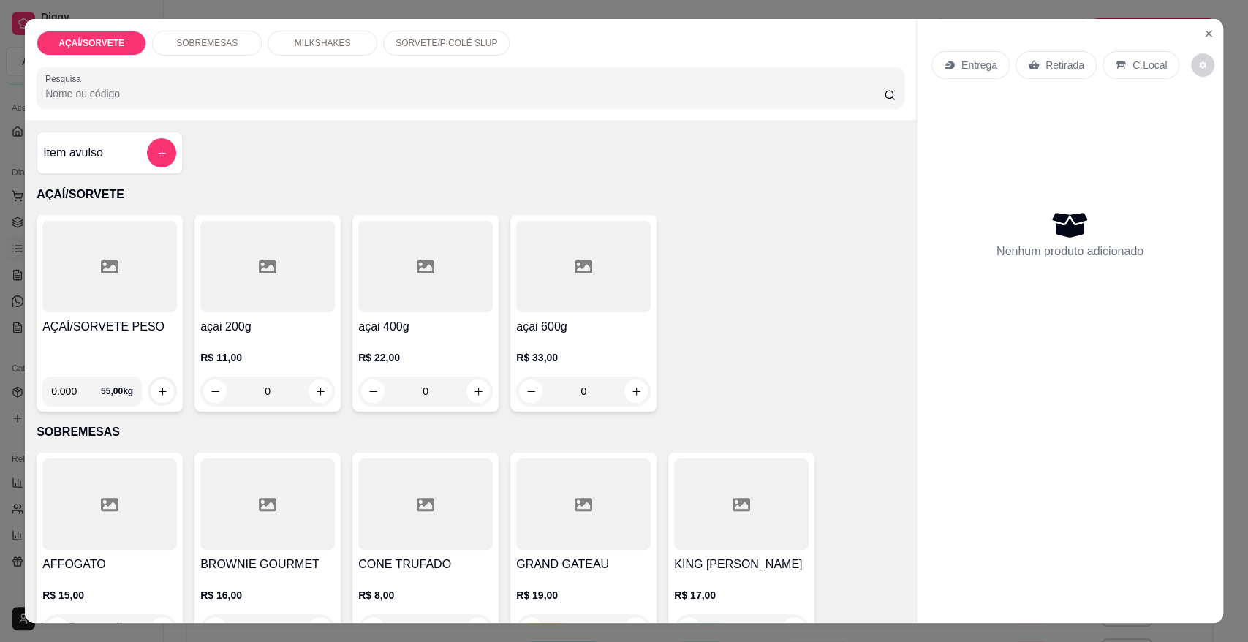
click at [135, 342] on div "AÇAÍ/SORVETE PESO" at bounding box center [109, 341] width 135 height 47
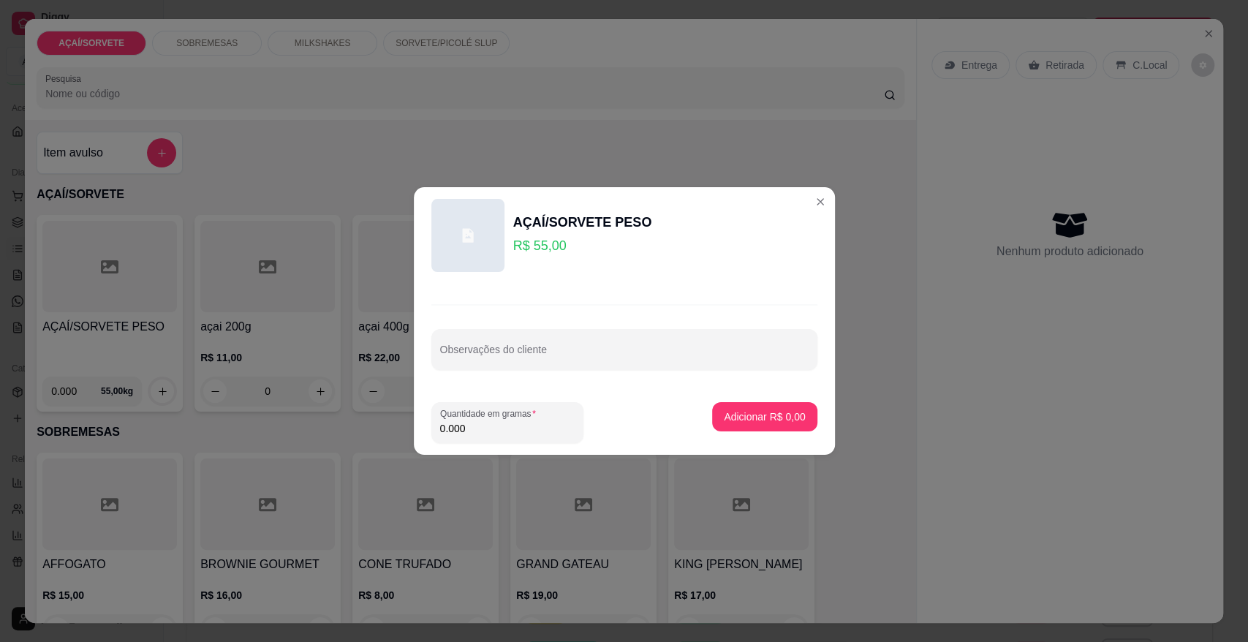
click at [518, 421] on input "0.000" at bounding box center [507, 428] width 135 height 15
type input "0.462"
click at [780, 412] on p "Adicionar R$ 25,41" at bounding box center [761, 416] width 85 height 14
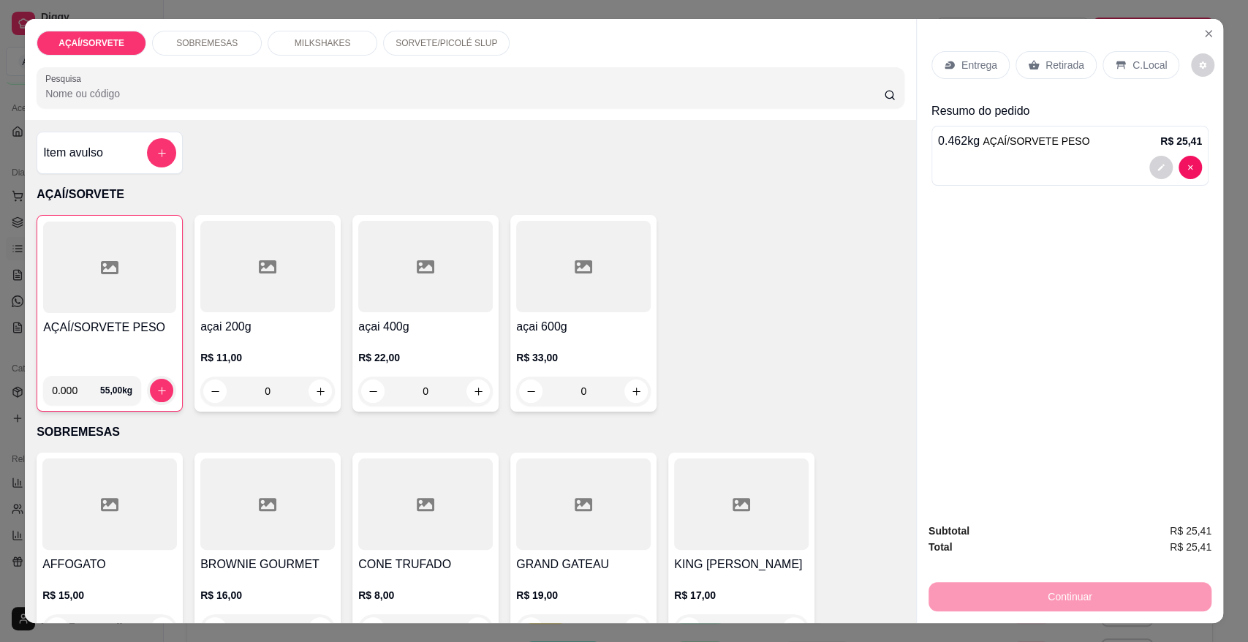
click at [413, 49] on p "SORVETE/PICOLÉ SLUP" at bounding box center [447, 43] width 102 height 12
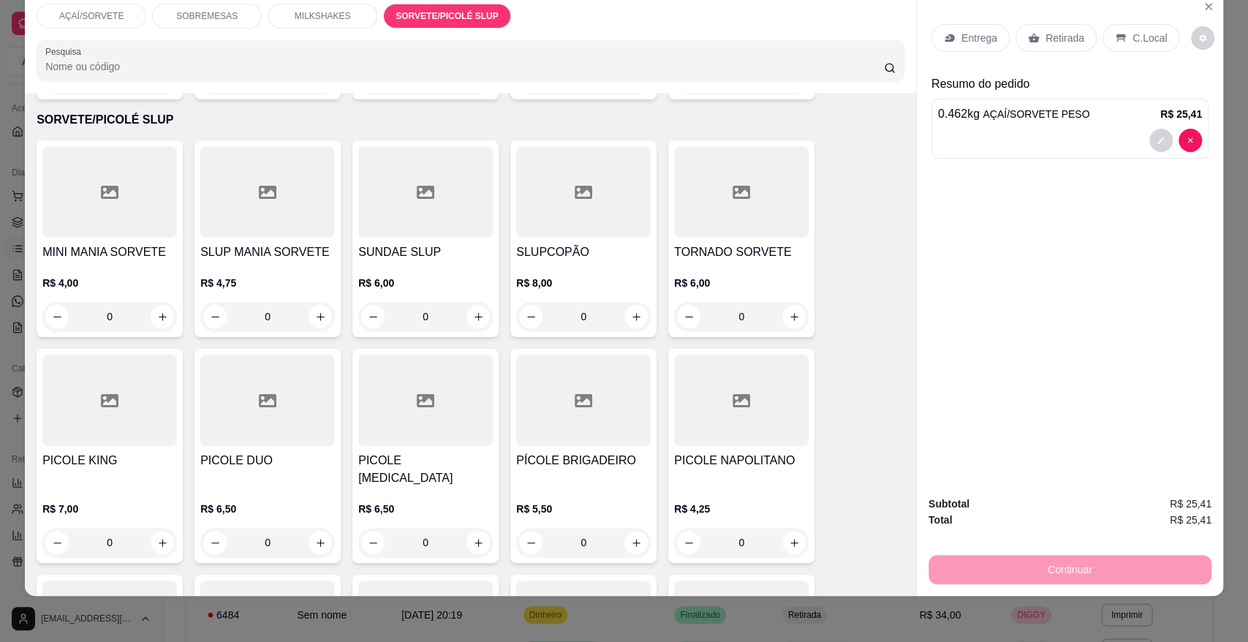
click at [917, 422] on div "Entrega Retirada C.Local Resumo do pedido 0.462 kg AÇAÍ/SORVETE PESO R$ 25,41" at bounding box center [1070, 237] width 306 height 491
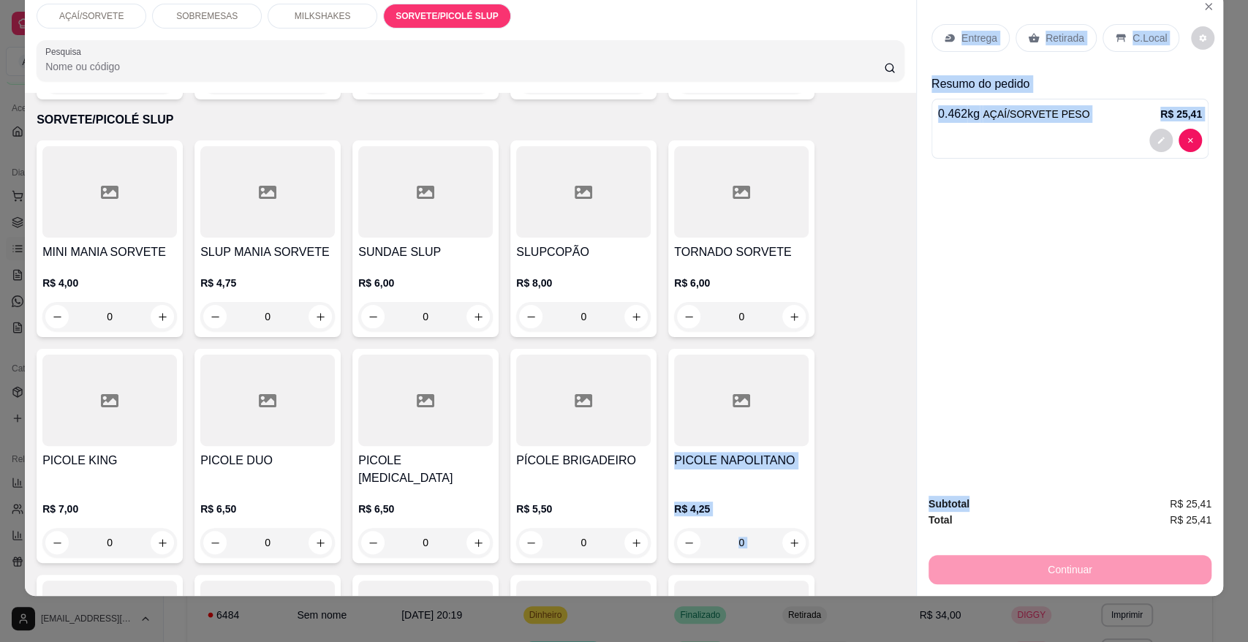
drag, startPoint x: 912, startPoint y: 422, endPoint x: 901, endPoint y: 417, distance: 12.8
click at [901, 417] on div "AÇAÍ/SORVETE SOBREMESAS MILKSHAKES SORVETE/PICOLÉ SLUP Pesquisa Item avulso AÇA…" at bounding box center [624, 293] width 1198 height 603
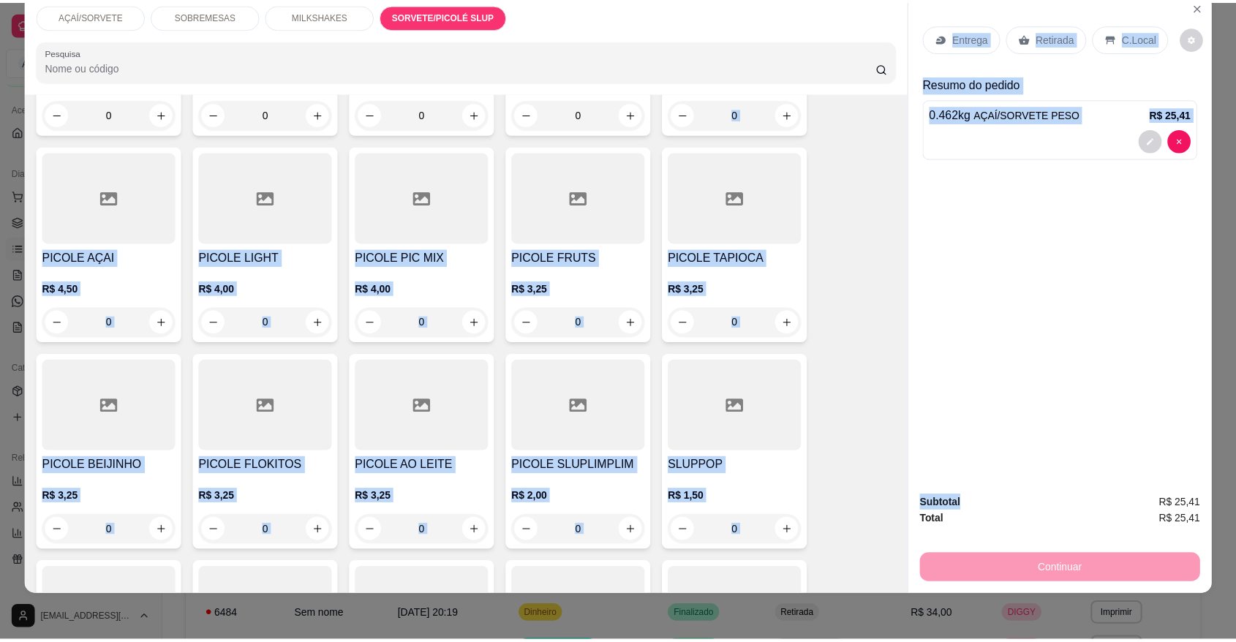
scroll to position [2125, 0]
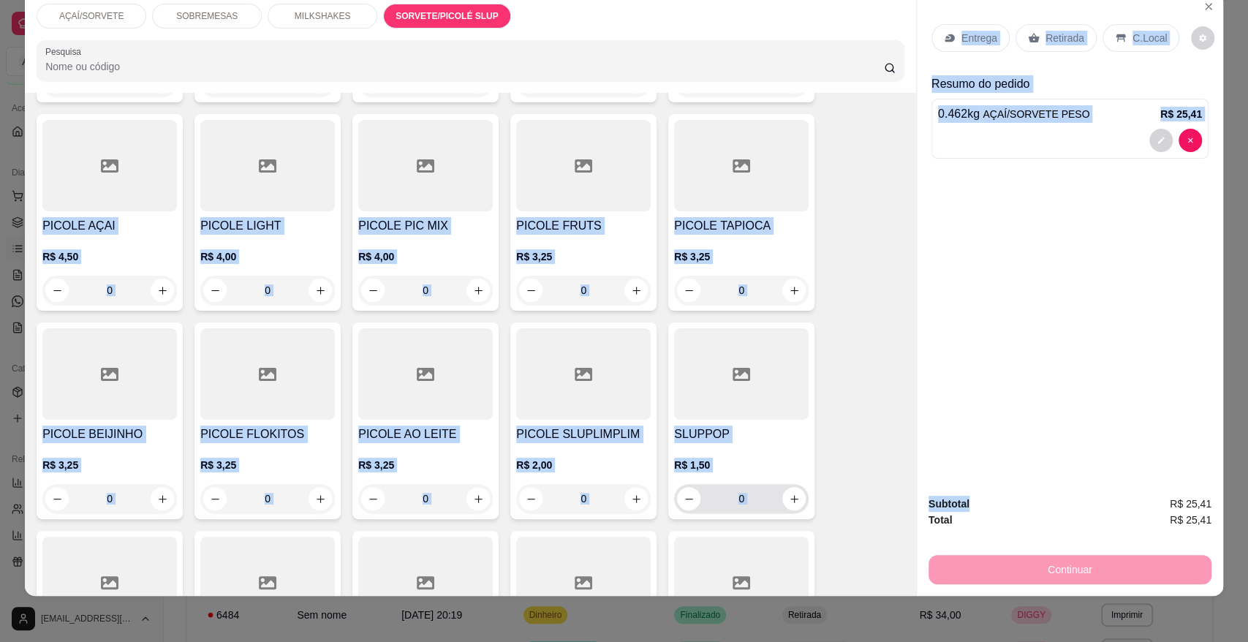
click at [745, 484] on input "0" at bounding box center [741, 498] width 82 height 29
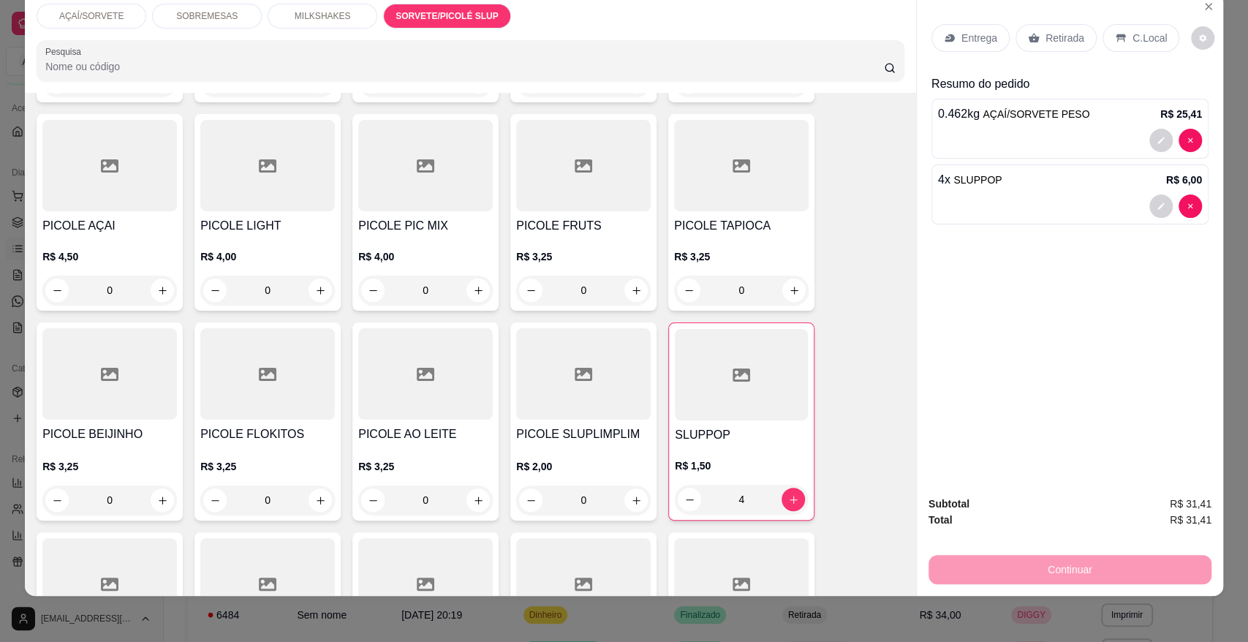
type input "4"
drag, startPoint x: 1036, startPoint y: 21, endPoint x: 1034, endPoint y: 39, distance: 18.4
click at [1034, 39] on div "Entrega Retirada C.Local" at bounding box center [1069, 37] width 277 height 51
click at [1034, 39] on div "Retirada" at bounding box center [1056, 38] width 81 height 28
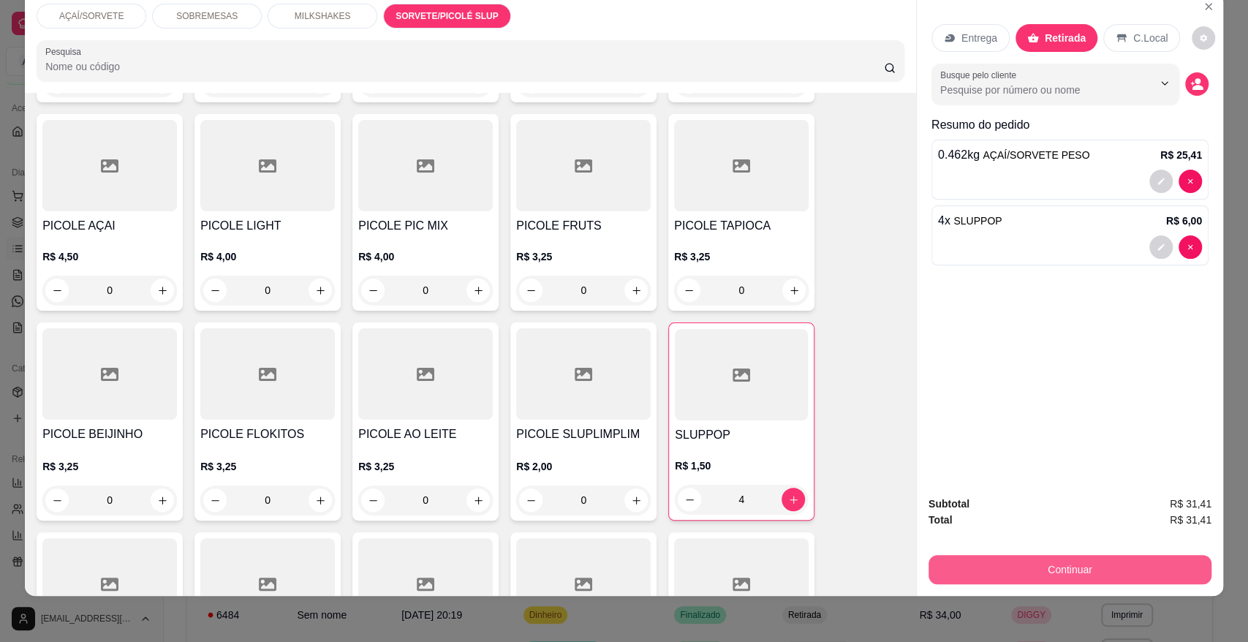
click at [1051, 566] on button "Continuar" at bounding box center [1070, 569] width 283 height 29
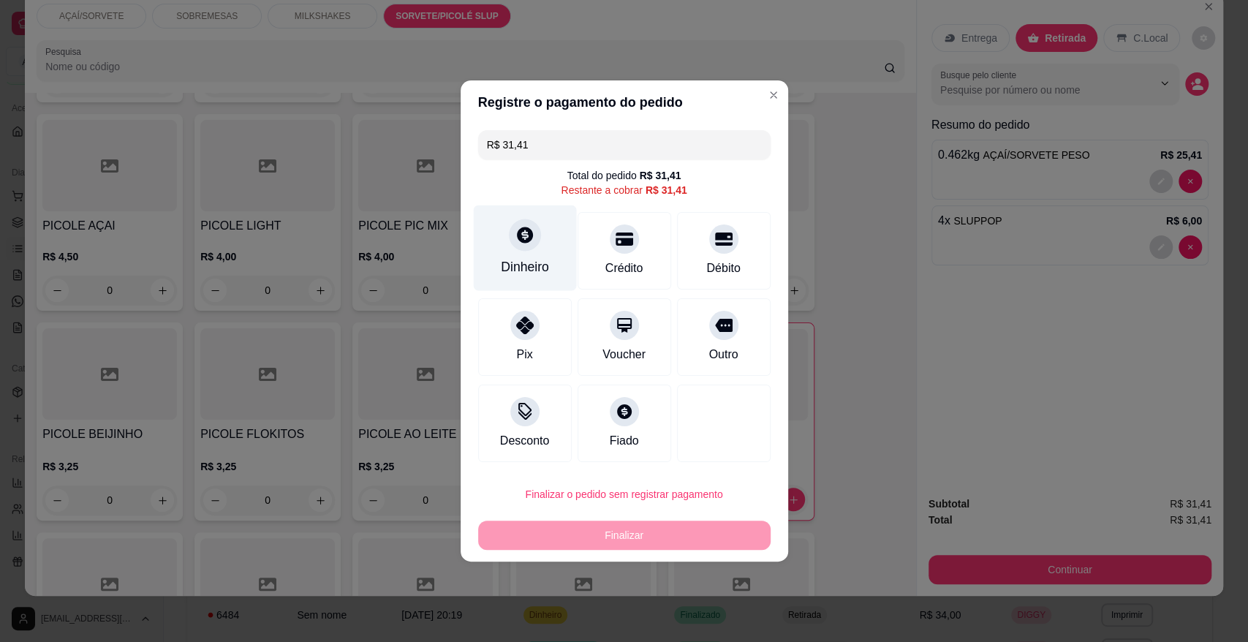
click at [519, 258] on div "Dinheiro" at bounding box center [525, 266] width 48 height 19
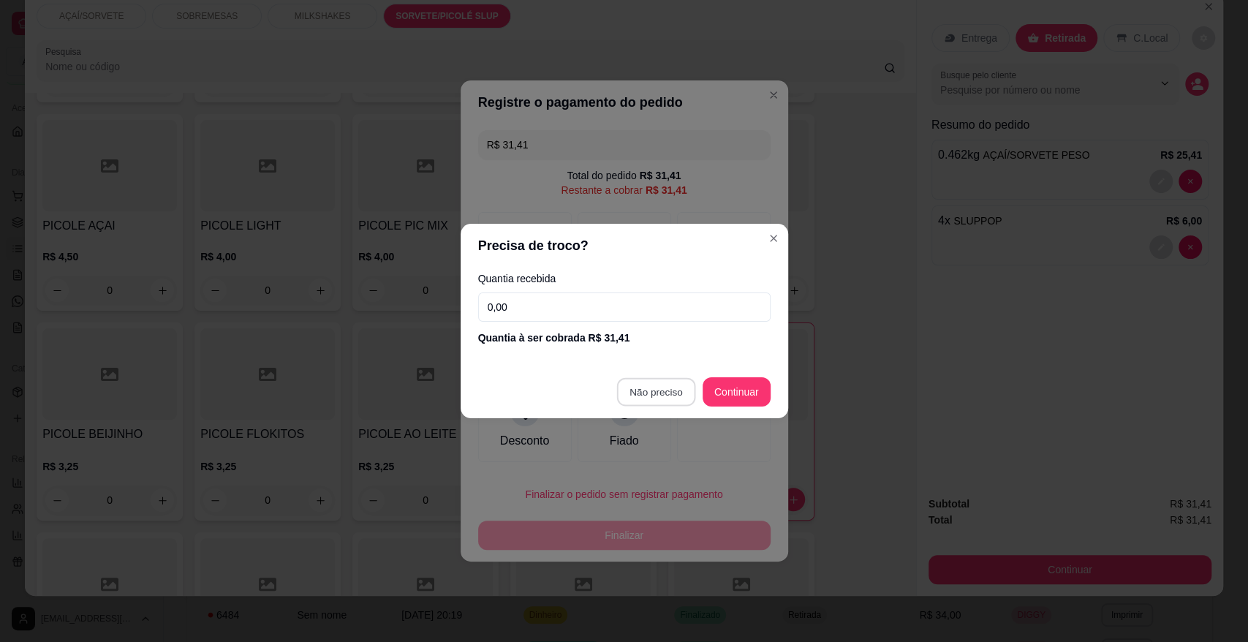
type input "R$ 0,00"
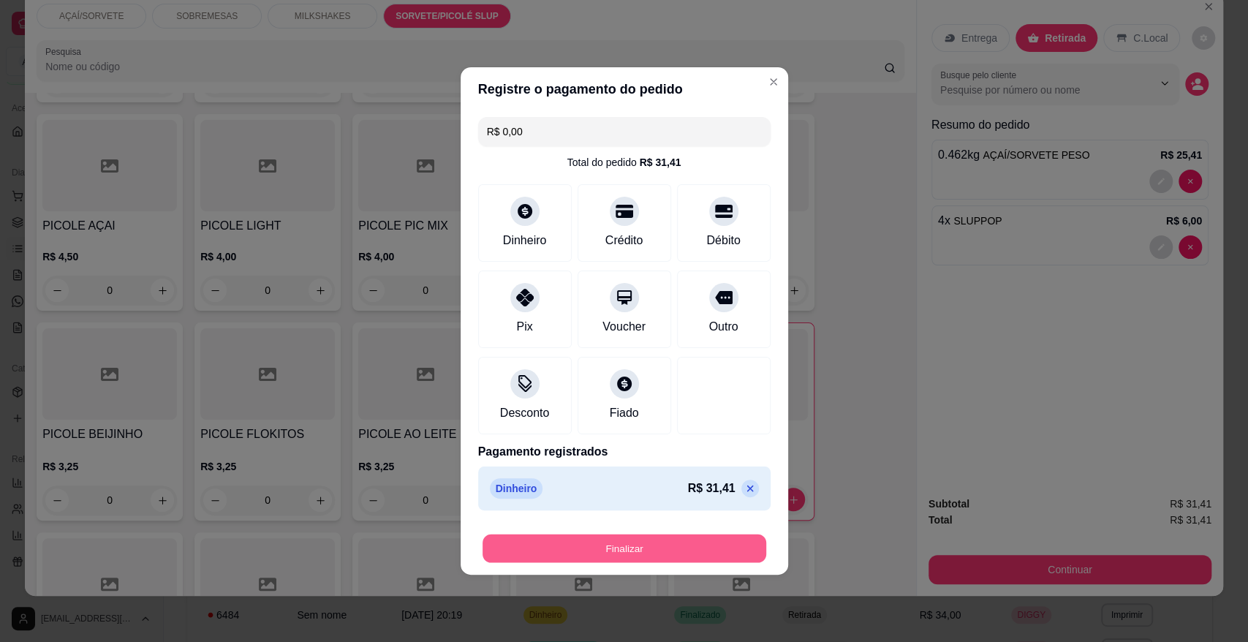
click at [664, 548] on button "Finalizar" at bounding box center [625, 548] width 284 height 29
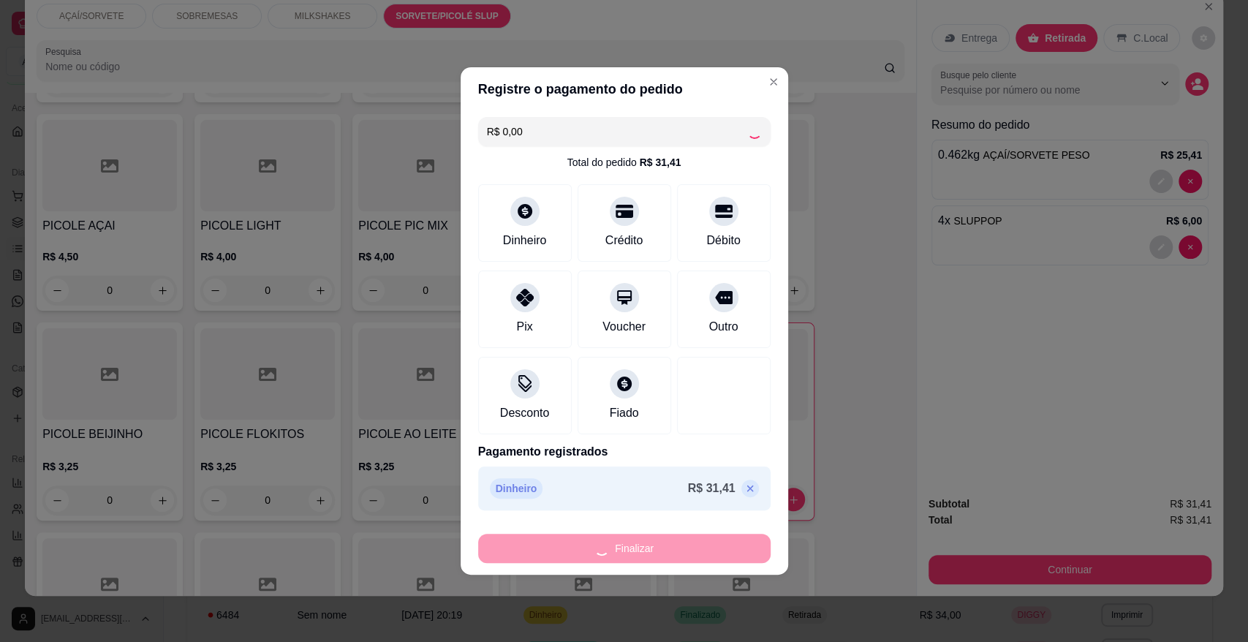
type input "0"
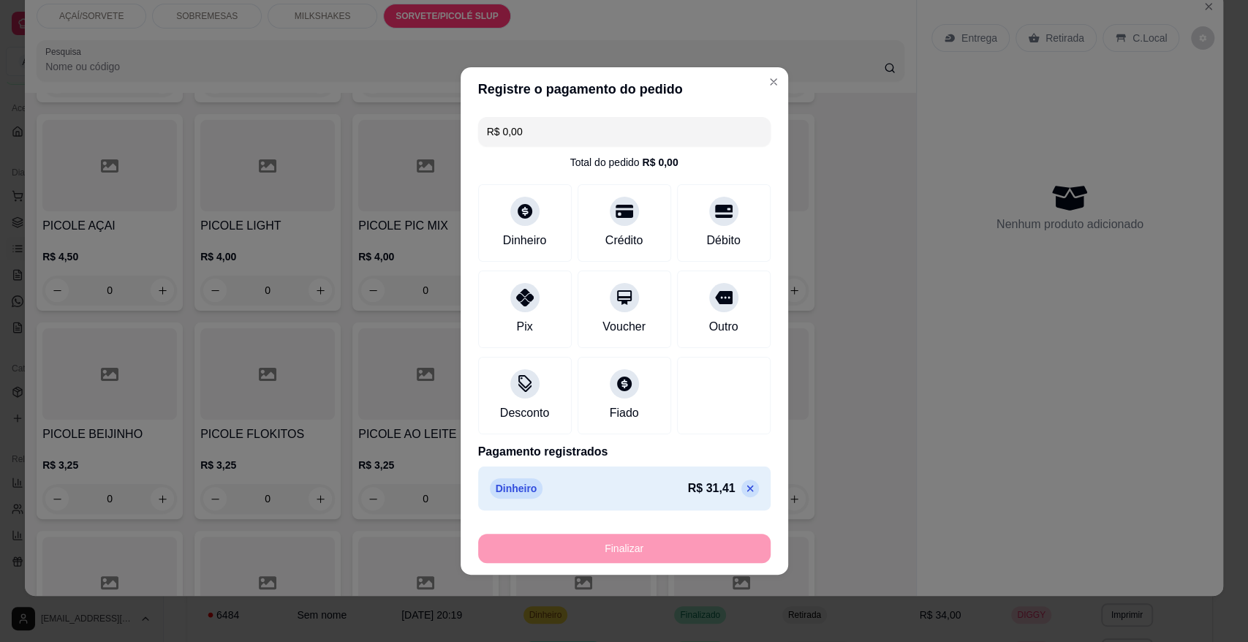
type input "-R$ 31,41"
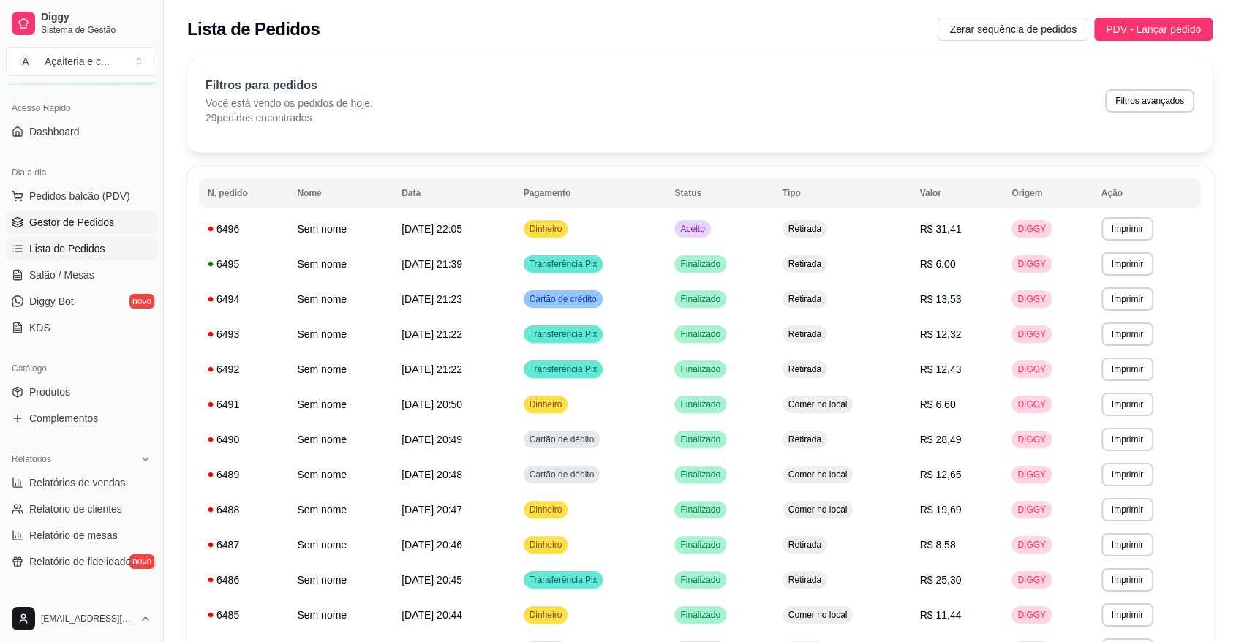
click at [42, 223] on span "Gestor de Pedidos" at bounding box center [71, 222] width 85 height 15
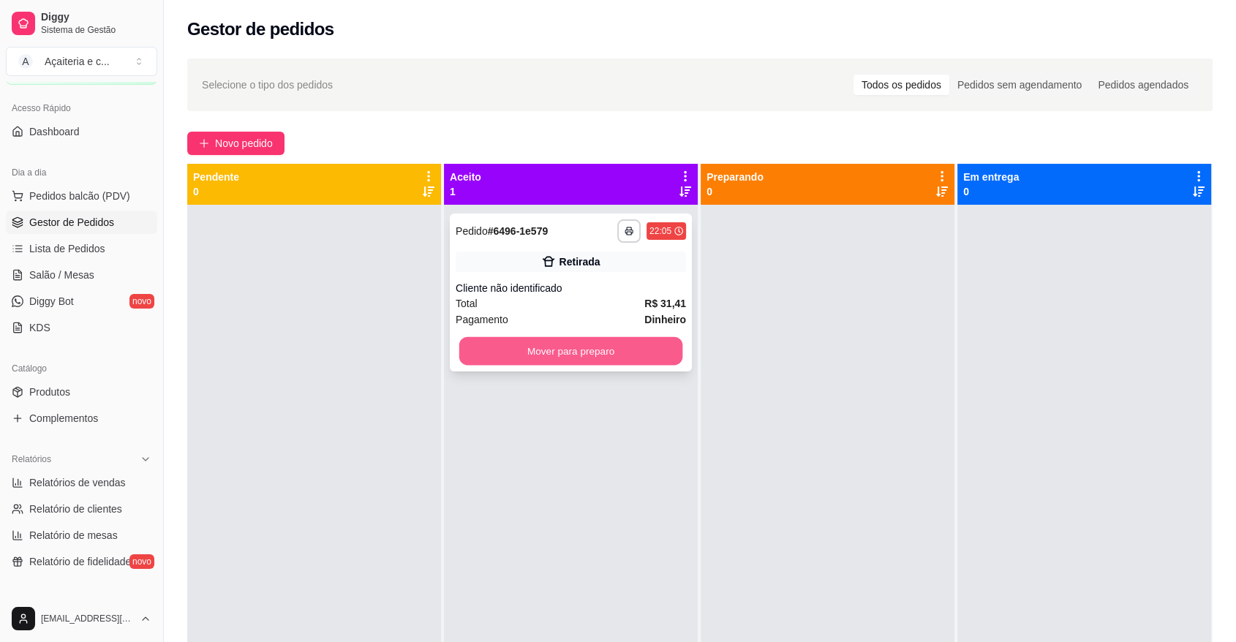
click at [561, 348] on button "Mover para preparo" at bounding box center [571, 351] width 224 height 29
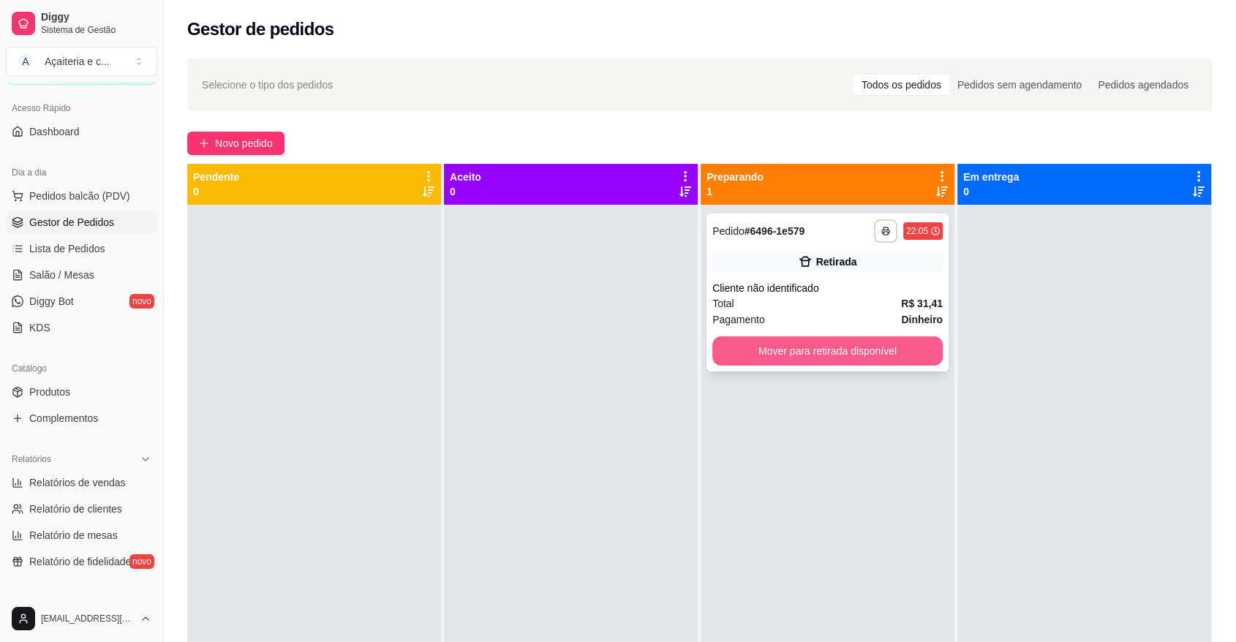
click at [844, 360] on button "Mover para retirada disponível" at bounding box center [827, 350] width 230 height 29
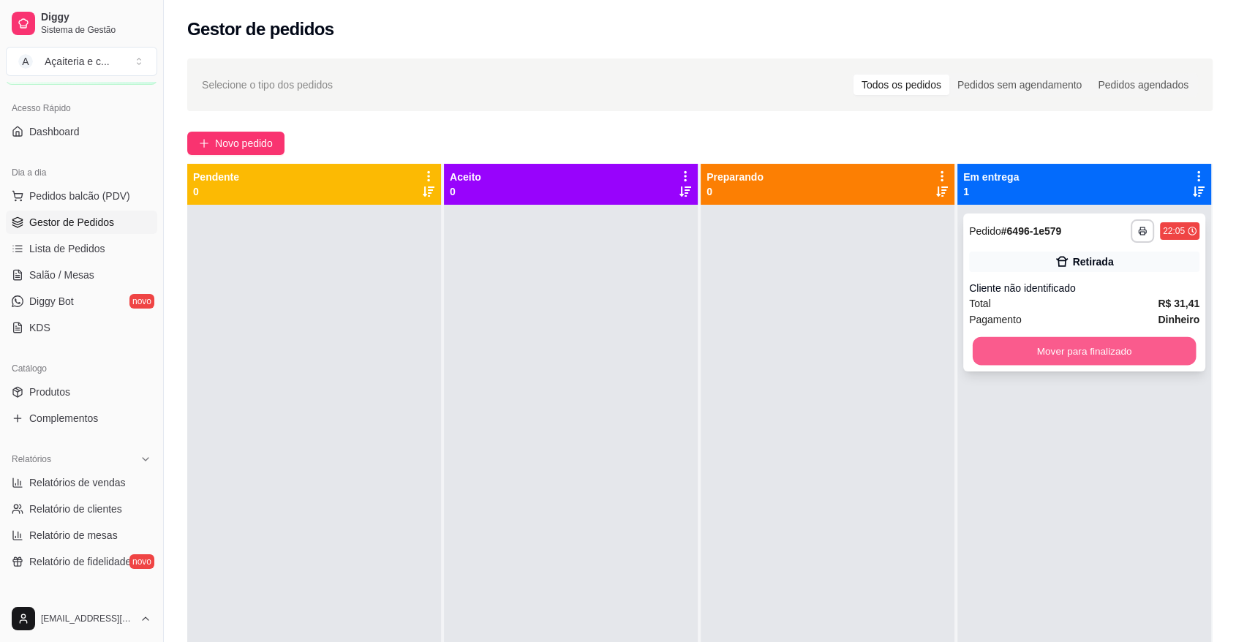
click at [1070, 344] on button "Mover para finalizado" at bounding box center [1084, 351] width 224 height 29
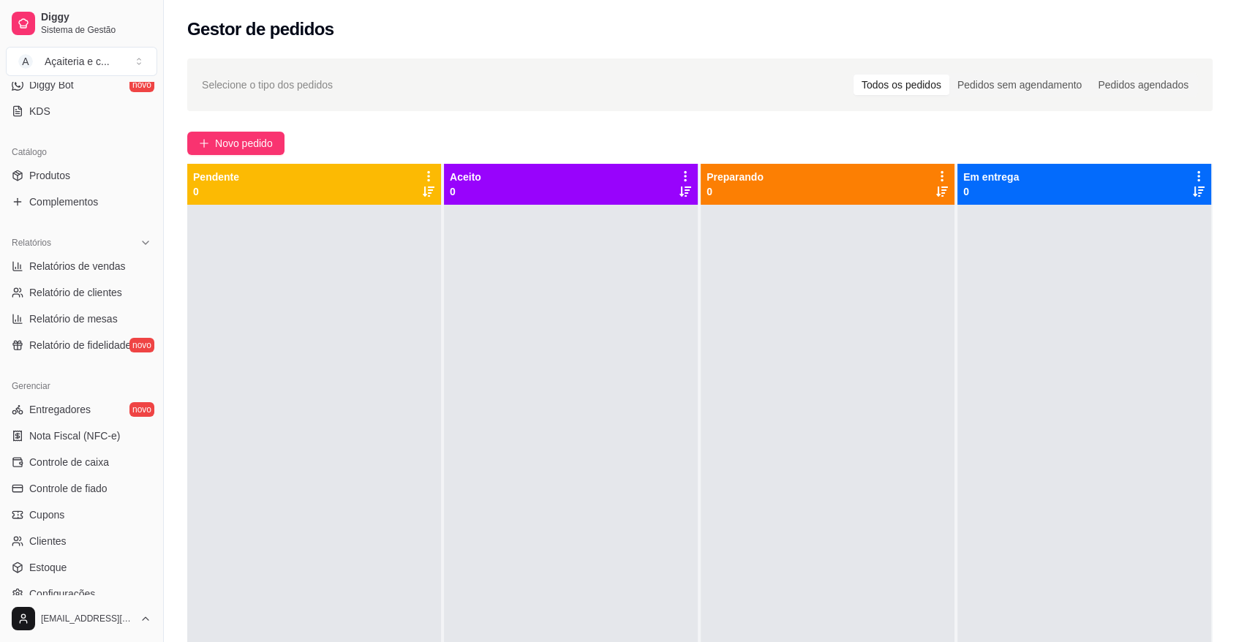
scroll to position [306, 0]
click at [110, 459] on link "Controle de caixa" at bounding box center [81, 459] width 151 height 23
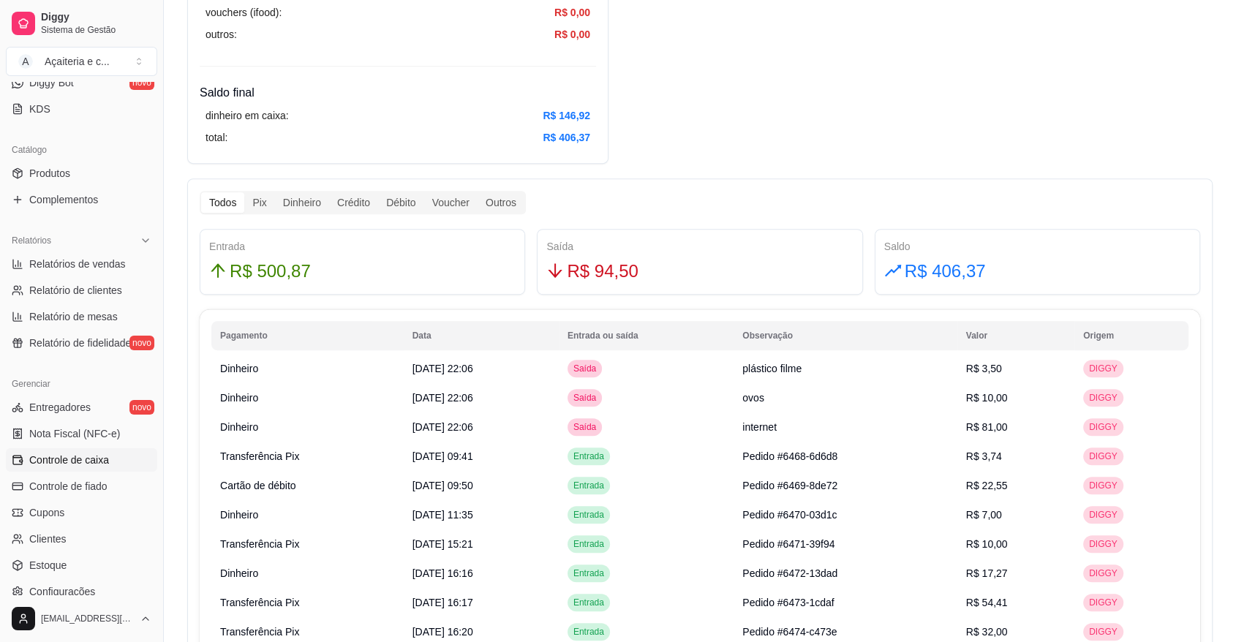
scroll to position [690, 0]
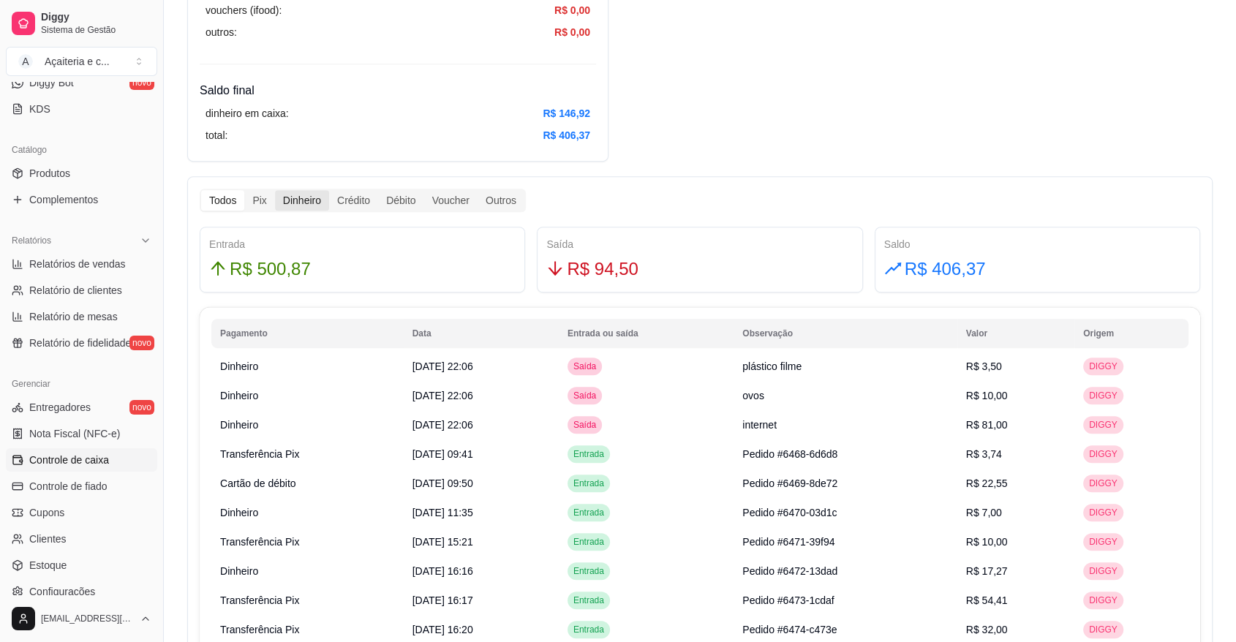
click at [300, 201] on div "Dinheiro" at bounding box center [302, 200] width 54 height 20
click at [275, 190] on input "Dinheiro" at bounding box center [275, 190] width 0 height 0
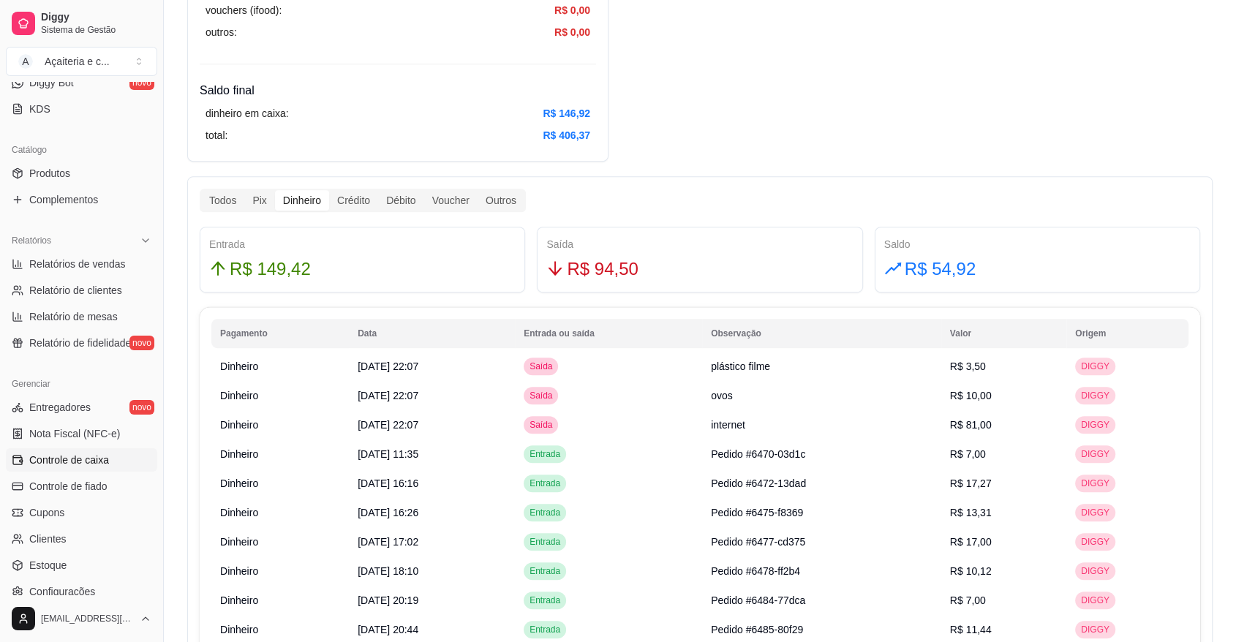
click at [328, 252] on div "Entrada R$ 149,42" at bounding box center [362, 259] width 306 height 47
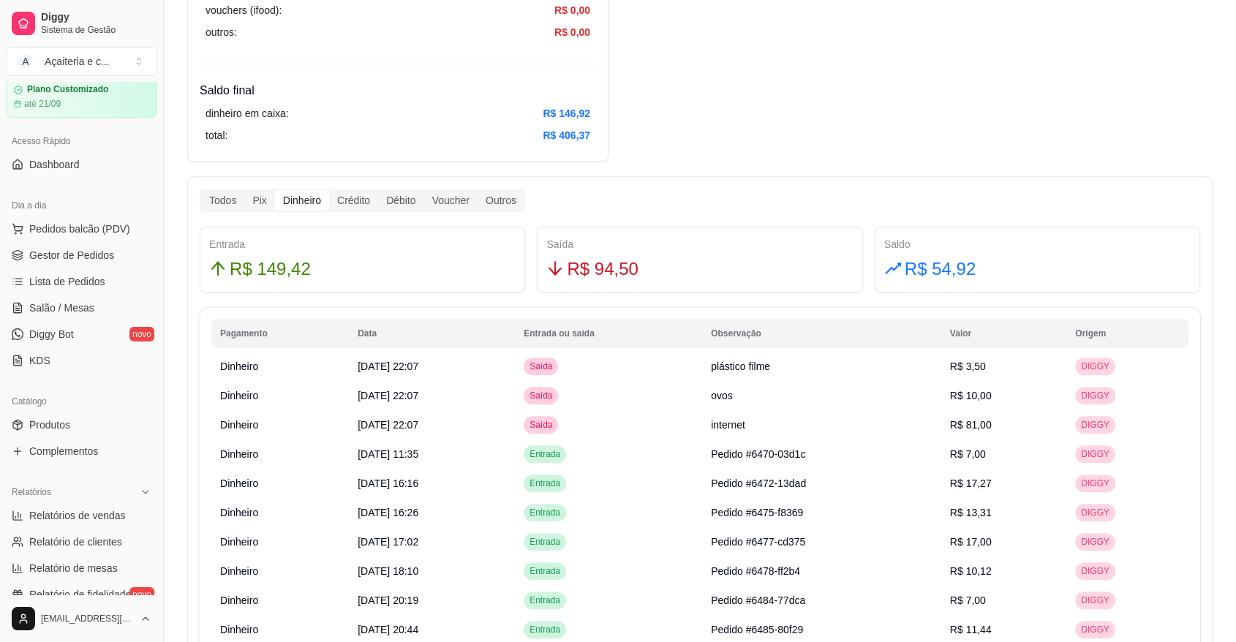
scroll to position [46, 0]
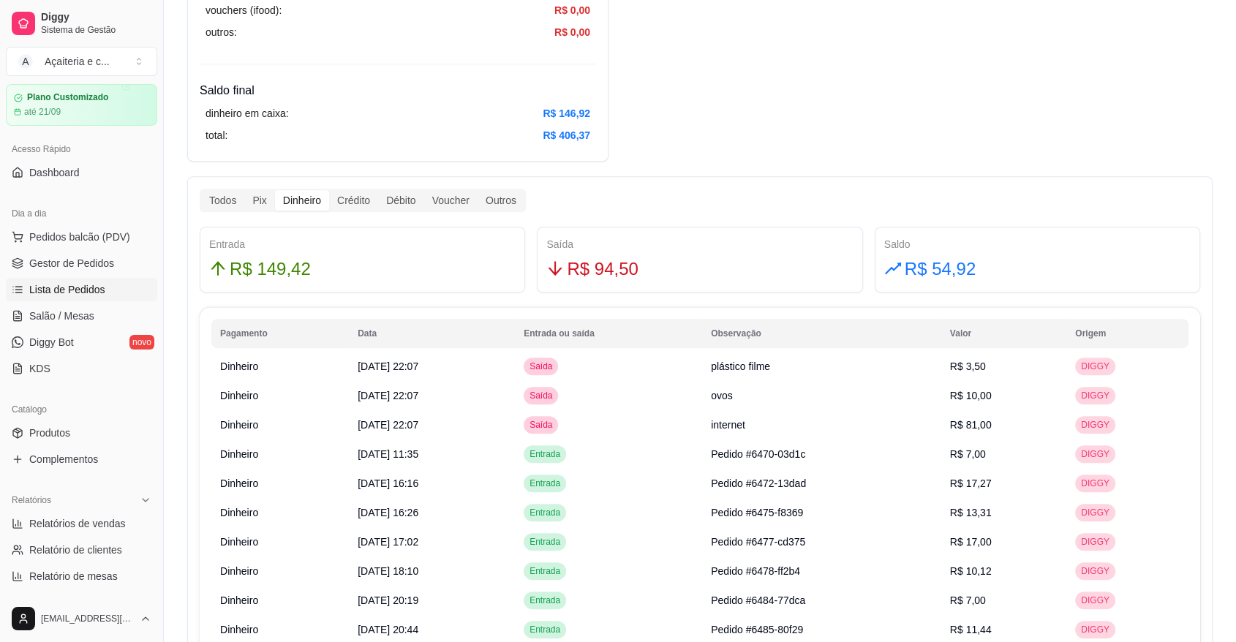
click at [97, 289] on span "Lista de Pedidos" at bounding box center [67, 289] width 76 height 15
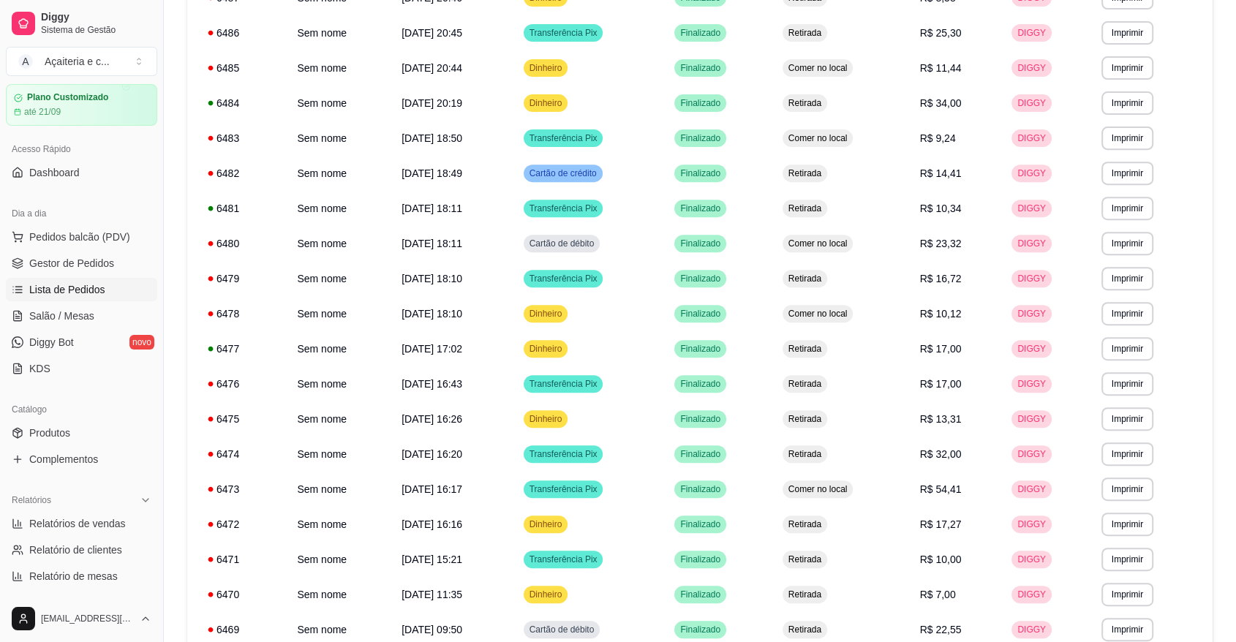
scroll to position [553, 0]
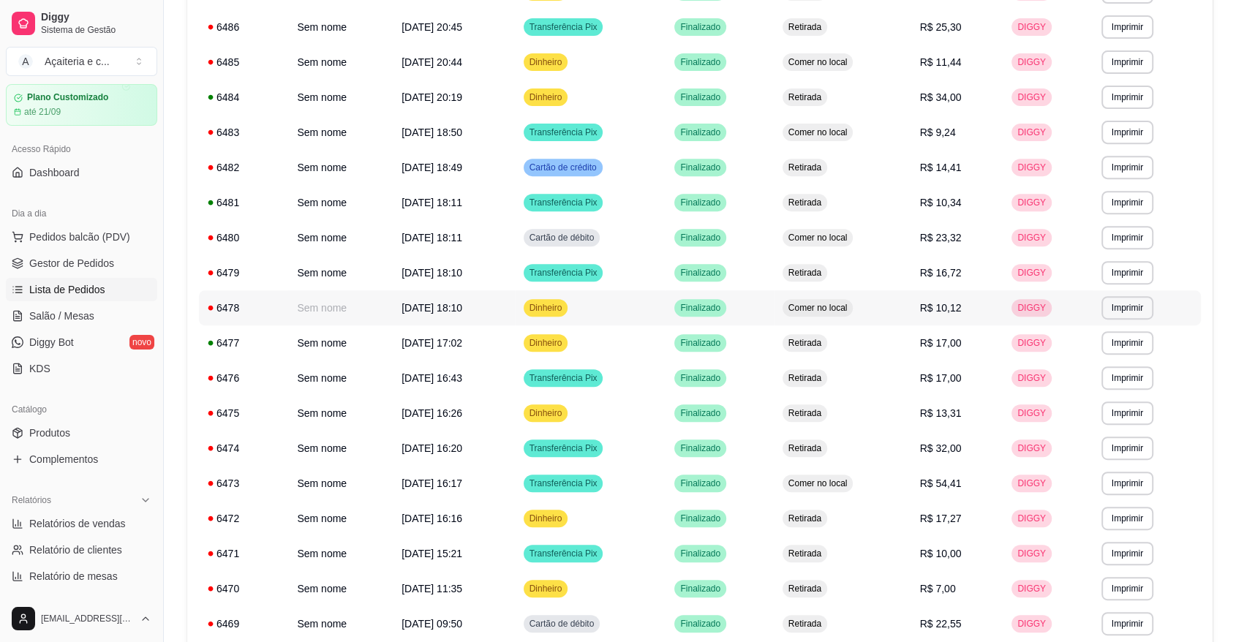
click at [933, 319] on td "R$ 10,12" at bounding box center [956, 307] width 92 height 35
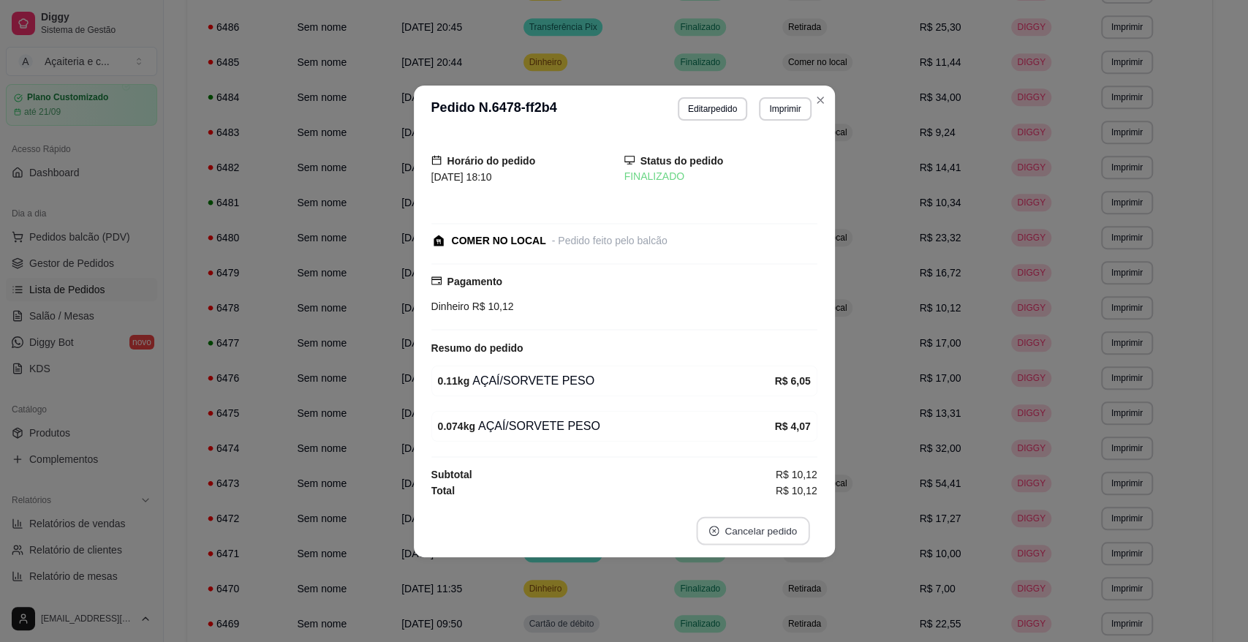
click at [757, 534] on button "Cancelar pedido" at bounding box center [752, 530] width 113 height 29
click at [788, 488] on button "Sim" at bounding box center [793, 494] width 57 height 29
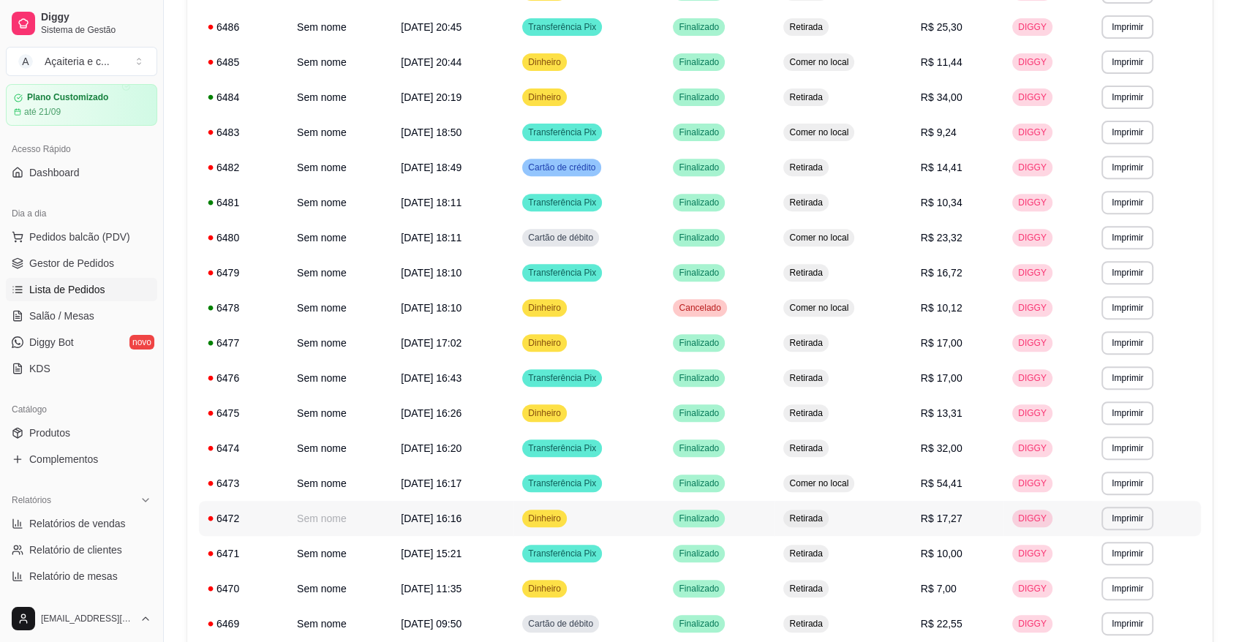
click at [760, 523] on td "Finalizado" at bounding box center [719, 518] width 110 height 35
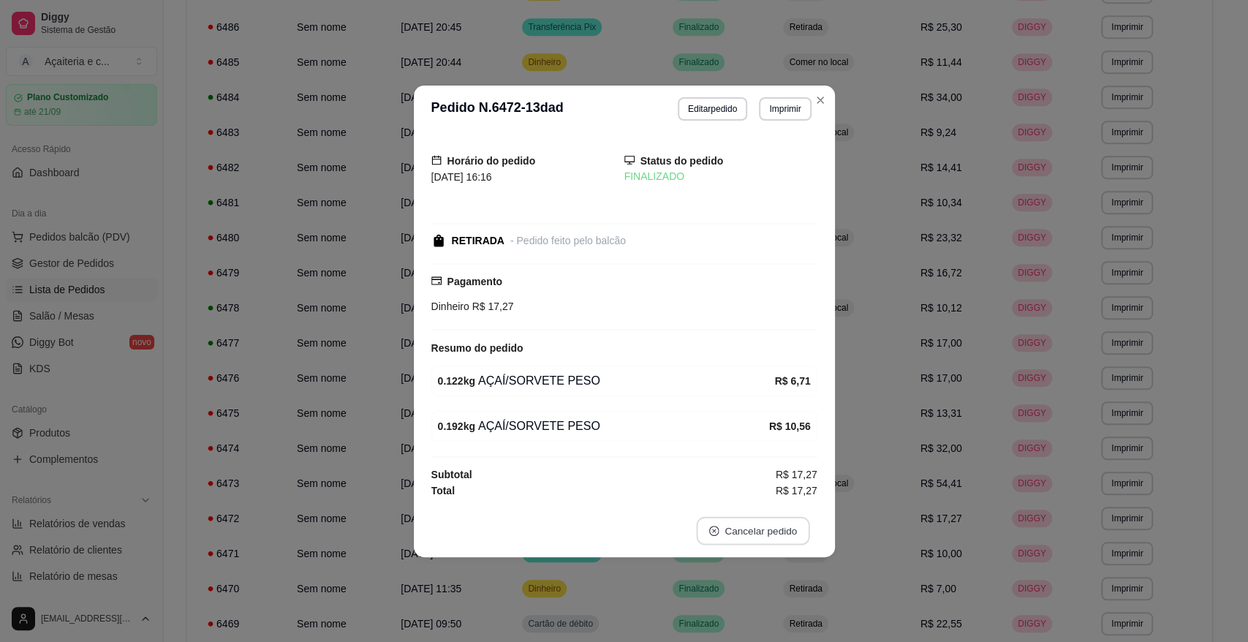
click at [746, 526] on button "Cancelar pedido" at bounding box center [752, 530] width 113 height 29
click at [795, 492] on button "Sim" at bounding box center [793, 494] width 57 height 29
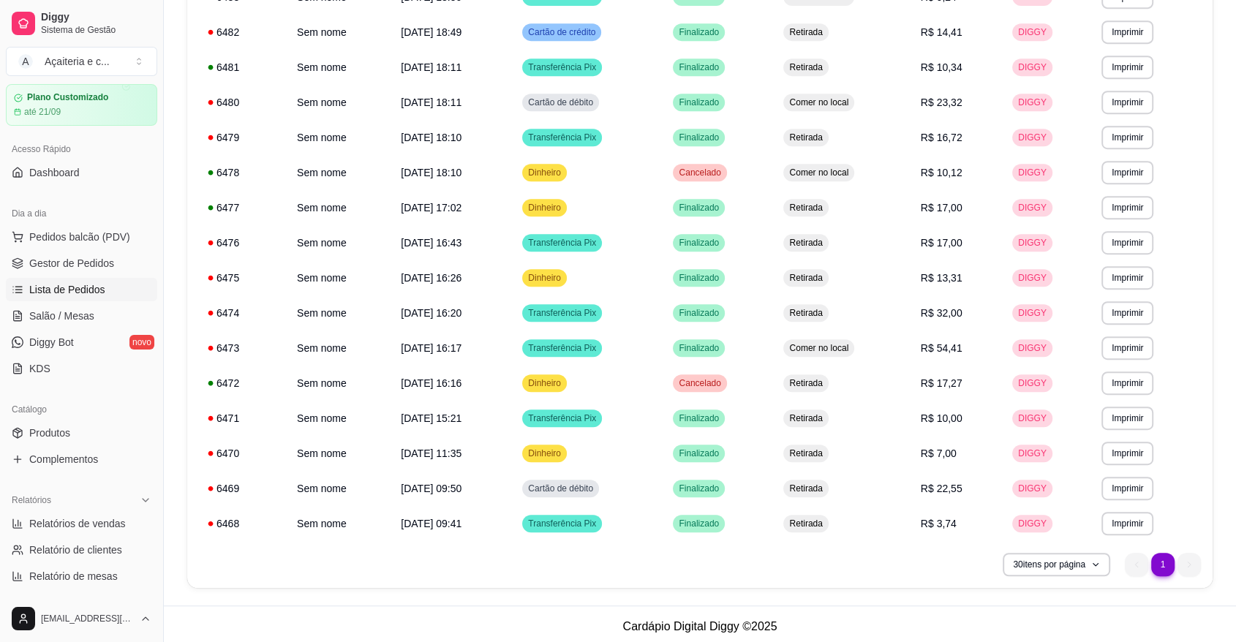
scroll to position [692, 0]
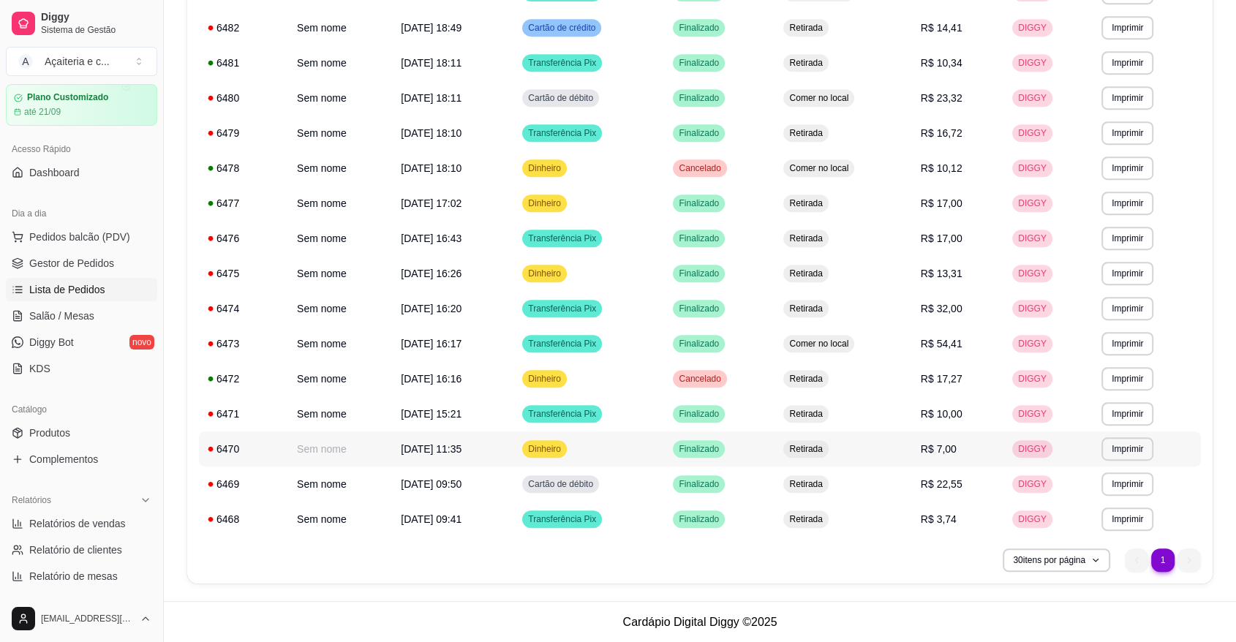
click at [1014, 447] on td "DIGGY" at bounding box center [1047, 448] width 89 height 35
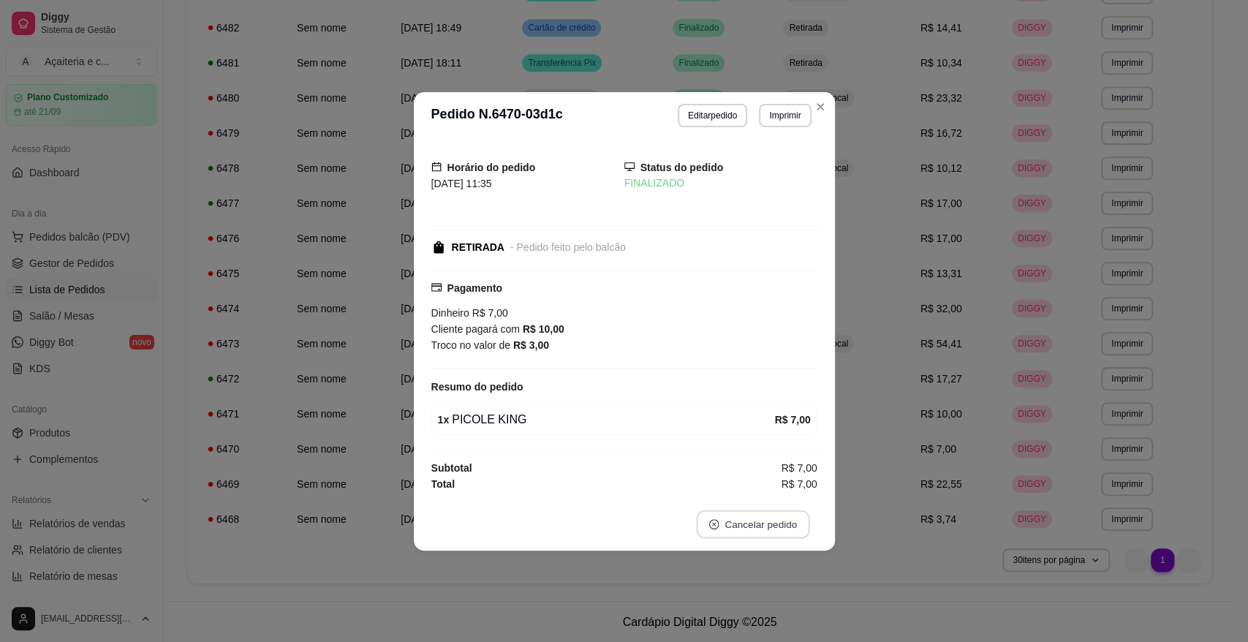
click at [725, 517] on button "Cancelar pedido" at bounding box center [752, 524] width 113 height 29
drag, startPoint x: 818, startPoint y: 487, endPoint x: 800, endPoint y: 485, distance: 18.4
click at [800, 485] on div "não Sim" at bounding box center [760, 487] width 197 height 29
click at [800, 485] on button "Sim" at bounding box center [793, 488] width 57 height 29
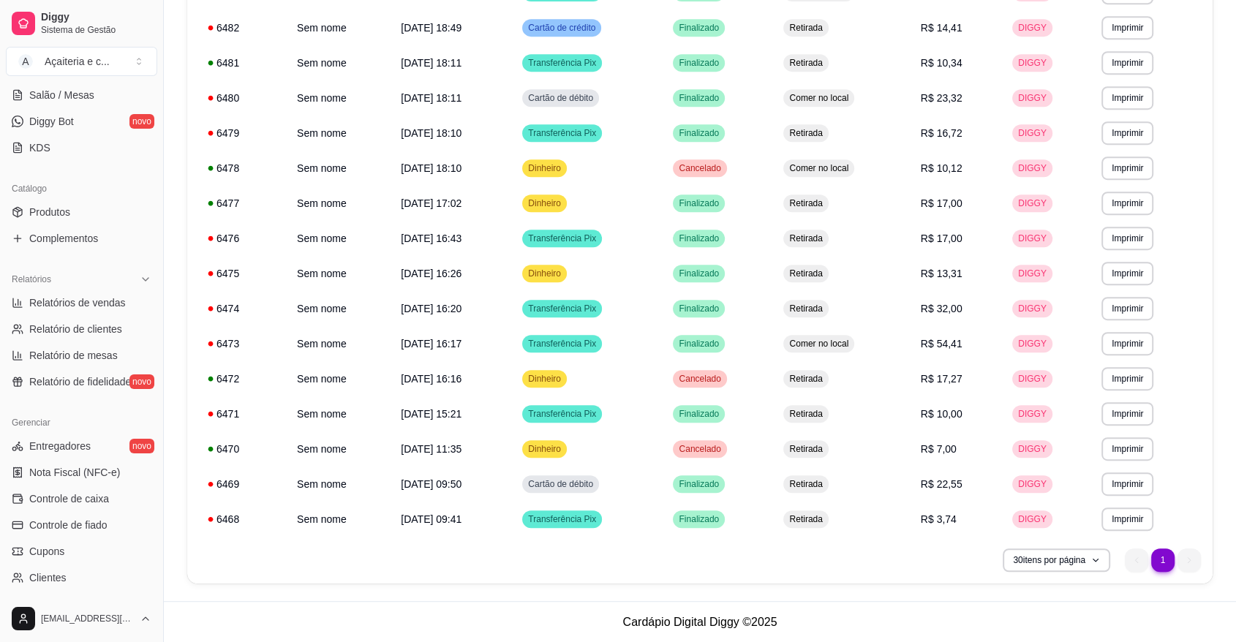
scroll to position [276, 0]
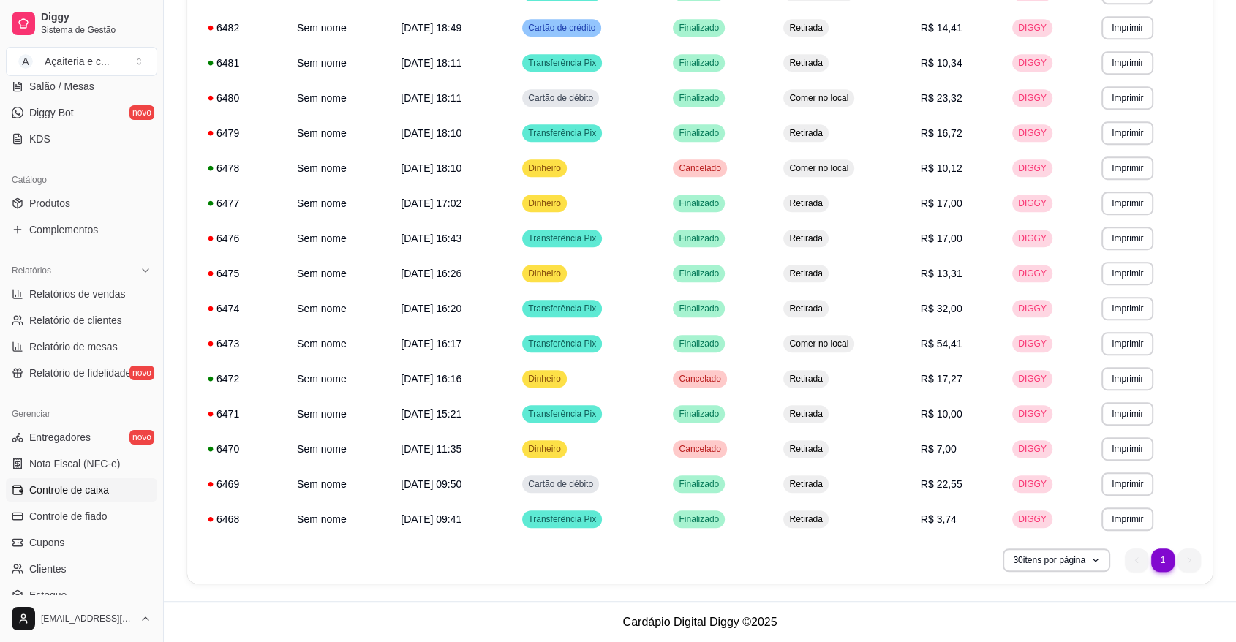
click at [100, 486] on span "Controle de caixa" at bounding box center [69, 490] width 80 height 15
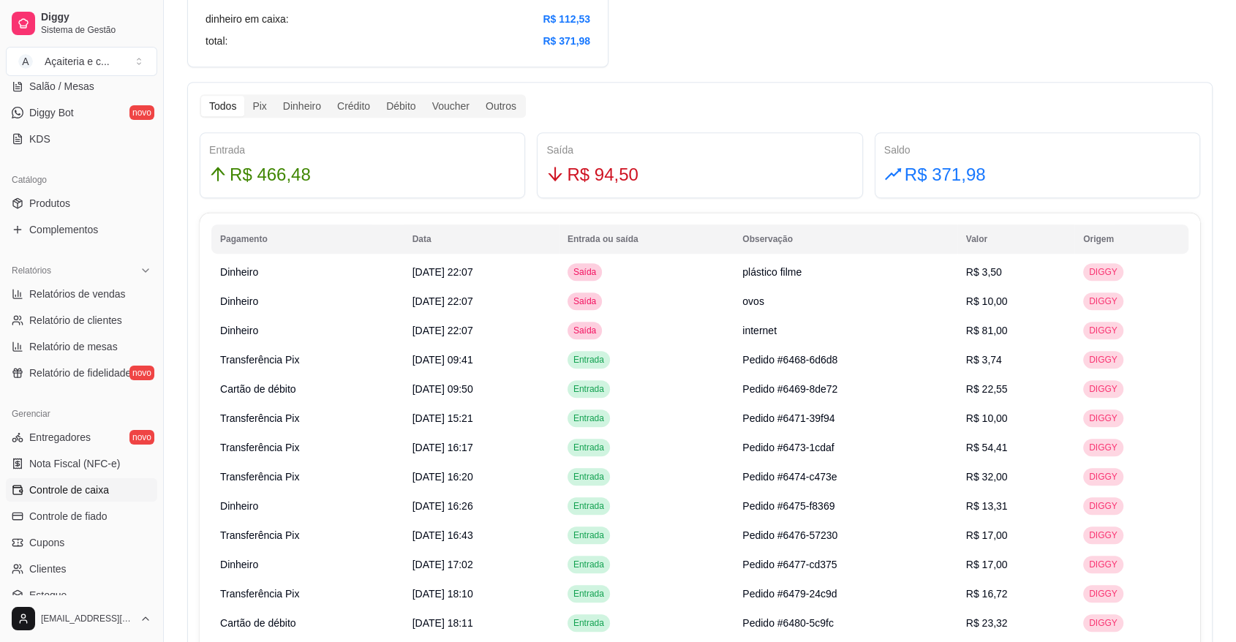
scroll to position [774, 0]
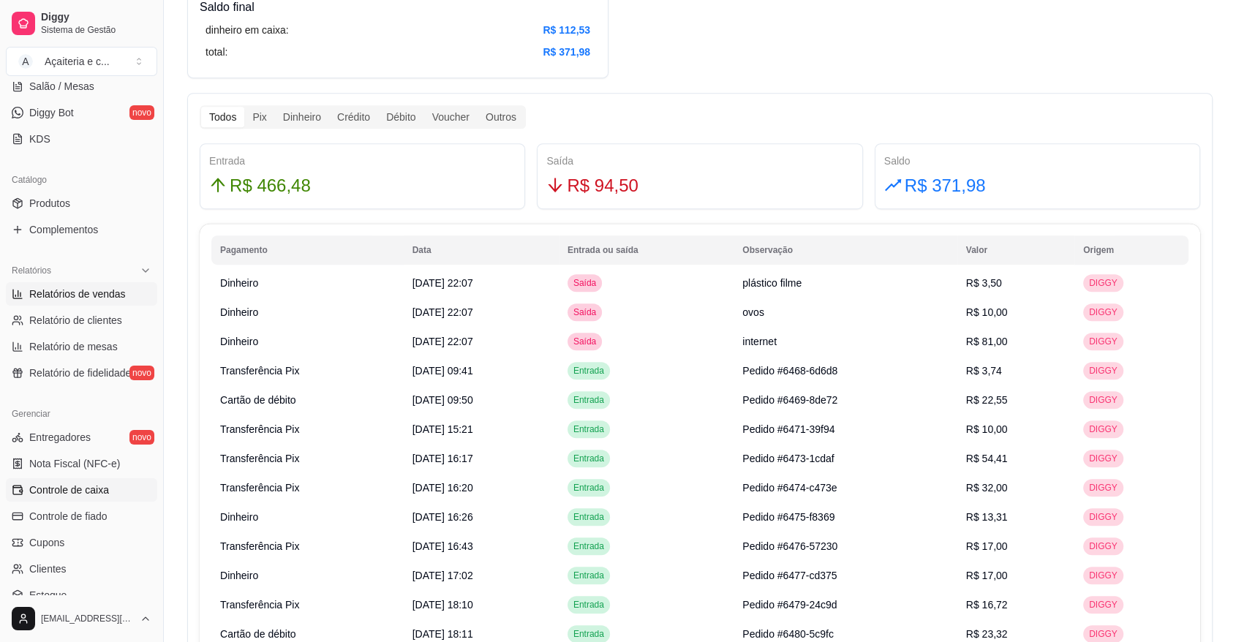
click at [83, 288] on span "Relatórios de vendas" at bounding box center [77, 294] width 97 height 15
select select "ALL"
select select "0"
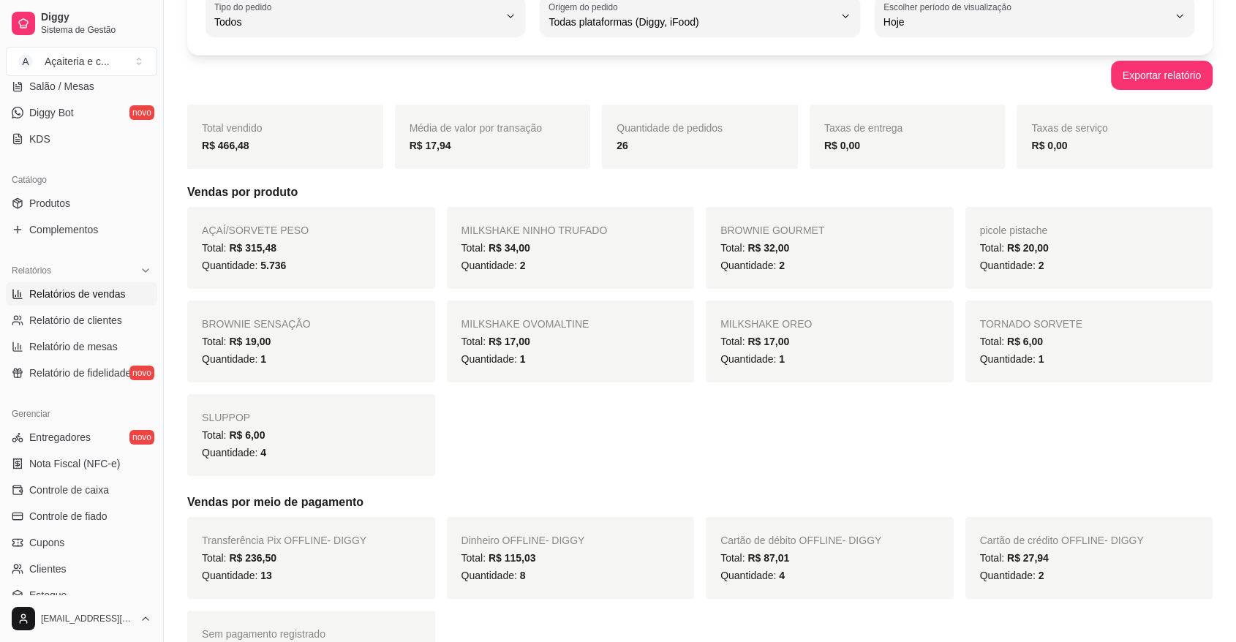
scroll to position [115, 0]
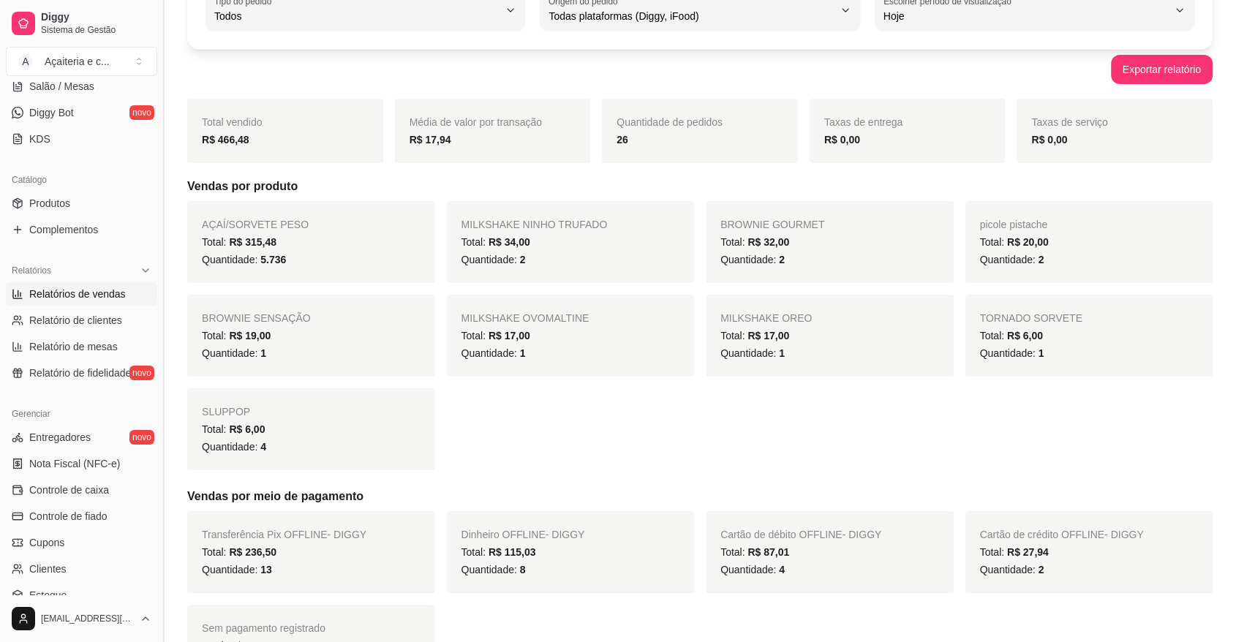
click at [158, 396] on button "Toggle Sidebar" at bounding box center [163, 321] width 12 height 642
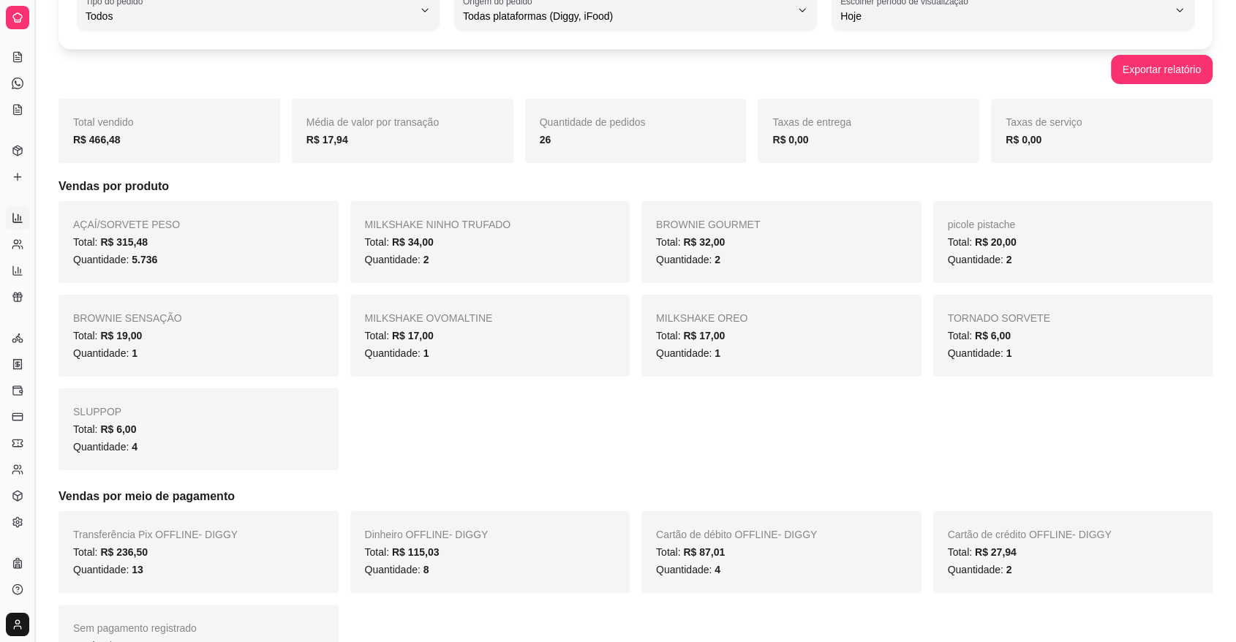
scroll to position [116, 0]
click at [37, 377] on button "Toggle Sidebar" at bounding box center [35, 321] width 12 height 642
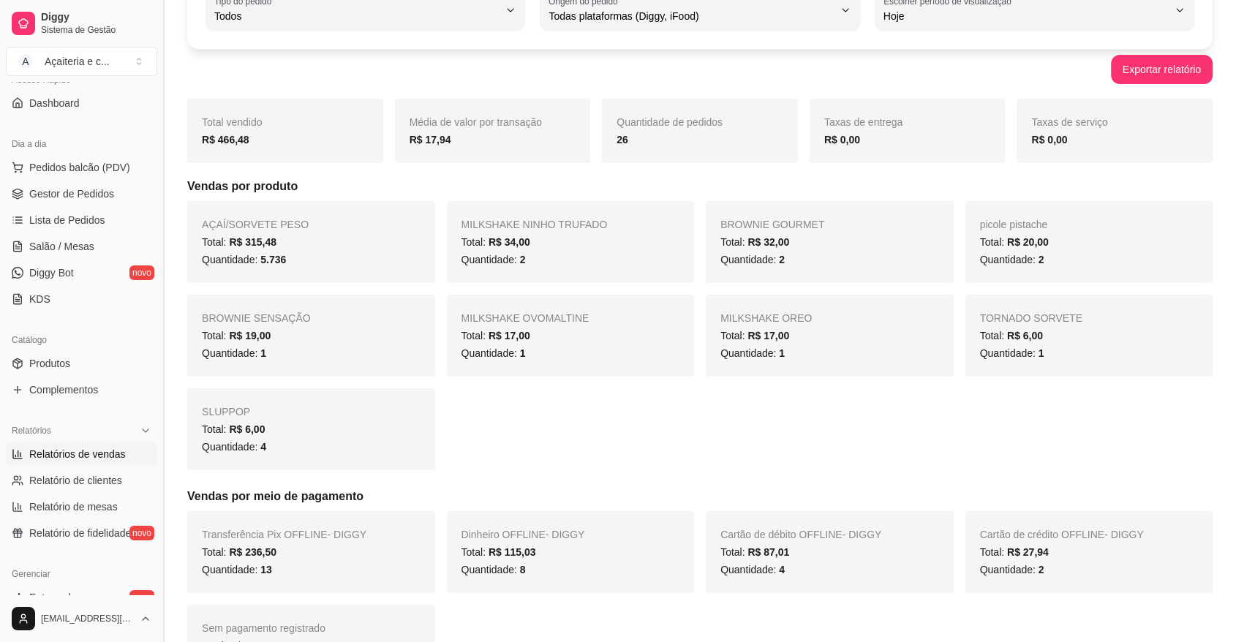
scroll to position [292, 0]
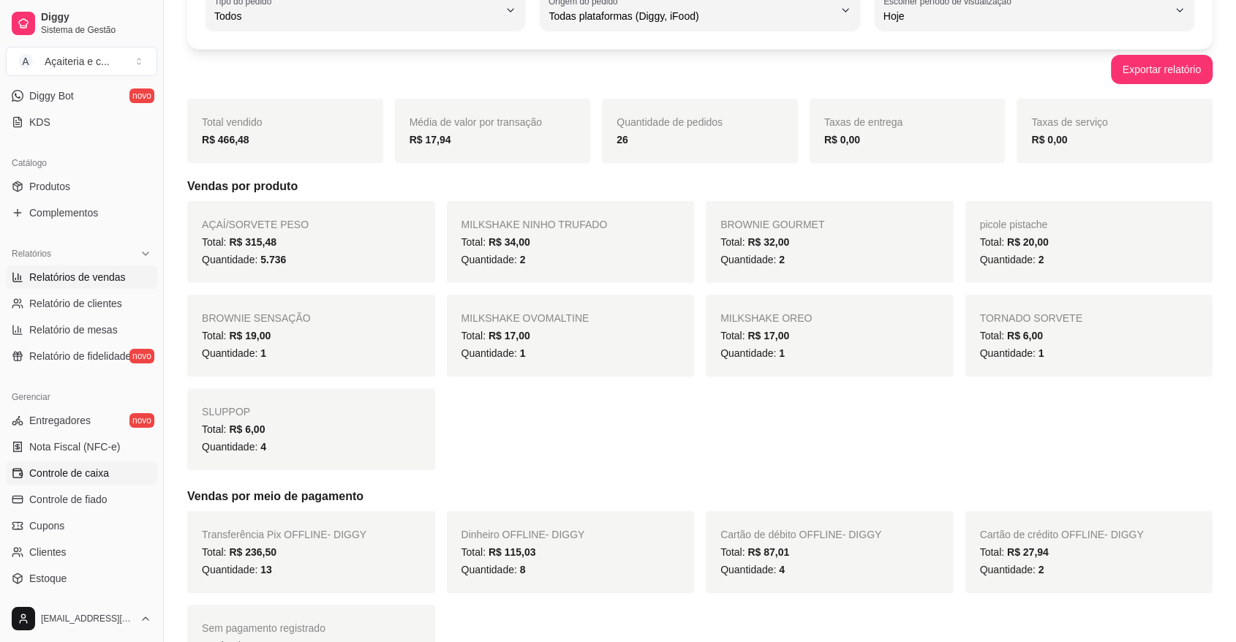
click at [61, 471] on span "Controle de caixa" at bounding box center [69, 473] width 80 height 15
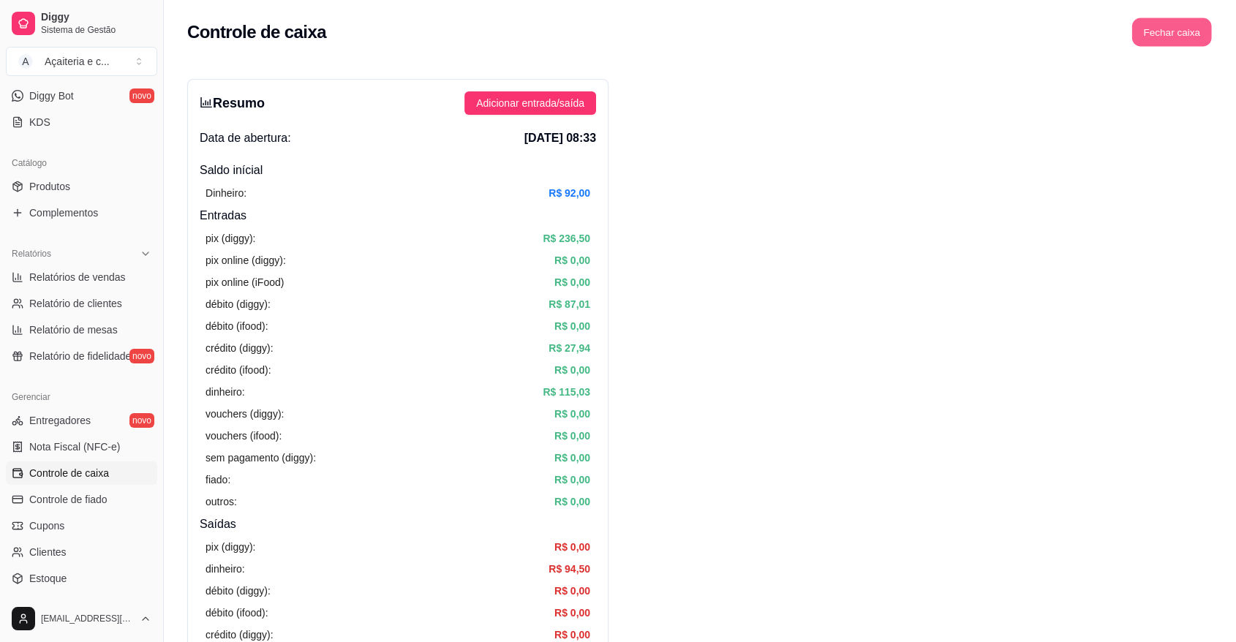
click at [1170, 21] on button "Fechar caixa" at bounding box center [1172, 32] width 80 height 29
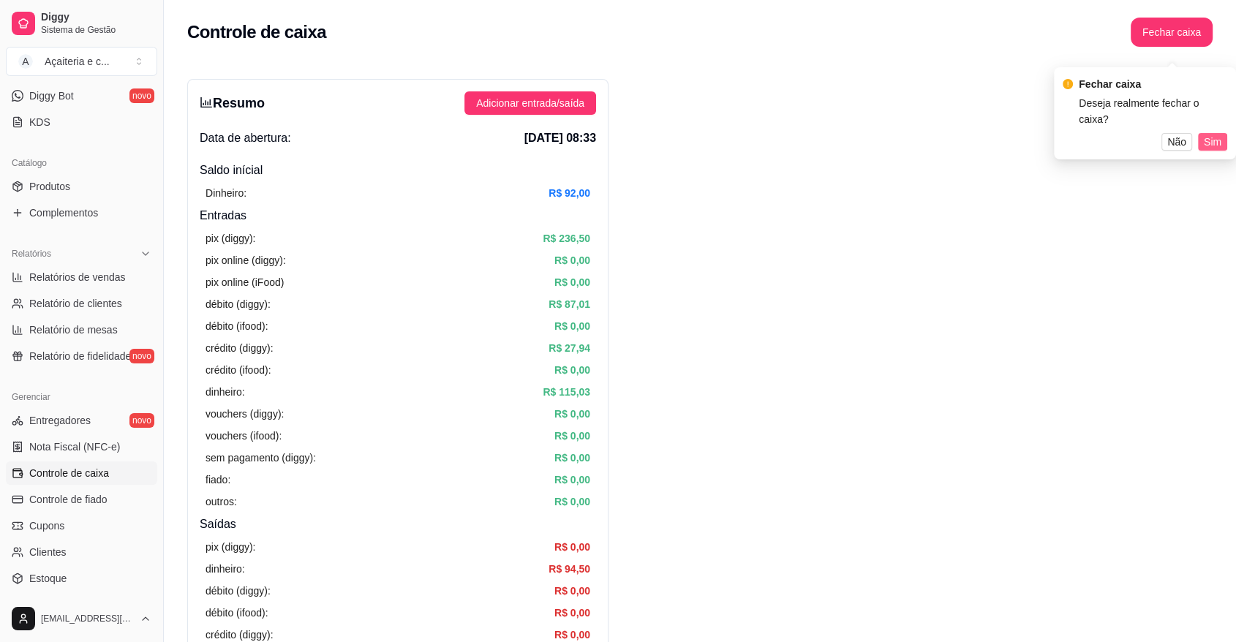
click at [1216, 134] on span "Sim" at bounding box center [1212, 142] width 18 height 16
